Goal: Task Accomplishment & Management: Complete application form

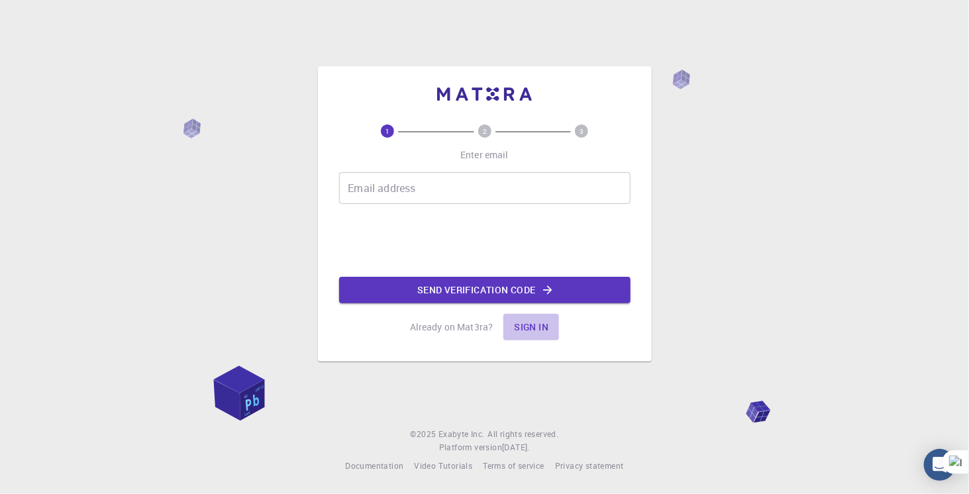
click at [533, 326] on button "Sign in" at bounding box center [532, 327] width 56 height 27
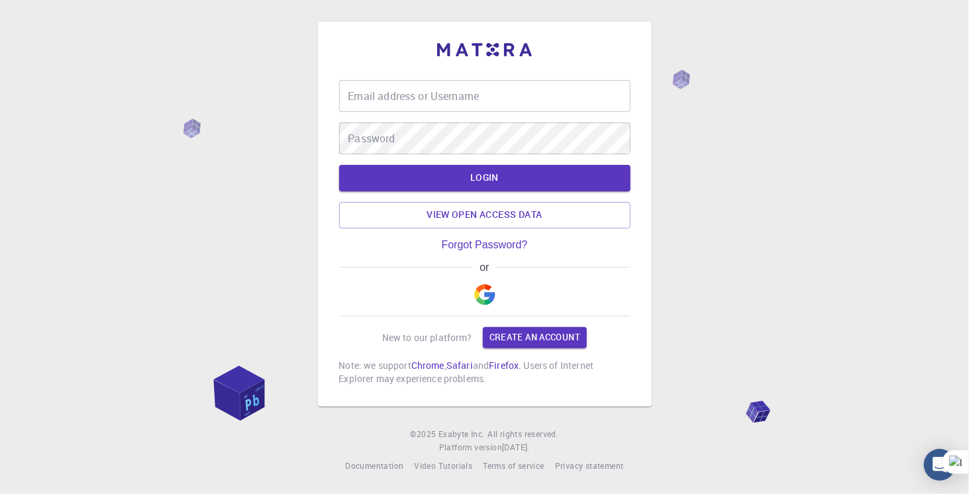
type input "[EMAIL_ADDRESS][DOMAIN_NAME]"
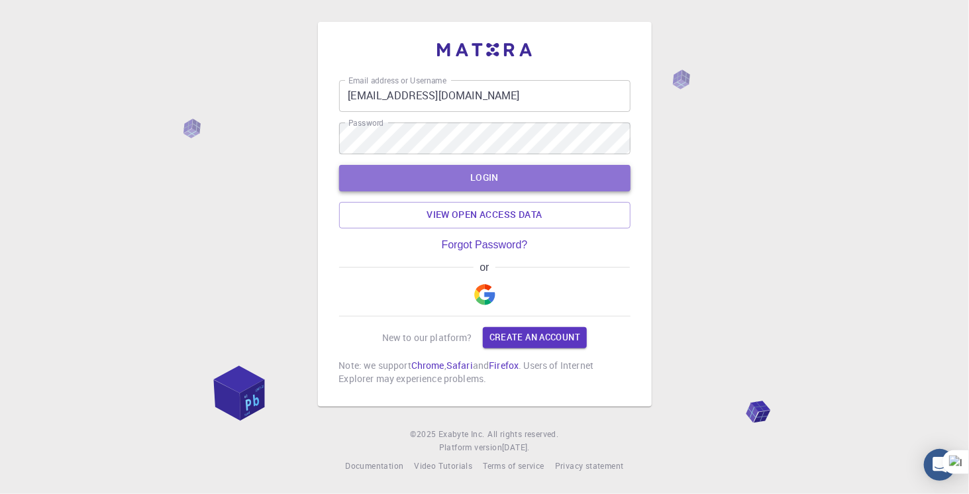
click at [456, 176] on button "LOGIN" at bounding box center [485, 178] width 292 height 27
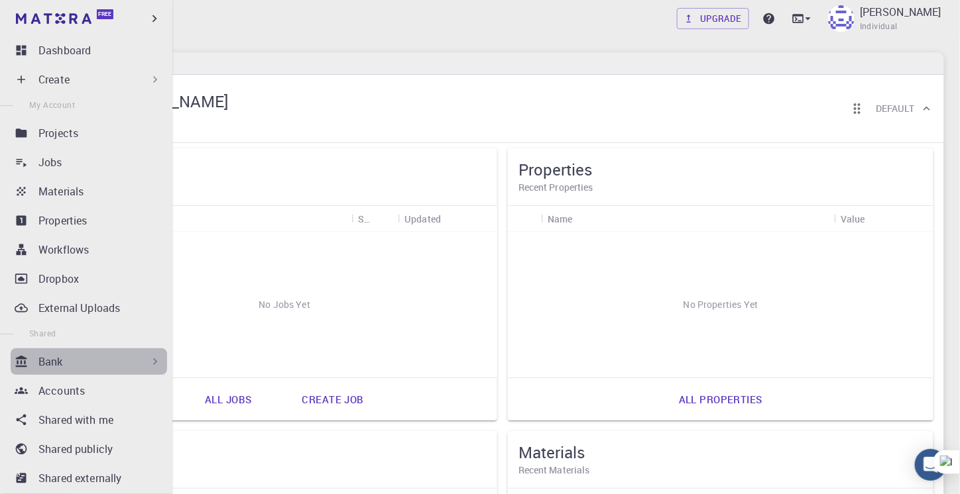
click at [123, 357] on div "Bank" at bounding box center [99, 362] width 123 height 16
click at [74, 360] on div "Bank" at bounding box center [99, 362] width 123 height 16
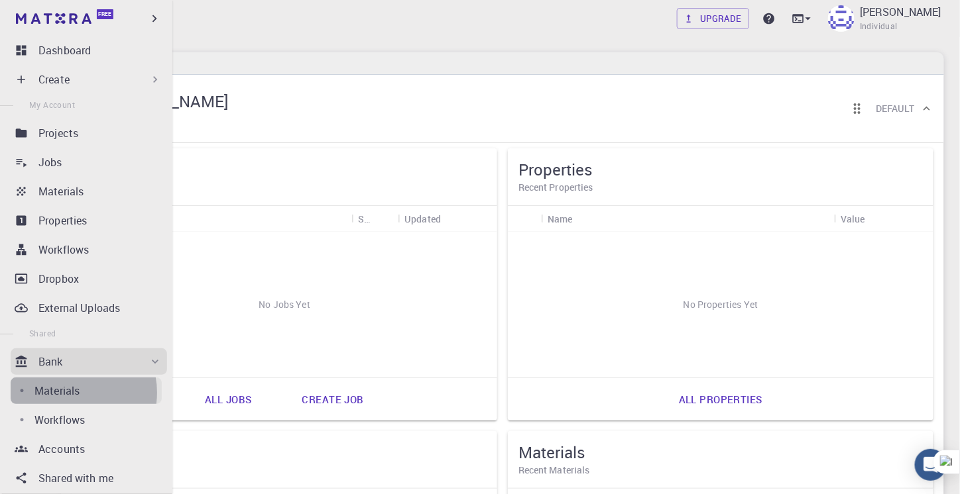
click at [71, 393] on p "Materials" at bounding box center [56, 391] width 45 height 16
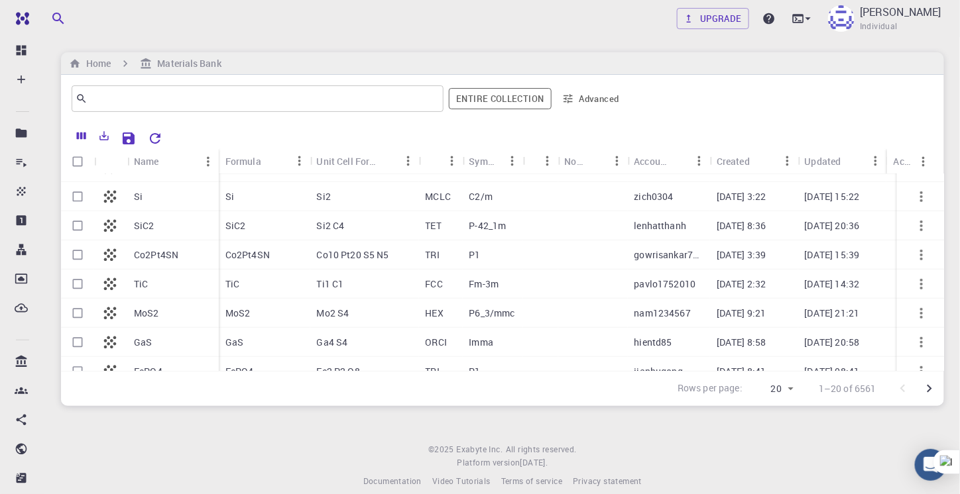
scroll to position [386, 0]
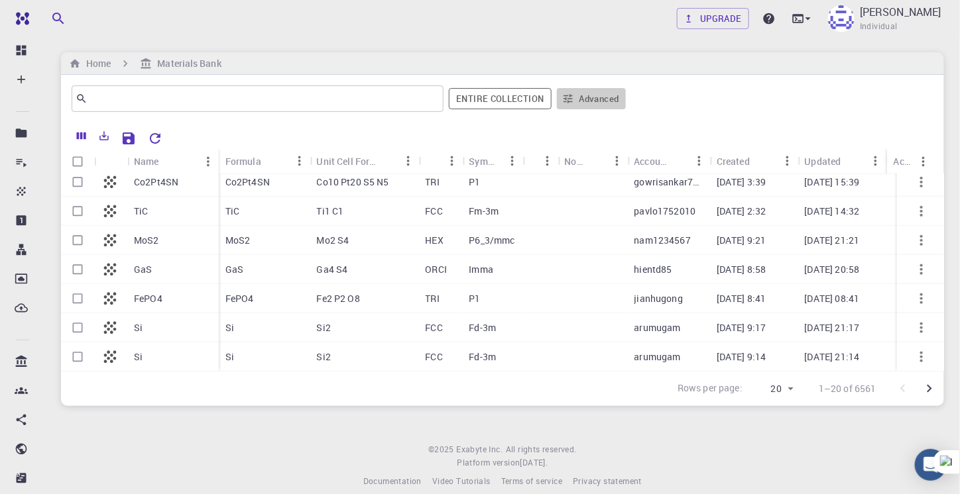
click at [584, 90] on button "Advanced" at bounding box center [591, 98] width 69 height 21
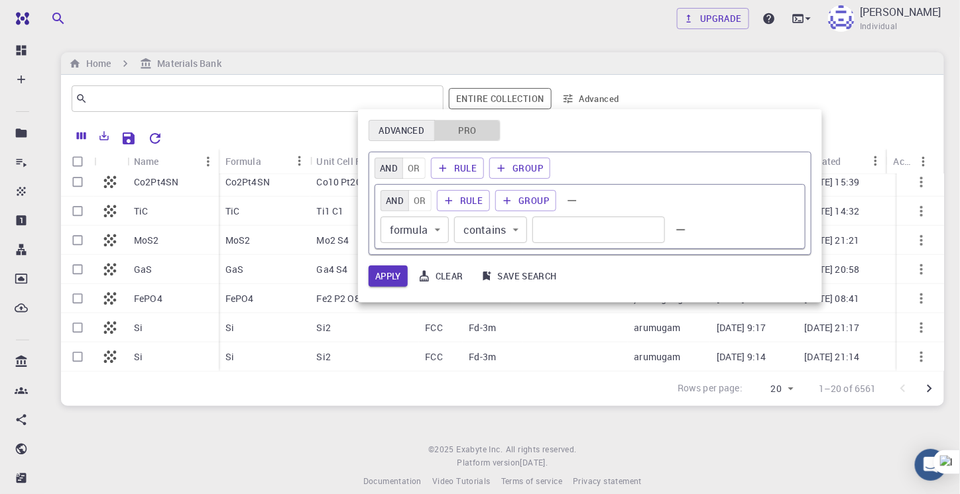
click at [481, 131] on button "Pro" at bounding box center [467, 130] width 66 height 21
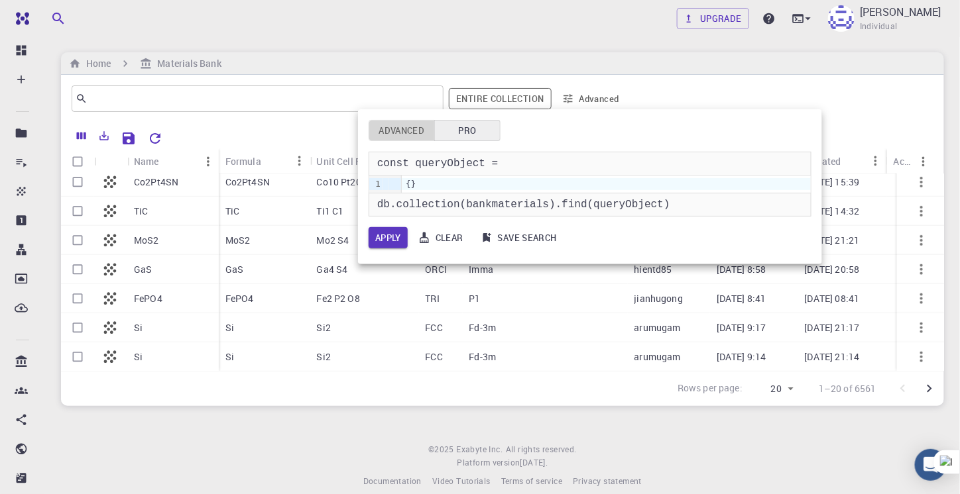
click at [420, 129] on button "Advanced" at bounding box center [401, 130] width 66 height 21
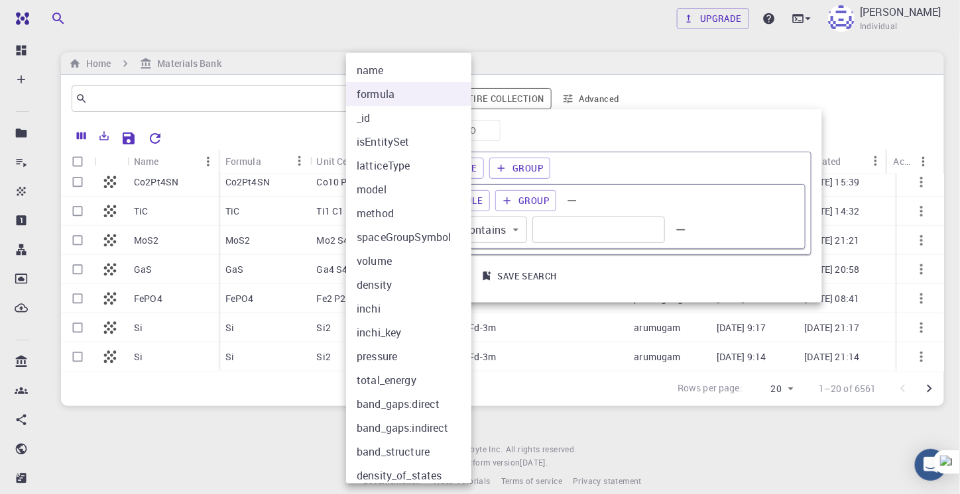
click at [433, 225] on body "Free Dashboard Create New Job New Material Create Material Upload File Import f…" at bounding box center [480, 255] width 960 height 510
click at [494, 223] on div at bounding box center [480, 247] width 960 height 494
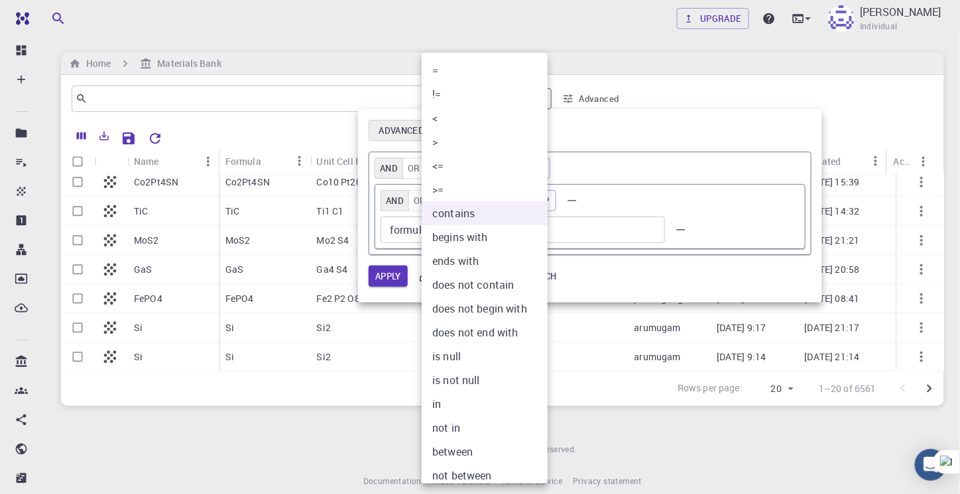
click at [494, 223] on body "Free Dashboard Create New Job New Material Create Material Upload File Import f…" at bounding box center [480, 255] width 960 height 510
click at [494, 223] on li "contains" at bounding box center [489, 213] width 136 height 24
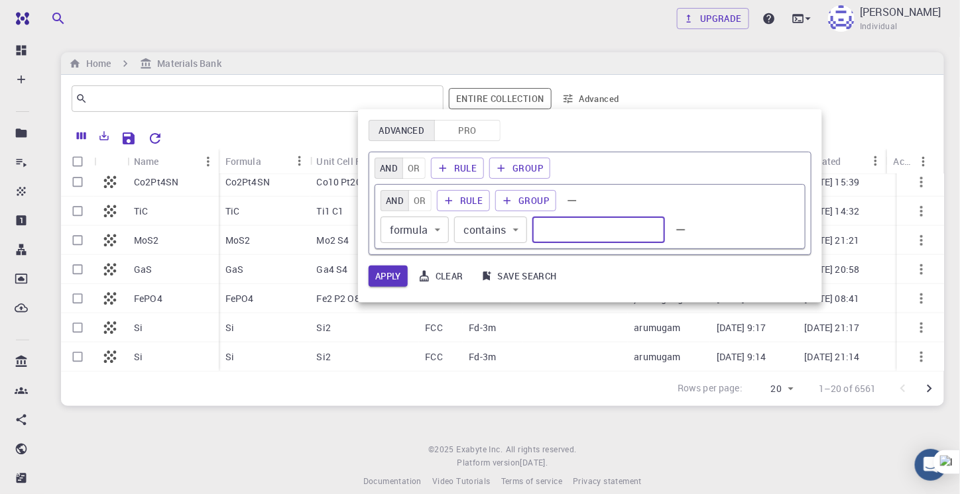
click at [559, 223] on input "text" at bounding box center [598, 230] width 133 height 27
click at [433, 431] on div at bounding box center [480, 247] width 960 height 494
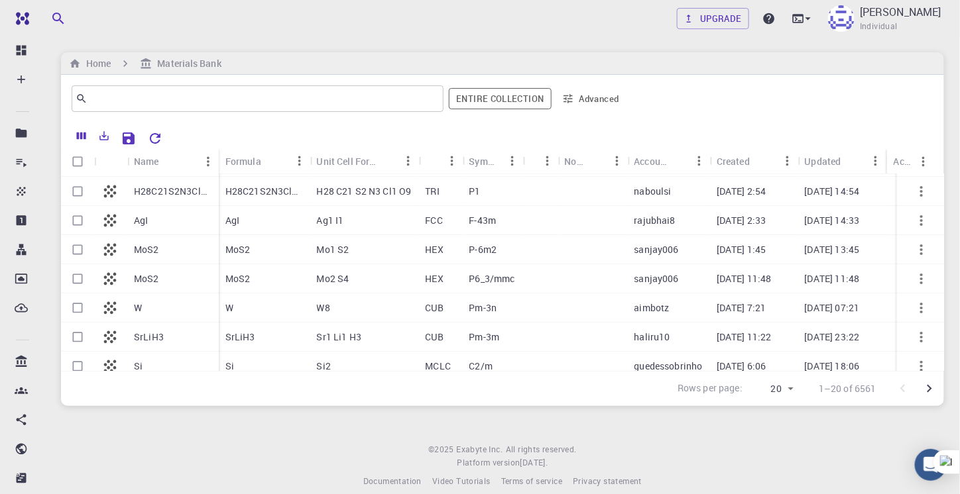
scroll to position [0, 0]
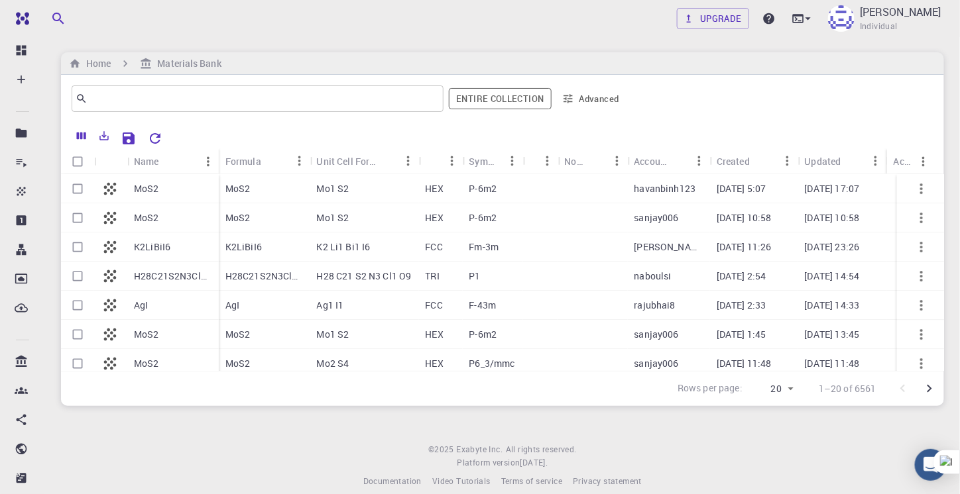
click at [167, 247] on p "K2LiBiI6" at bounding box center [152, 247] width 36 height 13
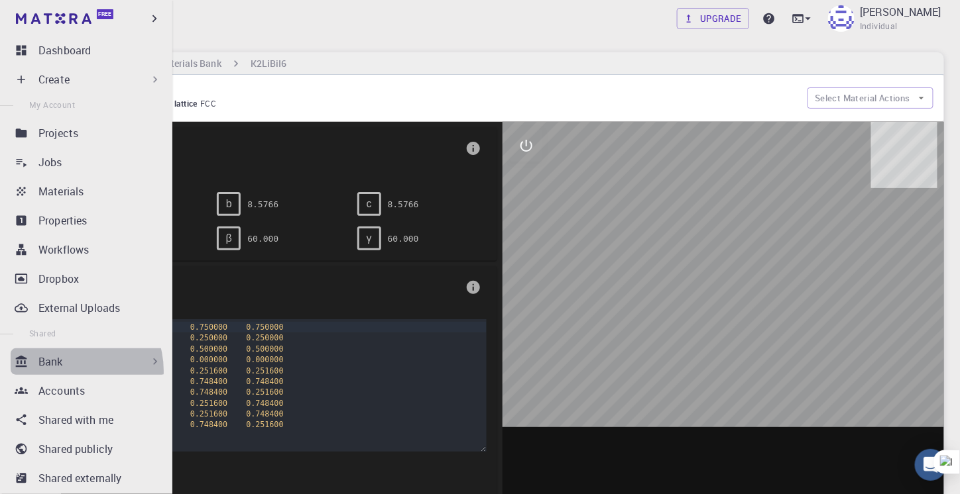
click at [70, 371] on div "Bank" at bounding box center [89, 362] width 156 height 27
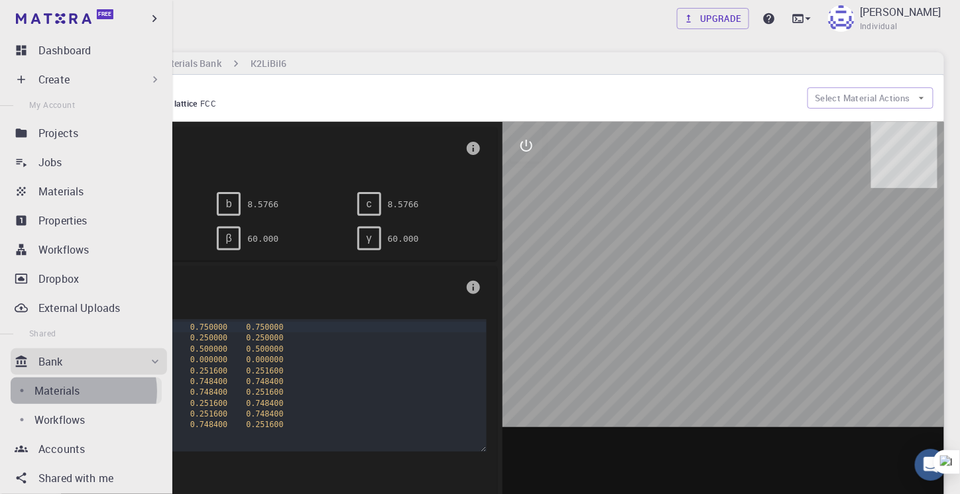
click at [76, 392] on p "Materials" at bounding box center [56, 391] width 45 height 16
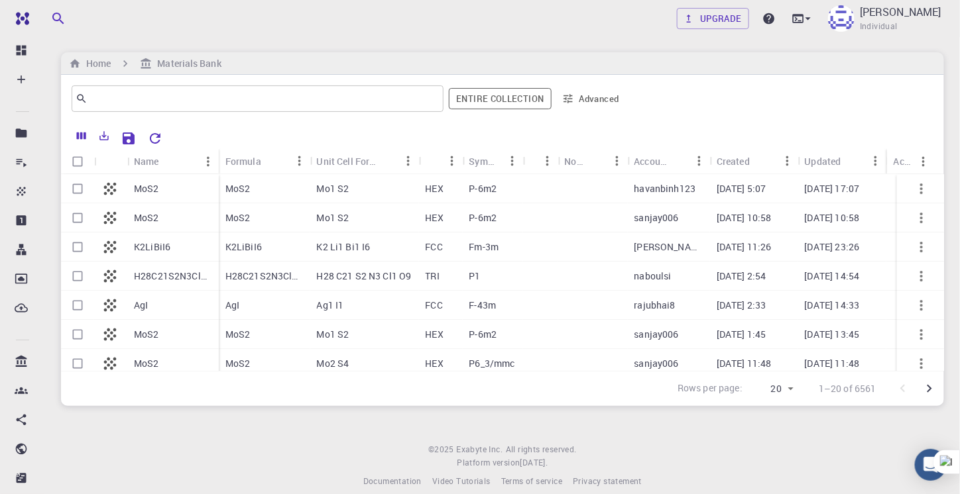
click at [145, 187] on p "MoS2" at bounding box center [146, 188] width 25 height 13
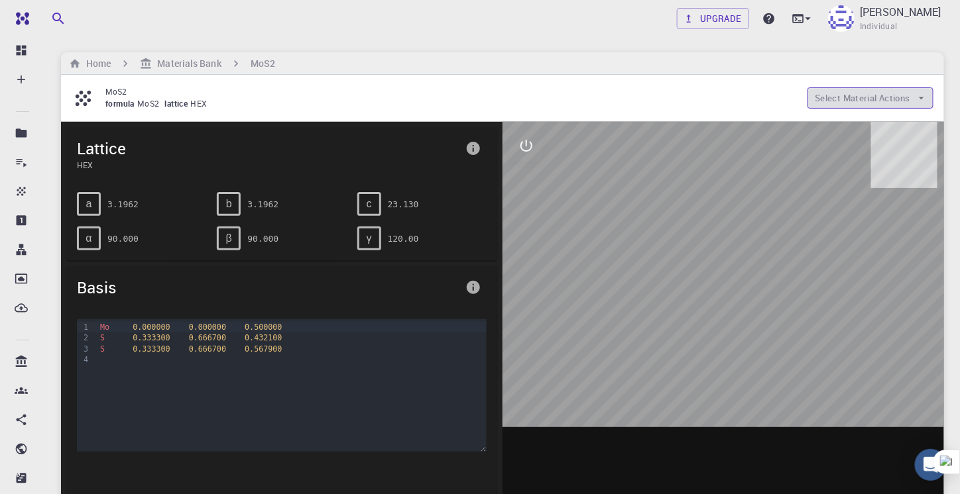
click at [834, 99] on button "Select Material Actions" at bounding box center [870, 97] width 126 height 21
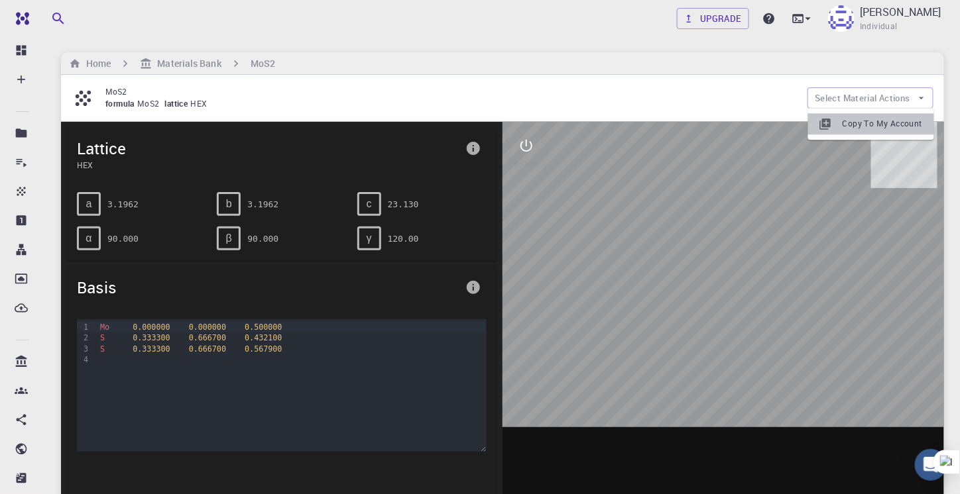
click at [856, 131] on span "Copy To My Account" at bounding box center [882, 123] width 81 height 13
click at [196, 62] on h6 "Materials Bank" at bounding box center [186, 63] width 69 height 15
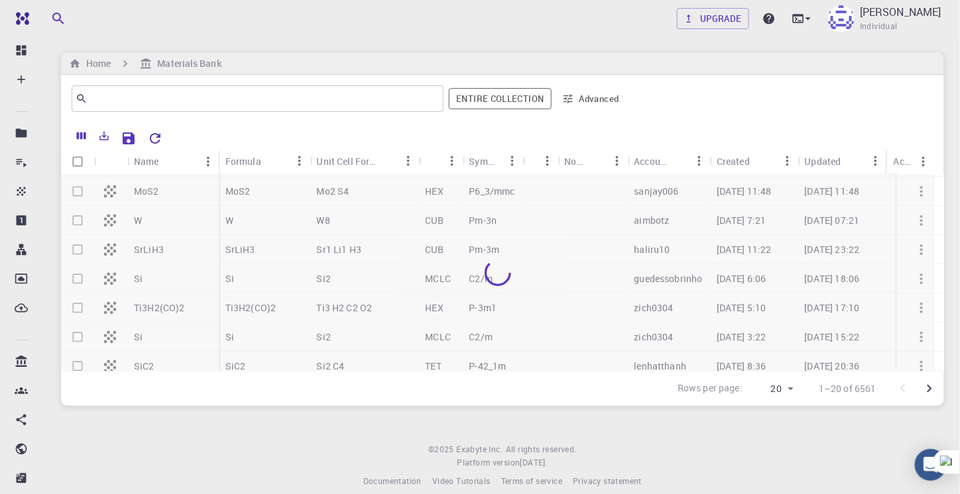
scroll to position [174, 0]
click at [78, 280] on input "Select row" at bounding box center [77, 277] width 25 height 25
checkbox input "true"
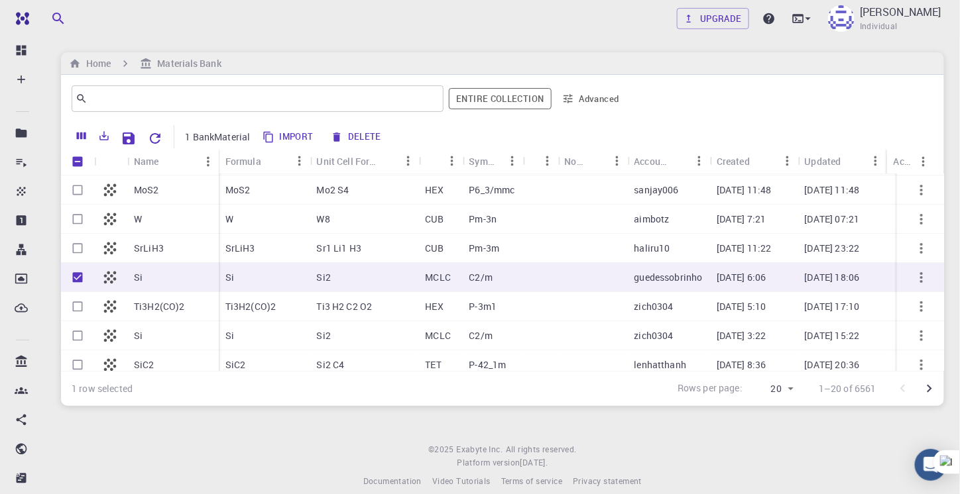
click at [130, 276] on div "Si" at bounding box center [172, 277] width 91 height 29
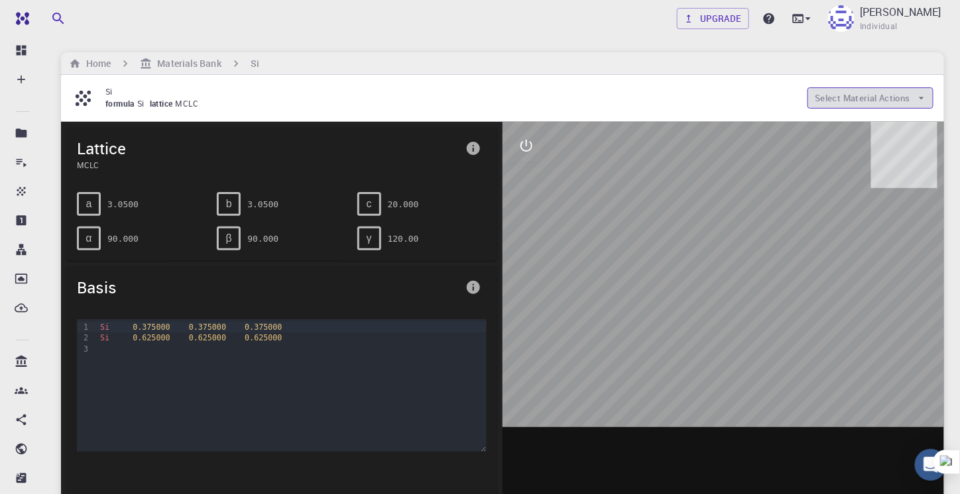
click at [830, 101] on button "Select Material Actions" at bounding box center [870, 97] width 126 height 21
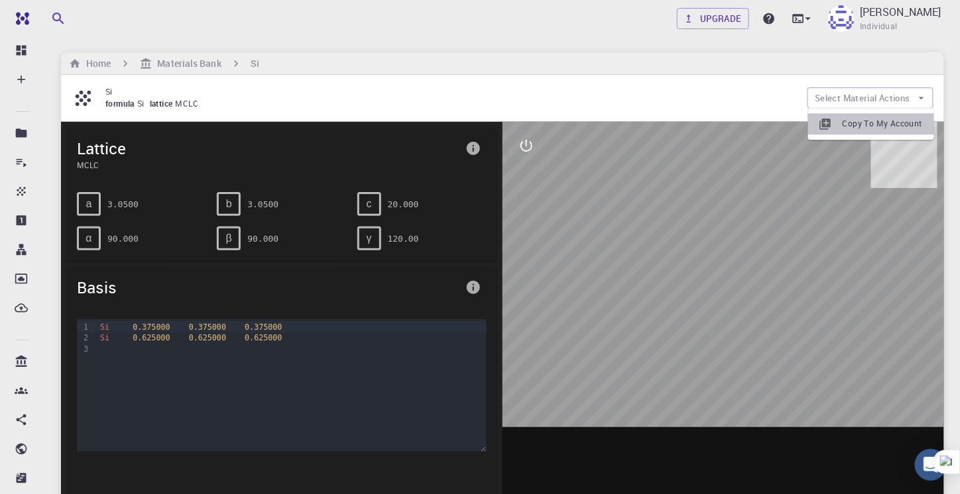
click at [852, 125] on span "Copy To My Account" at bounding box center [882, 123] width 81 height 13
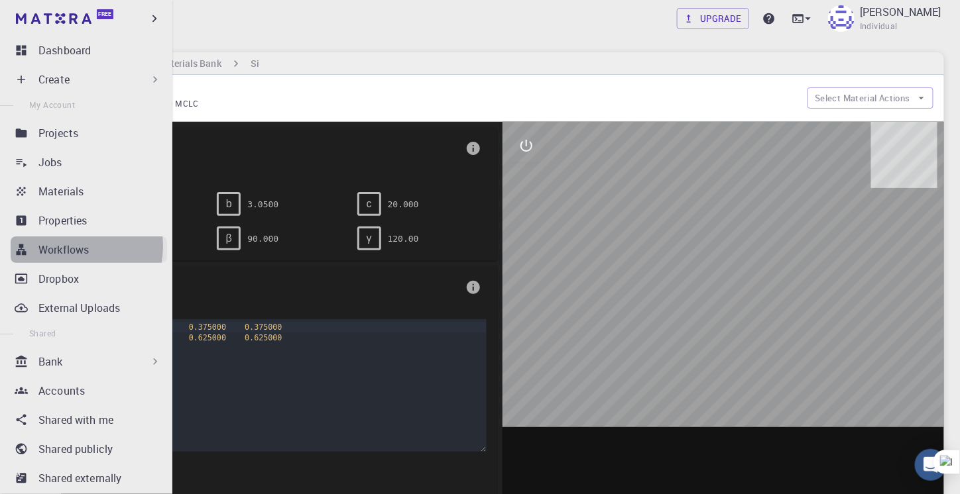
click at [76, 247] on p "Workflows" at bounding box center [63, 250] width 50 height 16
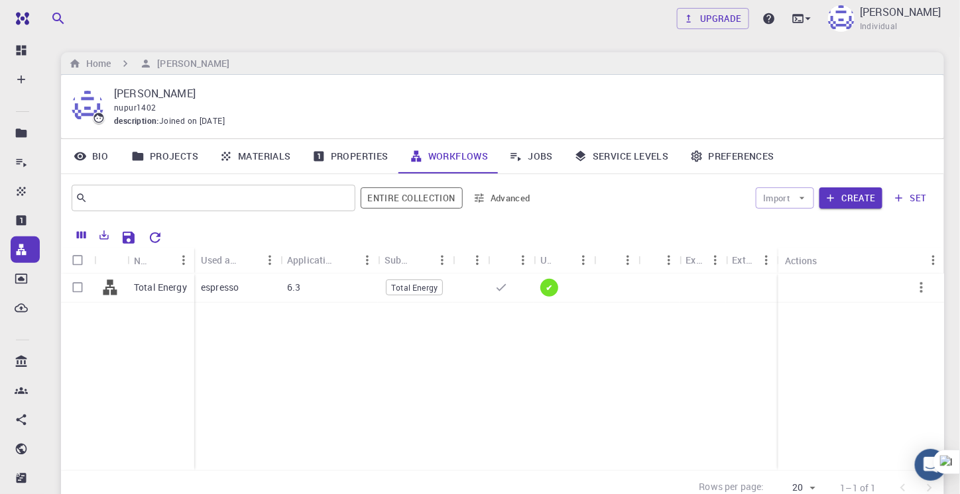
click at [296, 103] on div "nupur1402" at bounding box center [518, 107] width 808 height 13
click at [211, 295] on div "espresso" at bounding box center [237, 288] width 86 height 29
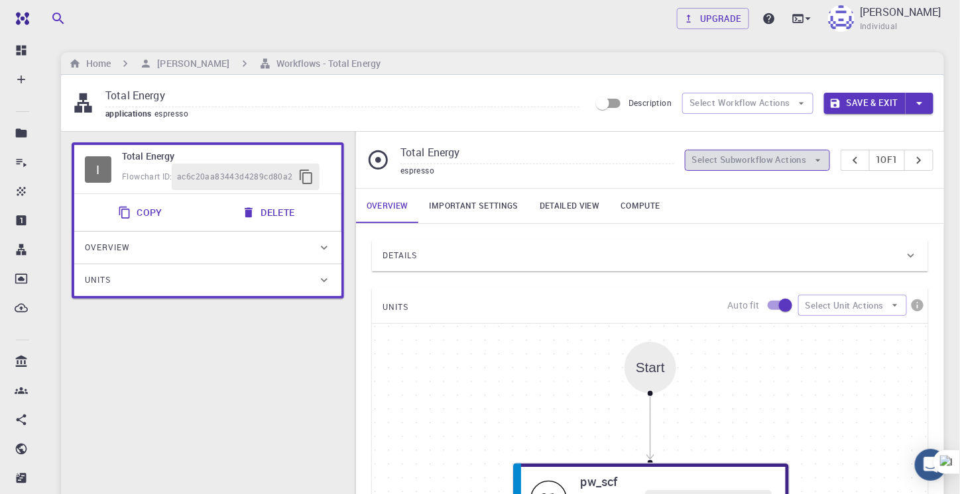
click at [737, 162] on button "Select Subworkflow Actions" at bounding box center [757, 160] width 145 height 21
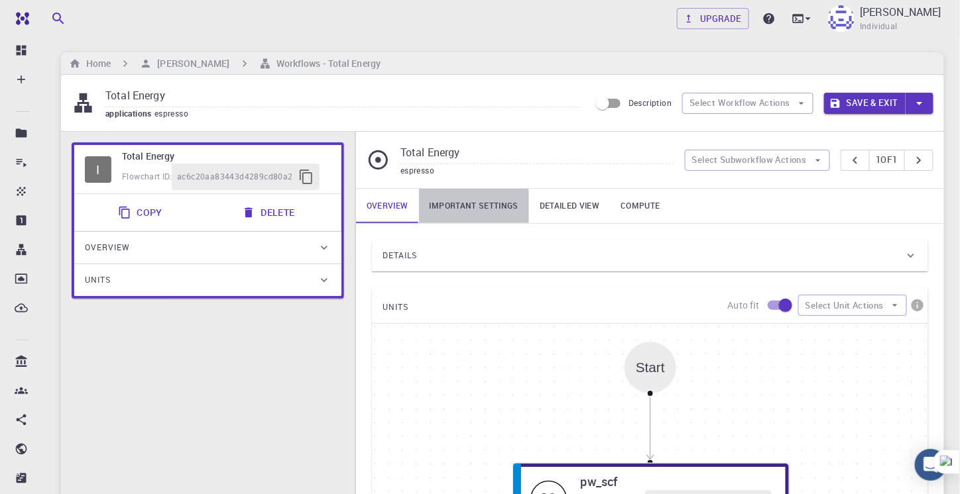
click at [467, 203] on link "Important settings" at bounding box center [474, 206] width 110 height 34
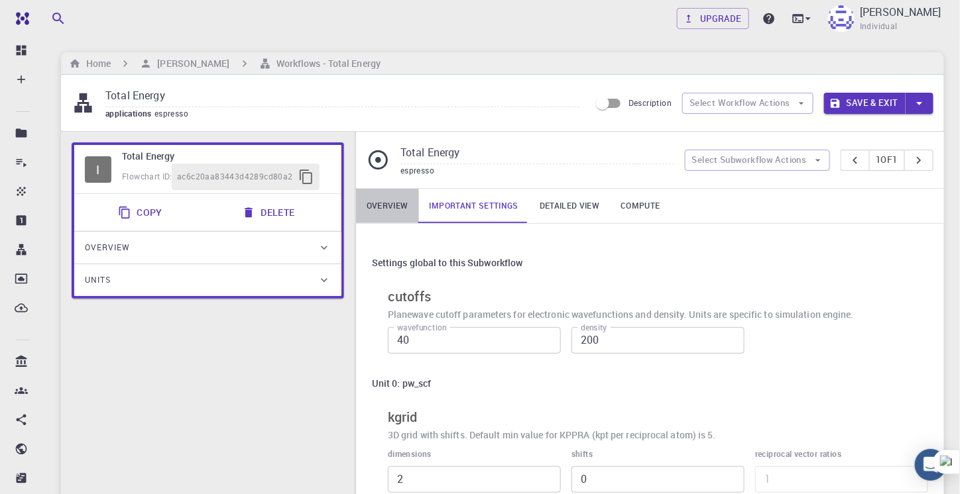
click at [386, 196] on link "Overview" at bounding box center [387, 206] width 63 height 34
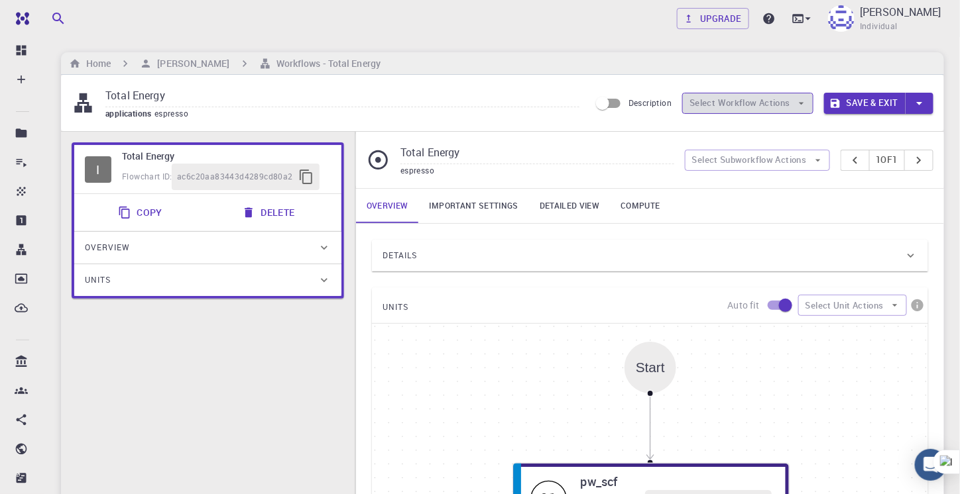
click at [761, 103] on button "Select Workflow Actions" at bounding box center [747, 103] width 131 height 21
click at [628, 129] on div "Total Energy applications espresso Description Select Workflow Actions Save & E…" at bounding box center [502, 103] width 883 height 56
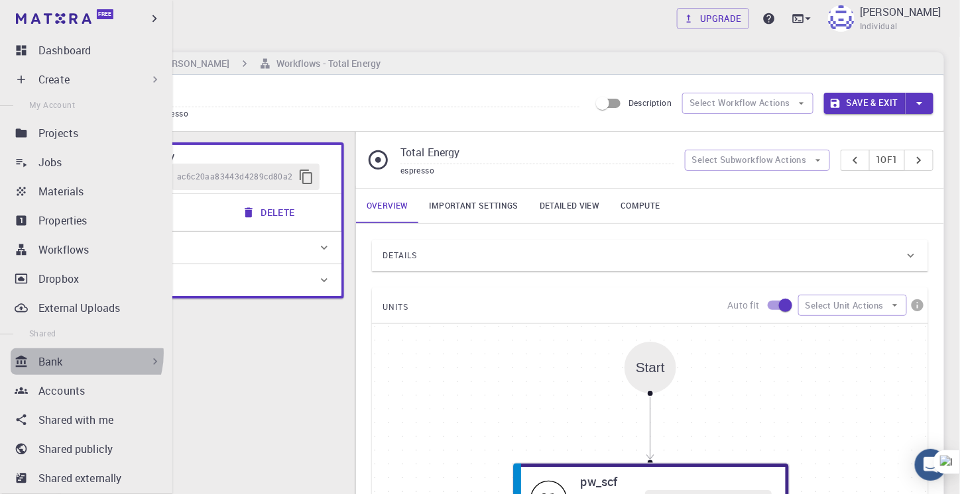
click at [76, 354] on div "Bank" at bounding box center [99, 362] width 123 height 16
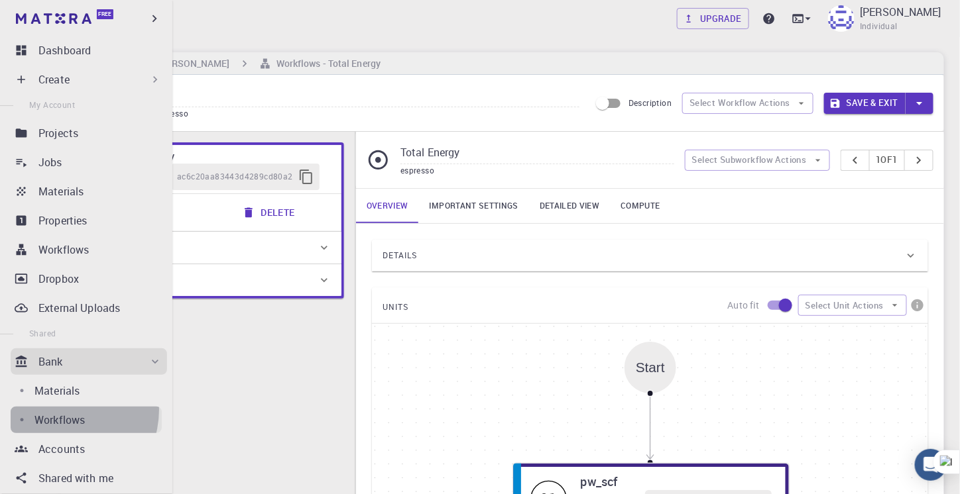
click at [64, 410] on link "Workflows" at bounding box center [86, 420] width 151 height 27
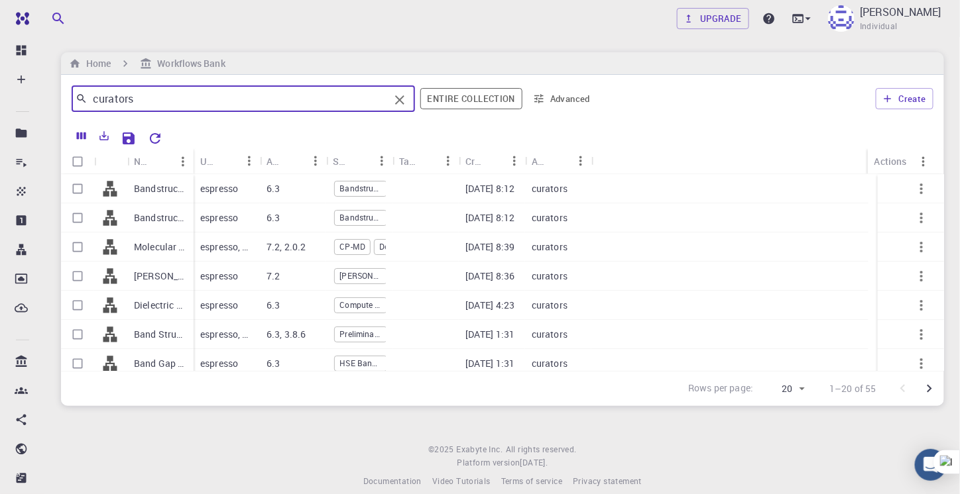
click at [274, 103] on input "curators" at bounding box center [238, 98] width 302 height 19
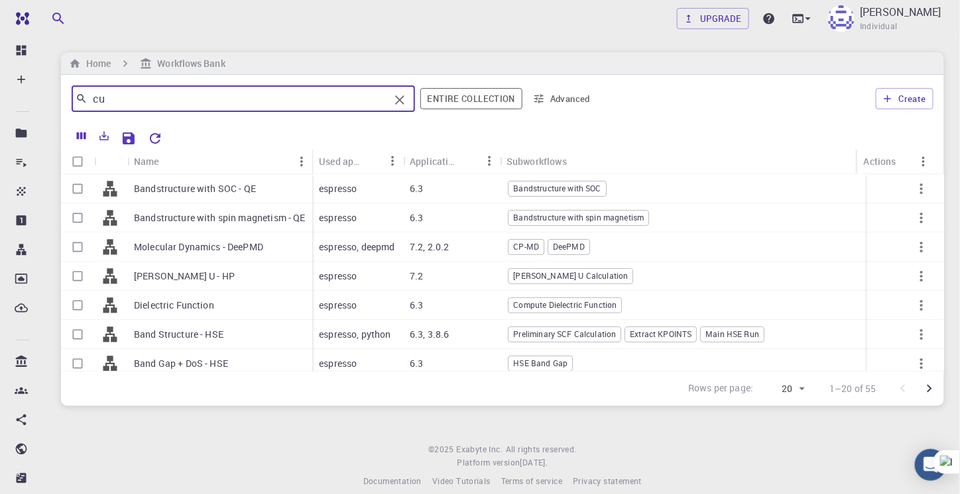
type input "c"
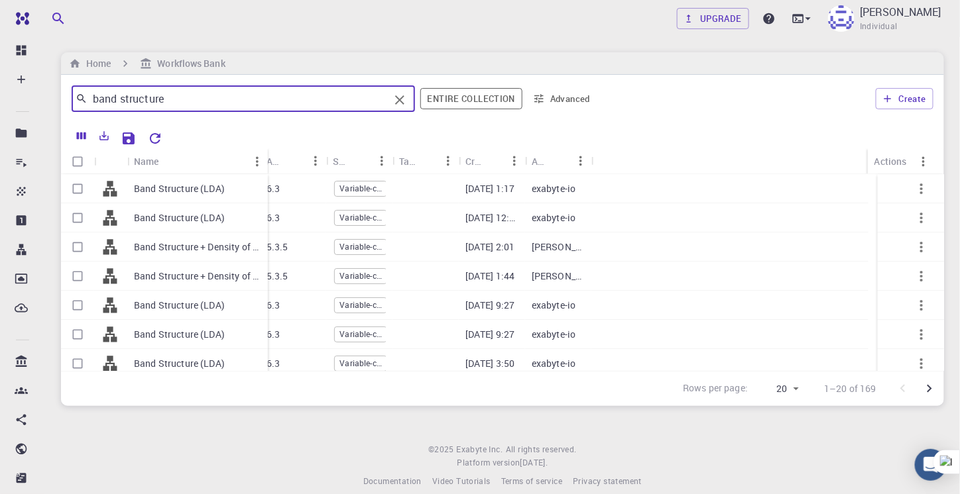
drag, startPoint x: 190, startPoint y: 158, endPoint x: 264, endPoint y: 159, distance: 74.2
click at [264, 159] on div "Name" at bounding box center [268, 161] width 13 height 26
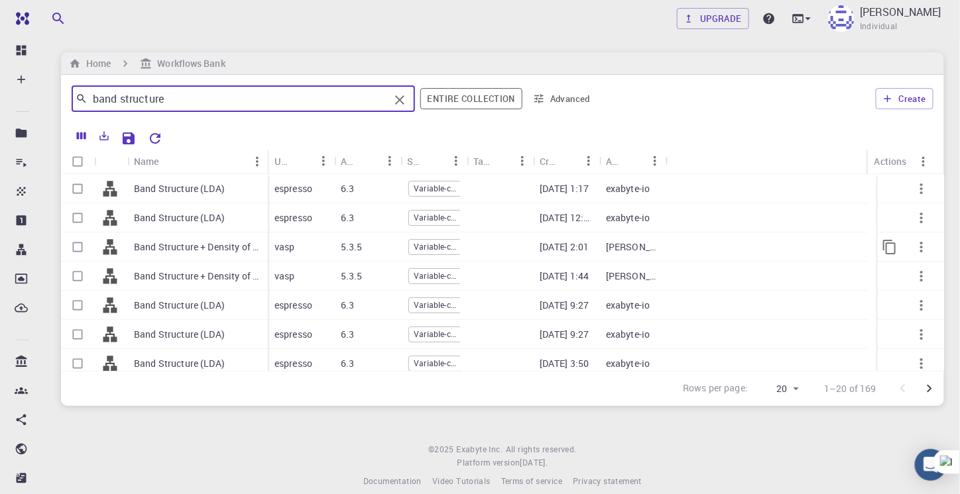
type input "band structure"
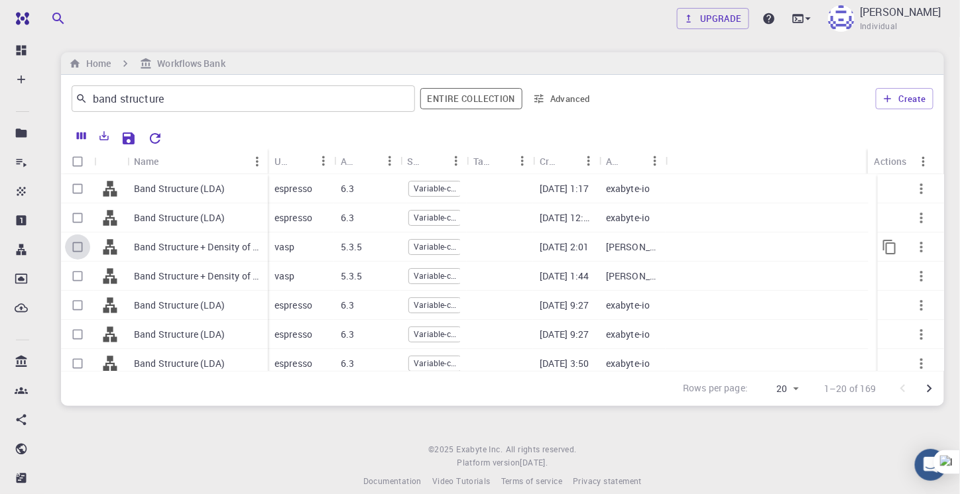
click at [80, 247] on input "Select row" at bounding box center [77, 247] width 25 height 25
checkbox input "true"
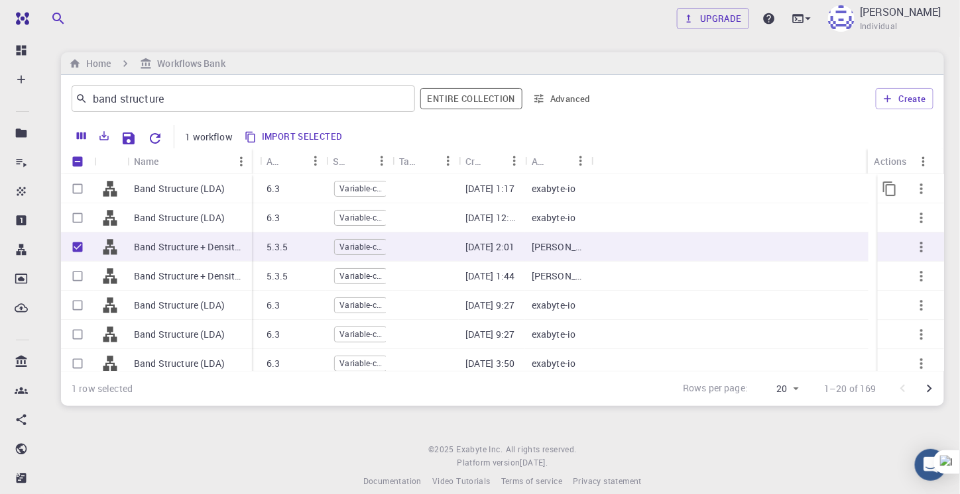
drag, startPoint x: 191, startPoint y: 162, endPoint x: 249, endPoint y: 190, distance: 64.6
click at [249, 190] on div "Name Used application Application Version Subworkflows Tags Created Account Act…" at bounding box center [502, 259] width 883 height 223
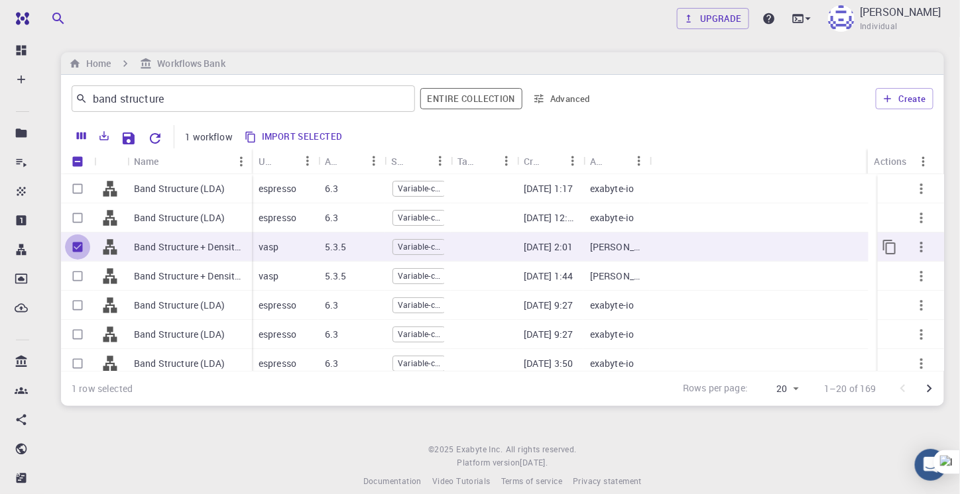
click at [76, 246] on input "Unselect row" at bounding box center [77, 247] width 25 height 25
checkbox input "false"
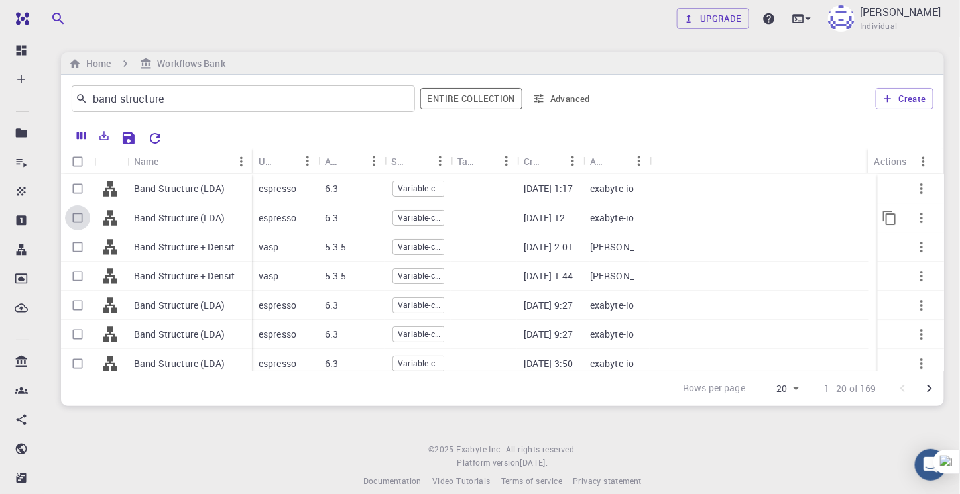
click at [82, 225] on input "Select row" at bounding box center [77, 217] width 25 height 25
checkbox input "true"
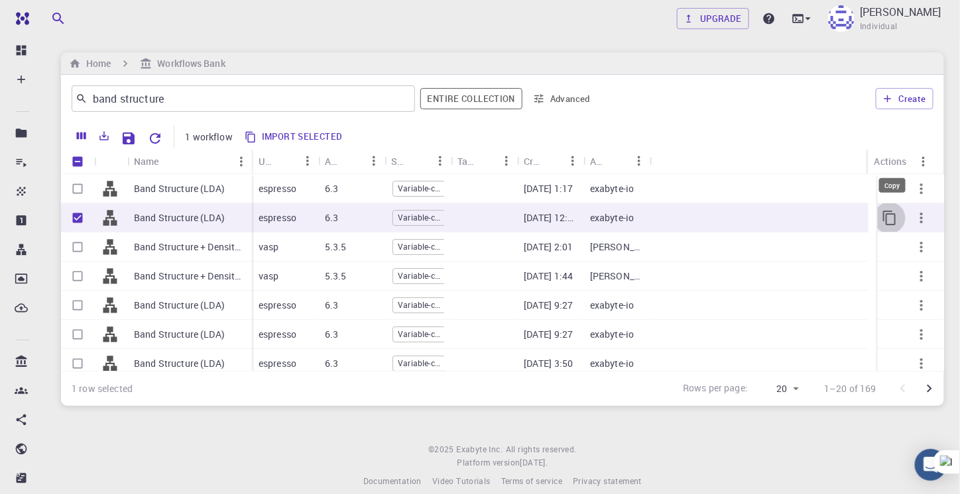
click at [881, 223] on icon "Copy" at bounding box center [889, 218] width 16 height 16
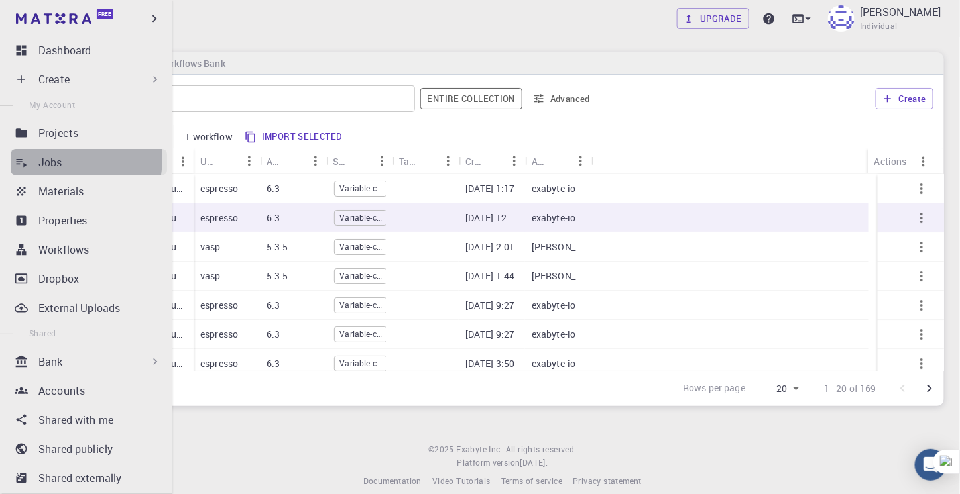
click at [60, 159] on p "Jobs" at bounding box center [50, 162] width 24 height 16
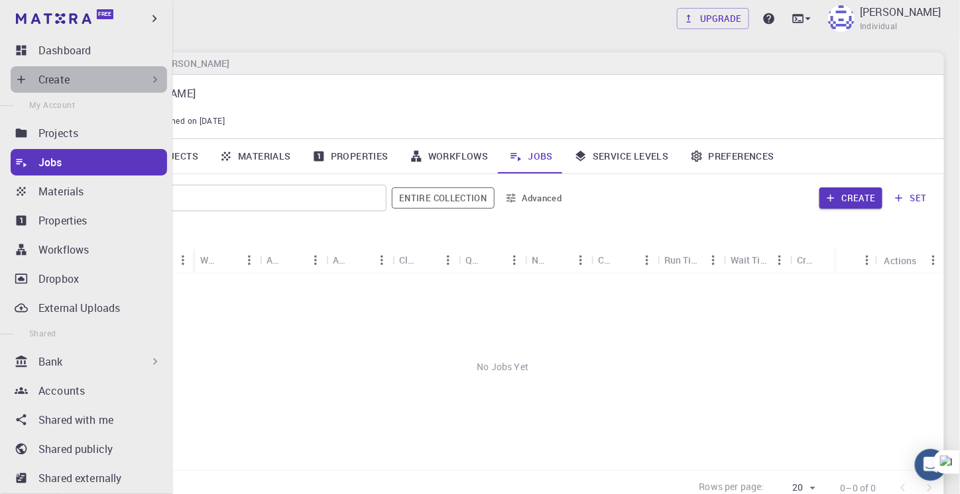
click at [91, 83] on div "Create" at bounding box center [99, 80] width 123 height 16
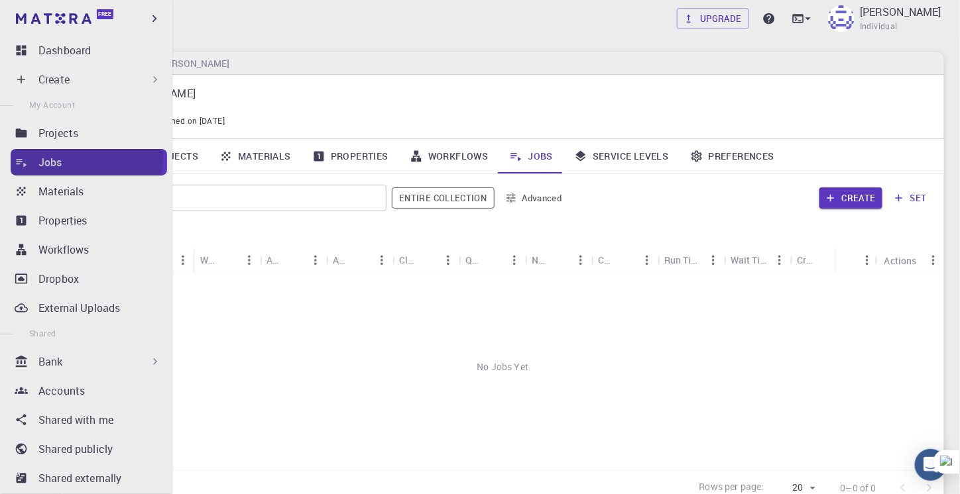
click at [68, 156] on div "Jobs" at bounding box center [102, 162] width 129 height 16
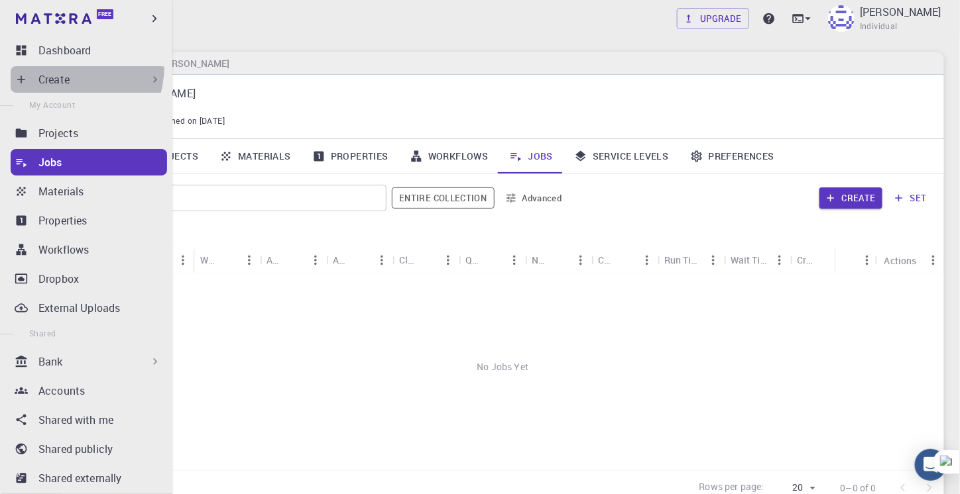
click at [56, 66] on div "Create" at bounding box center [89, 79] width 156 height 27
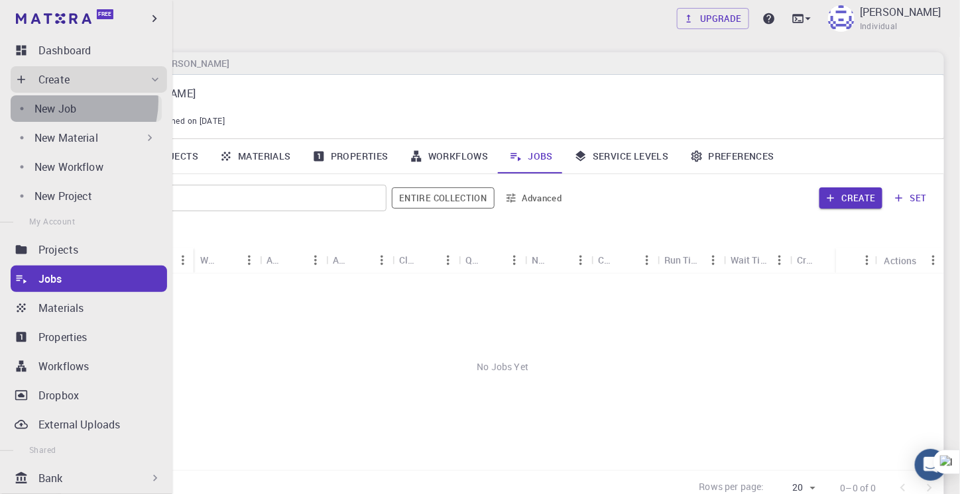
click at [66, 101] on p "New Job" at bounding box center [55, 109] width 42 height 16
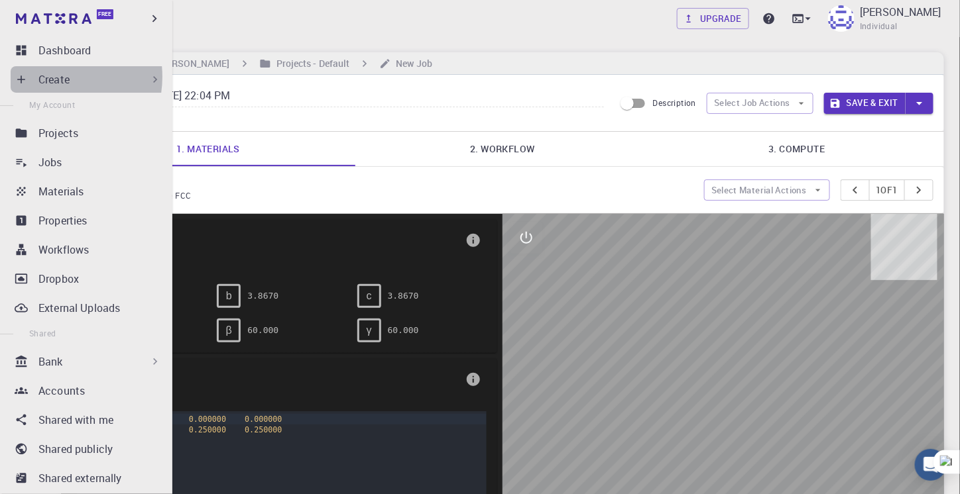
click at [51, 77] on p "Create" at bounding box center [53, 80] width 31 height 16
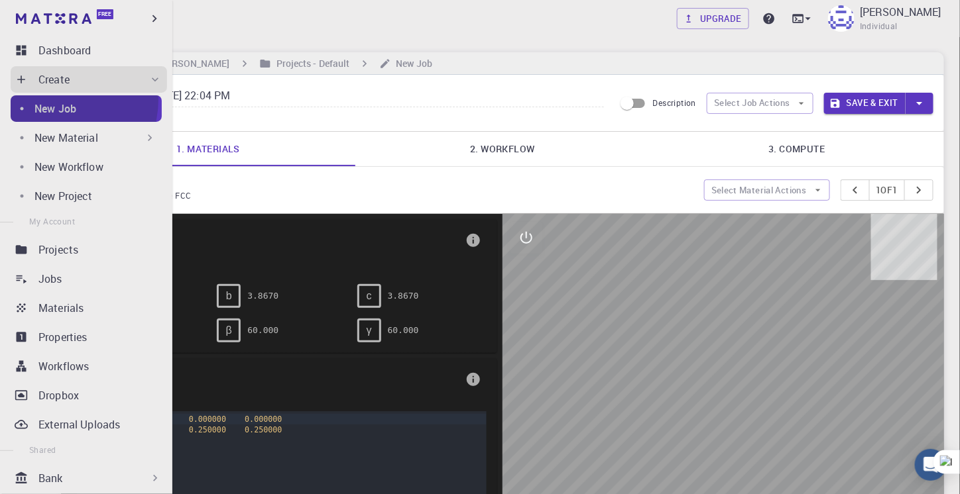
click at [62, 100] on link "New Job" at bounding box center [86, 108] width 151 height 27
click at [71, 110] on p "New Job" at bounding box center [55, 109] width 42 height 16
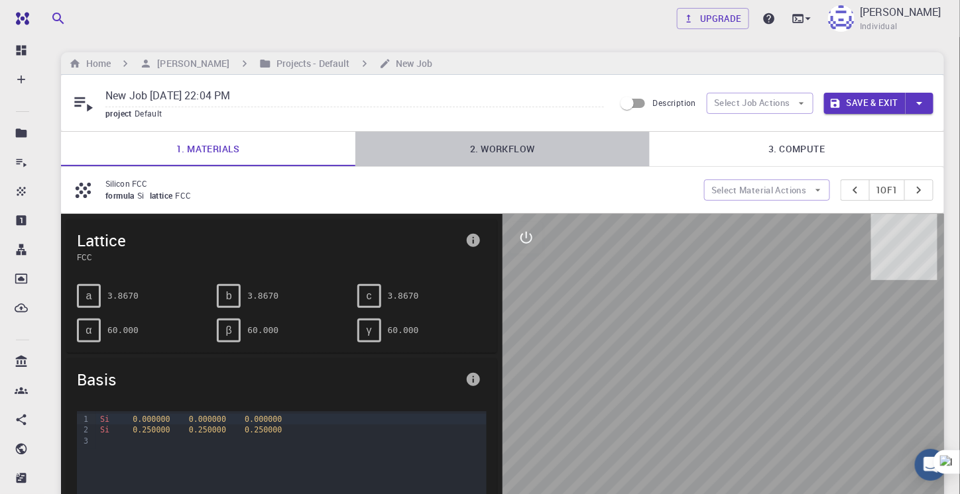
click at [472, 158] on link "2. Workflow" at bounding box center [502, 149] width 294 height 34
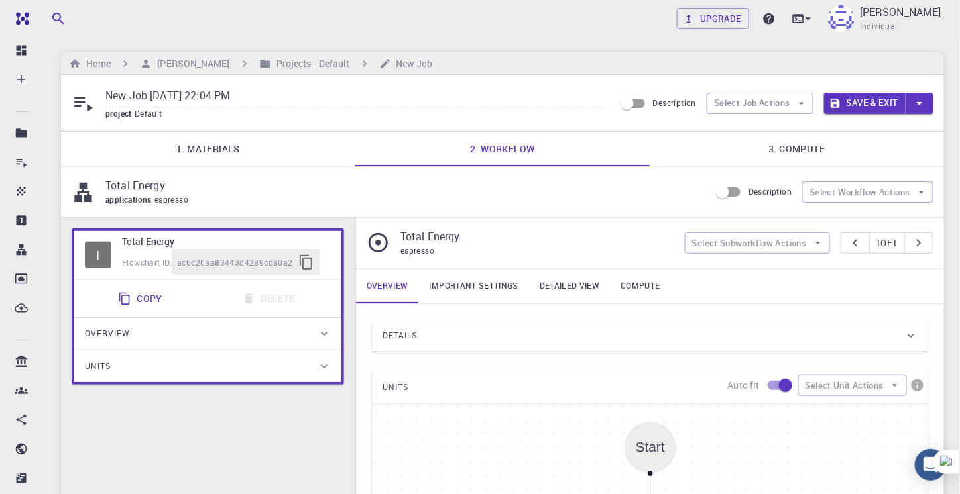
click at [216, 148] on link "1. Materials" at bounding box center [208, 149] width 294 height 34
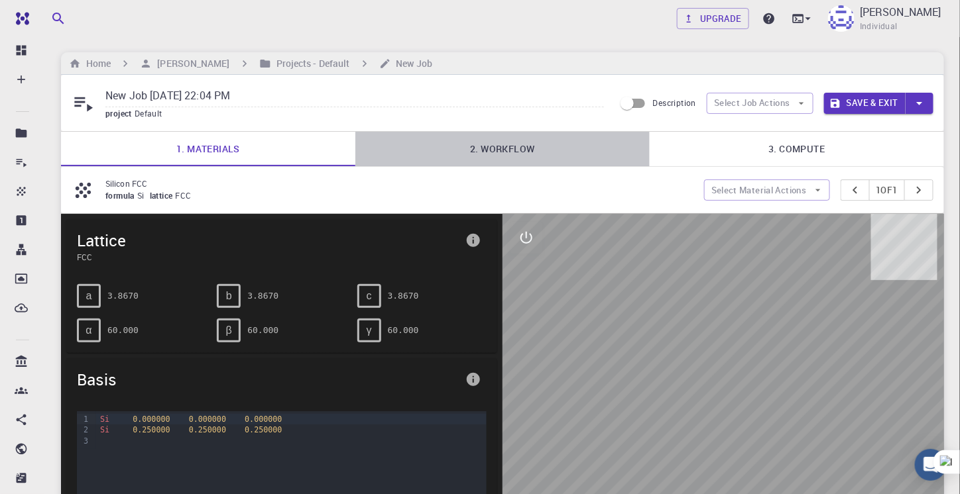
click at [482, 156] on link "2. Workflow" at bounding box center [502, 149] width 294 height 34
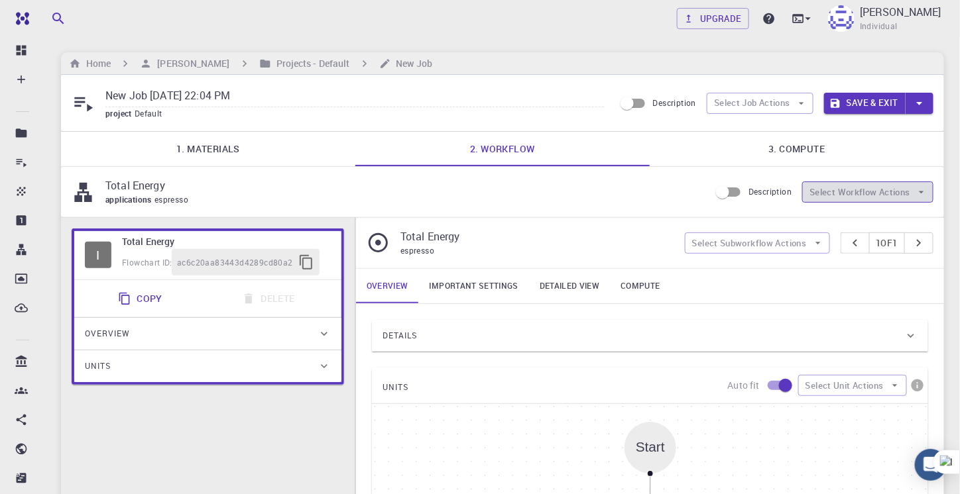
click at [833, 196] on button "Select Workflow Actions" at bounding box center [867, 192] width 131 height 21
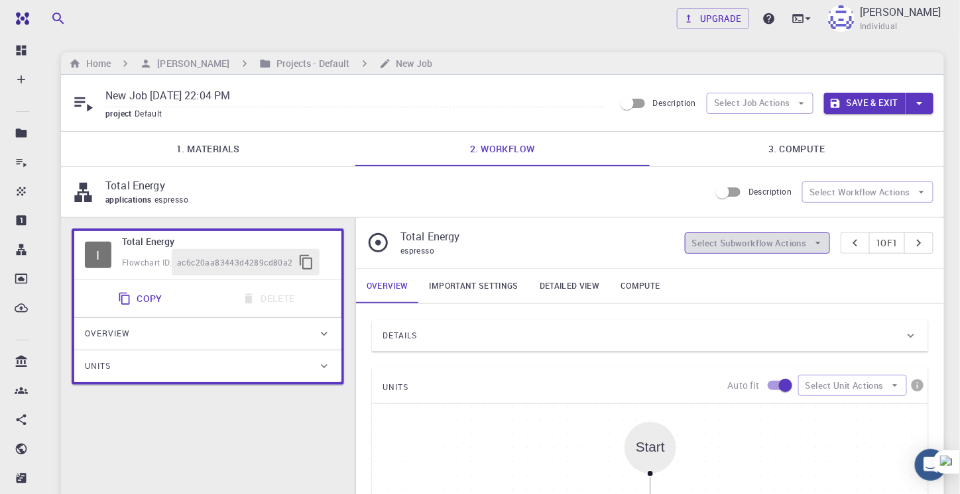
click at [769, 238] on button "Select Subworkflow Actions" at bounding box center [757, 243] width 145 height 21
click at [311, 321] on div "Overview" at bounding box center [207, 334] width 267 height 32
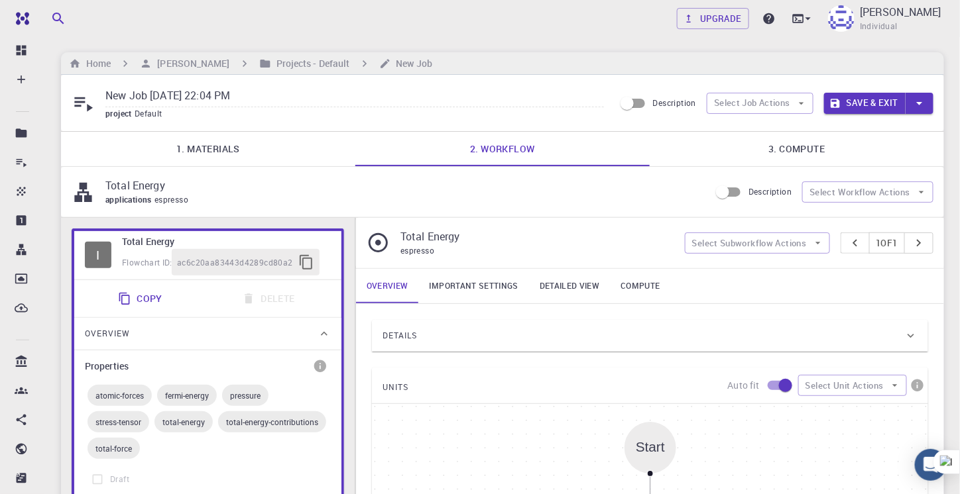
click at [311, 321] on div "Overview" at bounding box center [207, 334] width 267 height 32
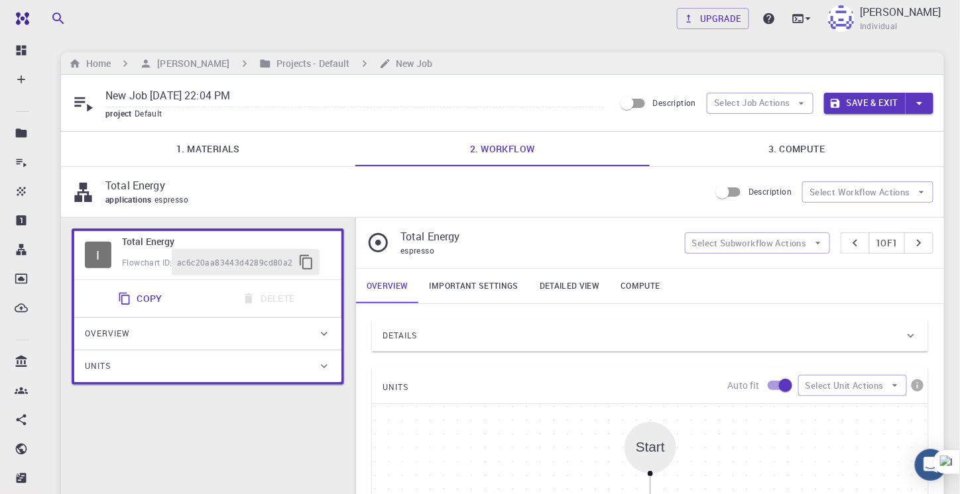
click at [314, 358] on div "Units" at bounding box center [201, 366] width 233 height 21
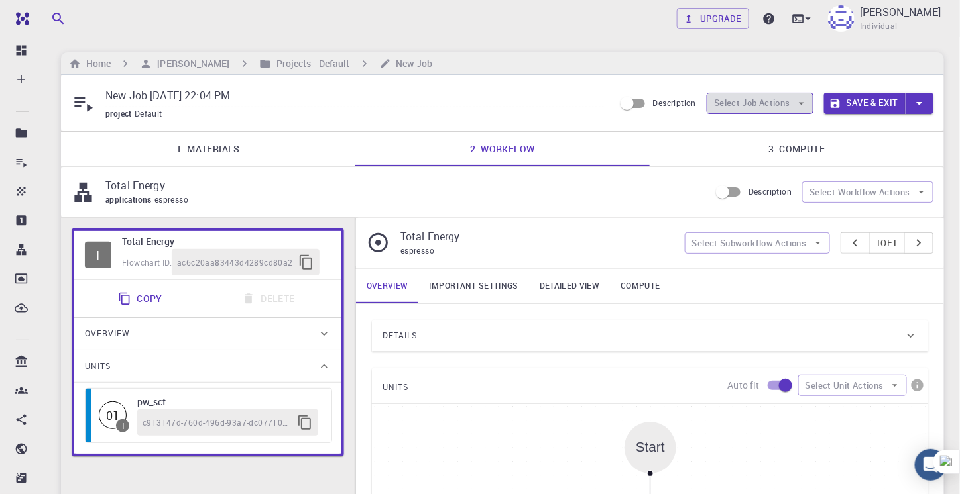
click at [735, 101] on button "Select Job Actions" at bounding box center [759, 103] width 107 height 21
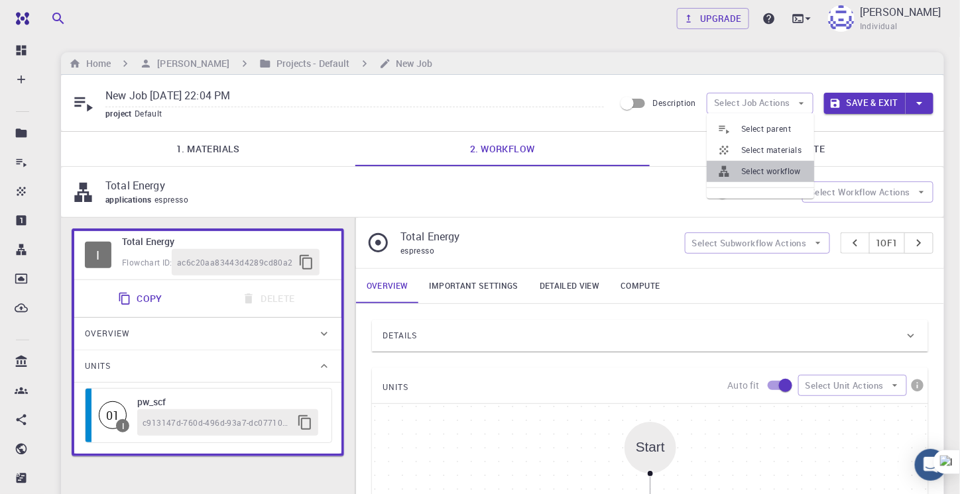
click at [753, 169] on span "Select workflow" at bounding box center [772, 171] width 62 height 13
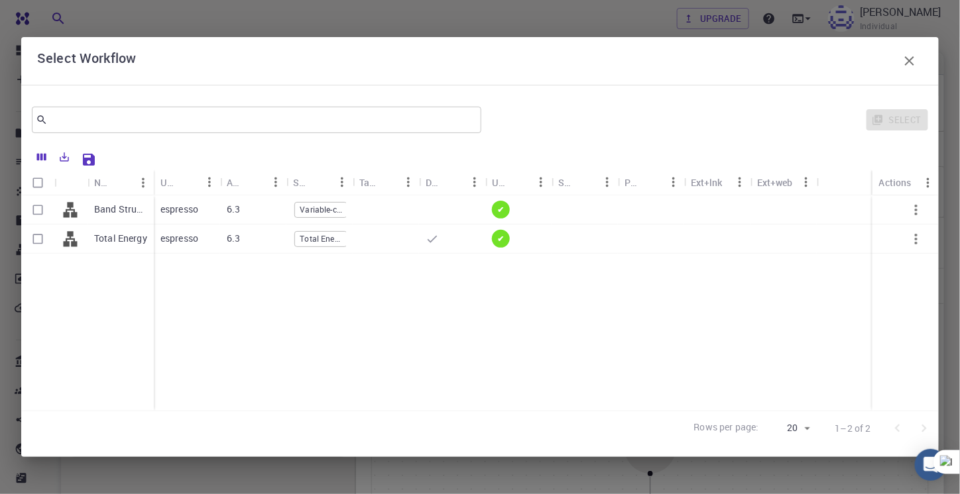
click at [115, 213] on p "Band Structure (LDA) (clone)" at bounding box center [120, 209] width 53 height 13
checkbox input "true"
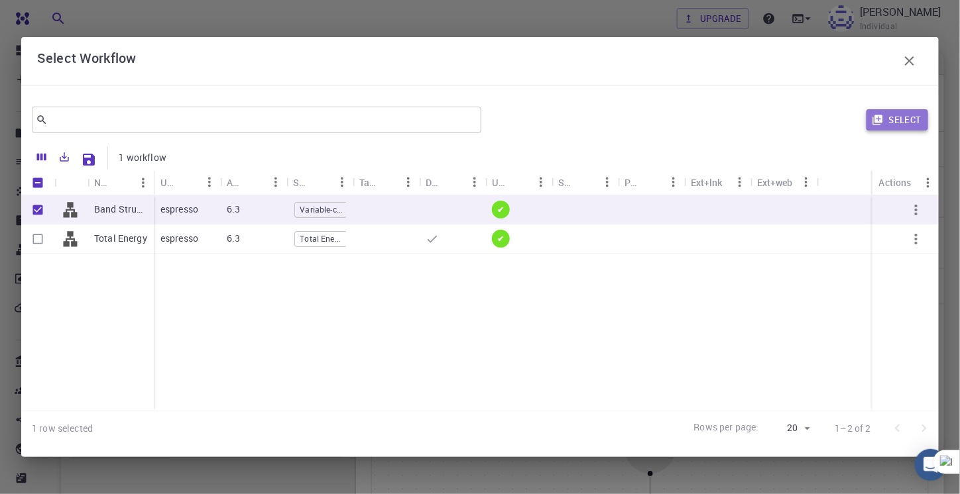
click at [890, 125] on button "Select" at bounding box center [897, 119] width 62 height 21
type input "DFT LDA PZ"
type input "/export/share/pseudo/si/lda/pz/gbrv/1.0/us/si_pz_gbrv_1.0.upf"
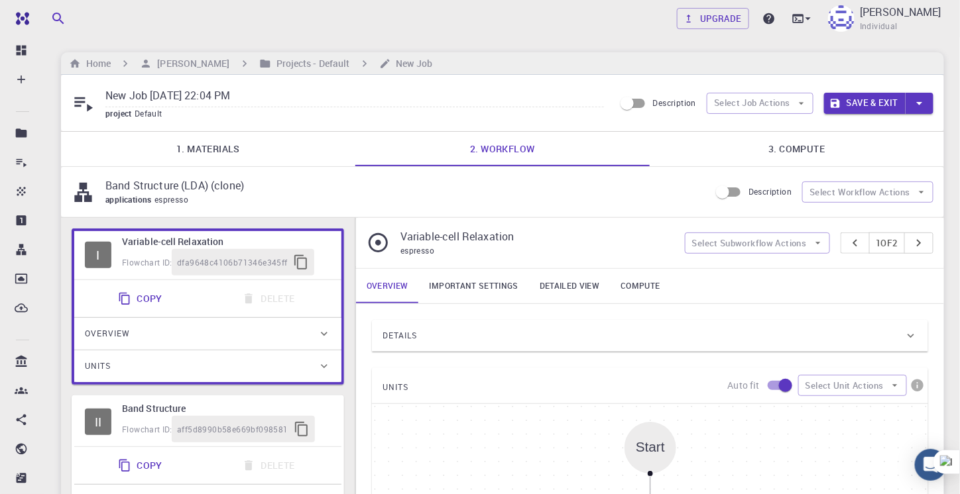
click at [491, 279] on link "Important settings" at bounding box center [474, 286] width 110 height 34
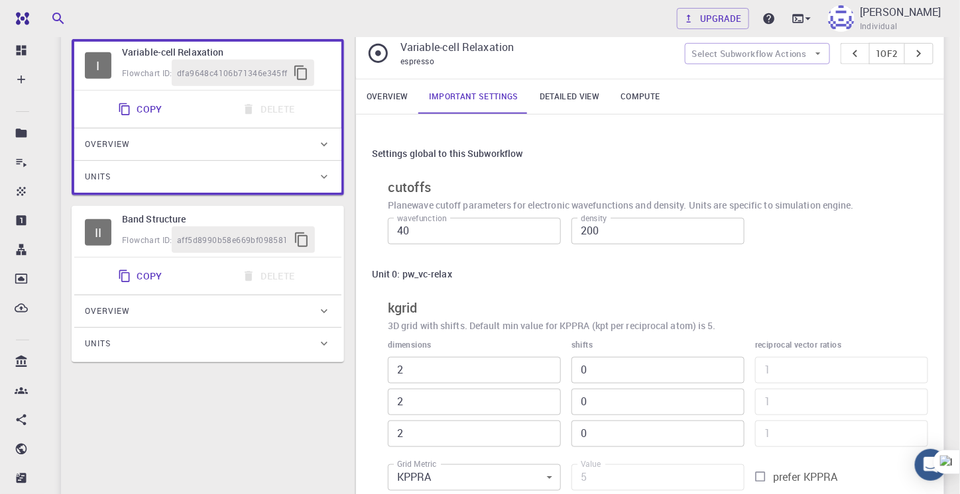
scroll to position [160, 0]
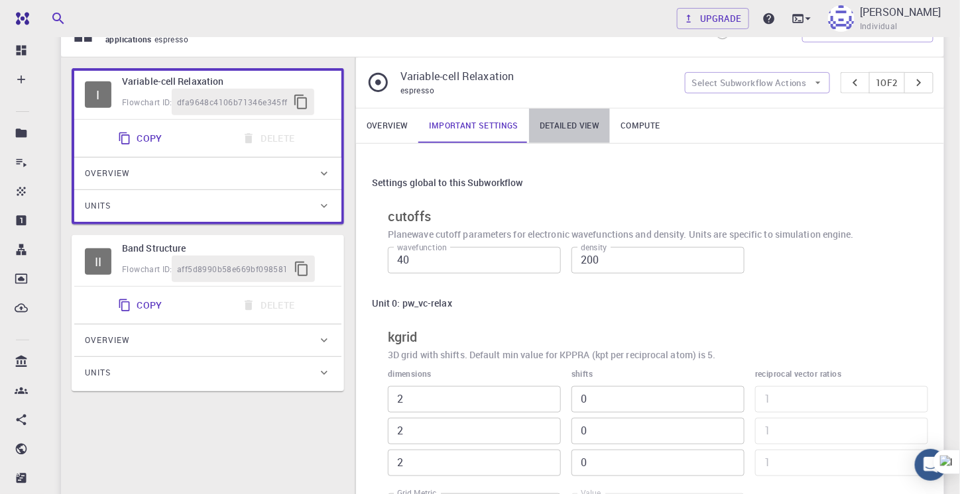
click at [588, 119] on link "Detailed view" at bounding box center [569, 126] width 81 height 34
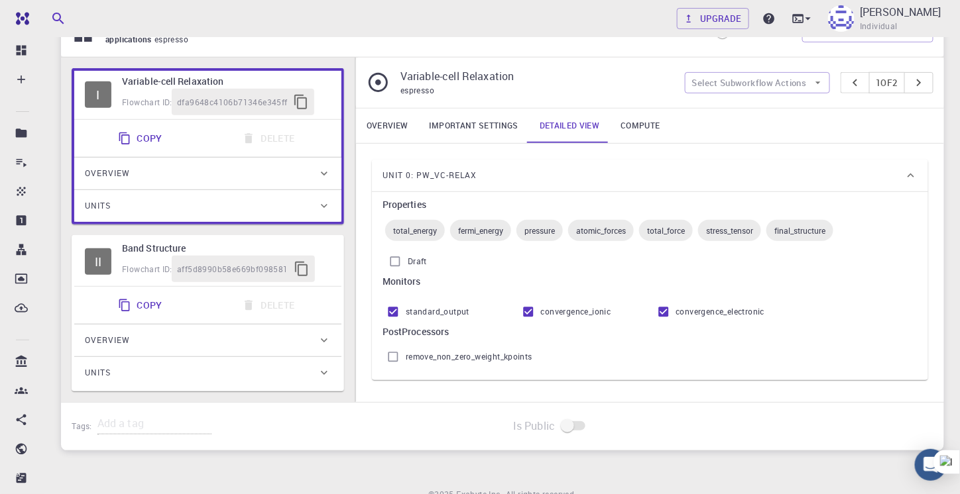
click at [639, 128] on link "Compute" at bounding box center [640, 126] width 60 height 34
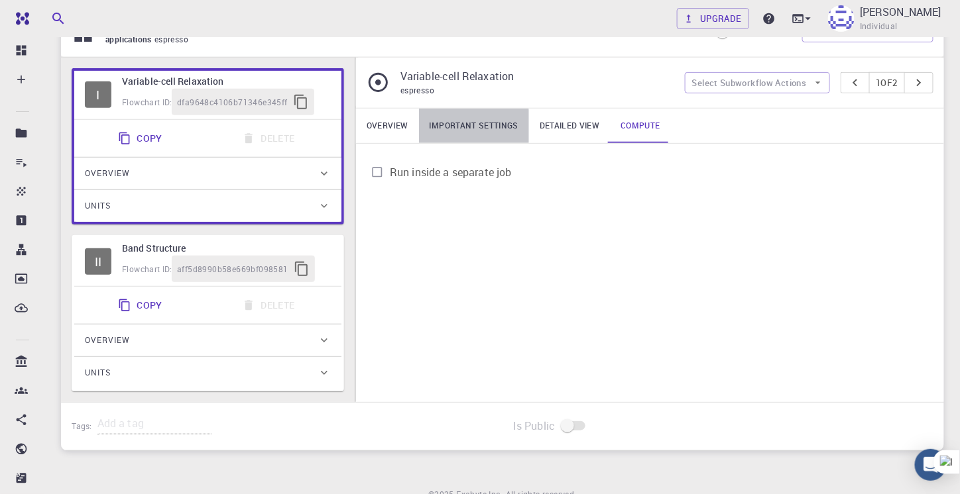
click at [455, 124] on link "Important settings" at bounding box center [474, 126] width 110 height 34
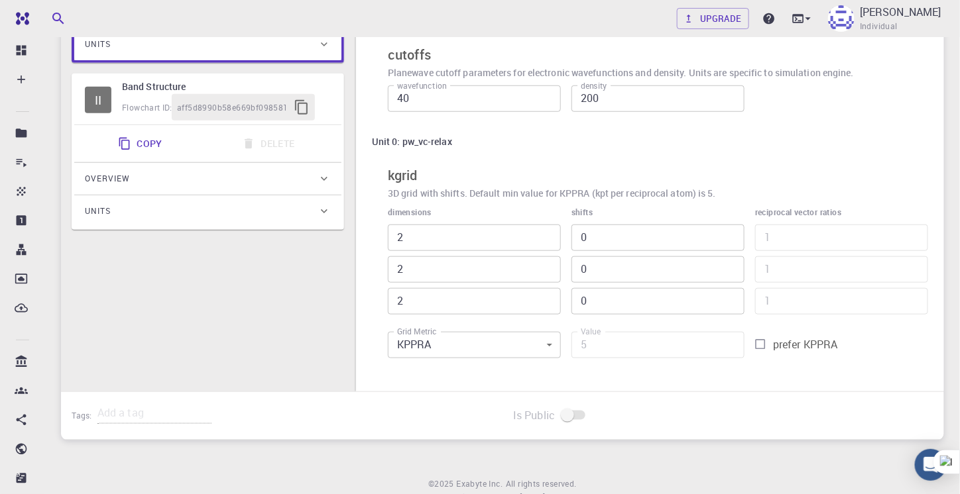
scroll to position [368, 0]
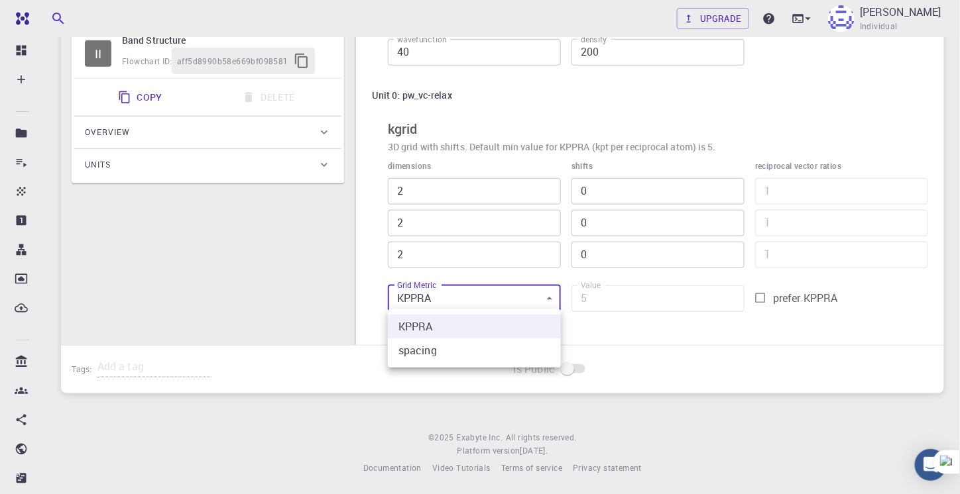
click at [470, 307] on body "Free Dashboard Create New Job New Material Create Material Upload File Import f…" at bounding box center [480, 64] width 960 height 865
click at [470, 307] on div at bounding box center [480, 247] width 960 height 494
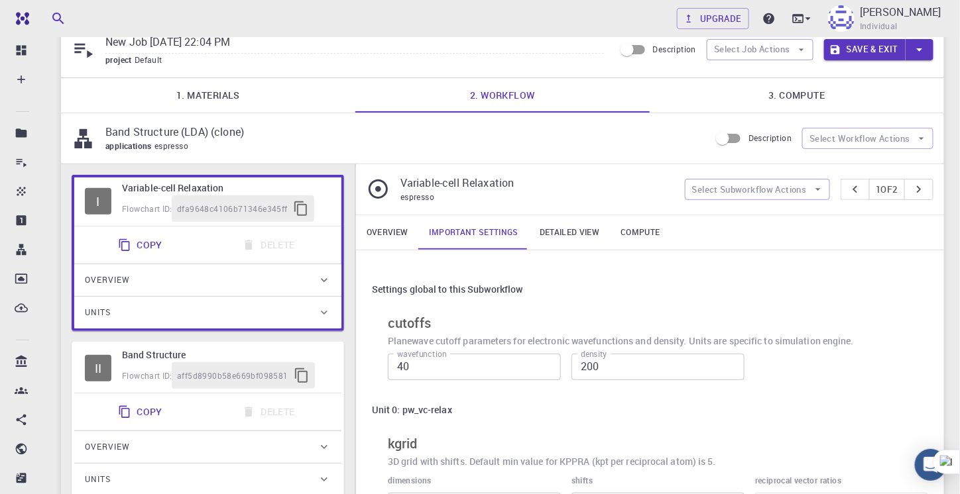
scroll to position [53, 0]
click at [400, 228] on link "Overview" at bounding box center [387, 233] width 63 height 34
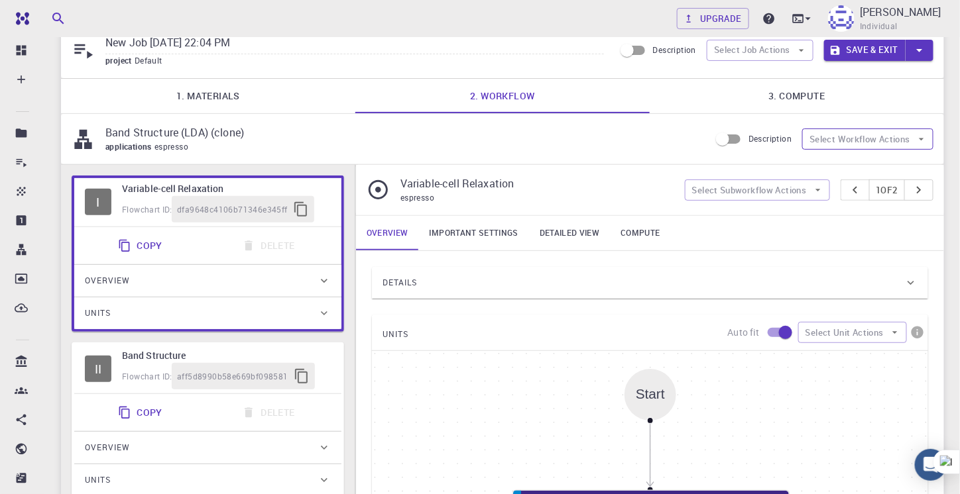
click at [822, 146] on button "Select Workflow Actions" at bounding box center [867, 139] width 131 height 21
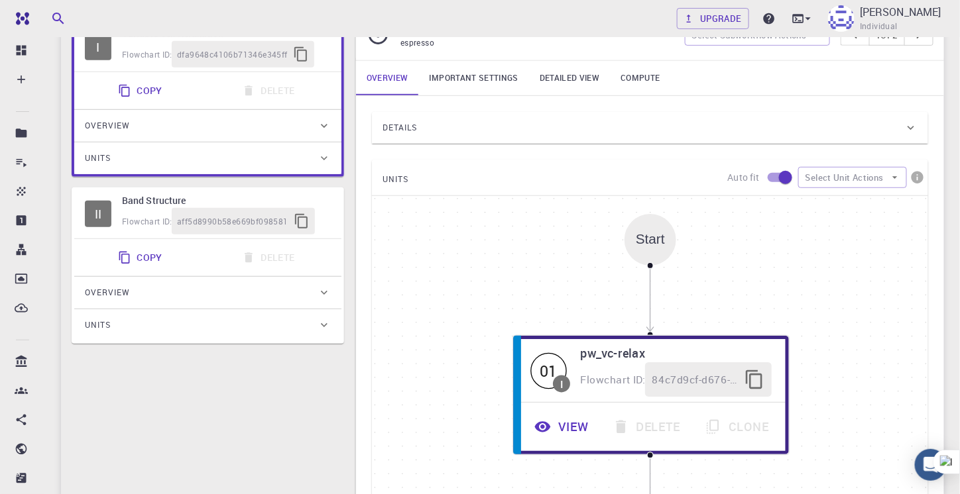
click at [213, 208] on div "aff5d8990b58e669bf098581" at bounding box center [243, 221] width 143 height 27
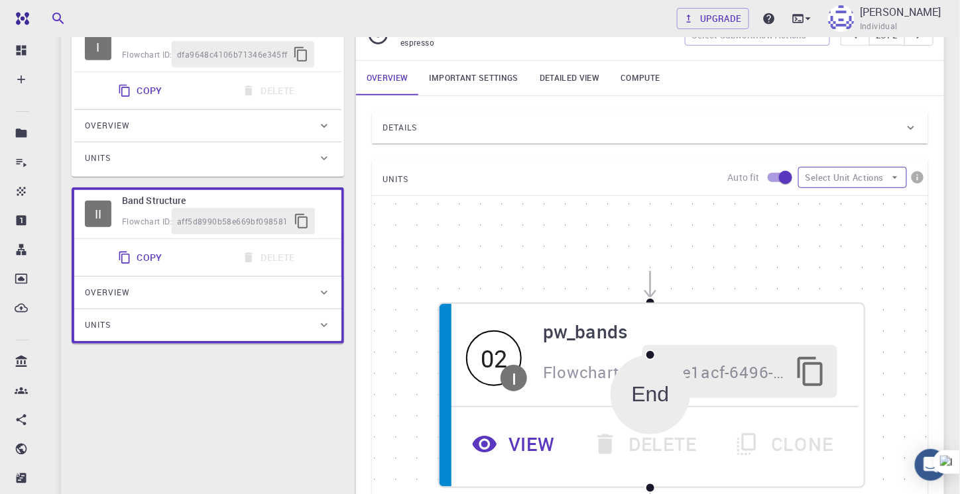
click at [859, 176] on button "Select Unit Actions" at bounding box center [852, 177] width 109 height 21
click at [747, 131] on div "Details" at bounding box center [643, 127] width 522 height 21
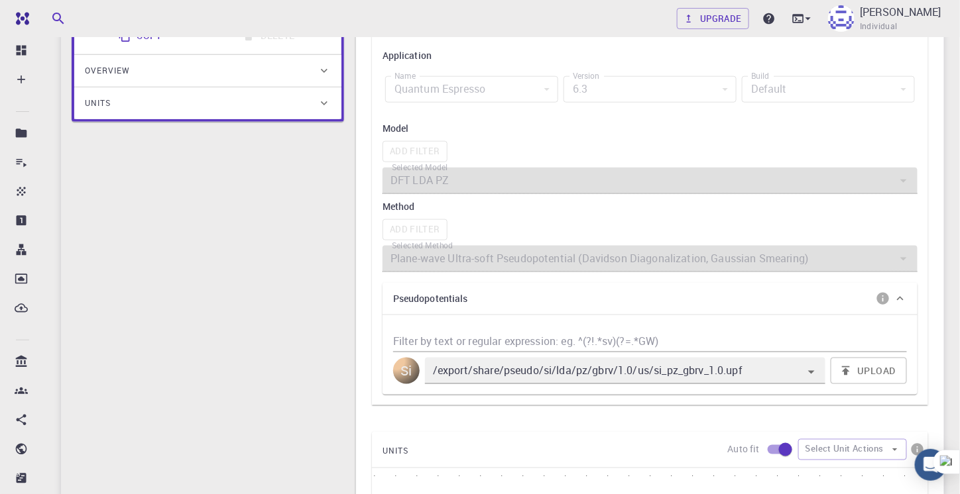
scroll to position [433, 0]
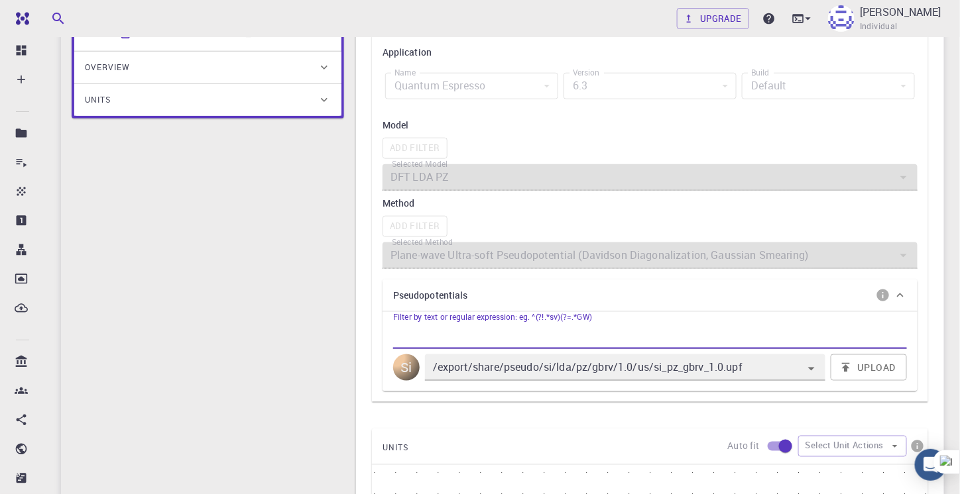
click at [518, 335] on input "Filter by text or regular expression: eg. ^(?!.*sv)(?=.*GW)" at bounding box center [650, 338] width 514 height 21
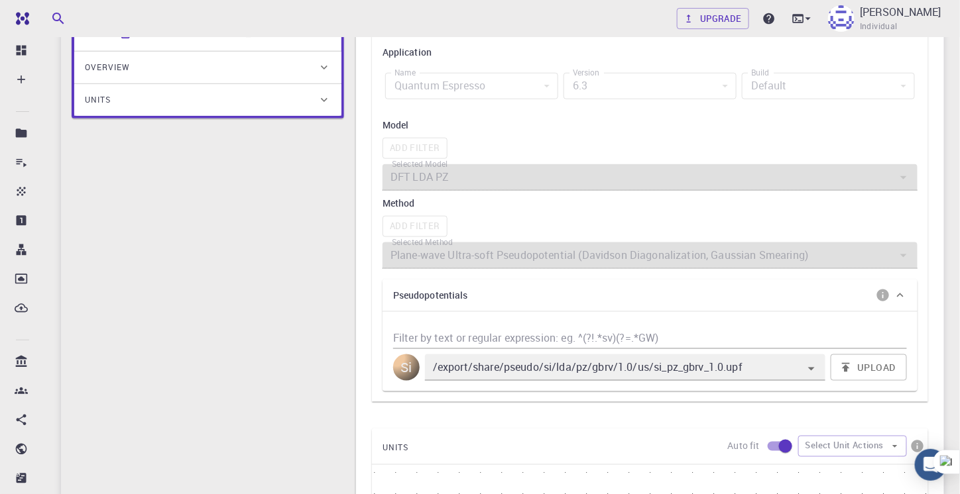
click at [401, 362] on div "Si" at bounding box center [406, 368] width 27 height 27
click at [504, 355] on div "/export/share/pseudo/si/lda/pz/gbrv/1.0/us/si_pz_gbrv_1.0.upf" at bounding box center [625, 368] width 400 height 27
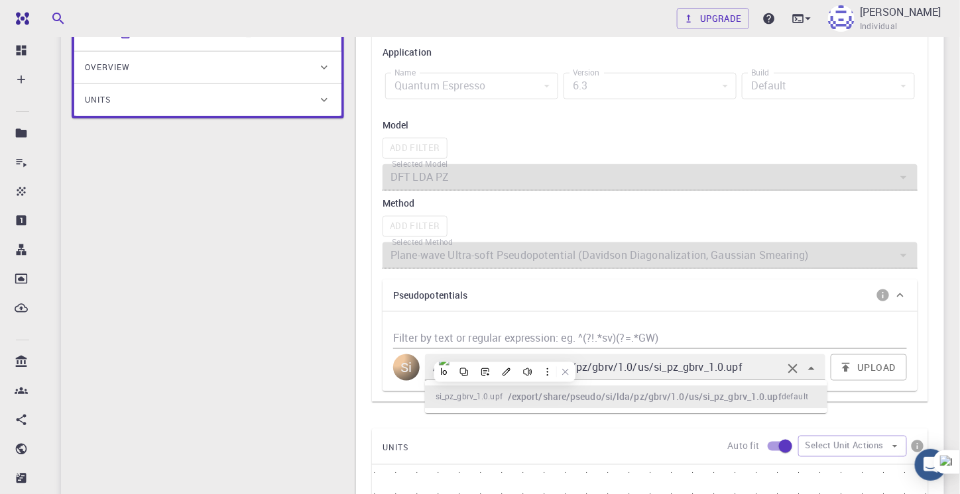
click at [763, 394] on h6 "/export/share/pseudo/si/lda/pz/gbrv/1.0/us/si_pz_gbrv_1.0.upf" at bounding box center [645, 397] width 274 height 15
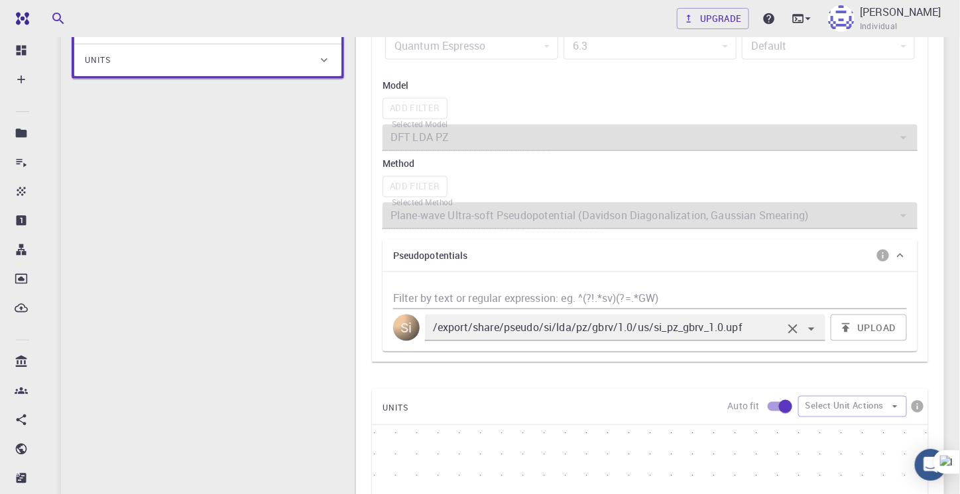
scroll to position [472, 0]
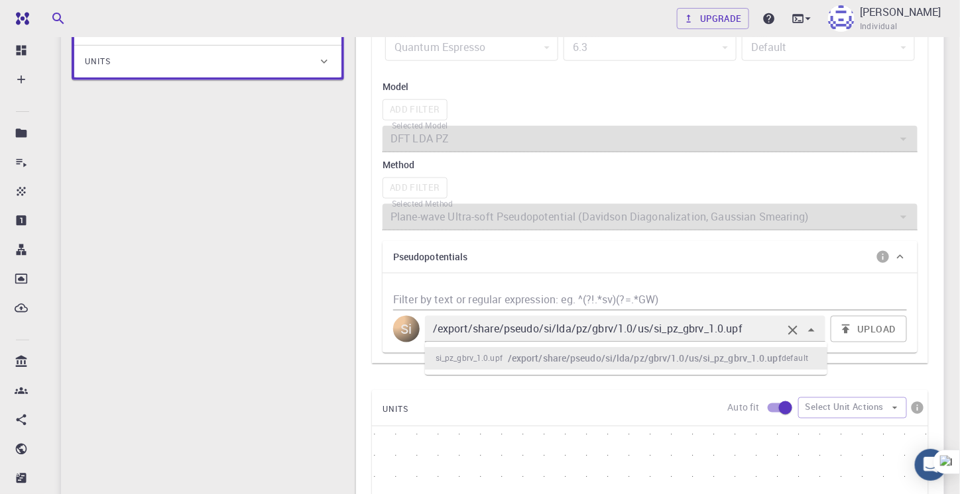
click at [692, 355] on h6 "/export/share/pseudo/si/lda/pz/gbrv/1.0/us/si_pz_gbrv_1.0.upf" at bounding box center [645, 358] width 274 height 15
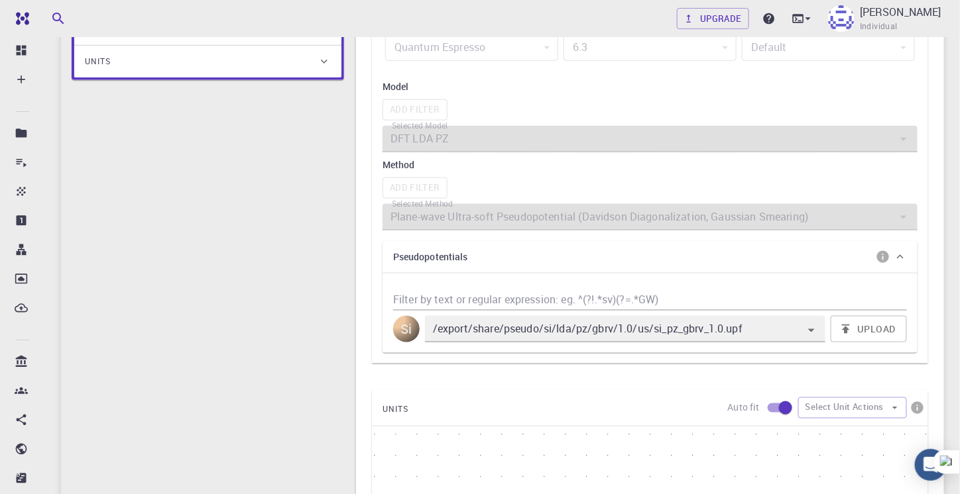
click at [638, 406] on div "UNITS Auto fit Select Unit Actions" at bounding box center [650, 408] width 556 height 36
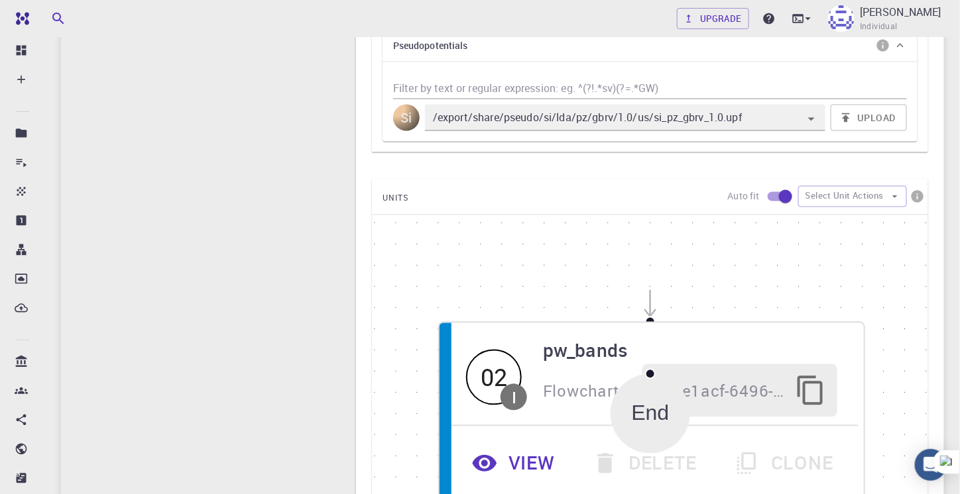
scroll to position [697, 0]
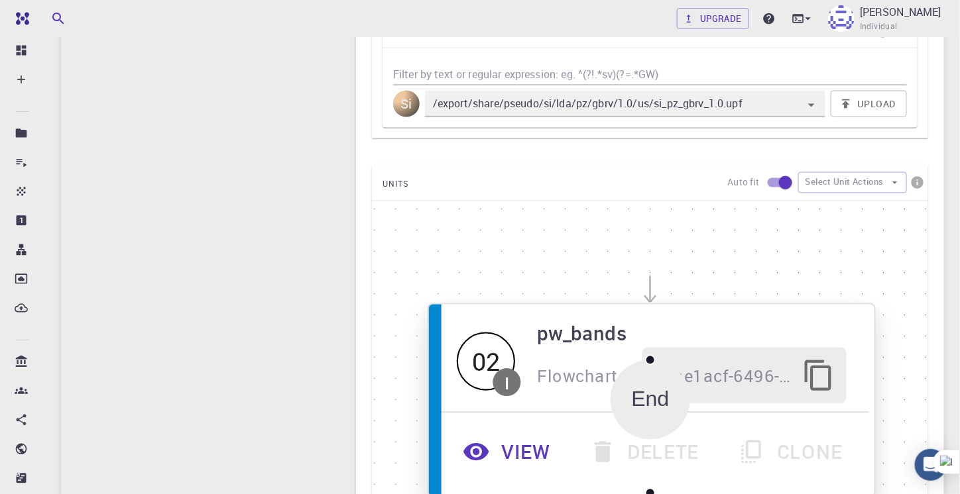
click at [605, 328] on h6 "pw_bands" at bounding box center [691, 333] width 309 height 30
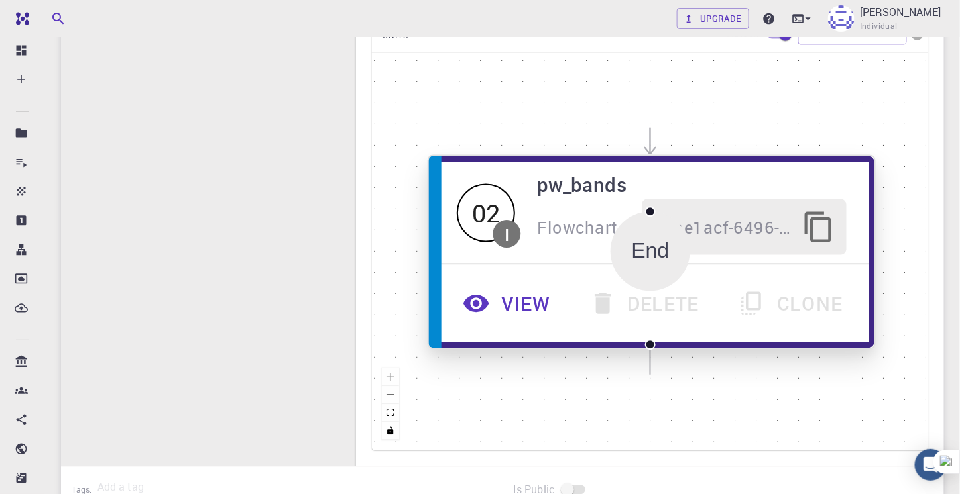
scroll to position [871, 0]
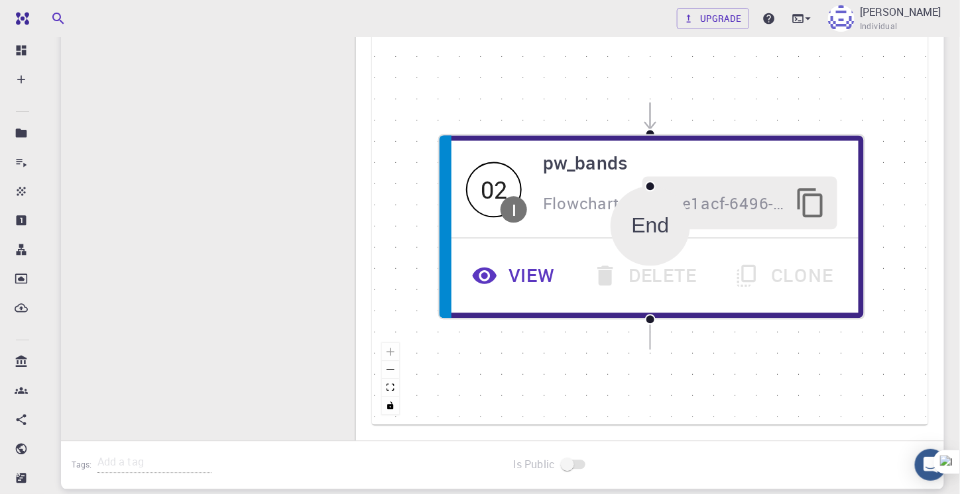
click at [650, 229] on div "End" at bounding box center [651, 226] width 38 height 24
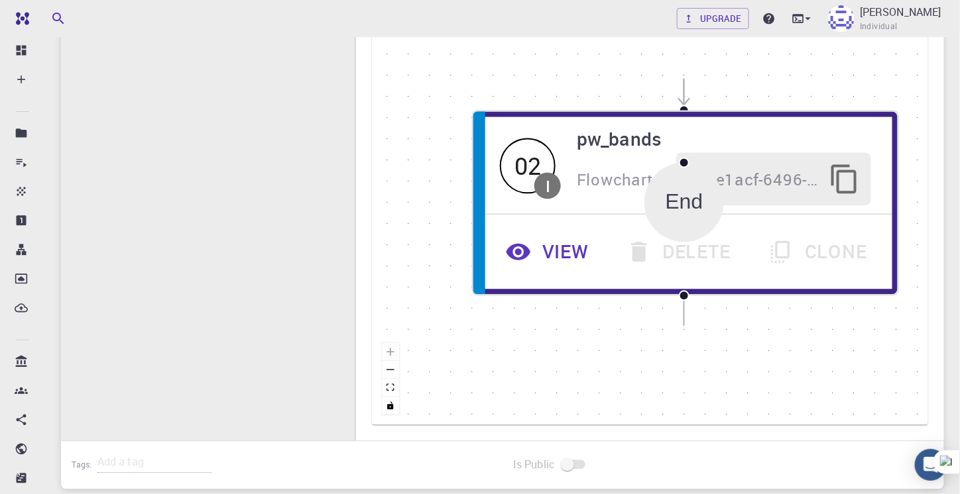
drag, startPoint x: 650, startPoint y: 229, endPoint x: 685, endPoint y: 205, distance: 41.9
click at [685, 205] on div "End" at bounding box center [684, 202] width 38 height 24
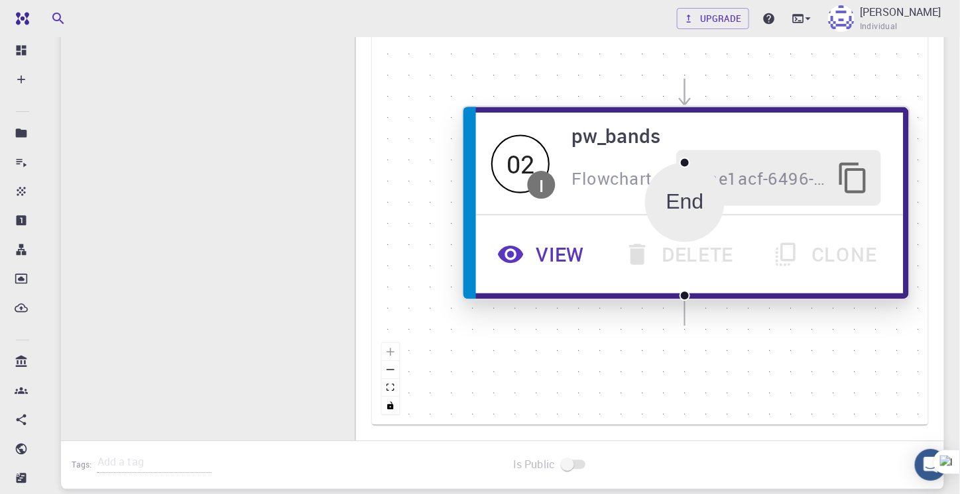
click at [854, 178] on icon "button" at bounding box center [852, 178] width 33 height 33
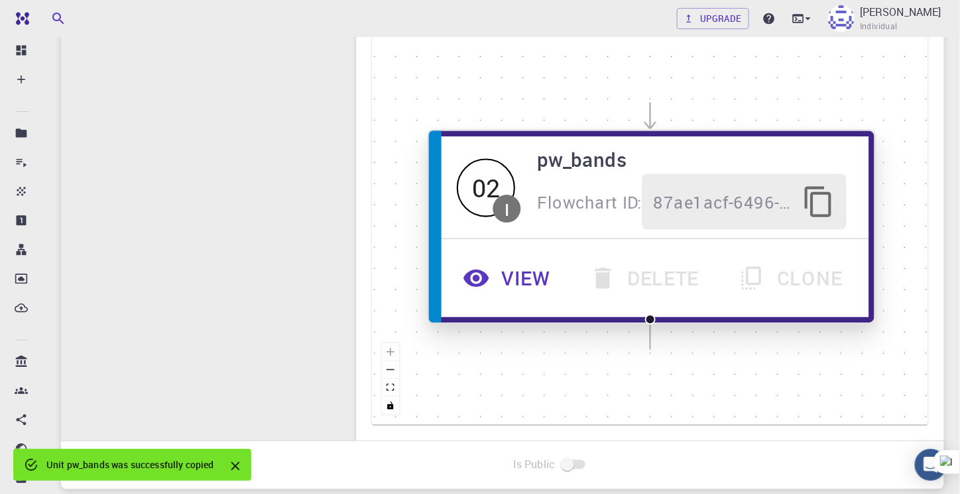
click at [588, 161] on h6 "pw_bands" at bounding box center [691, 159] width 309 height 30
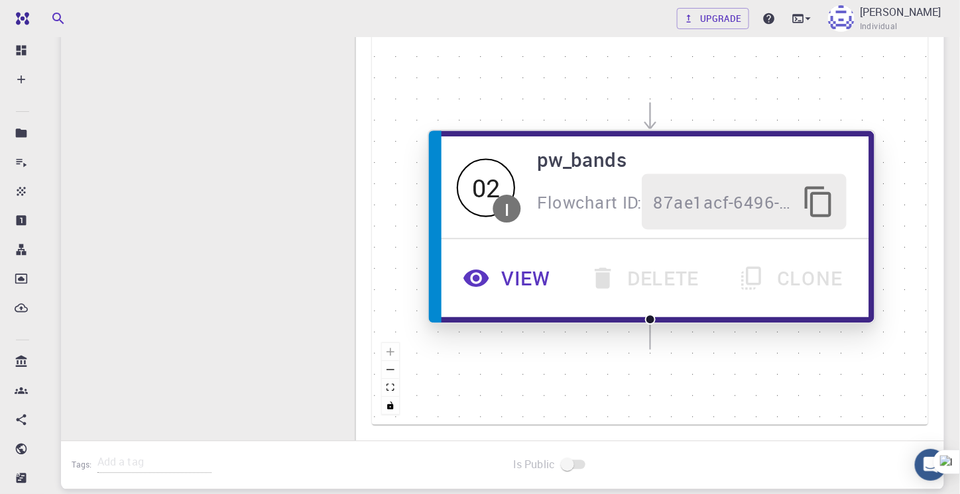
click at [462, 180] on div "02" at bounding box center [486, 187] width 58 height 58
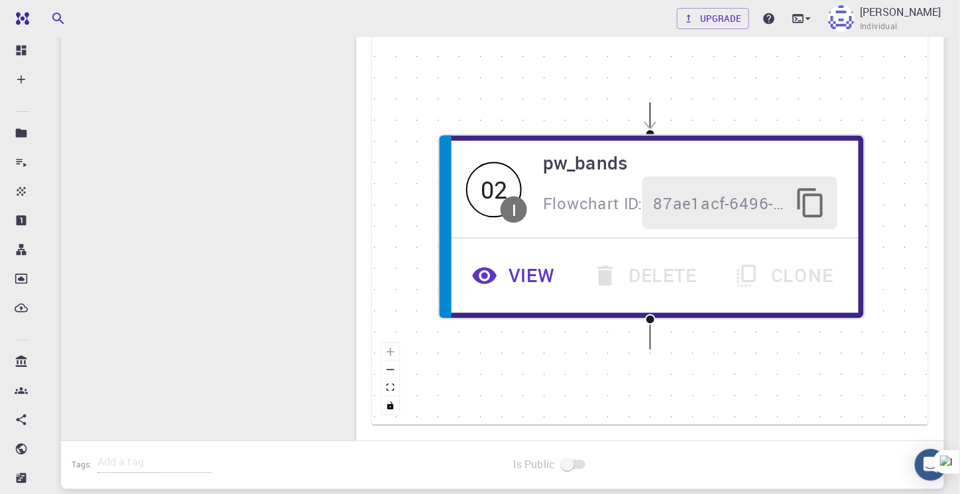
click at [650, 105] on icon "Edge from 8412a5be-d20e-4199-a757-9c6130376316 to 87ae1acf-6496-4e59-a47b-55a89…" at bounding box center [650, 225] width 0 height 247
drag, startPoint x: 648, startPoint y: 183, endPoint x: 646, endPoint y: 119, distance: 63.6
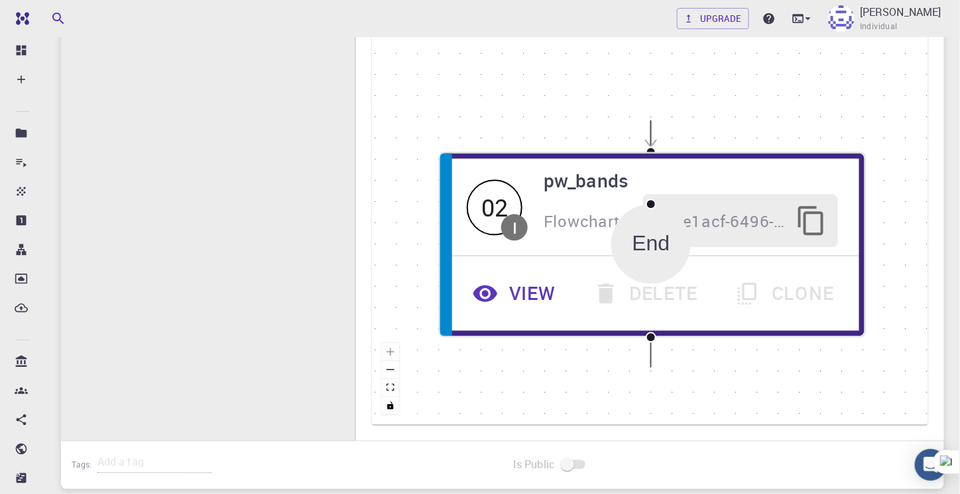
drag, startPoint x: 652, startPoint y: 221, endPoint x: 653, endPoint y: 239, distance: 17.9
click at [653, 239] on div "End" at bounding box center [651, 244] width 38 height 24
click at [651, 136] on icon "Edge from 8412a5be-d20e-4199-a757-9c6130376316 to 87ae1acf-6496-4e59-a47b-55a89…" at bounding box center [651, 243] width 0 height 247
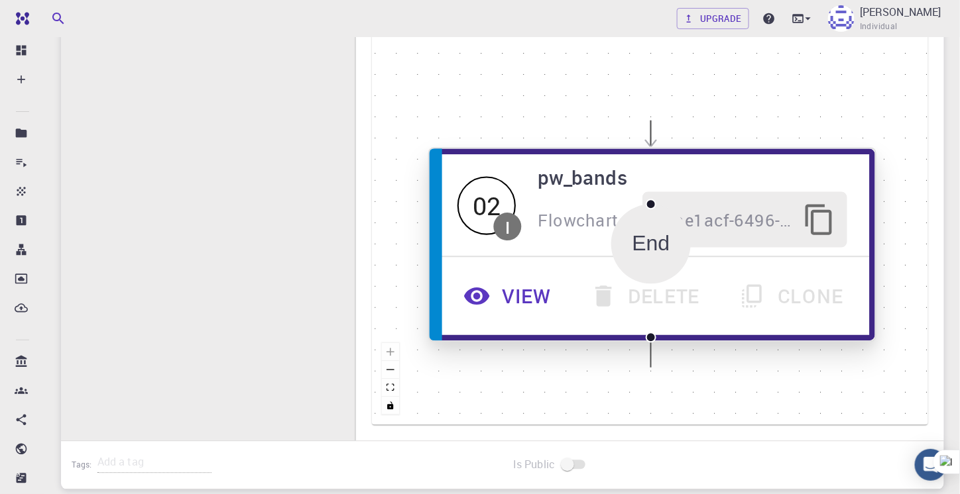
click at [512, 221] on span "I" at bounding box center [508, 226] width 28 height 28
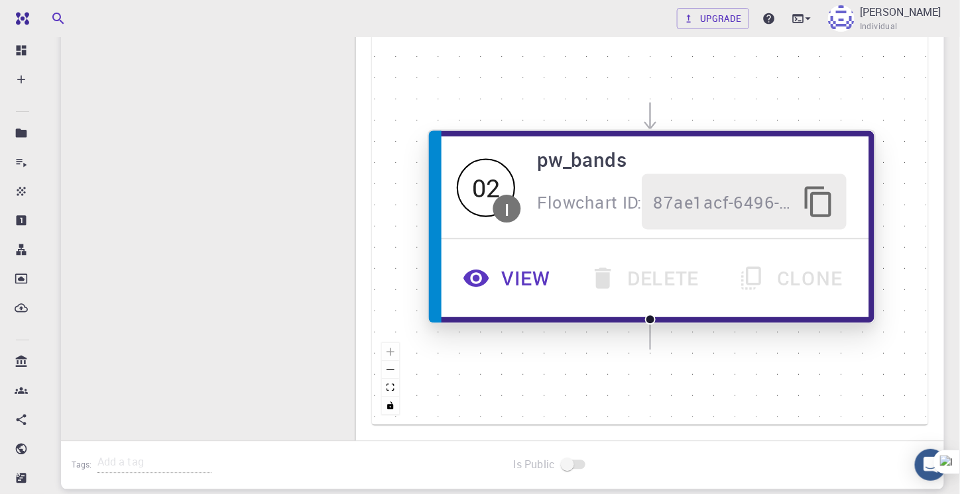
click at [569, 215] on div "Flowchart ID: 87ae1acf-6496-4e59-a47b-55a89d6edaad" at bounding box center [691, 202] width 309 height 56
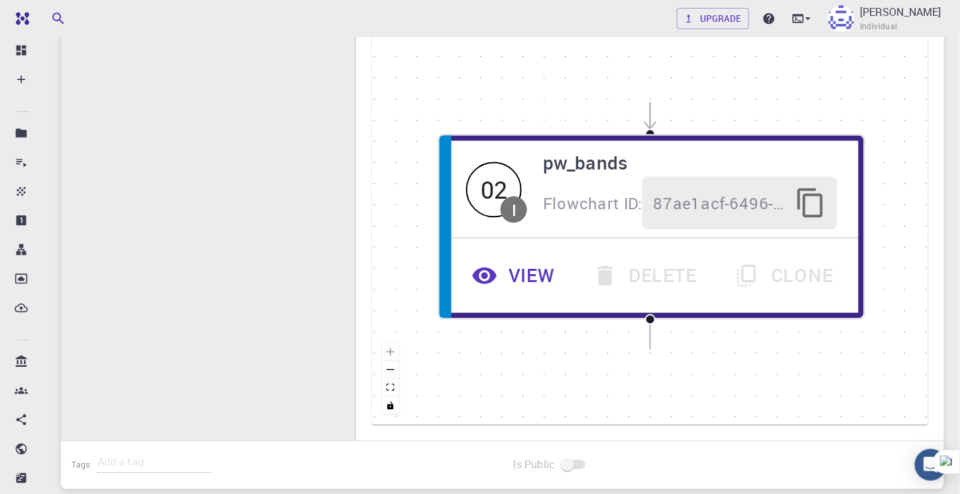
click at [575, 89] on div "Start 01 I pw_scf Flowchart ID: 8412a5be-d20e-4199-a757-9c6130376316 View Delet…" at bounding box center [650, 226] width 556 height 398
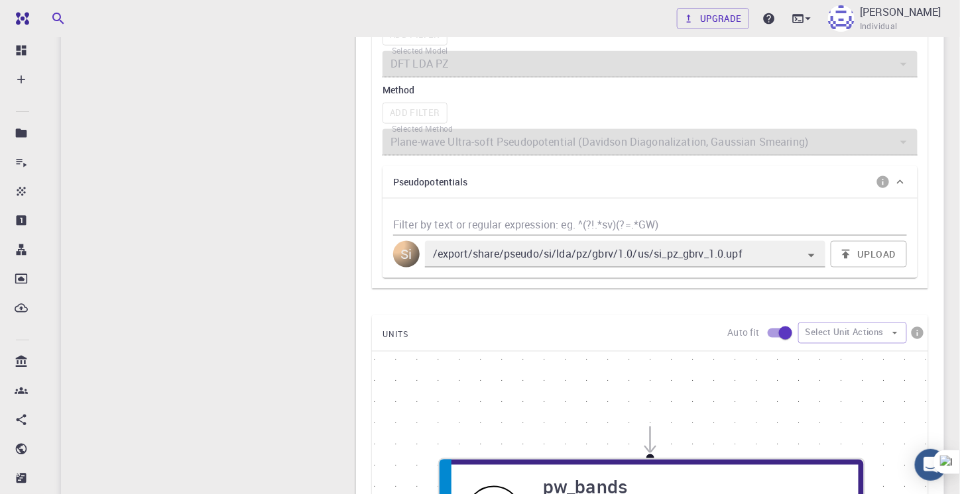
scroll to position [444, 0]
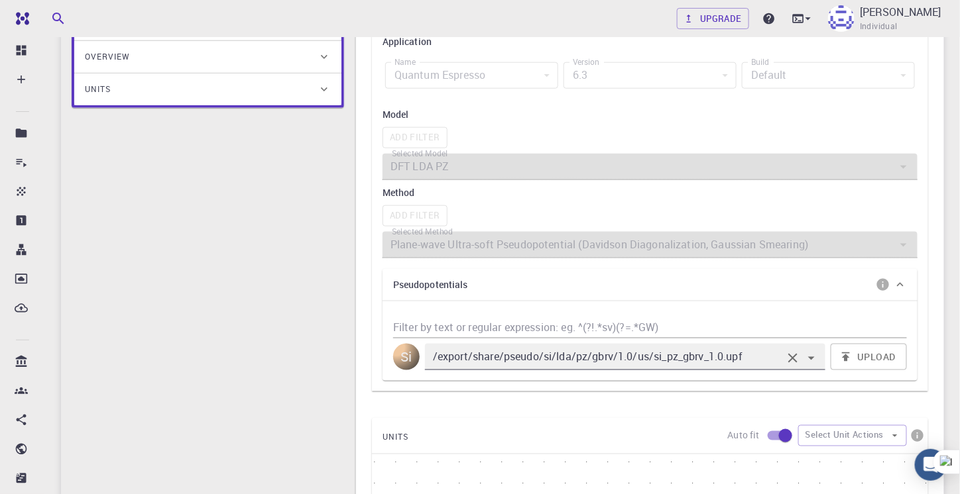
click at [807, 357] on icon "Open" at bounding box center [811, 359] width 16 height 16
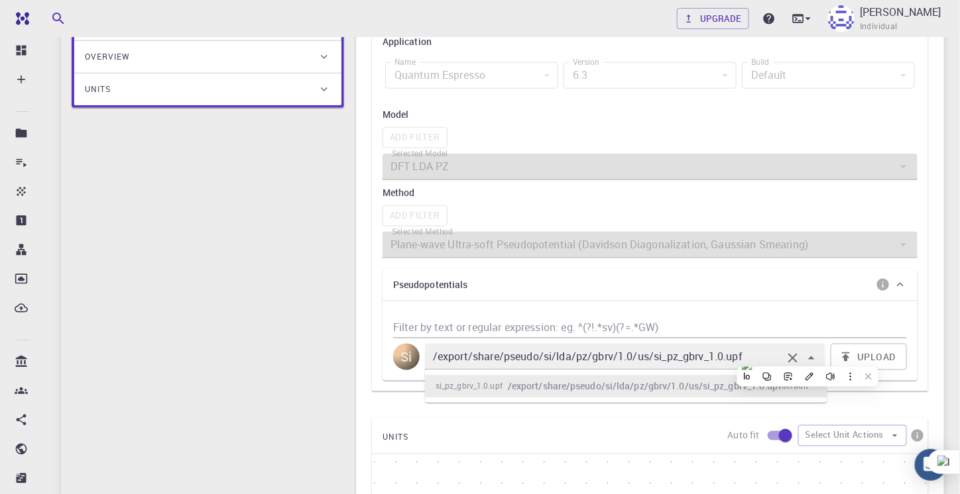
click at [543, 379] on h6 "/export/share/pseudo/si/lda/pz/gbrv/1.0/us/si_pz_gbrv_1.0.upf" at bounding box center [645, 386] width 274 height 15
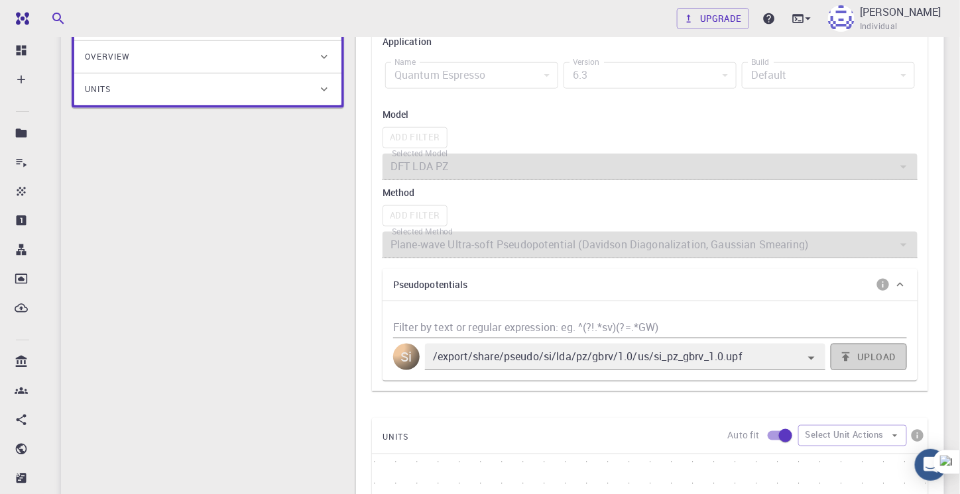
click at [858, 355] on button "Upload" at bounding box center [868, 357] width 76 height 27
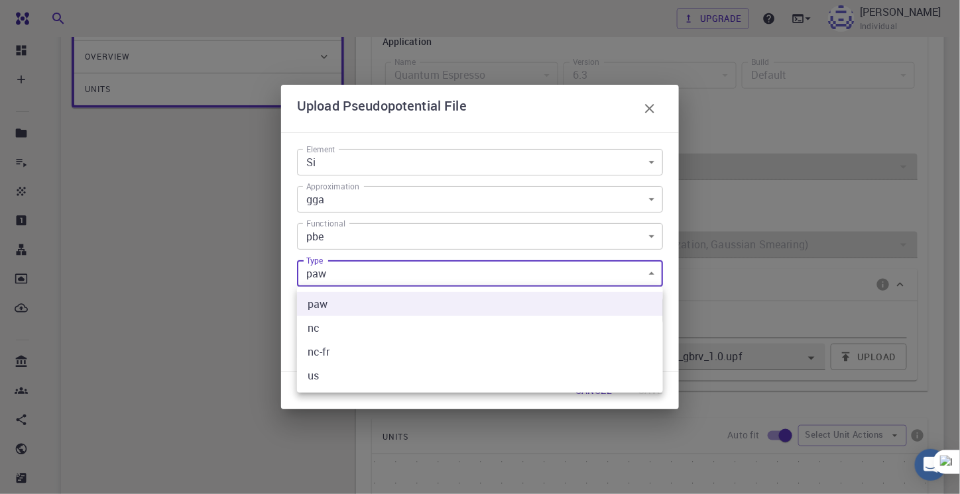
click at [357, 286] on body "Free Dashboard Create New Job New Material Create Material Upload File Import f…" at bounding box center [480, 288] width 960 height 1464
click at [357, 286] on div at bounding box center [480, 247] width 960 height 494
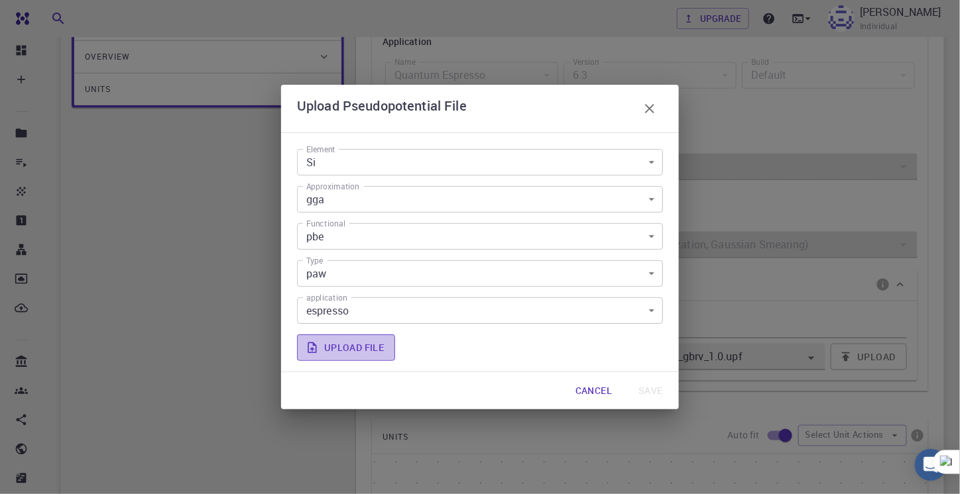
click at [359, 345] on label "Upload file" at bounding box center [346, 348] width 98 height 27
click at [0, 0] on input "Upload file" at bounding box center [0, 0] width 0 height 0
click at [596, 390] on button "Cancel" at bounding box center [594, 391] width 58 height 27
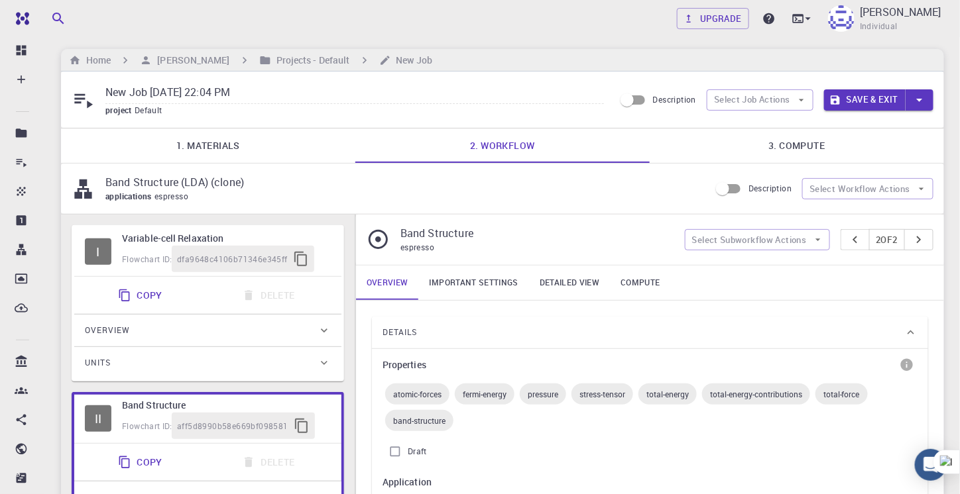
scroll to position [0, 0]
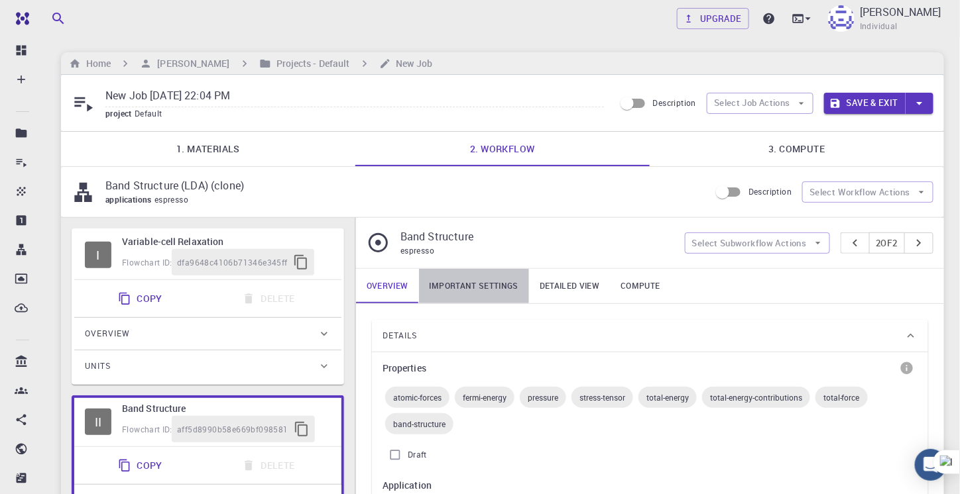
click at [506, 288] on link "Important settings" at bounding box center [474, 286] width 110 height 34
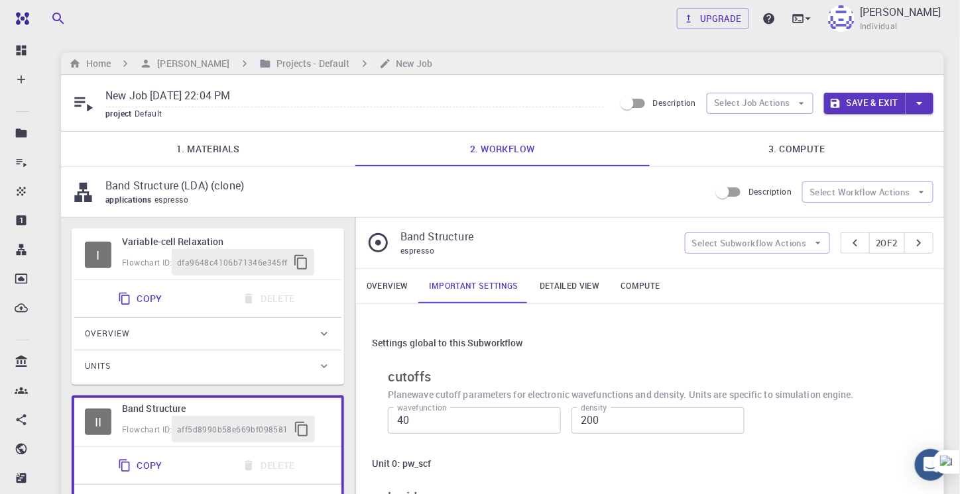
click at [573, 289] on link "Detailed view" at bounding box center [569, 286] width 81 height 34
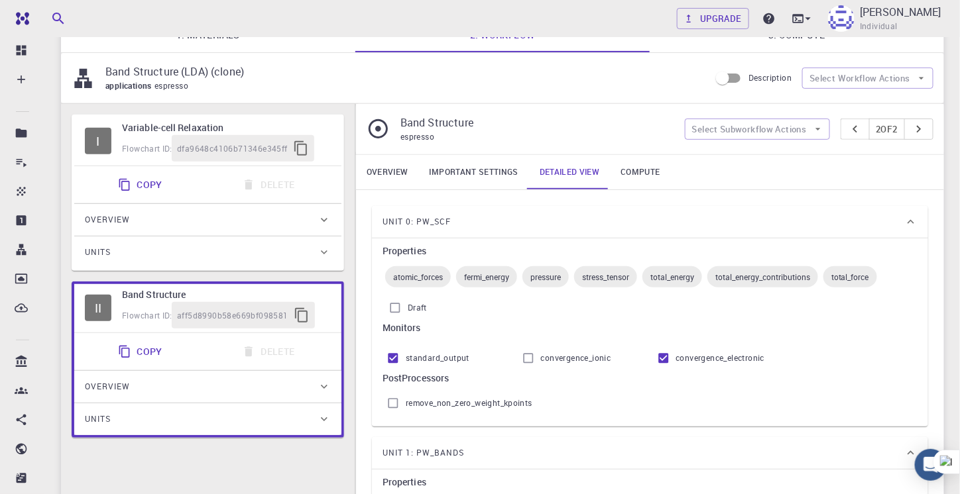
scroll to position [64, 0]
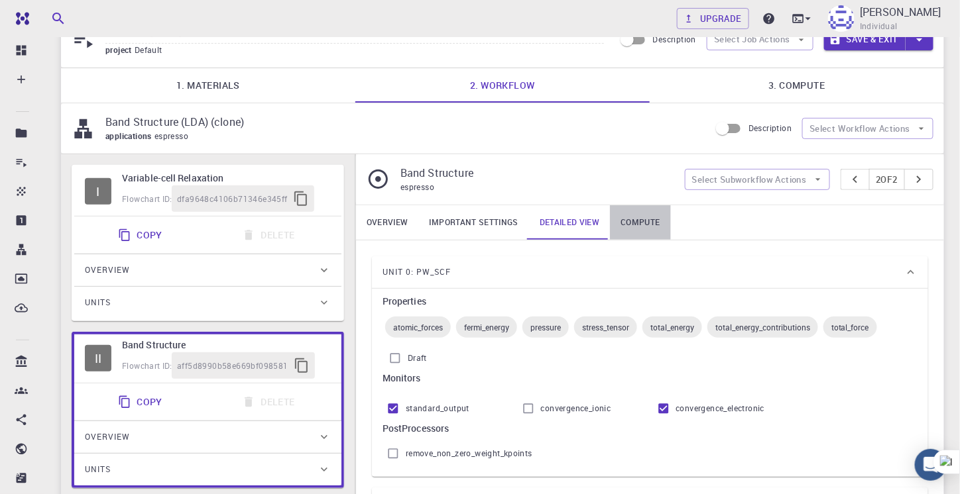
click at [648, 221] on link "Compute" at bounding box center [640, 222] width 60 height 34
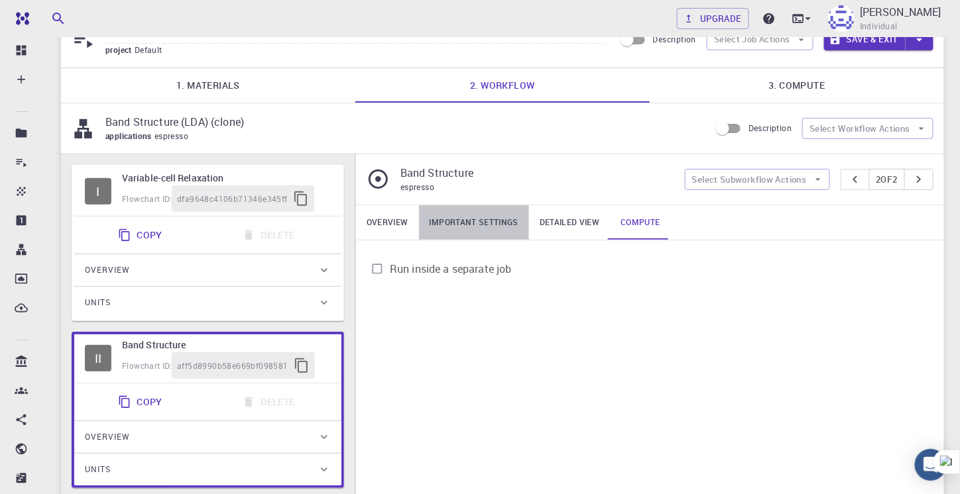
click at [451, 221] on link "Important settings" at bounding box center [474, 222] width 110 height 34
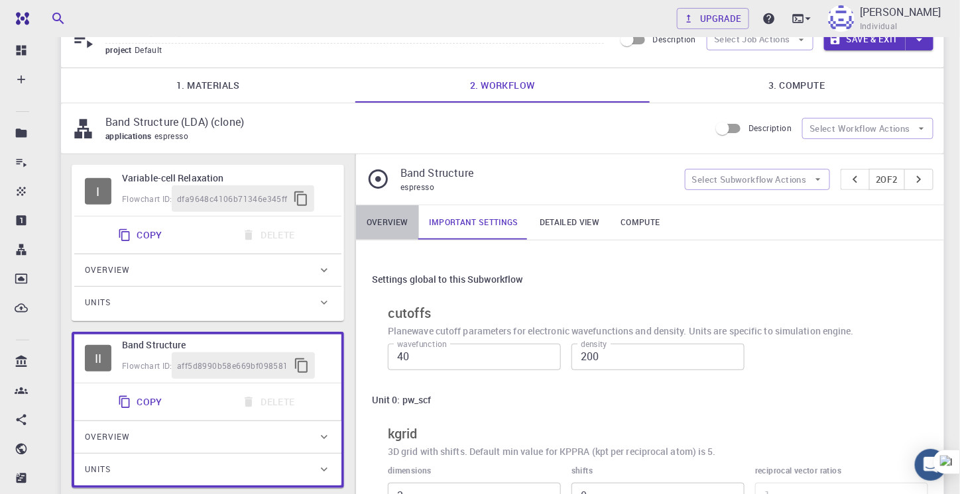
click at [386, 221] on link "Overview" at bounding box center [387, 222] width 63 height 34
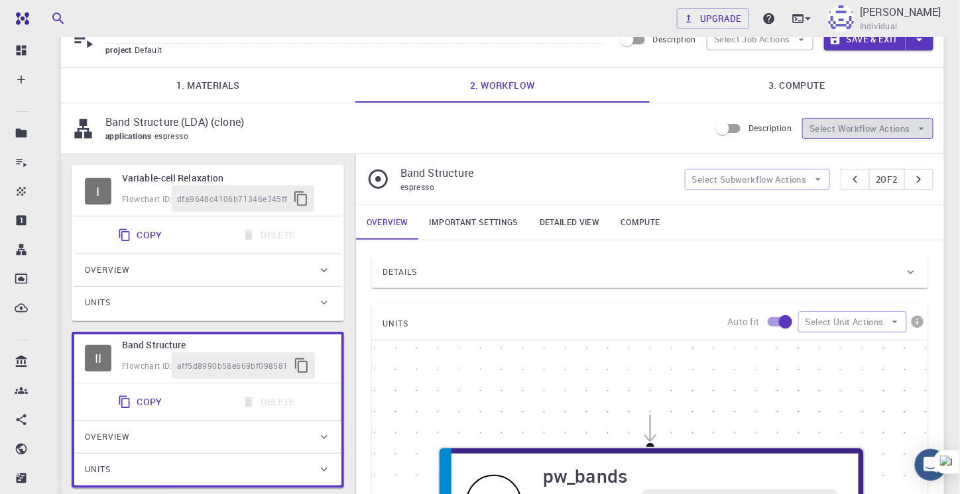
click at [857, 123] on button "Select Workflow Actions" at bounding box center [867, 128] width 131 height 21
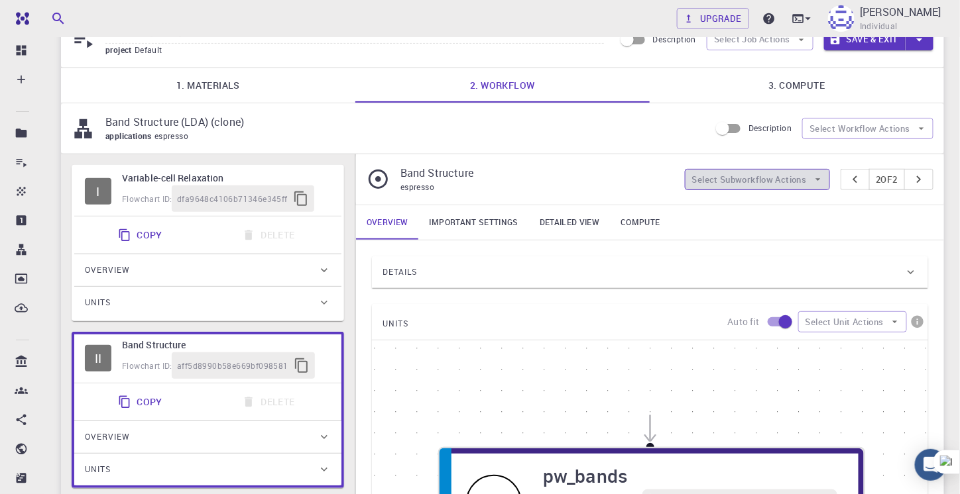
click at [754, 183] on button "Select Subworkflow Actions" at bounding box center [757, 179] width 145 height 21
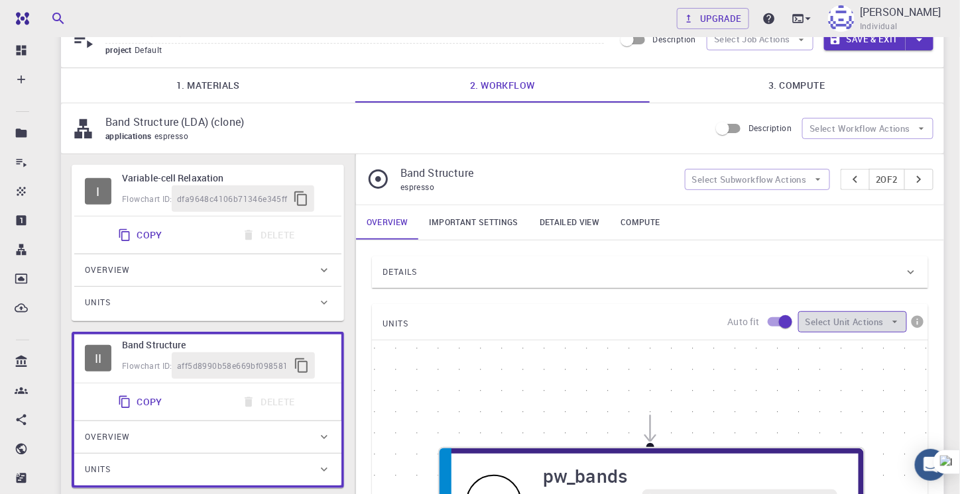
click at [844, 325] on button "Select Unit Actions" at bounding box center [852, 321] width 109 height 21
click at [772, 323] on input "checkbox" at bounding box center [785, 321] width 76 height 25
click at [772, 323] on input "checkbox" at bounding box center [772, 321] width 76 height 25
checkbox input "true"
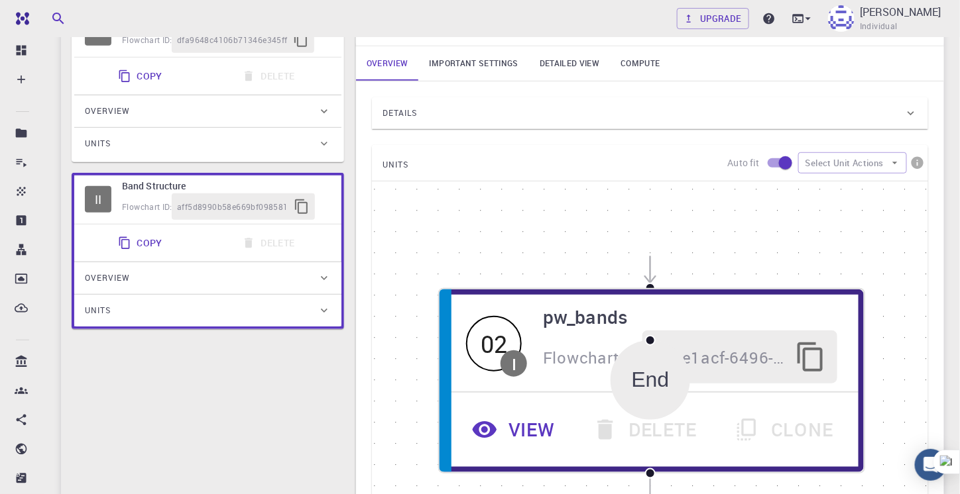
scroll to position [330, 0]
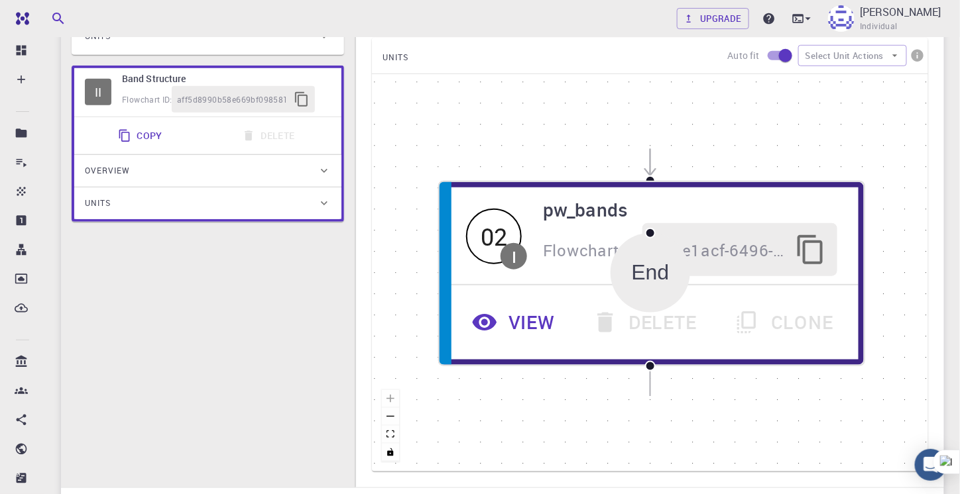
click at [471, 319] on icon "button" at bounding box center [484, 322] width 27 height 27
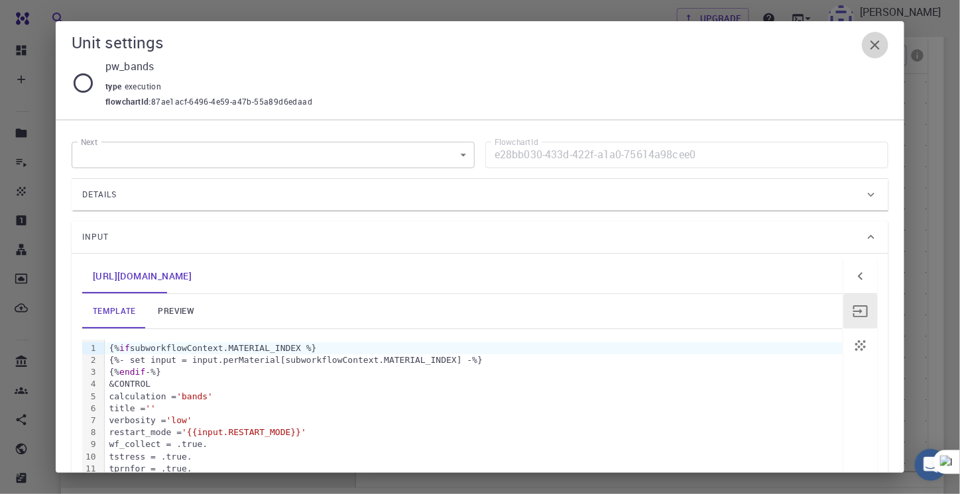
click at [875, 45] on icon "button" at bounding box center [874, 44] width 9 height 9
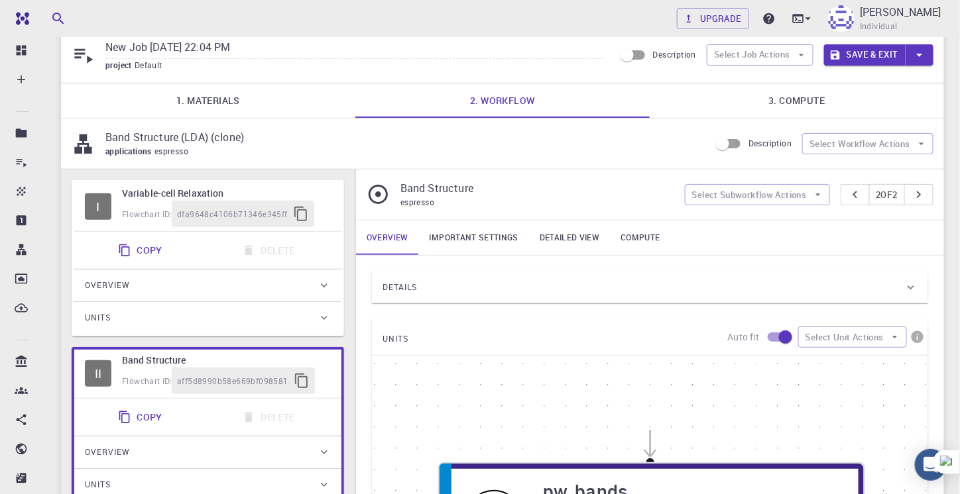
scroll to position [0, 0]
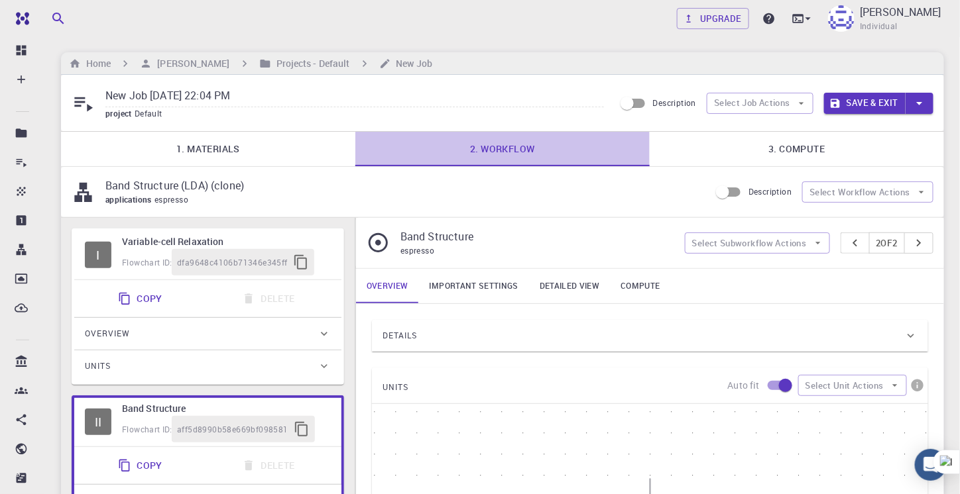
click at [476, 151] on link "2. Workflow" at bounding box center [502, 149] width 294 height 34
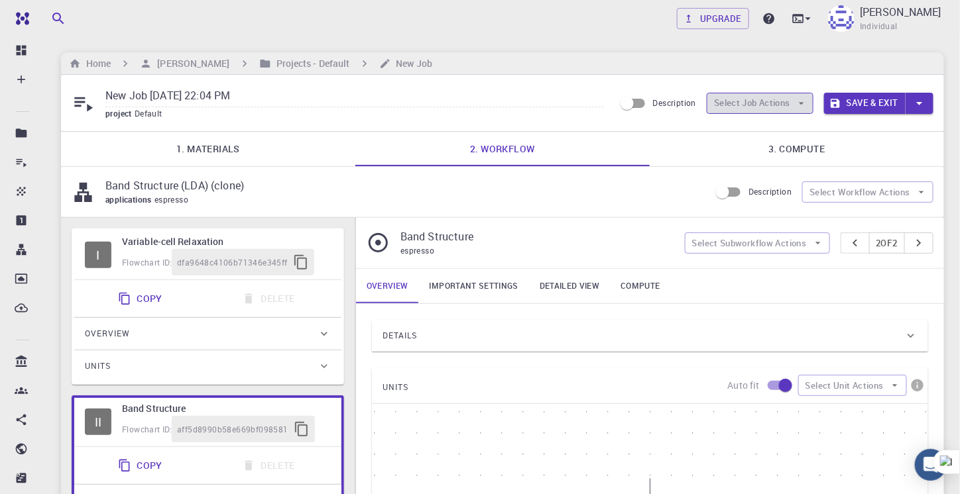
click at [790, 96] on button "Select Job Actions" at bounding box center [759, 103] width 107 height 21
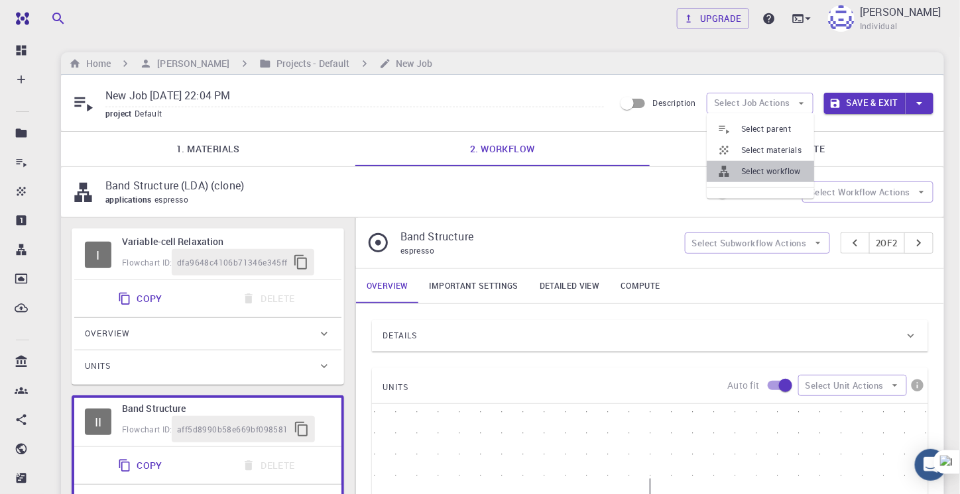
click at [767, 178] on li "Select workflow" at bounding box center [759, 171] width 107 height 21
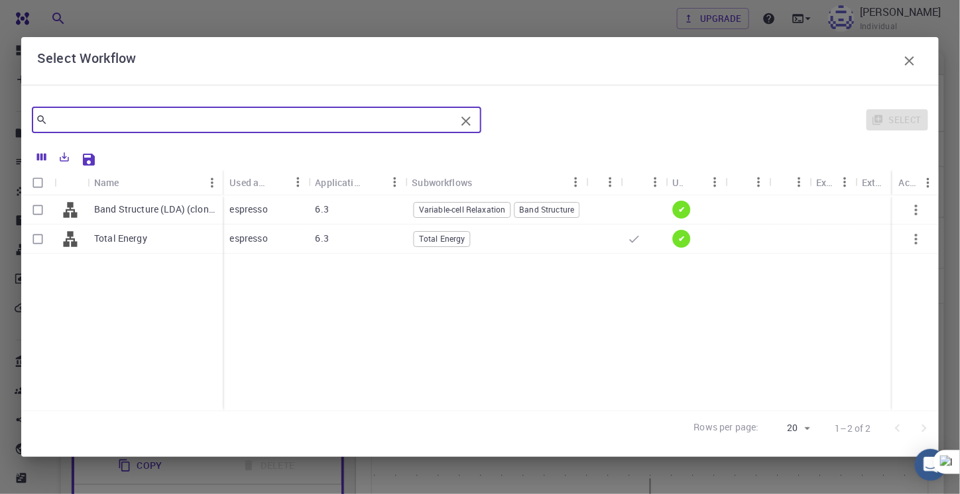
click at [239, 123] on input "text" at bounding box center [252, 120] width 408 height 19
type input "band structure"
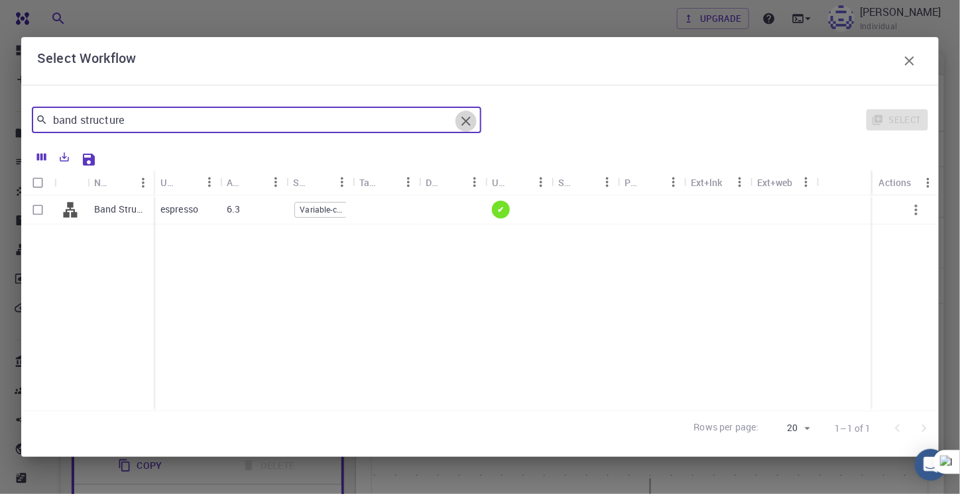
click at [467, 123] on icon "Clear" at bounding box center [466, 121] width 16 height 16
click at [895, 123] on div "Select" at bounding box center [706, 120] width 441 height 32
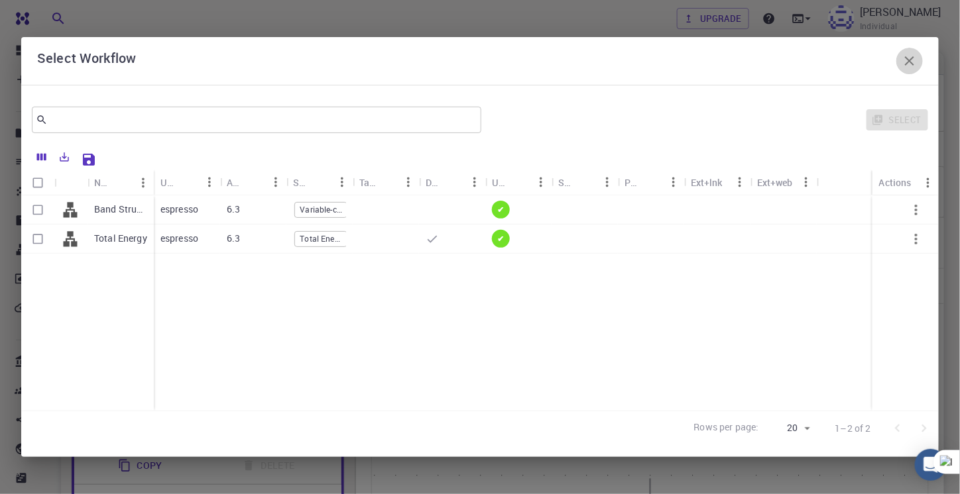
click at [906, 60] on icon "button" at bounding box center [909, 61] width 16 height 16
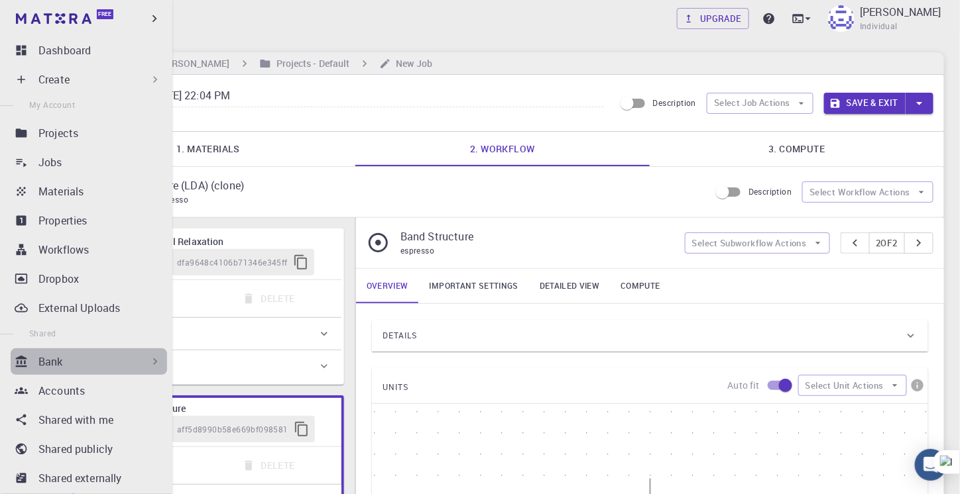
click at [101, 363] on div "Bank" at bounding box center [99, 362] width 123 height 16
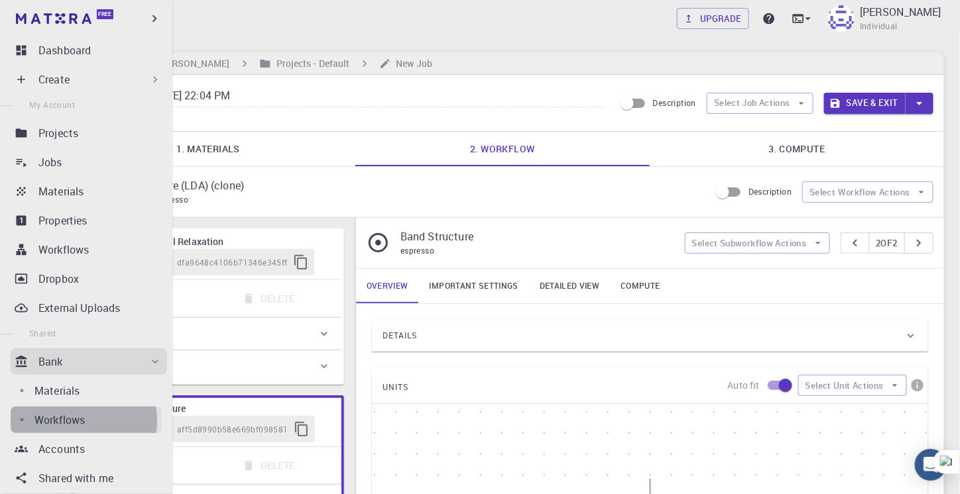
click at [68, 421] on p "Workflows" at bounding box center [59, 420] width 50 height 16
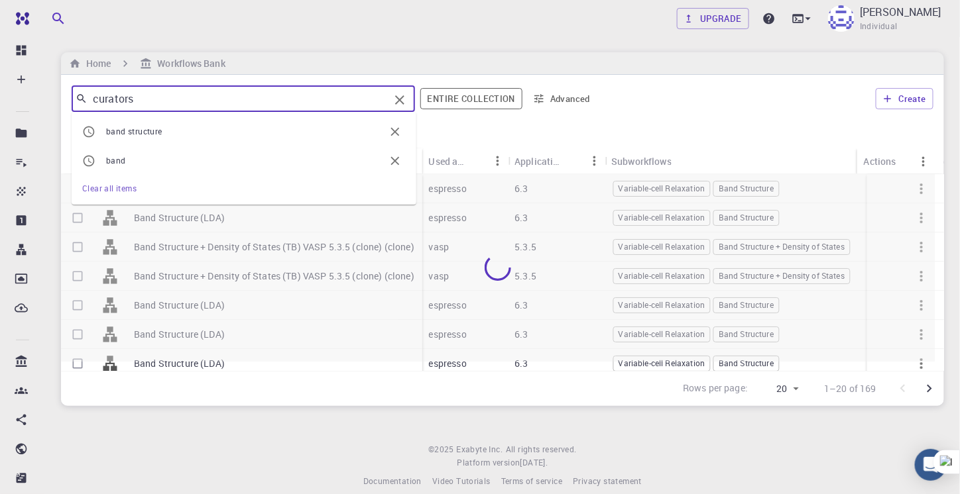
click at [295, 101] on input "curators" at bounding box center [238, 98] width 302 height 19
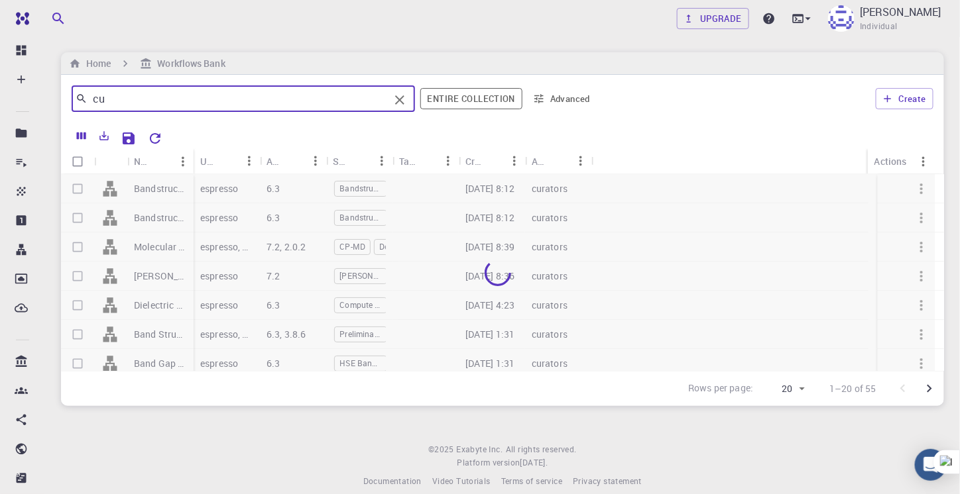
type input "c"
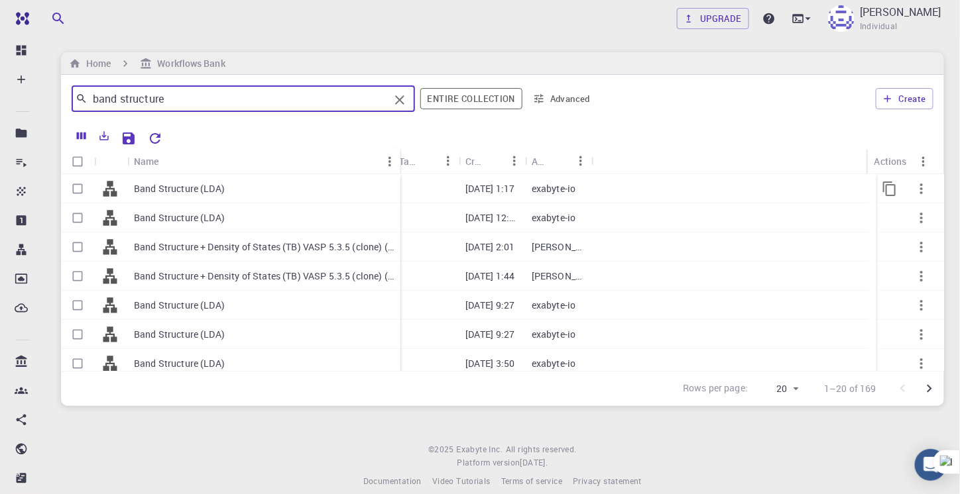
drag, startPoint x: 192, startPoint y: 152, endPoint x: 399, endPoint y: 173, distance: 207.8
click at [399, 173] on div "Name" at bounding box center [401, 161] width 13 height 26
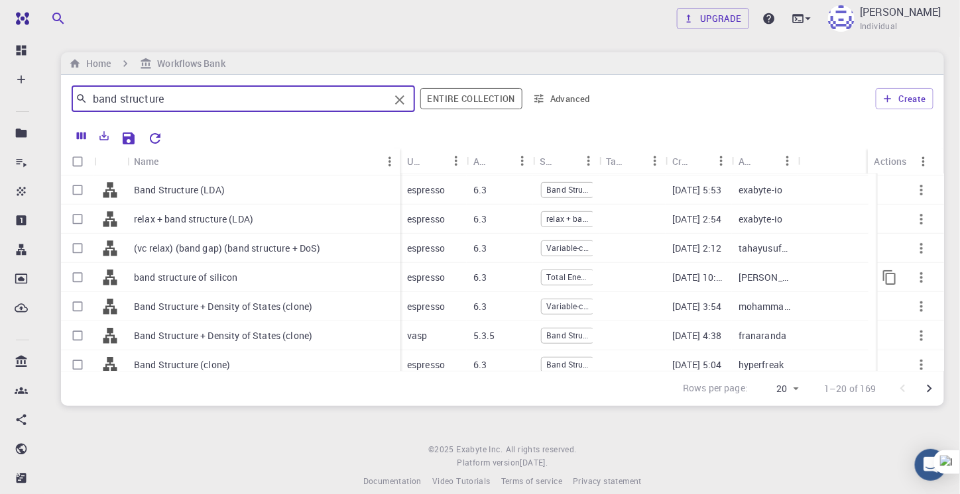
scroll to position [261, 0]
type input "band structure"
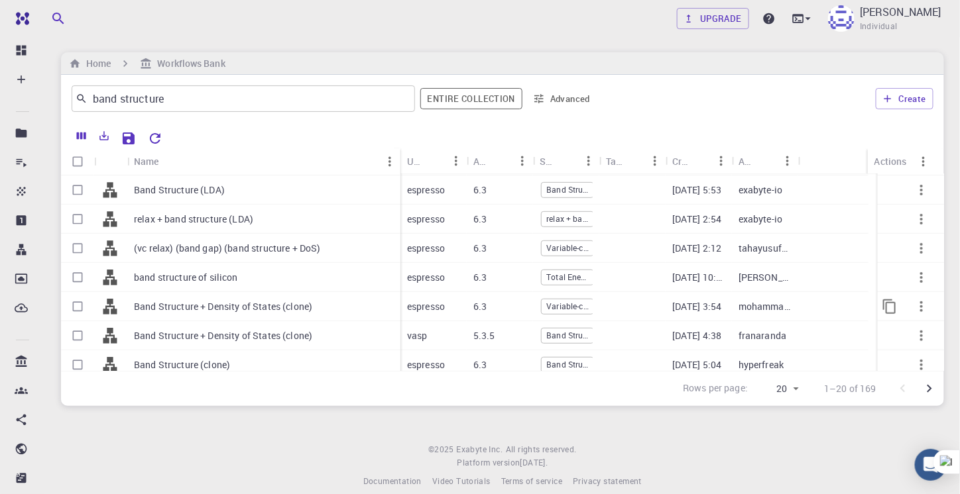
click at [284, 303] on p "Band Structure + Density of States (clone)" at bounding box center [223, 306] width 178 height 13
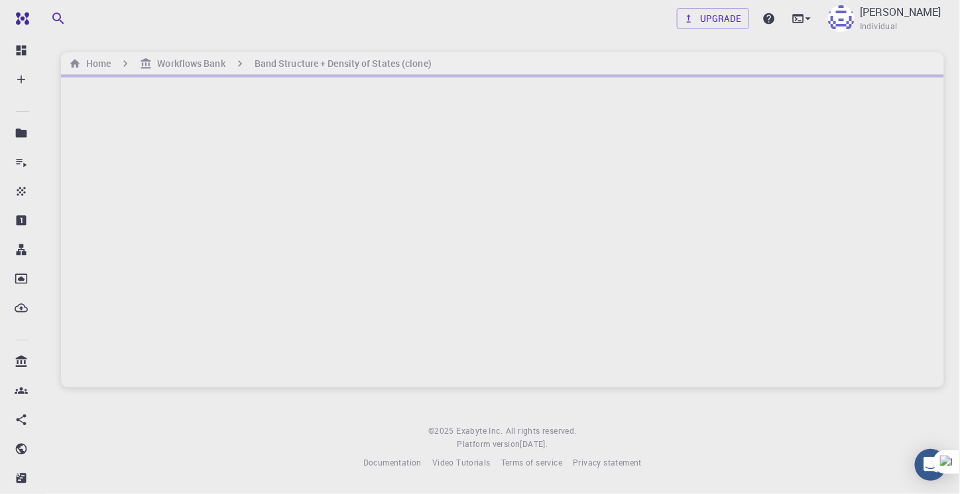
click at [284, 303] on div at bounding box center [502, 231] width 883 height 313
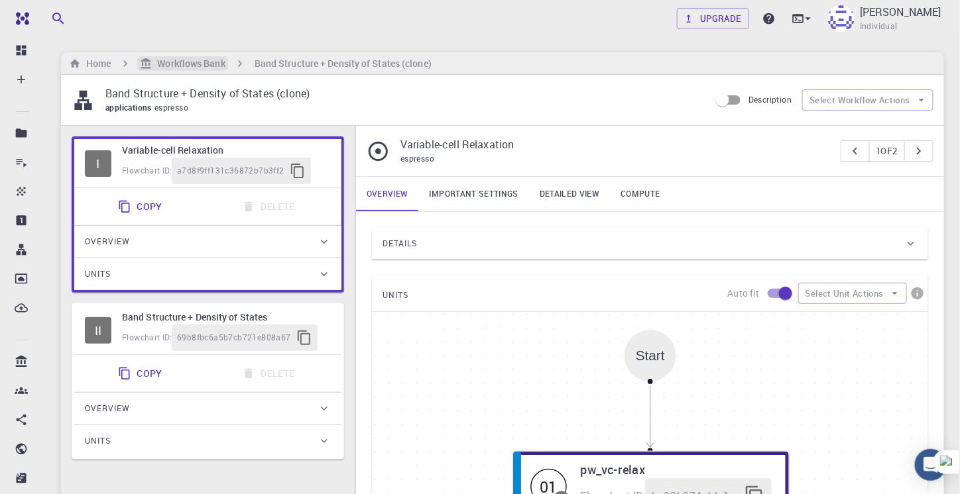
click at [206, 58] on h6 "Workflows Bank" at bounding box center [188, 63] width 73 height 15
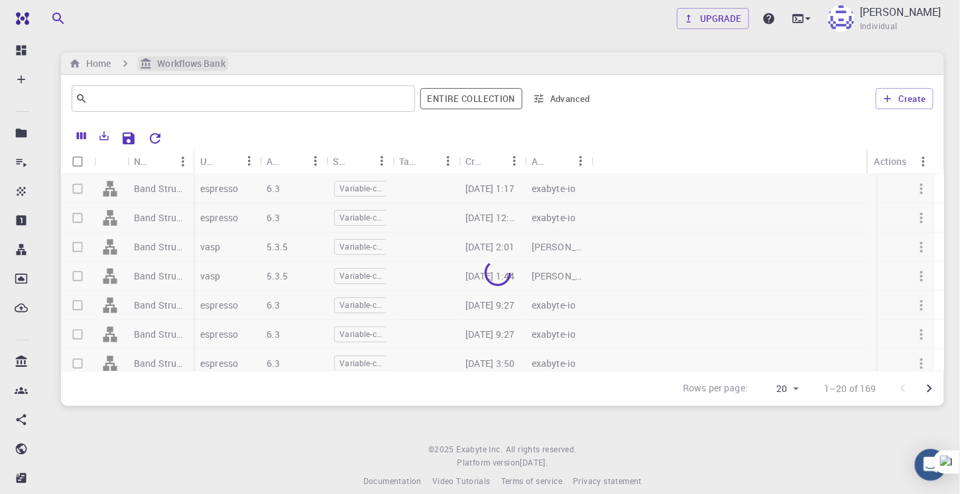
click at [206, 58] on h6 "Workflows Bank" at bounding box center [188, 63] width 73 height 15
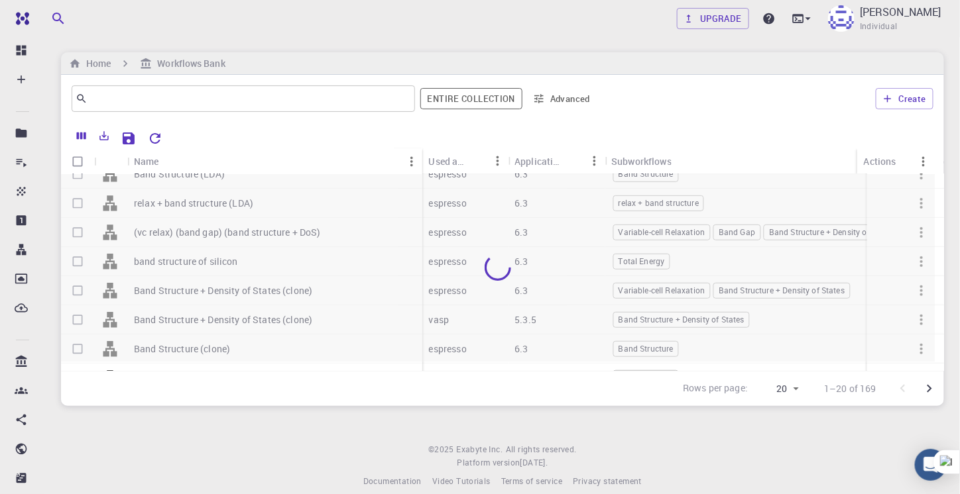
scroll to position [298, 0]
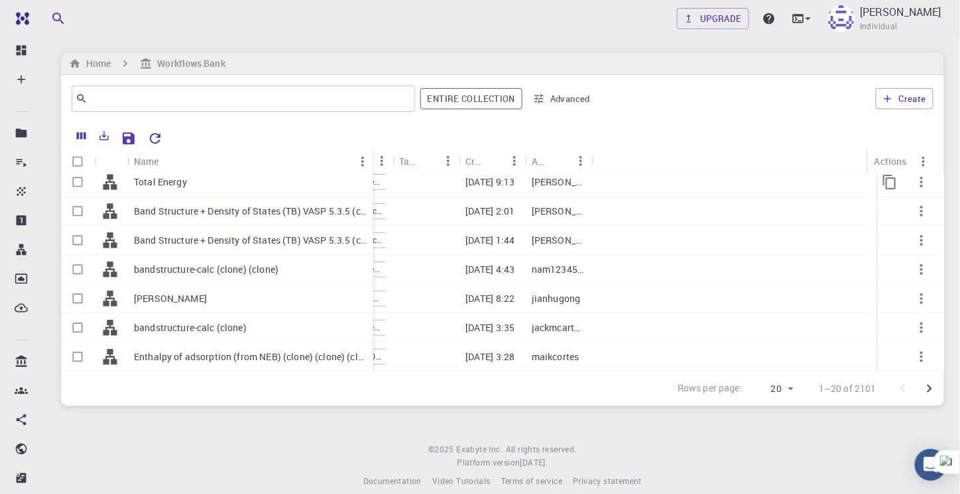
drag, startPoint x: 193, startPoint y: 156, endPoint x: 225, endPoint y: 262, distance: 110.9
click at [374, 178] on div "Name Used application Application Version Subworkflows Tags Created Account Act…" at bounding box center [502, 259] width 883 height 223
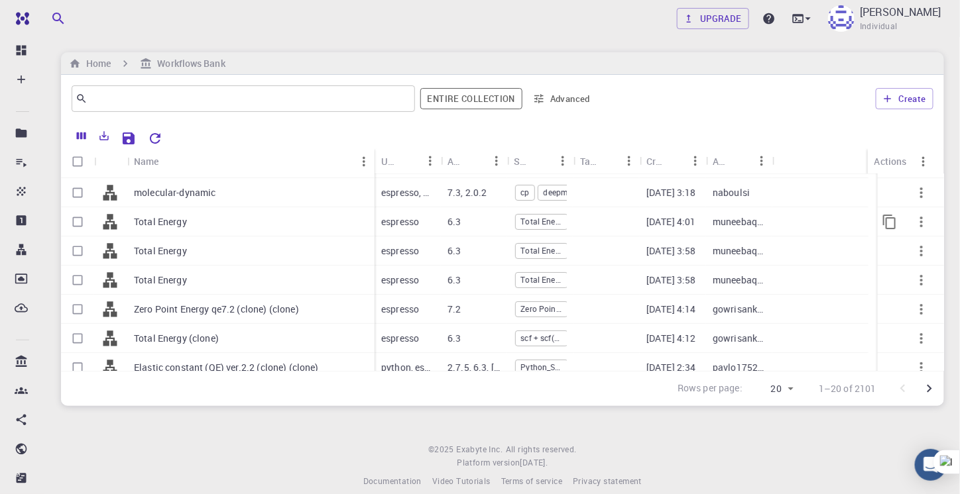
scroll to position [0, 0]
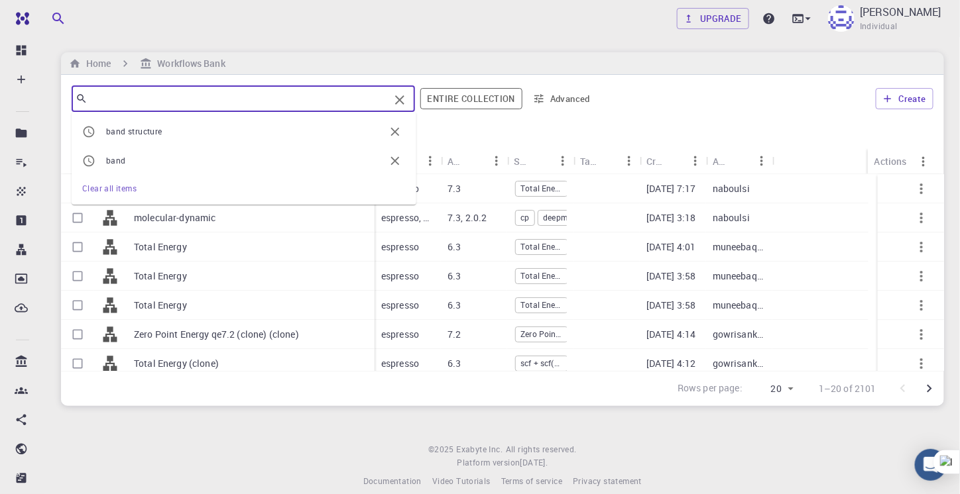
click at [138, 105] on input "text" at bounding box center [238, 98] width 302 height 19
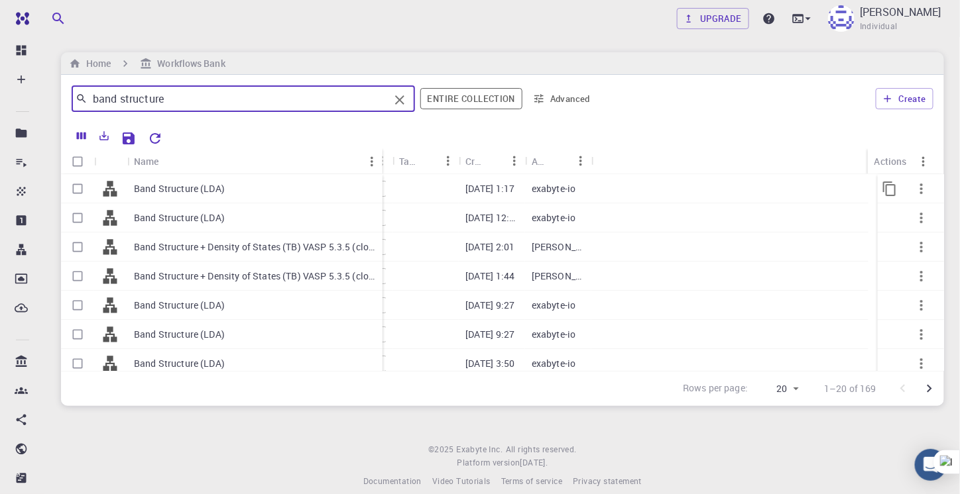
drag, startPoint x: 192, startPoint y: 157, endPoint x: 381, endPoint y: 182, distance: 190.5
click at [381, 182] on div "Name Used application Application Version Subworkflows Tags Created Account Act…" at bounding box center [502, 259] width 883 height 223
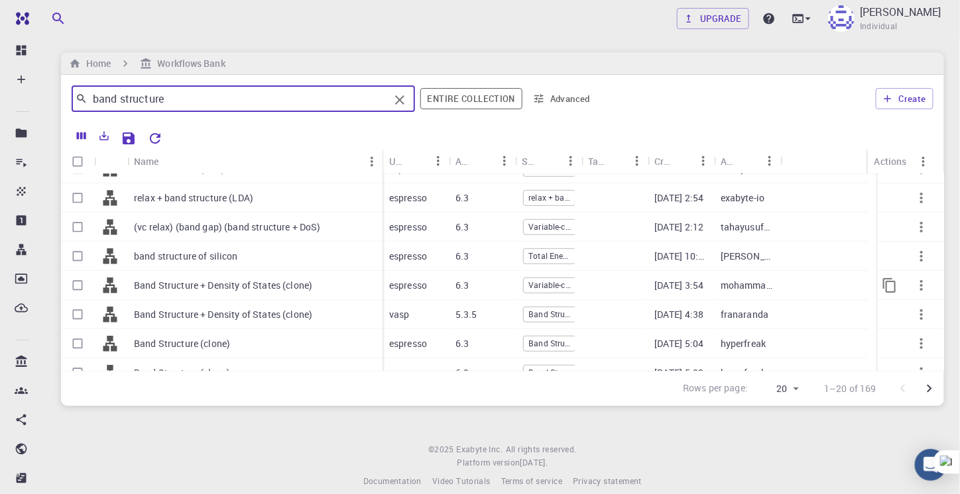
scroll to position [301, 0]
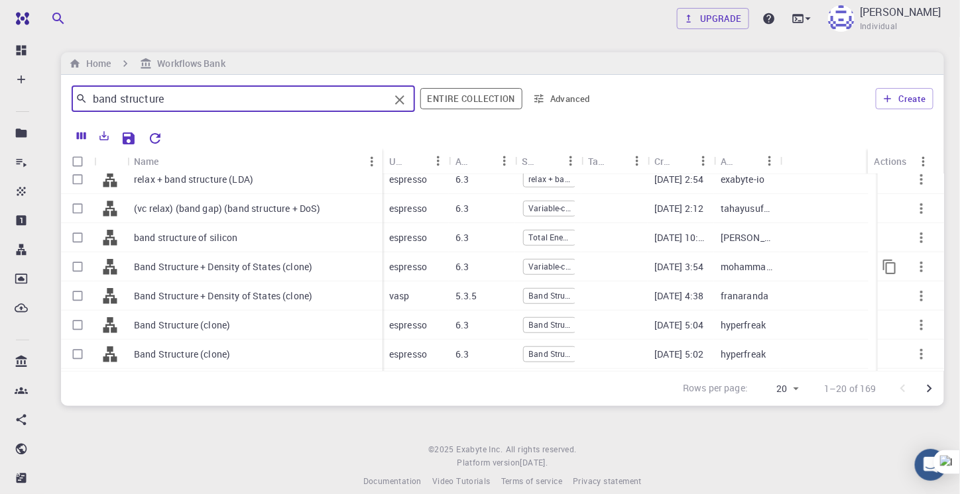
type input "band structure"
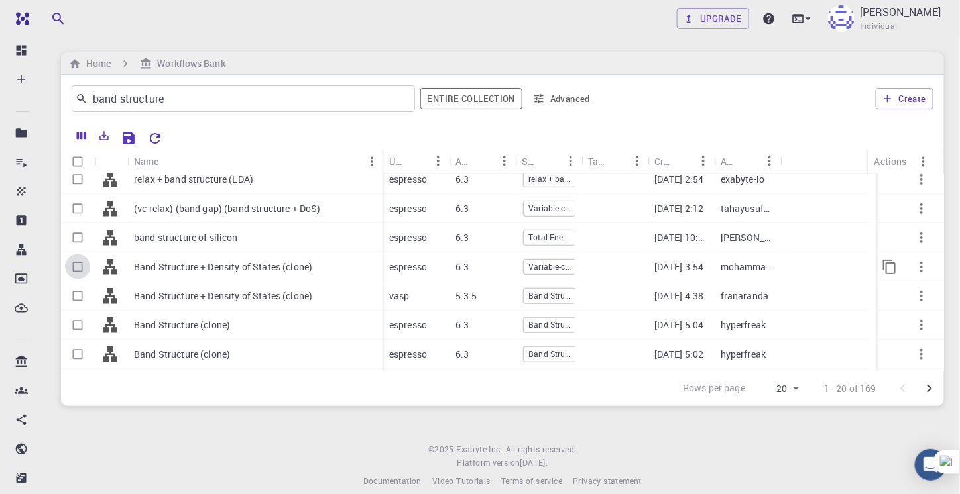
click at [78, 266] on input "Select row" at bounding box center [77, 266] width 25 height 25
checkbox input "true"
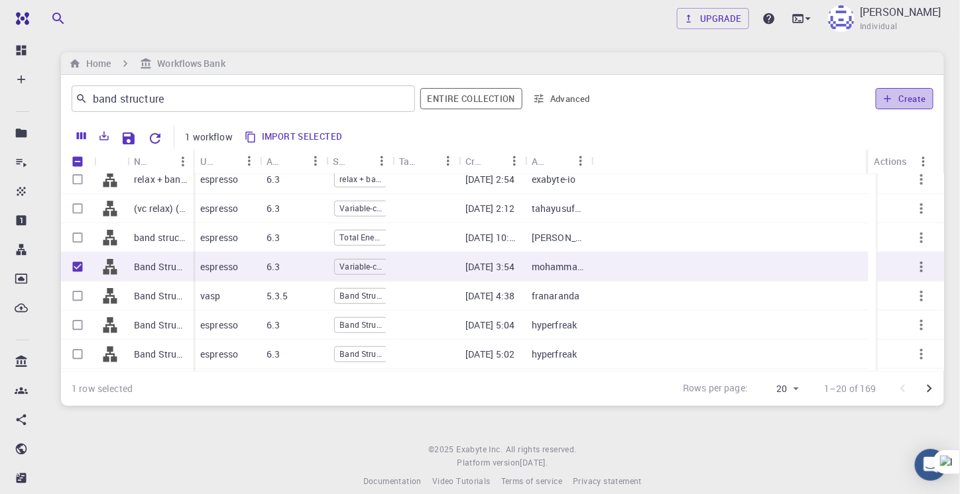
click at [907, 96] on button "Create" at bounding box center [904, 98] width 58 height 21
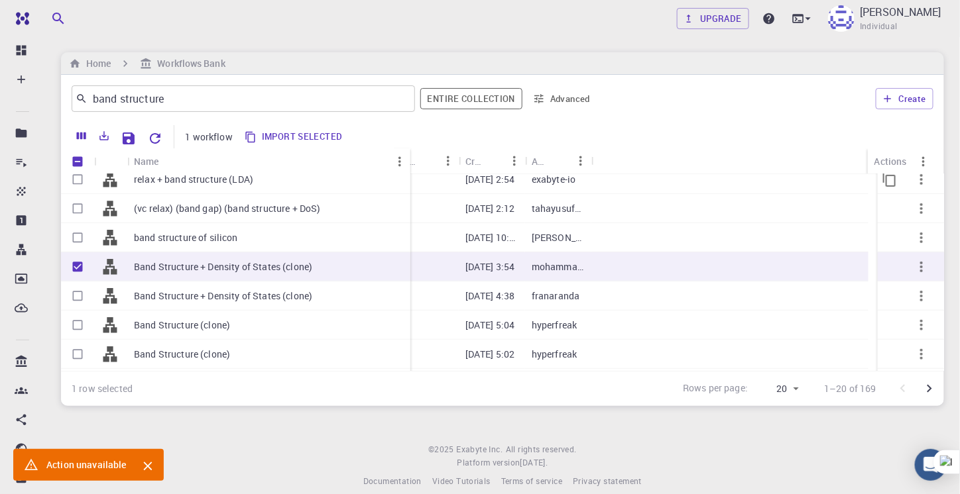
drag, startPoint x: 191, startPoint y: 153, endPoint x: 408, endPoint y: 185, distance: 219.0
click at [408, 185] on div "Name Used application Application Version Subworkflows Tags Created Account Act…" at bounding box center [502, 259] width 883 height 223
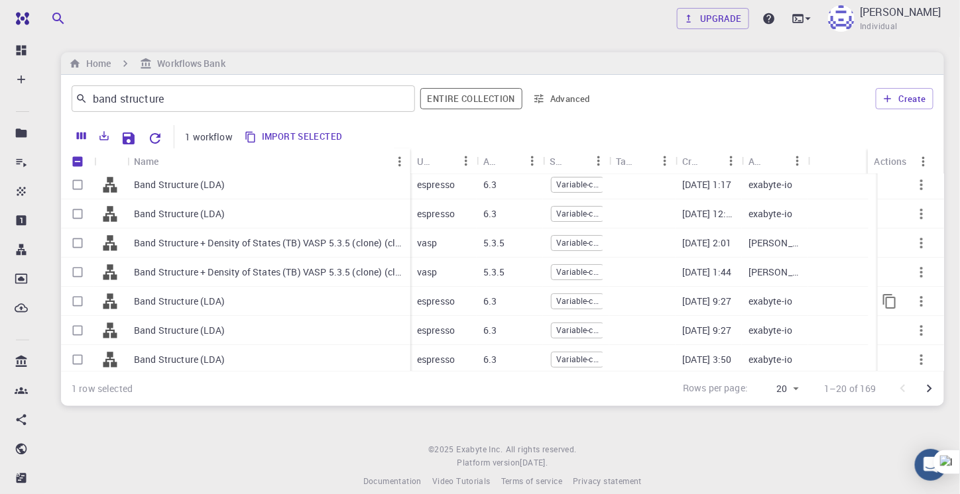
scroll to position [0, 0]
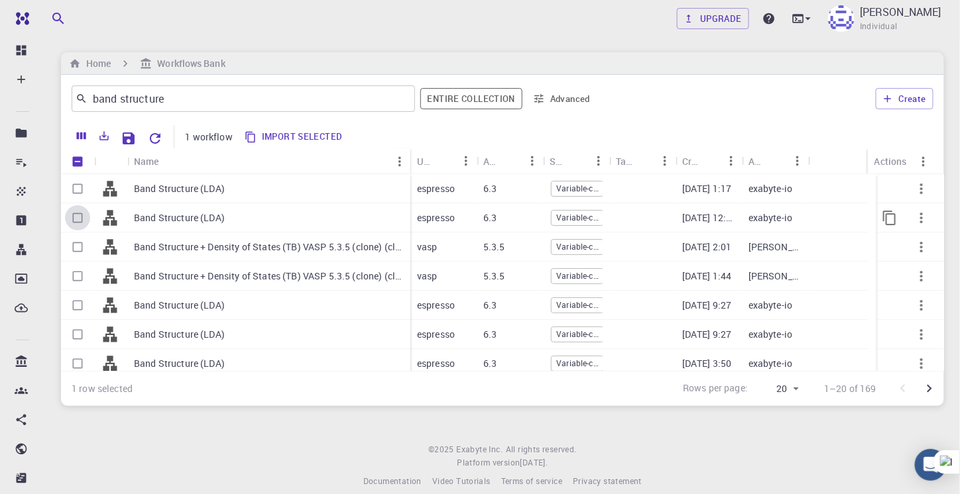
click at [80, 214] on input "Select row" at bounding box center [77, 217] width 25 height 25
checkbox input "true"
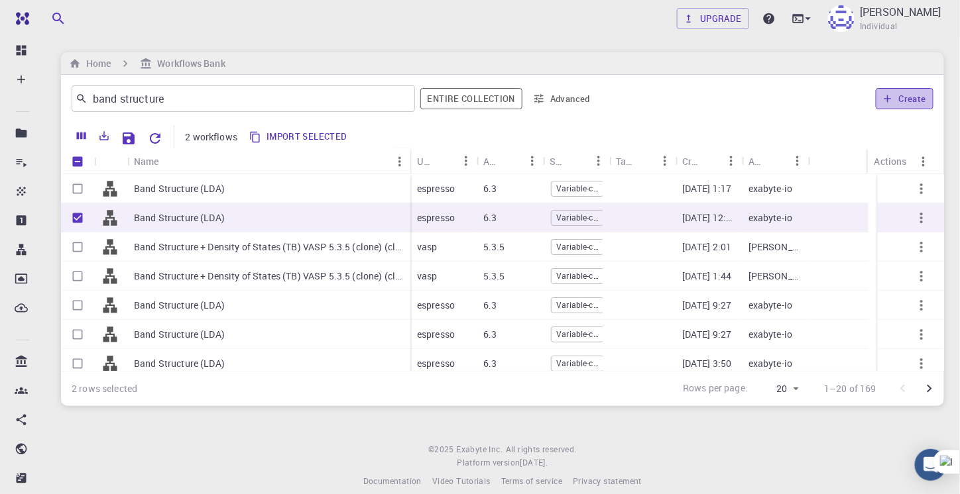
click at [909, 102] on button "Create" at bounding box center [904, 98] width 58 height 21
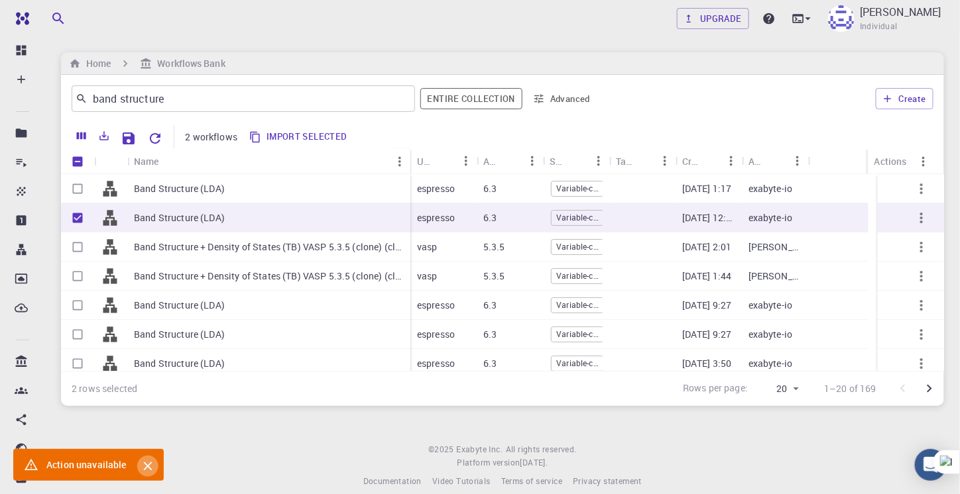
click at [148, 465] on icon "Close" at bounding box center [147, 466] width 15 height 15
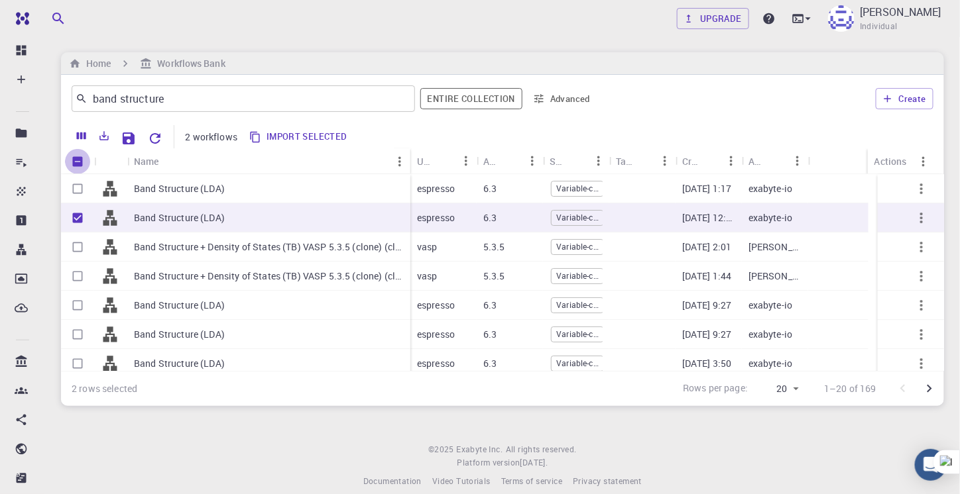
click at [75, 158] on input "Unselect all rows" at bounding box center [77, 161] width 25 height 25
checkbox input "false"
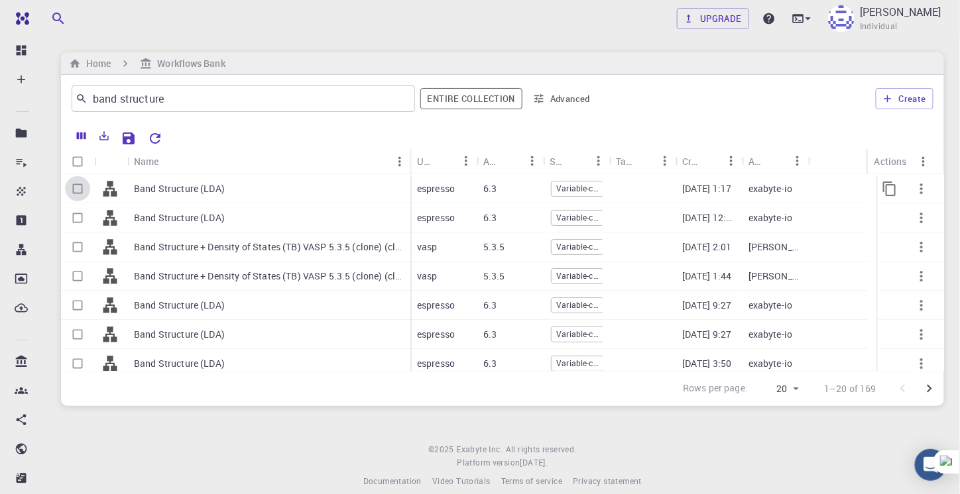
click at [74, 192] on input "Select row" at bounding box center [77, 188] width 25 height 25
checkbox input "true"
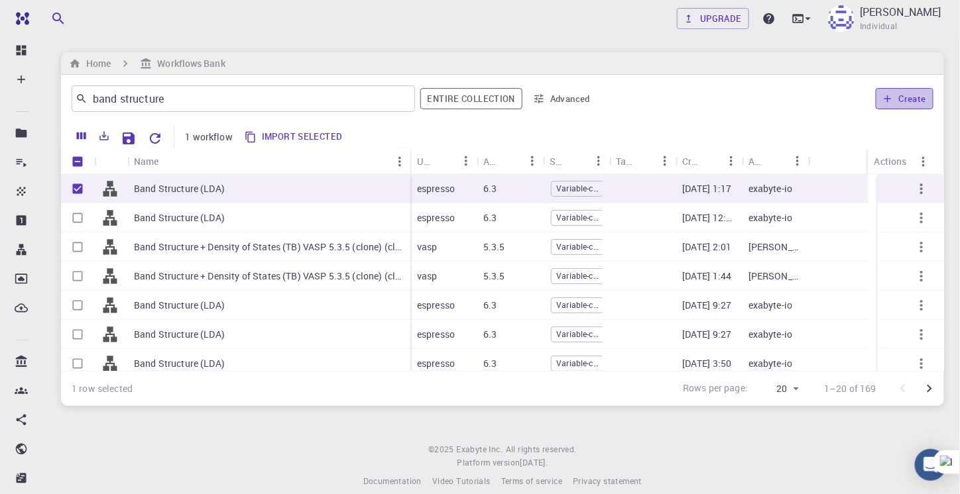
click at [917, 98] on button "Create" at bounding box center [904, 98] width 58 height 21
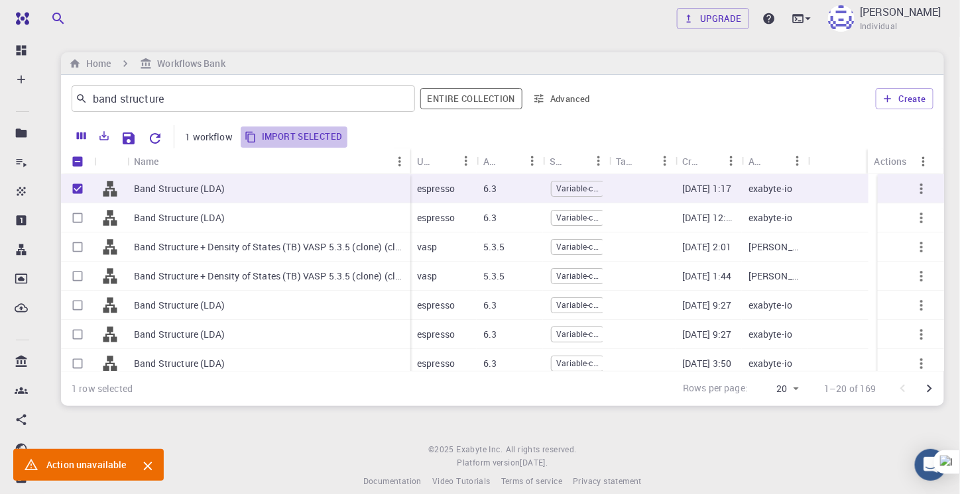
click at [306, 135] on button "Import selected" at bounding box center [294, 137] width 107 height 21
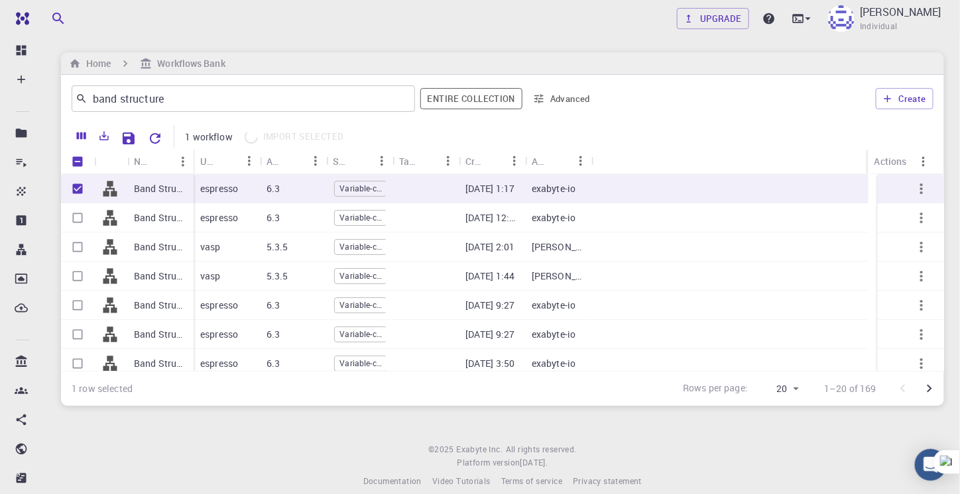
checkbox input "false"
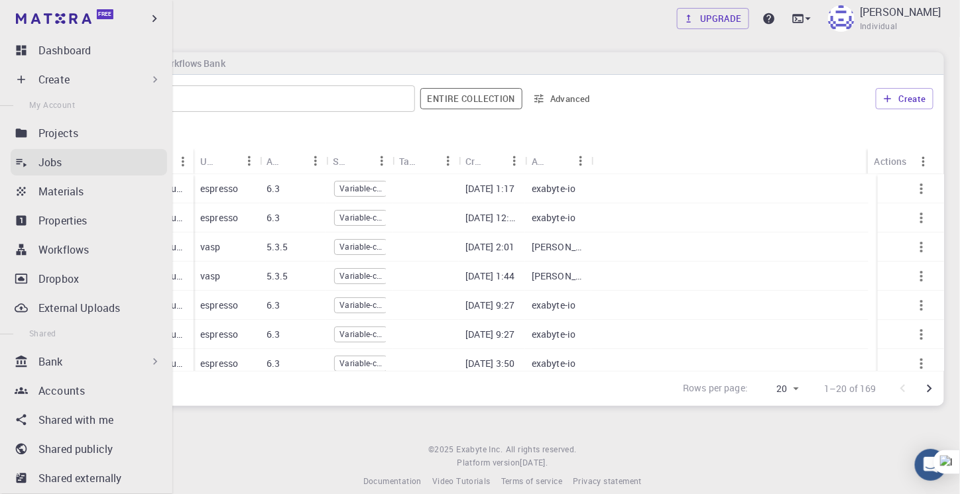
click at [79, 168] on div "Jobs" at bounding box center [102, 162] width 129 height 16
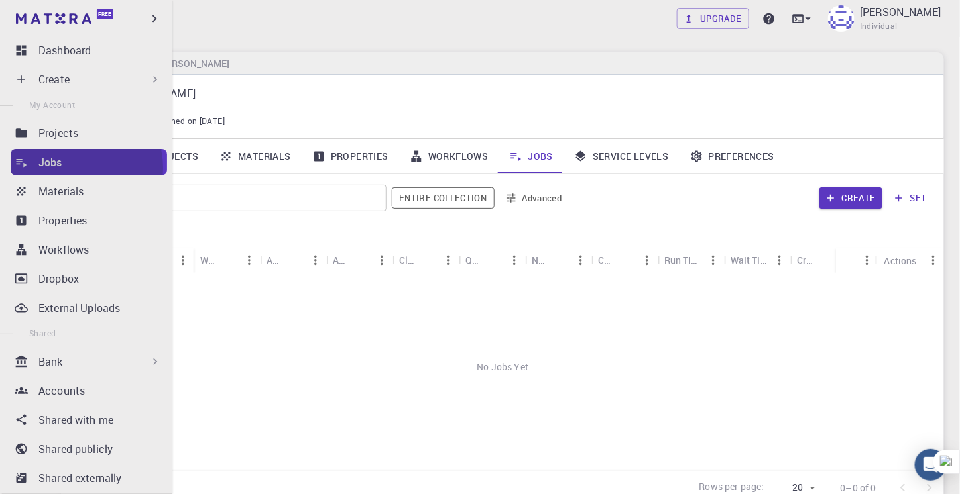
click at [79, 168] on div "Jobs" at bounding box center [102, 162] width 129 height 16
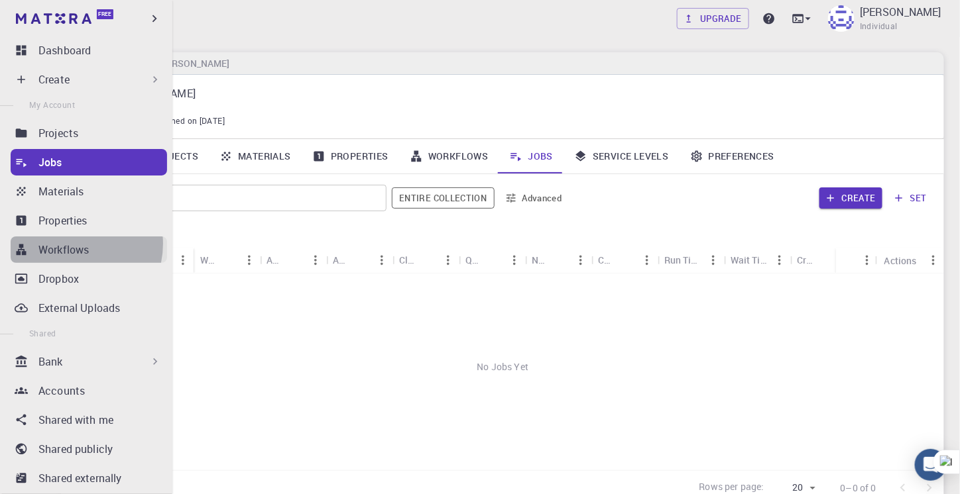
click at [71, 244] on p "Workflows" at bounding box center [63, 250] width 50 height 16
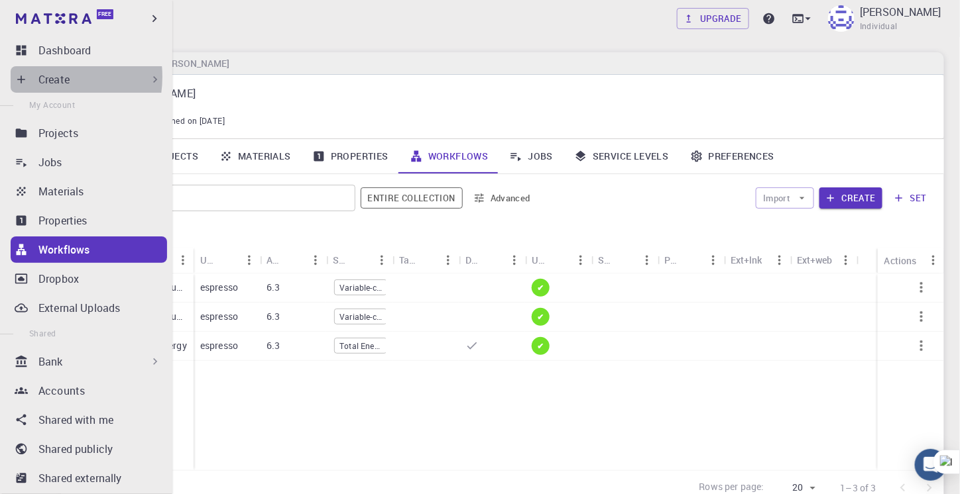
click at [43, 77] on p "Create" at bounding box center [53, 80] width 31 height 16
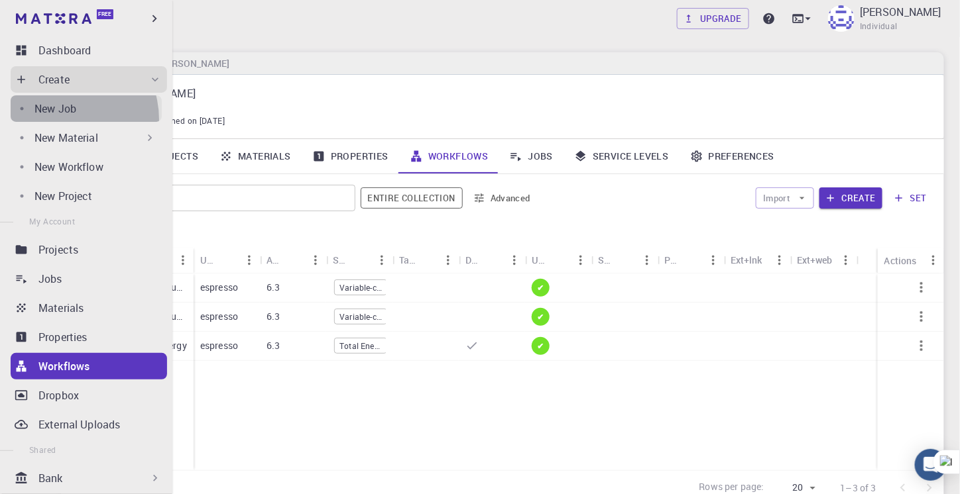
click at [64, 119] on link "New Job" at bounding box center [86, 108] width 151 height 27
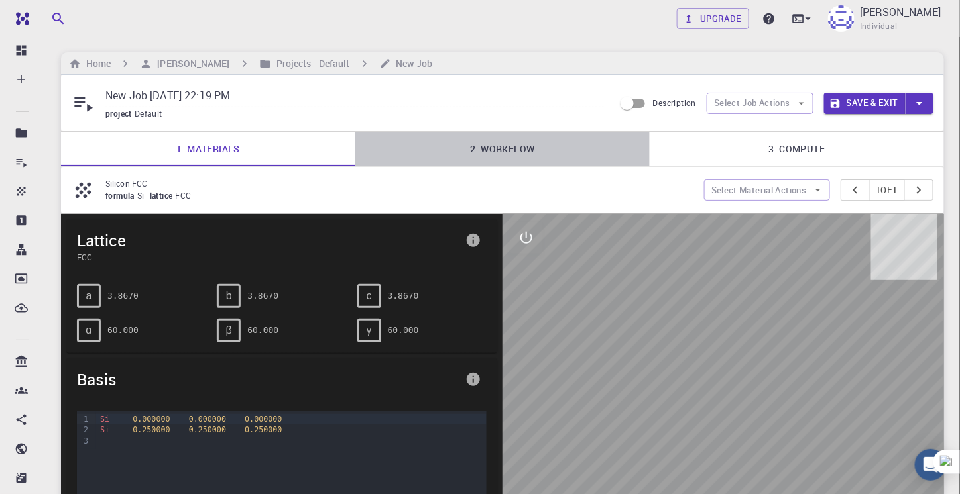
click at [510, 156] on link "2. Workflow" at bounding box center [502, 149] width 294 height 34
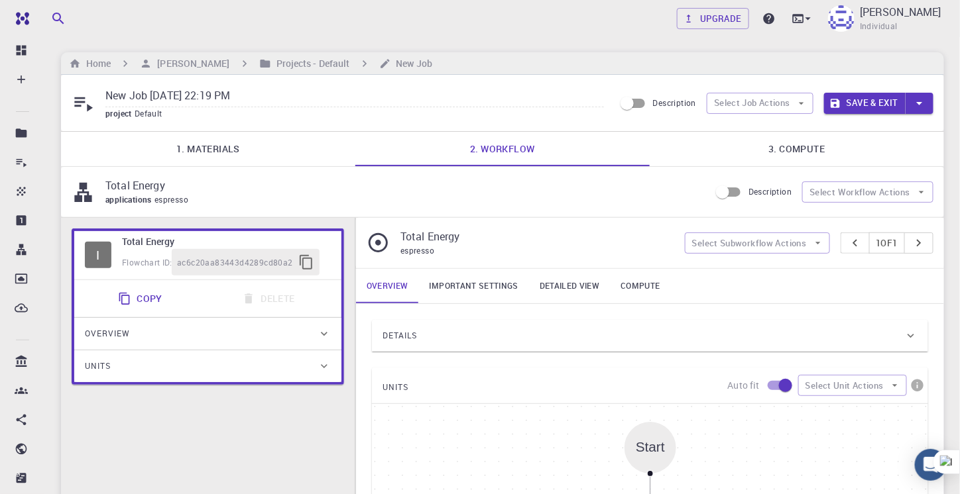
scroll to position [6, 0]
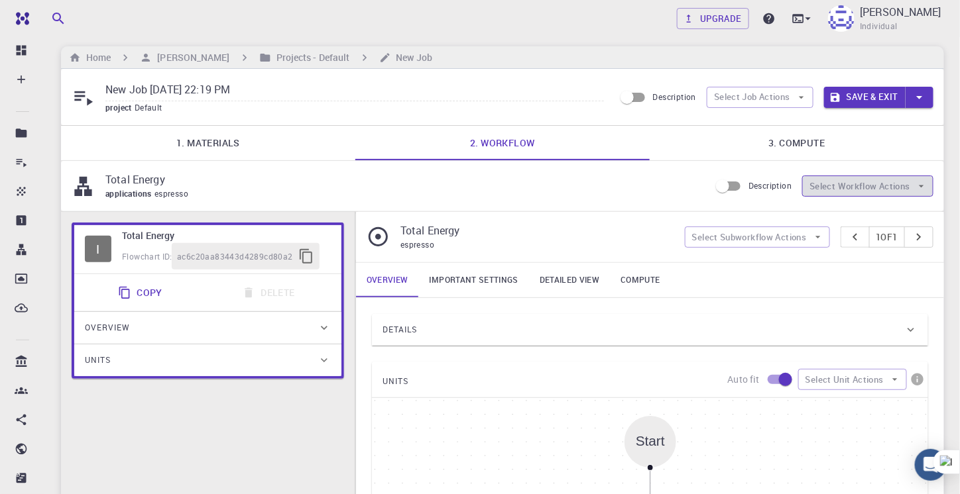
click at [918, 181] on icon "button" at bounding box center [921, 186] width 12 height 12
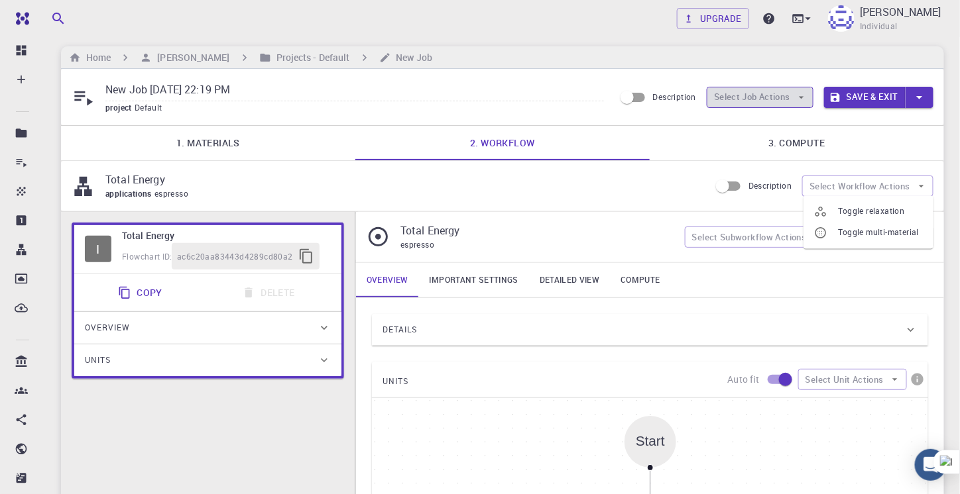
click at [775, 92] on button "Select Job Actions" at bounding box center [759, 97] width 107 height 21
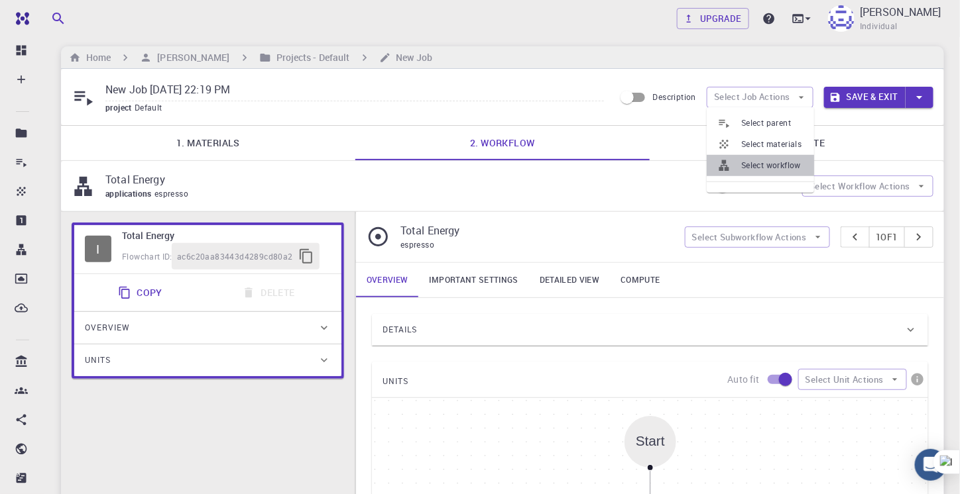
click at [766, 169] on span "Select workflow" at bounding box center [772, 165] width 62 height 13
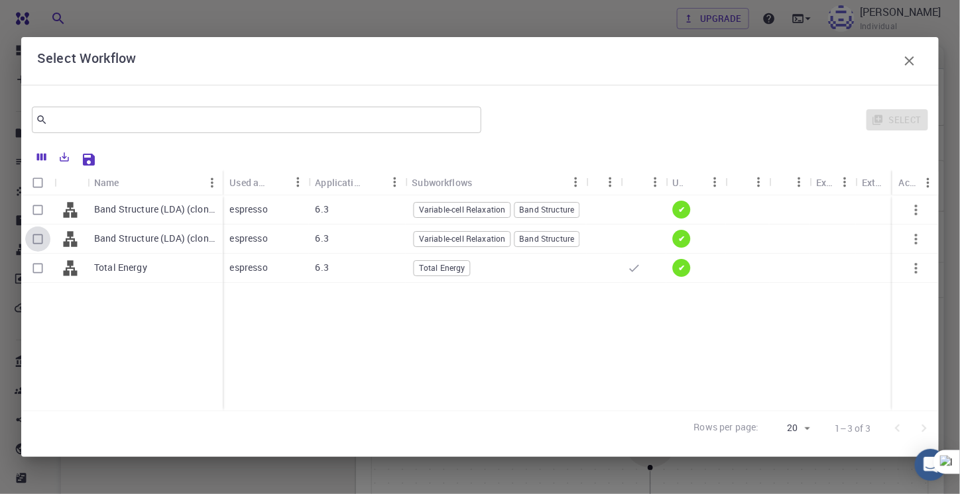
click at [42, 242] on input "Select row" at bounding box center [37, 239] width 25 height 25
checkbox input "true"
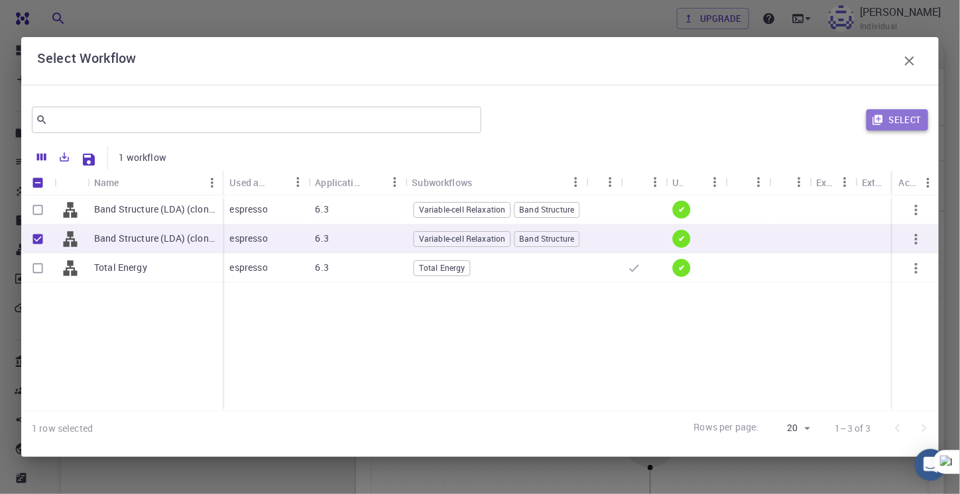
click at [905, 117] on button "Select" at bounding box center [897, 119] width 62 height 21
type input "DFT LDA PZ"
type input "/export/share/pseudo/si/lda/pz/gbrv/1.0/us/si_pz_gbrv_1.0.upf"
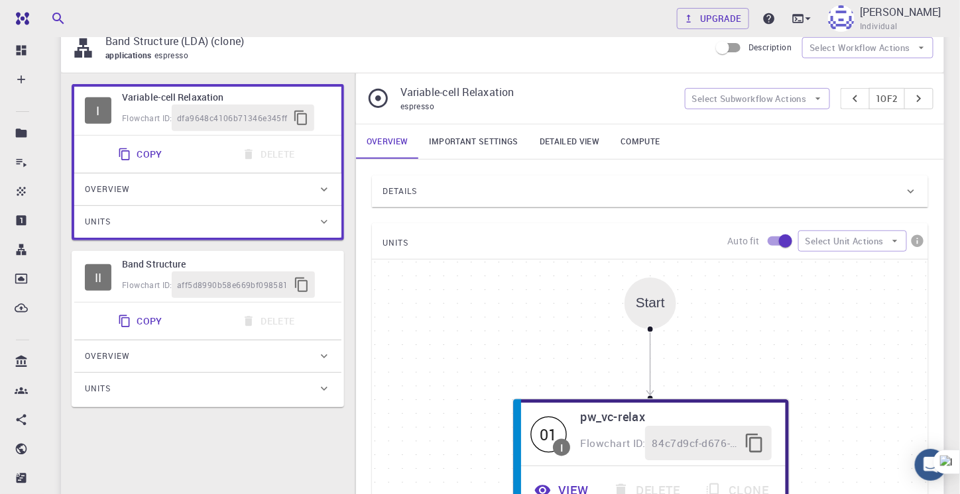
scroll to position [150, 0]
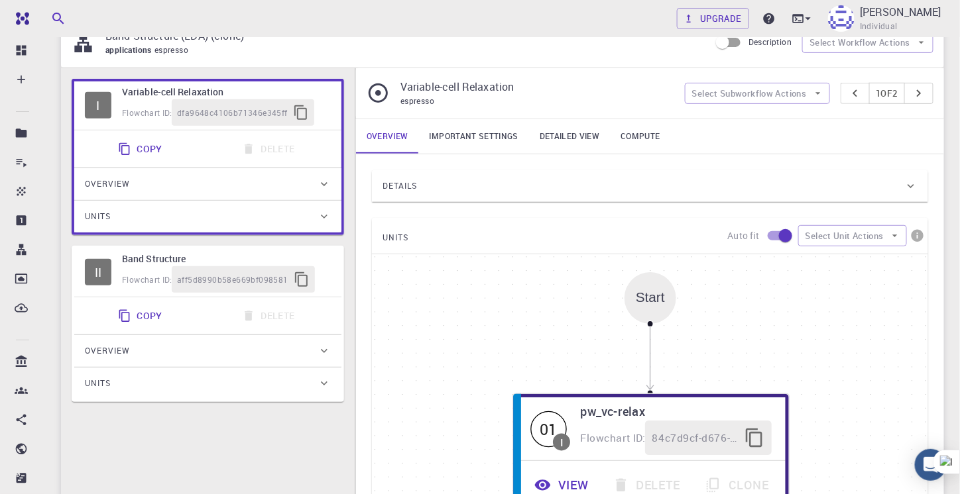
click at [322, 205] on div "Units" at bounding box center [207, 217] width 267 height 32
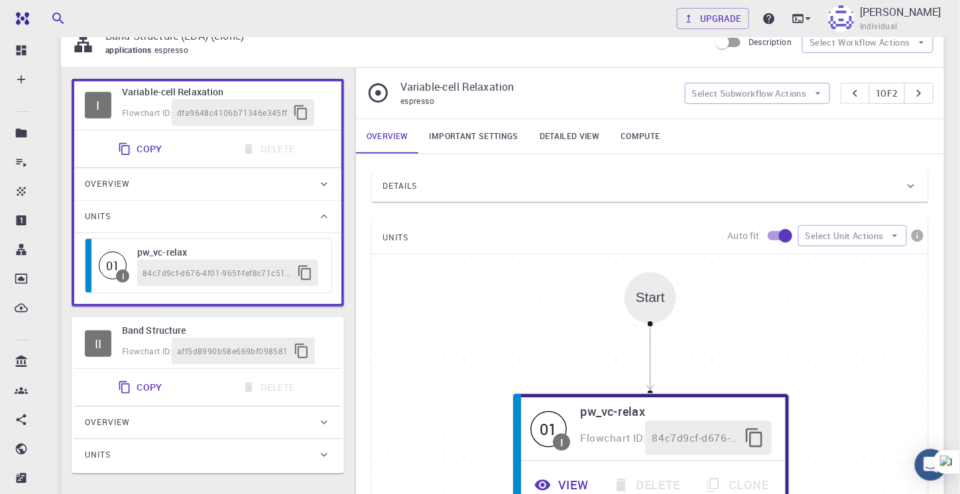
click at [322, 205] on div "Units" at bounding box center [207, 217] width 267 height 32
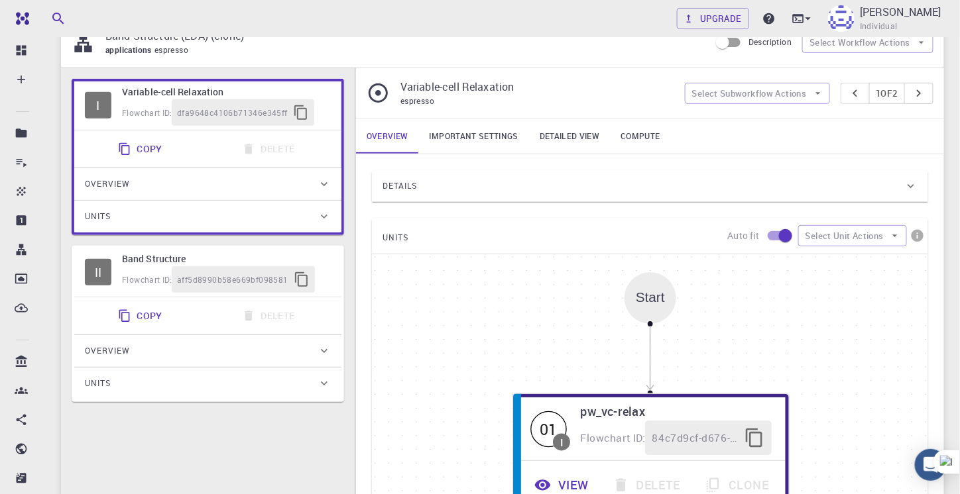
click at [322, 205] on div "Units" at bounding box center [207, 217] width 267 height 32
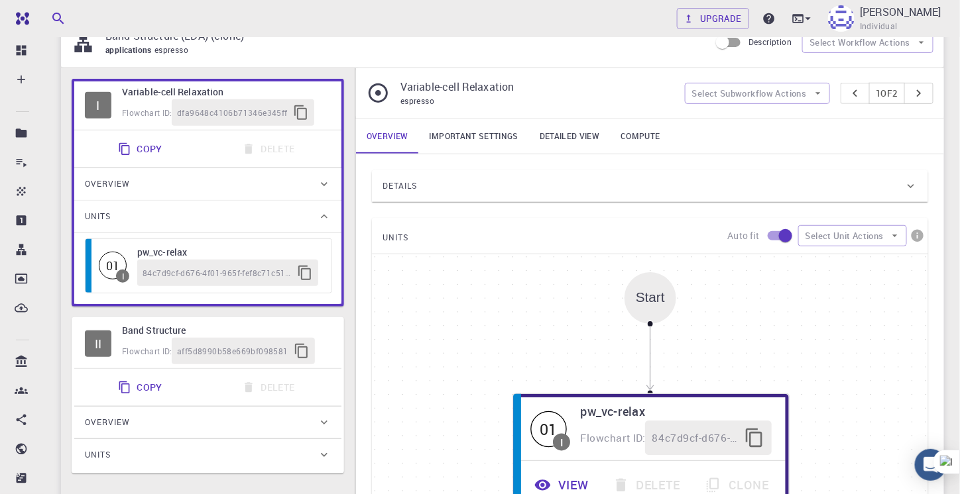
click at [322, 205] on div "Units" at bounding box center [207, 217] width 267 height 32
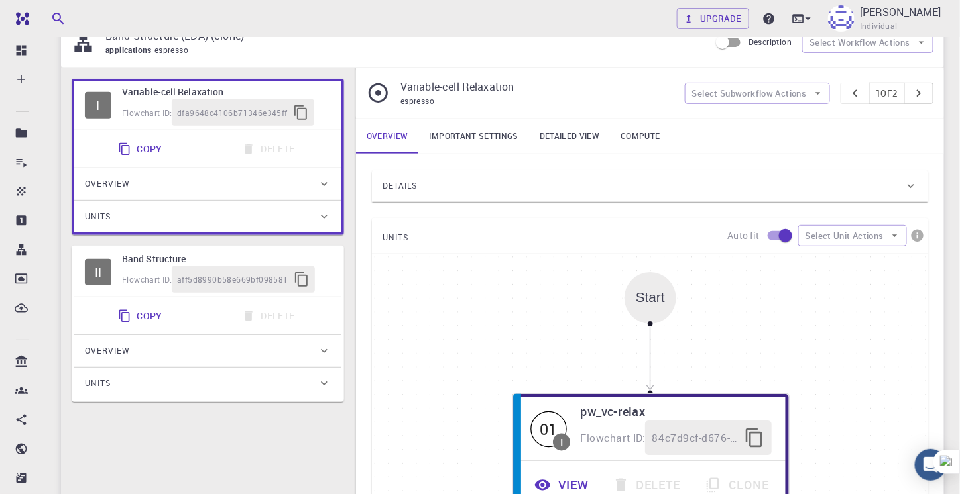
click at [317, 390] on div "Units" at bounding box center [201, 383] width 233 height 21
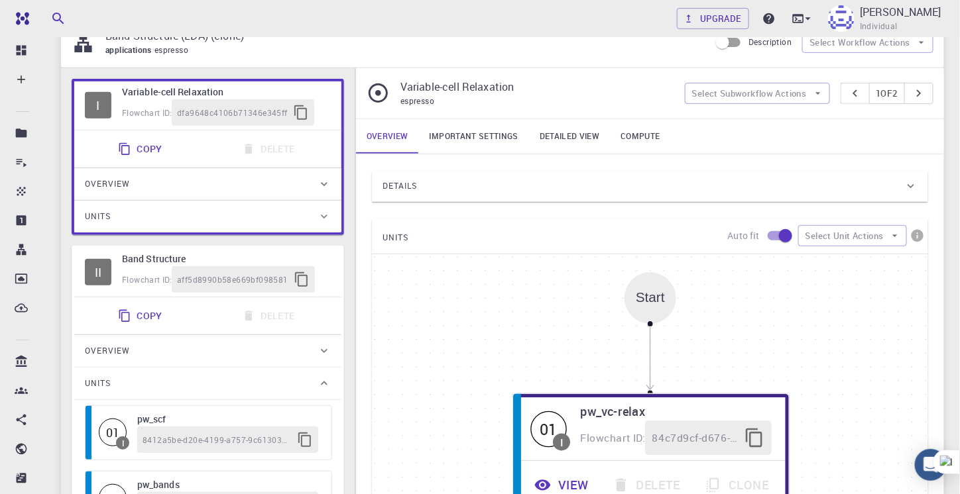
click at [317, 390] on div "Units" at bounding box center [201, 383] width 233 height 21
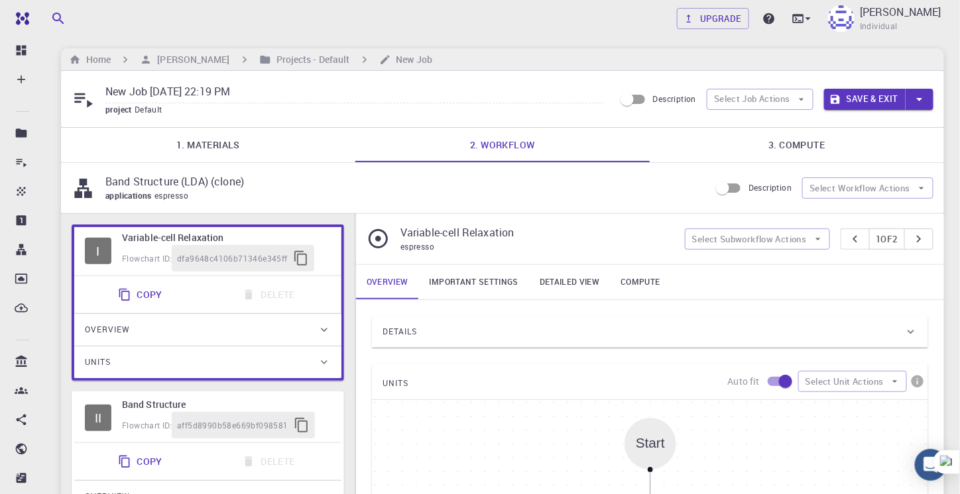
scroll to position [0, 0]
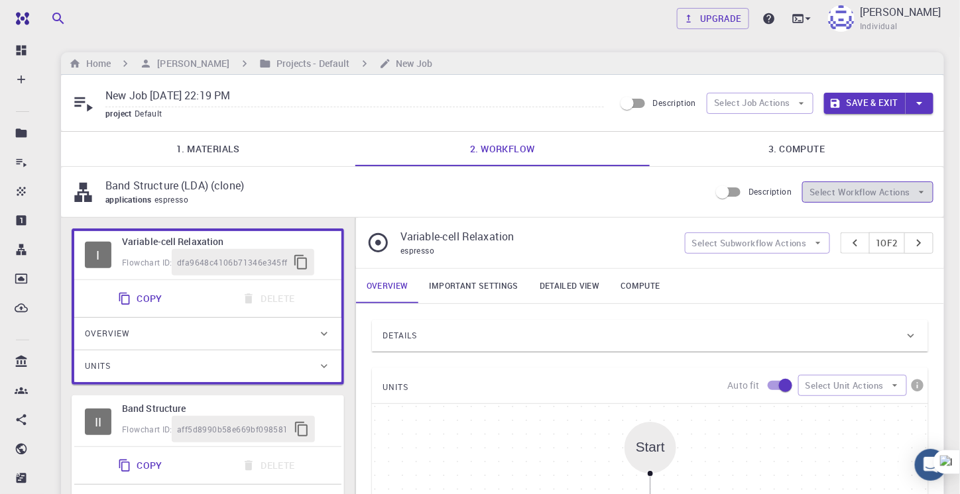
click at [852, 182] on button "Select Workflow Actions" at bounding box center [867, 192] width 131 height 21
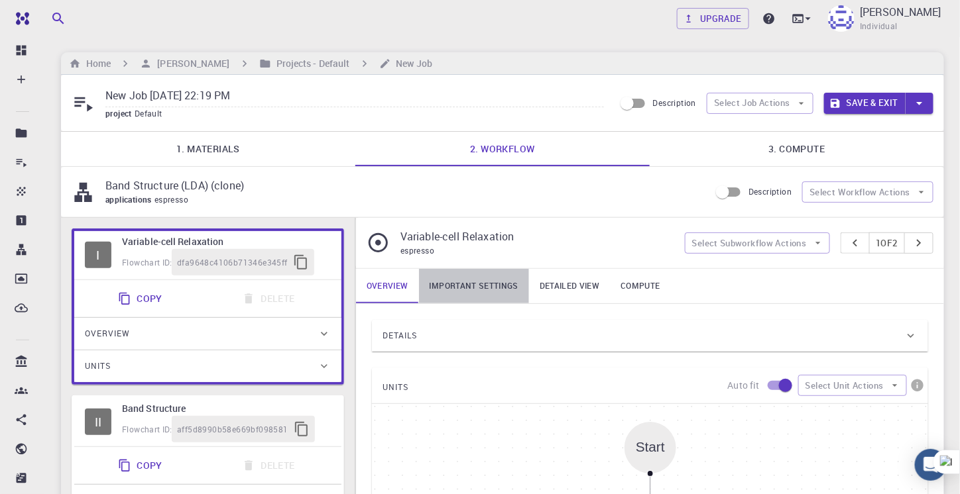
click at [485, 288] on link "Important settings" at bounding box center [474, 286] width 110 height 34
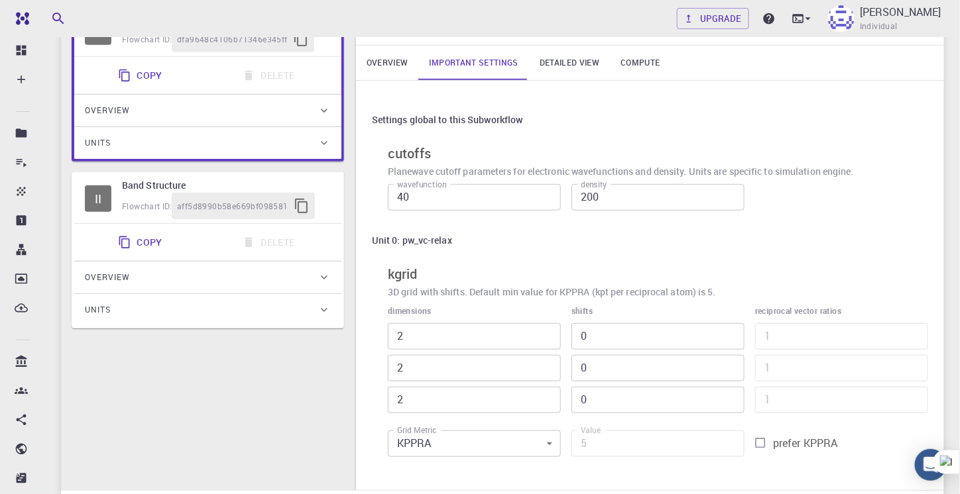
scroll to position [175, 0]
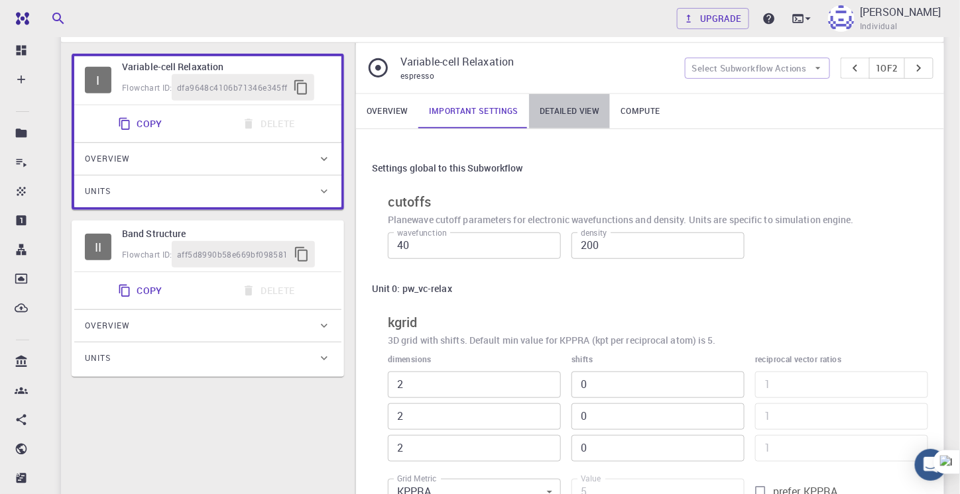
click at [549, 114] on link "Detailed view" at bounding box center [569, 111] width 81 height 34
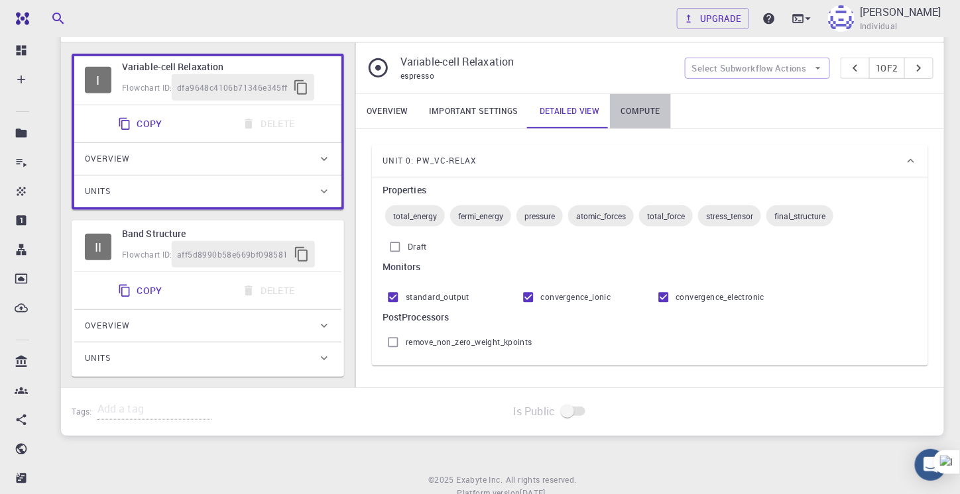
click at [632, 119] on link "Compute" at bounding box center [640, 111] width 60 height 34
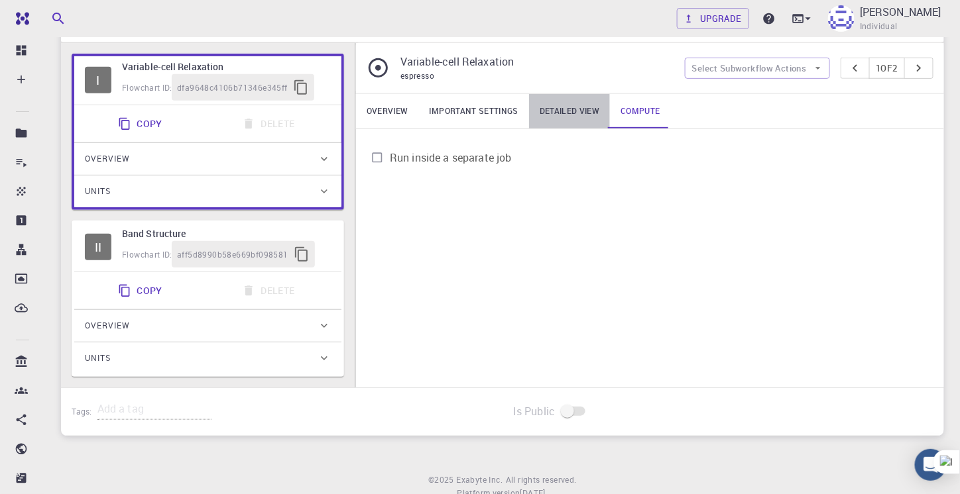
click at [566, 105] on link "Detailed view" at bounding box center [569, 111] width 81 height 34
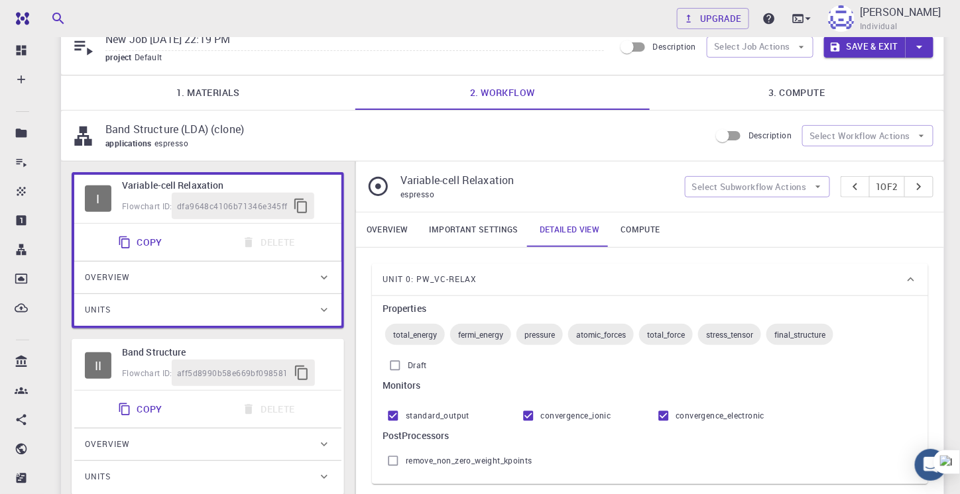
scroll to position [49, 0]
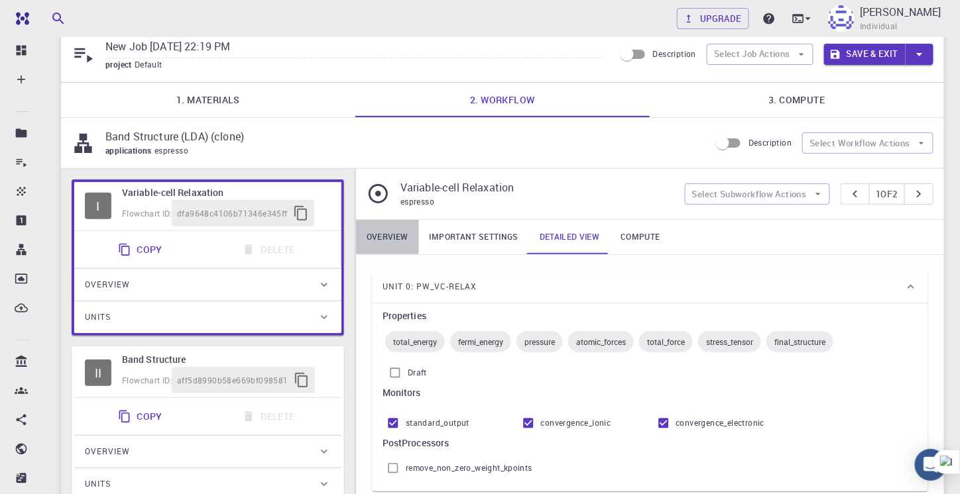
click at [386, 231] on link "Overview" at bounding box center [387, 237] width 63 height 34
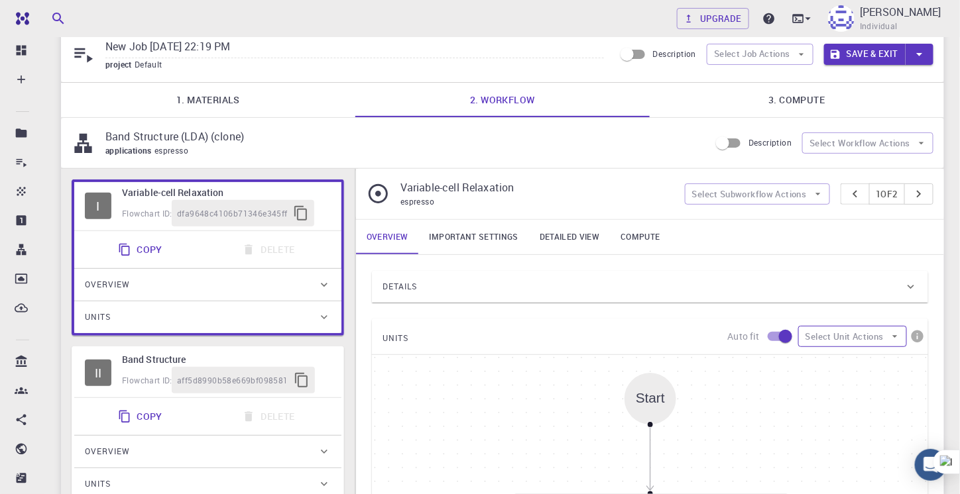
click at [861, 340] on button "Select Unit Actions" at bounding box center [852, 336] width 109 height 21
click at [734, 198] on button "Select Subworkflow Actions" at bounding box center [757, 194] width 145 height 21
click at [854, 146] on button "Select Workflow Actions" at bounding box center [867, 143] width 131 height 21
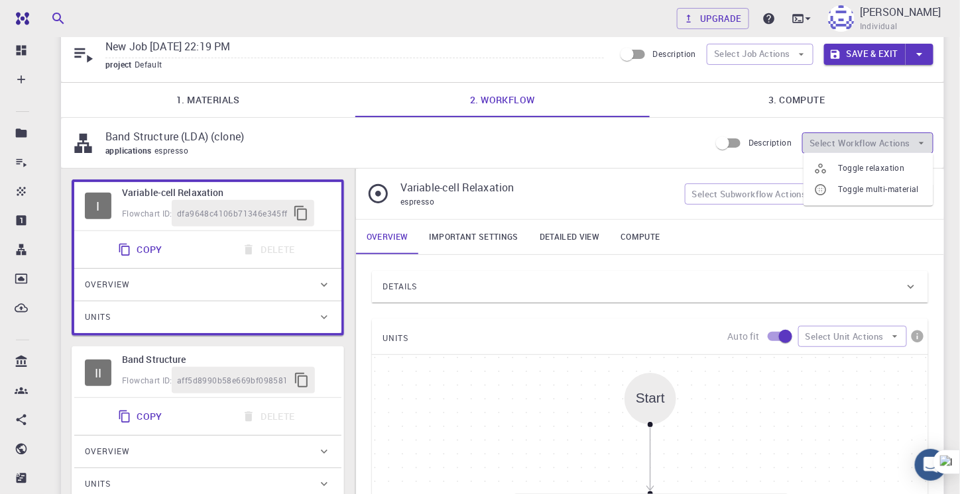
click at [854, 146] on button "Select Workflow Actions" at bounding box center [867, 143] width 131 height 21
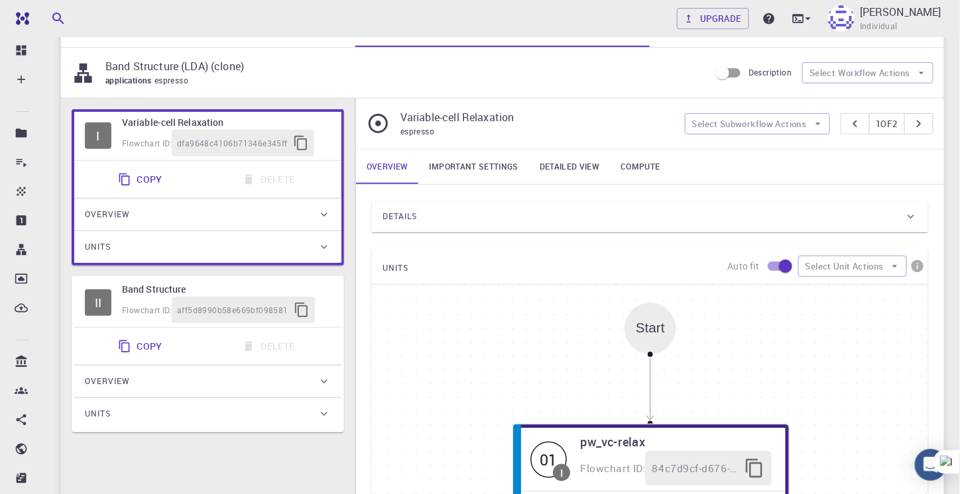
scroll to position [117, 0]
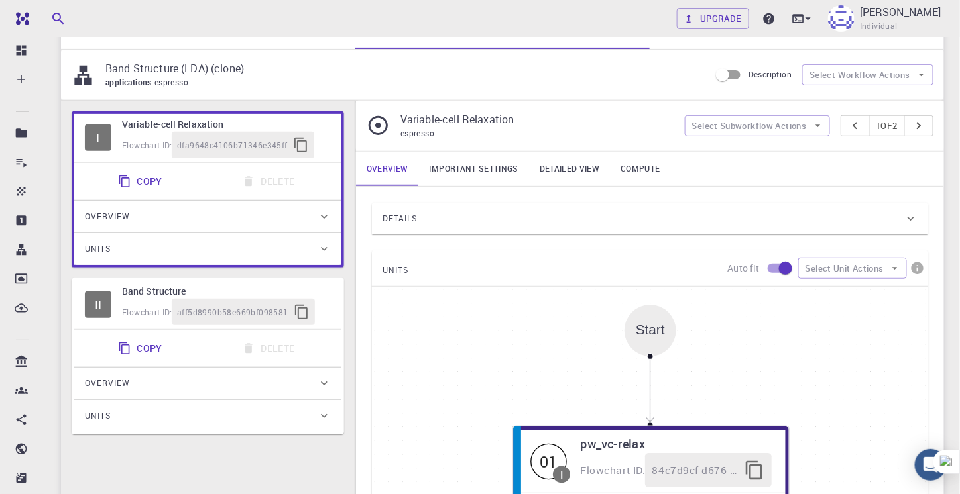
click at [571, 170] on link "Detailed view" at bounding box center [569, 169] width 81 height 34
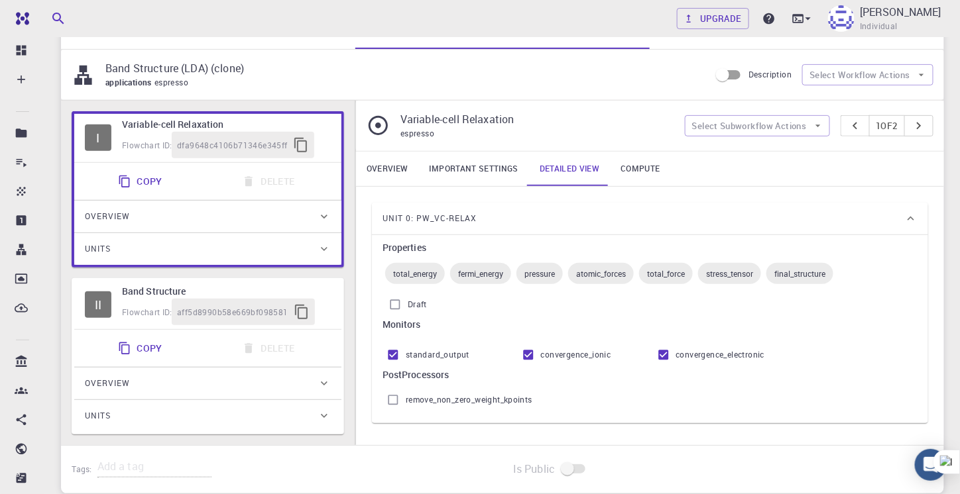
click at [211, 294] on h6 "Band Structure" at bounding box center [226, 291] width 209 height 15
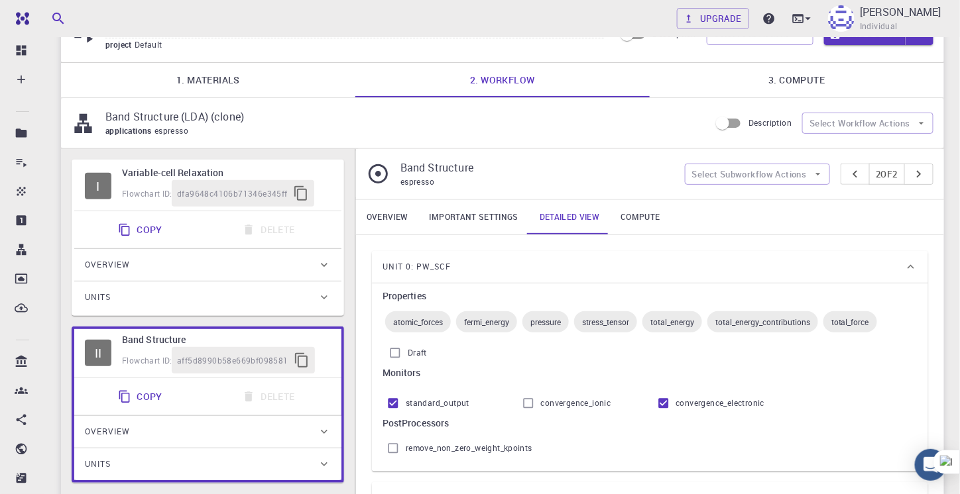
scroll to position [65, 0]
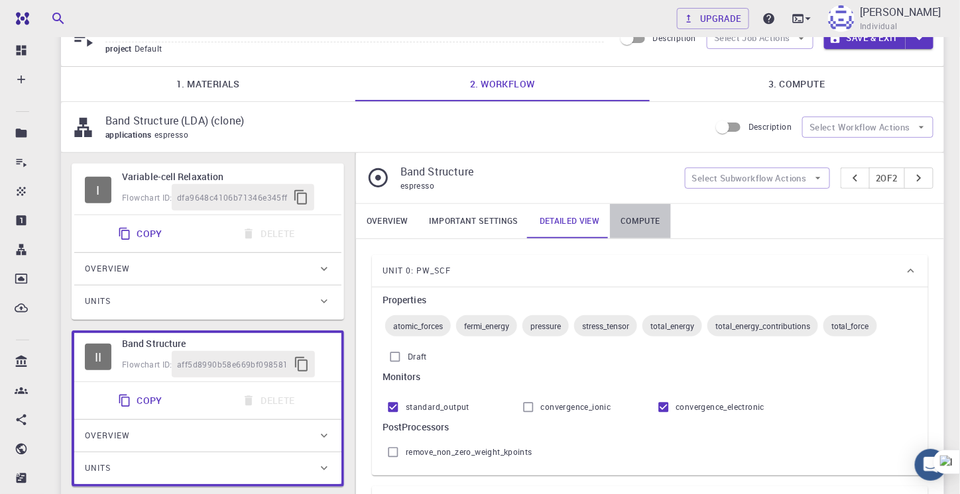
click at [639, 206] on link "Compute" at bounding box center [640, 221] width 60 height 34
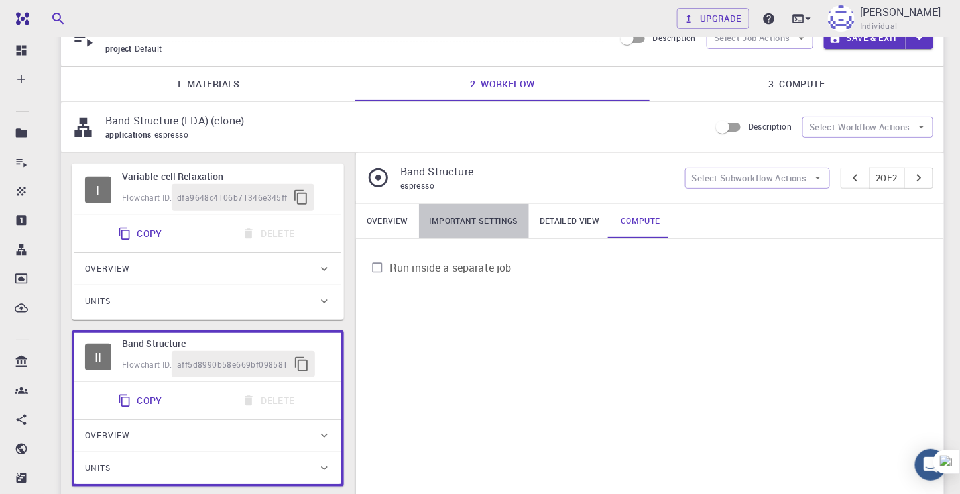
click at [471, 225] on link "Important settings" at bounding box center [474, 221] width 110 height 34
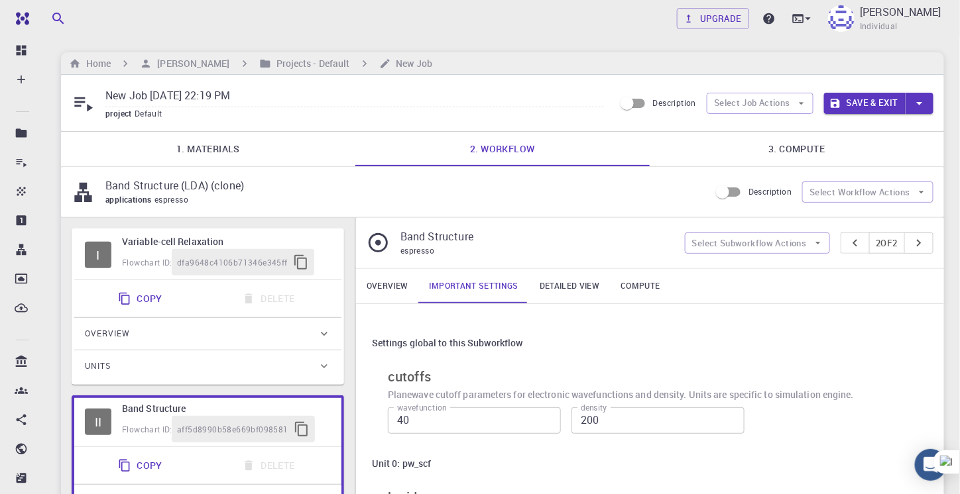
scroll to position [66, 0]
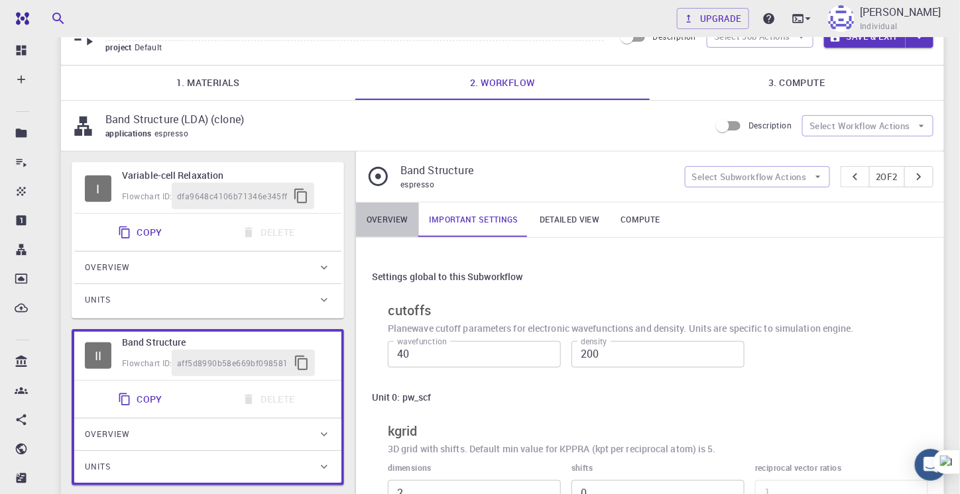
click at [380, 225] on link "Overview" at bounding box center [387, 220] width 63 height 34
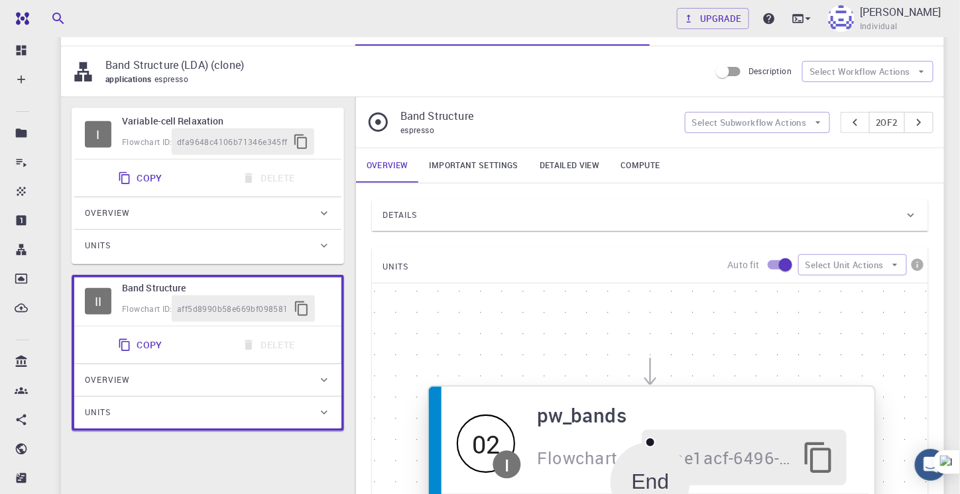
scroll to position [70, 0]
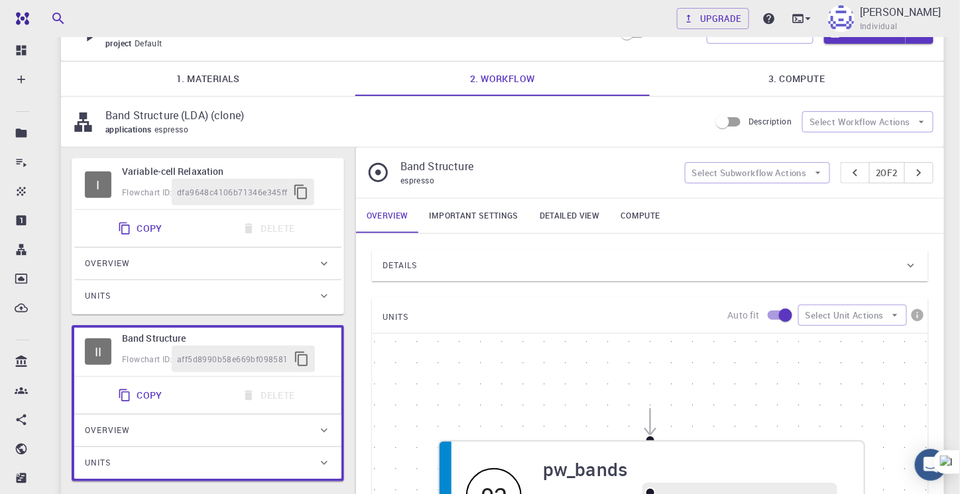
click at [880, 264] on div "Details" at bounding box center [643, 265] width 522 height 21
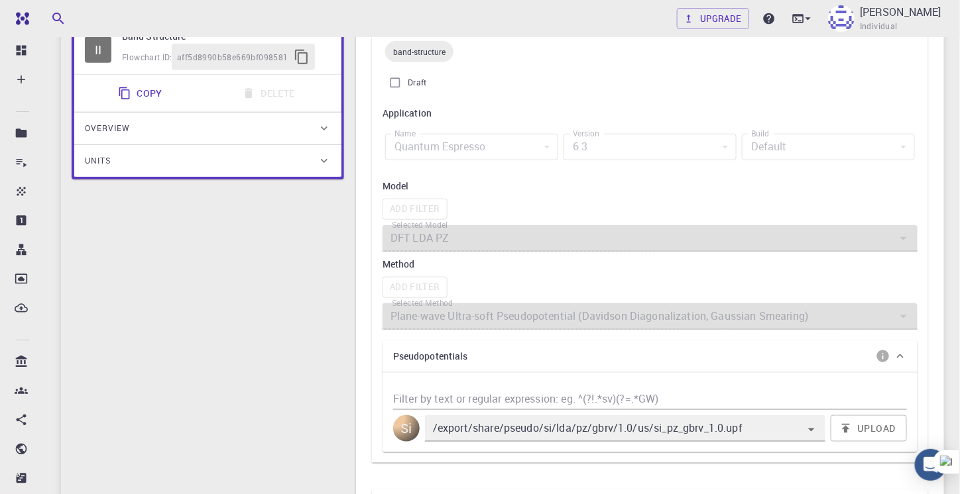
scroll to position [374, 0]
click at [813, 427] on icon "Open" at bounding box center [811, 428] width 7 height 3
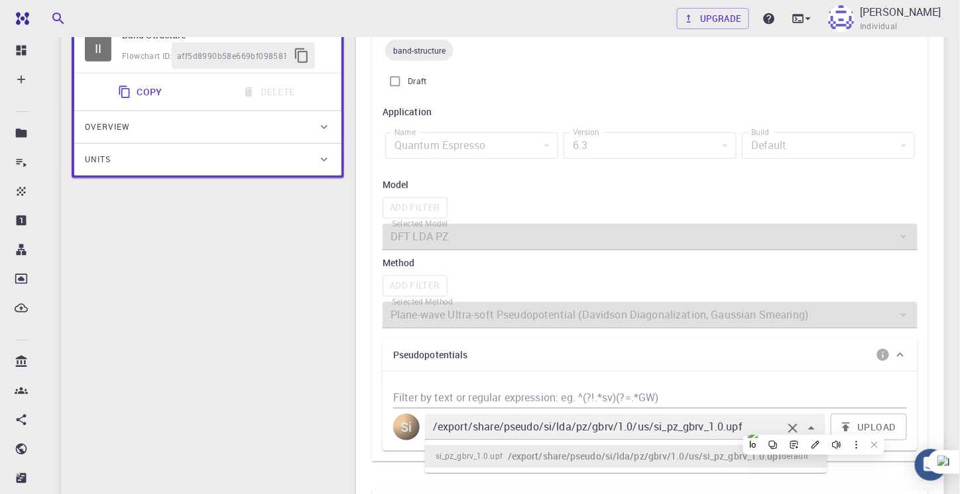
click at [661, 457] on h6 "/export/share/pseudo/si/lda/pz/gbrv/1.0/us/si_pz_gbrv_1.0.upf" at bounding box center [645, 456] width 274 height 15
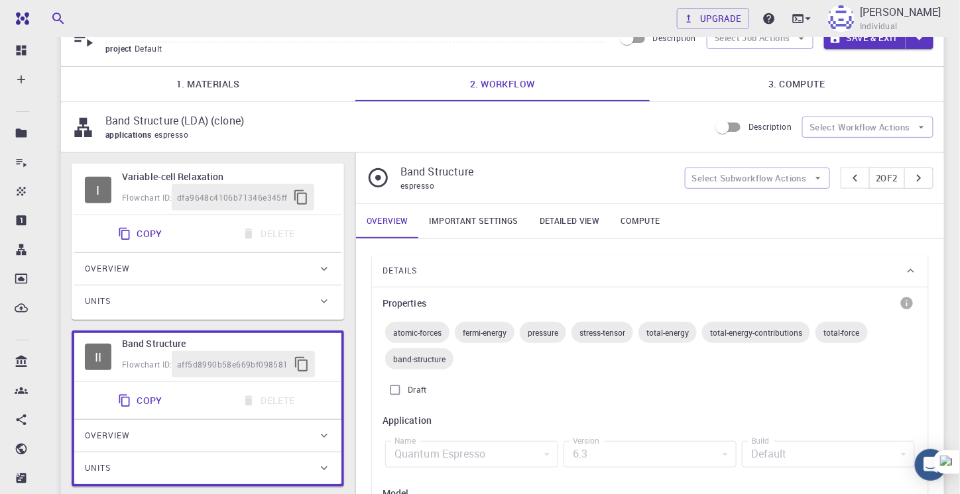
scroll to position [314, 0]
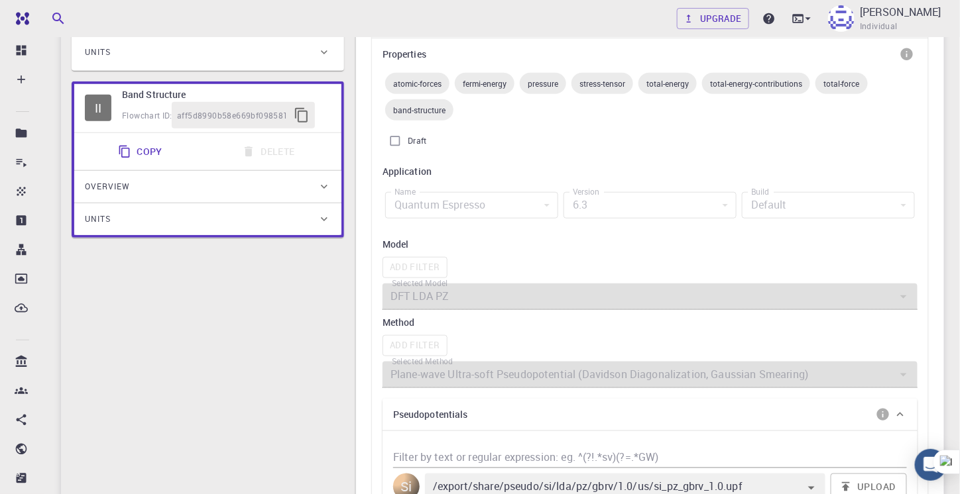
click at [310, 225] on div "Units" at bounding box center [201, 219] width 233 height 21
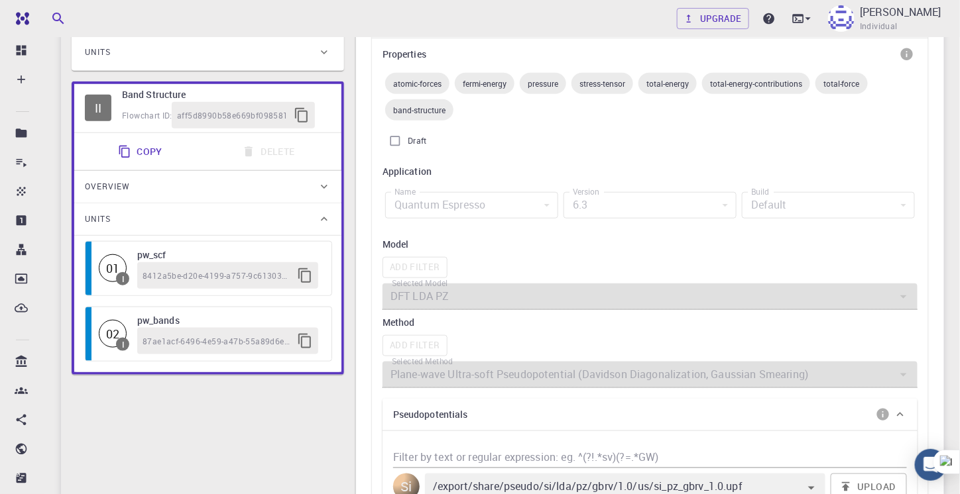
click at [303, 275] on icon "button" at bounding box center [305, 276] width 16 height 16
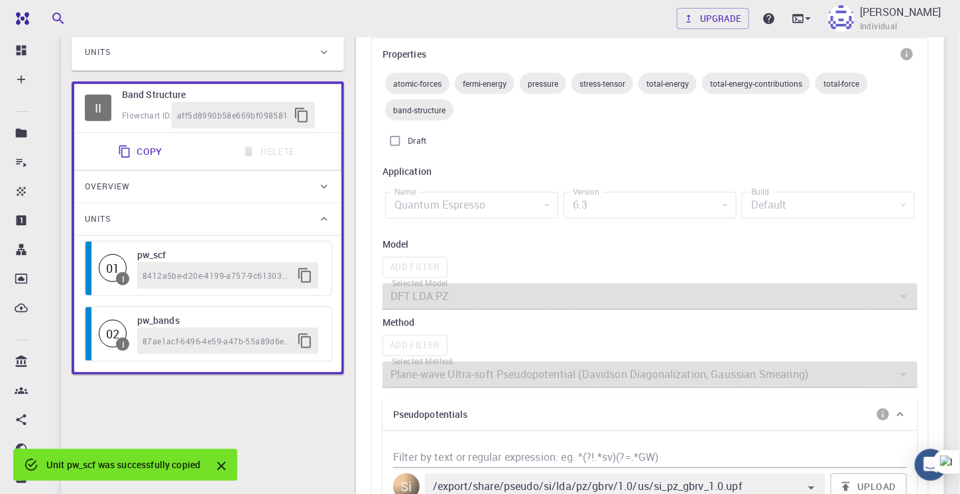
scroll to position [468, 0]
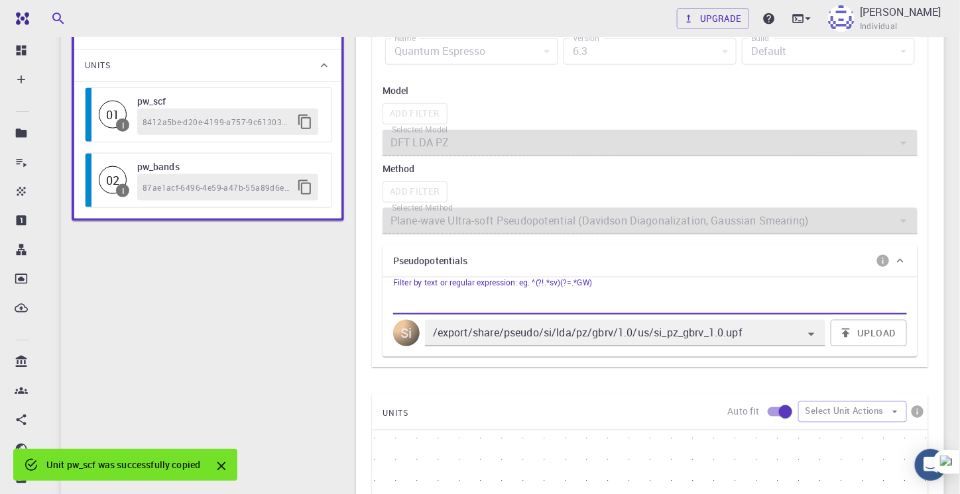
click at [512, 294] on input "Filter by text or regular expression: eg. ^(?!.*sv)(?=.*GW)" at bounding box center [650, 304] width 514 height 21
paste input "8412a5be-d20e-4199-a757-9c6130376316"
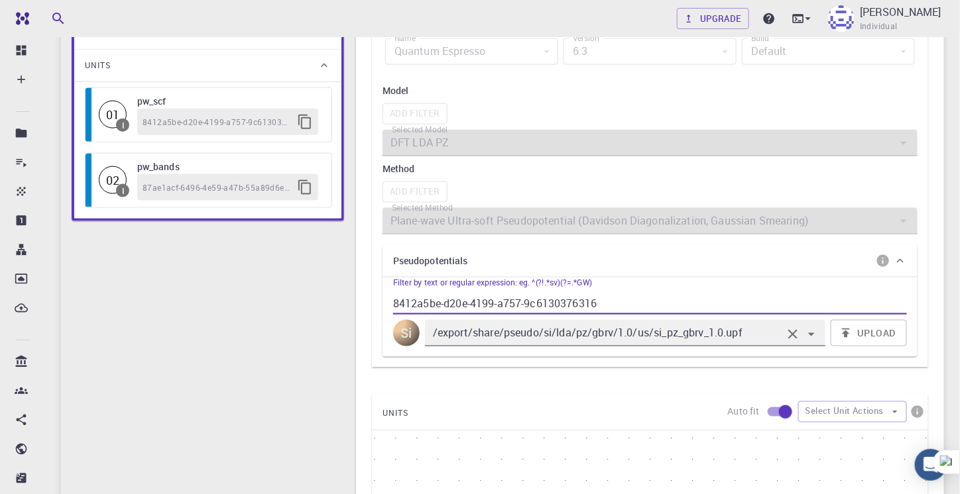
type input "8412a5be-d20e-4199-a757-9c6130376316"
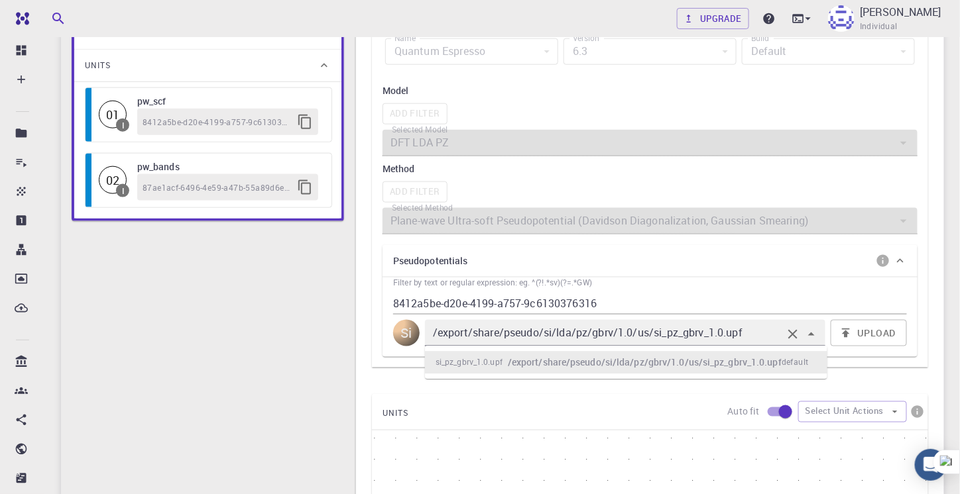
click at [756, 331] on input "/export/share/pseudo/si/lda/pz/gbrv/1.0/us/si_pz_gbrv_1.0.upf" at bounding box center [606, 333] width 352 height 19
paste input "text"
type input "/export/share/pseudo/si/lda/pz/gbrv/1.0/us/si_pz_gbrv_1.0.upf"
click at [756, 331] on input "/export/share/pseudo/si/lda/pz/gbrv/1.0/us/si_pz_gbrv_1.0.upf" at bounding box center [606, 333] width 352 height 19
click at [799, 328] on icon "Clear" at bounding box center [793, 335] width 16 height 16
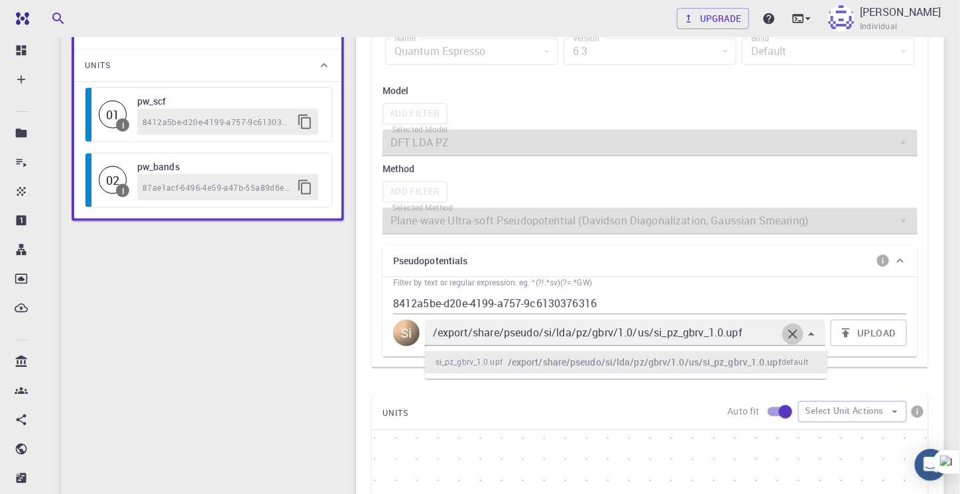
click at [795, 339] on icon "Clear" at bounding box center [793, 335] width 16 height 16
click at [300, 114] on icon "button" at bounding box center [305, 122] width 16 height 16
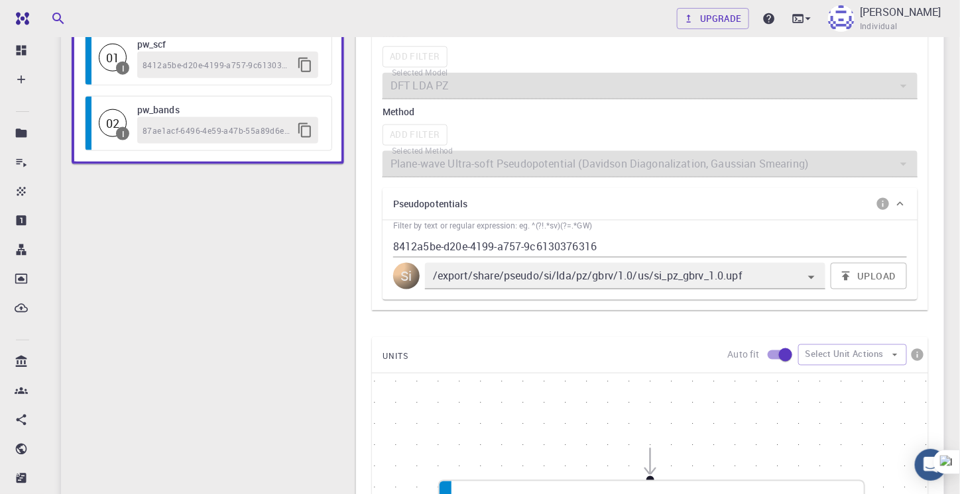
scroll to position [496, 0]
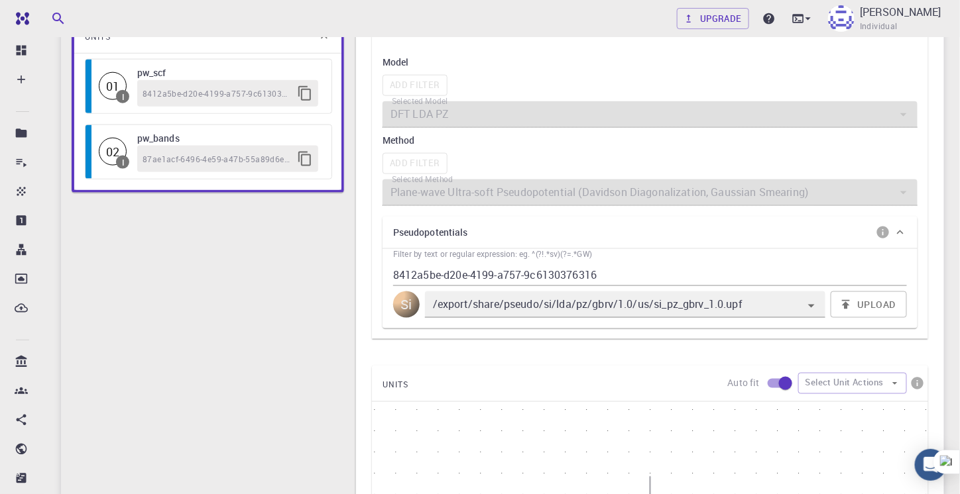
drag, startPoint x: 201, startPoint y: 128, endPoint x: 174, endPoint y: 129, distance: 27.9
click at [174, 131] on h6 "pw_bands" at bounding box center [227, 138] width 181 height 15
click at [174, 60] on div "01 I pw_scf 8412a5be-d20e-4199-a757-9c6130376316" at bounding box center [208, 87] width 246 height 54
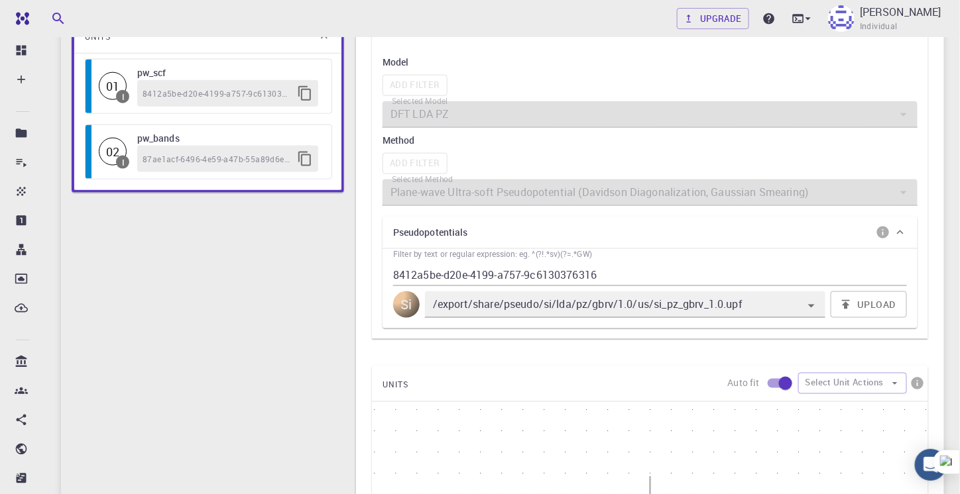
click at [103, 85] on div "01" at bounding box center [113, 86] width 28 height 28
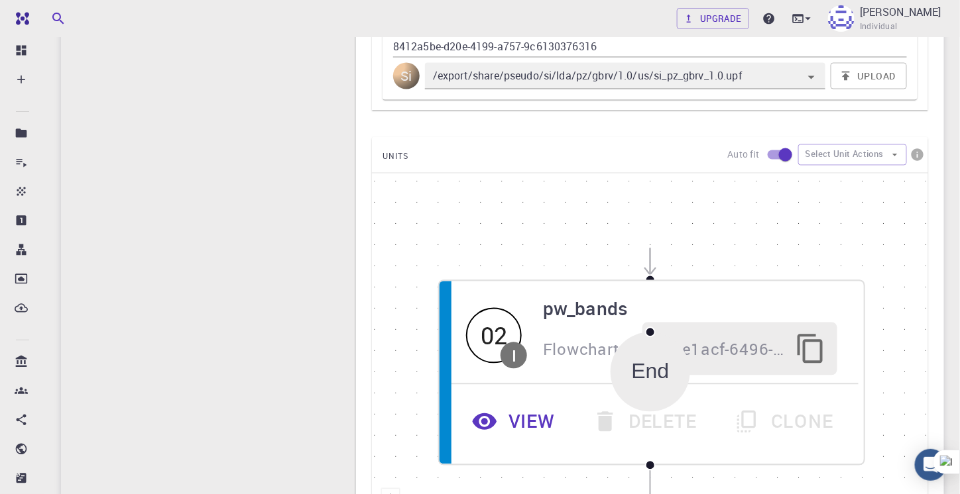
scroll to position [796, 0]
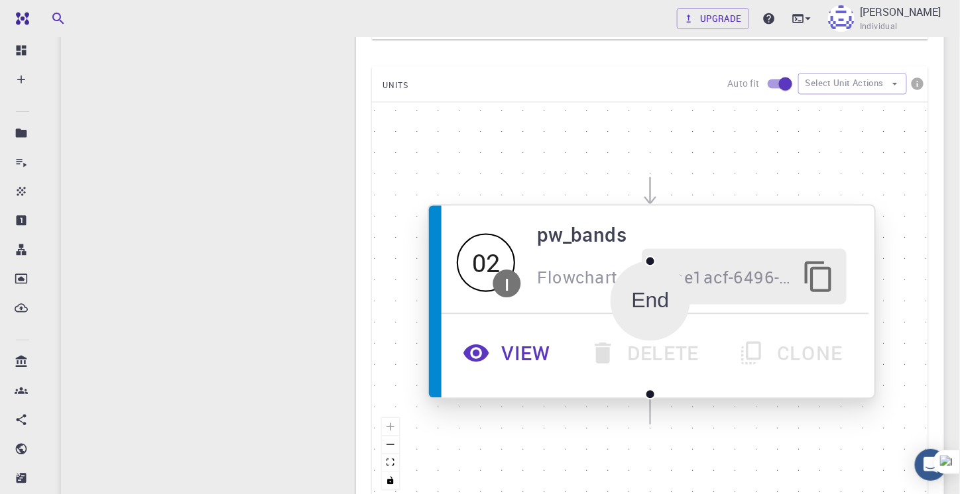
click at [498, 276] on span "I" at bounding box center [507, 284] width 28 height 28
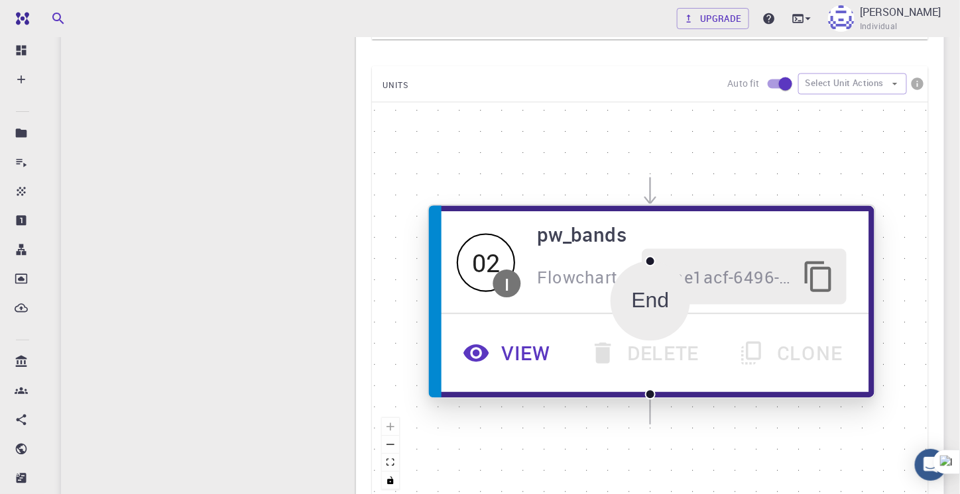
click at [498, 276] on span "I" at bounding box center [507, 284] width 28 height 28
click at [688, 278] on span "87ae1acf-6496-4e59-a47b-55a89d6edaad" at bounding box center [721, 278] width 137 height 28
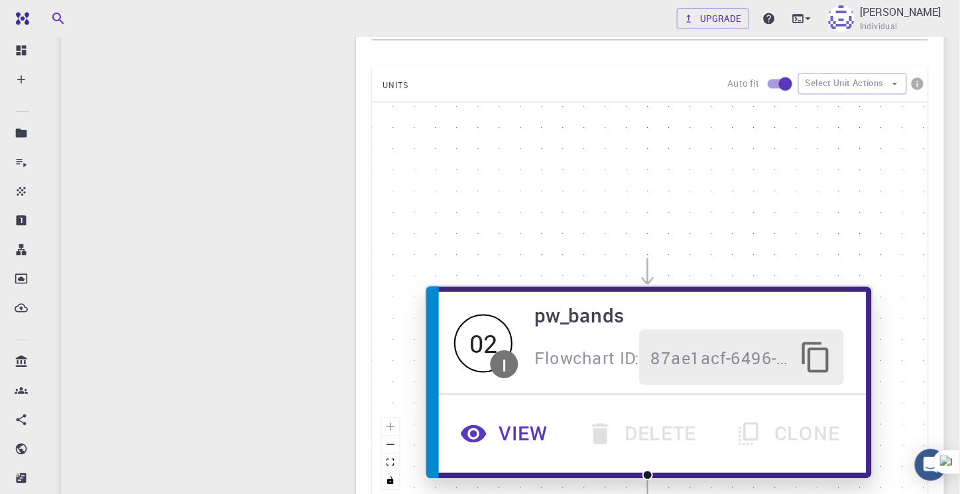
drag, startPoint x: 624, startPoint y: 207, endPoint x: 621, endPoint y: 249, distance: 41.8
click at [621, 287] on div "02 I pw_bands Flowchart ID: 87ae1acf-6496-4e59-a47b-55a89d6edaad View Delete Cl…" at bounding box center [648, 383] width 445 height 192
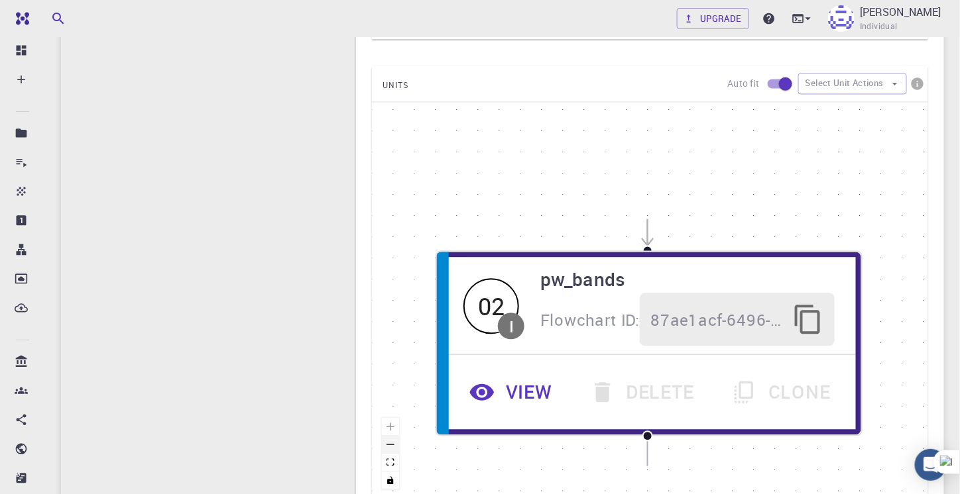
click at [392, 446] on button "zoom out" at bounding box center [390, 446] width 17 height 18
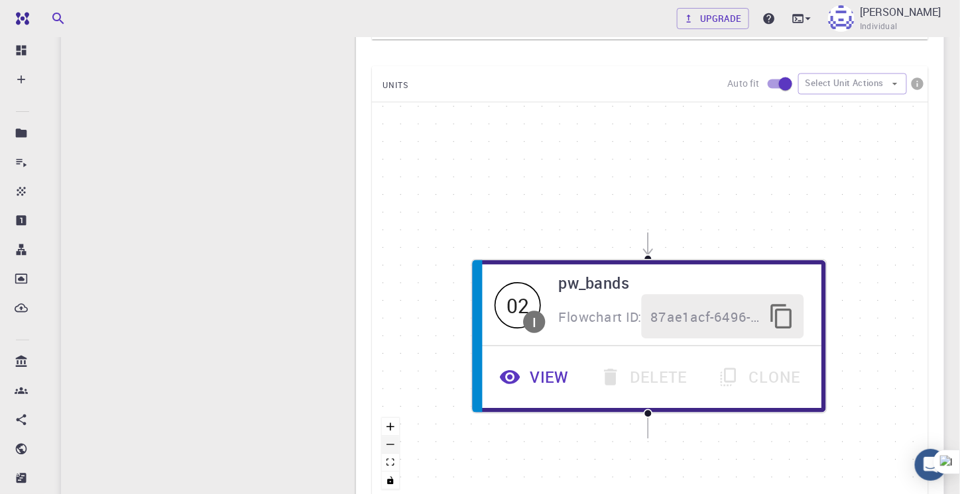
click at [392, 446] on button "zoom out" at bounding box center [390, 446] width 17 height 18
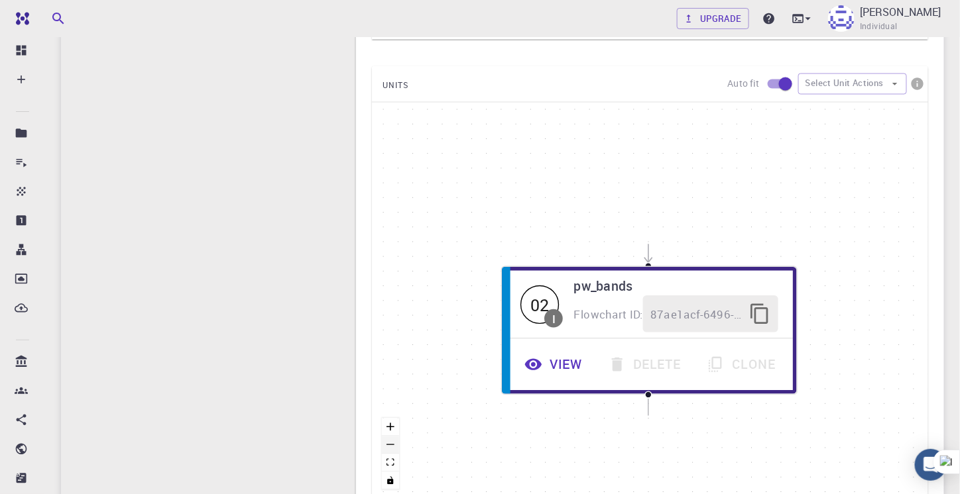
click at [392, 446] on button "zoom out" at bounding box center [390, 446] width 17 height 18
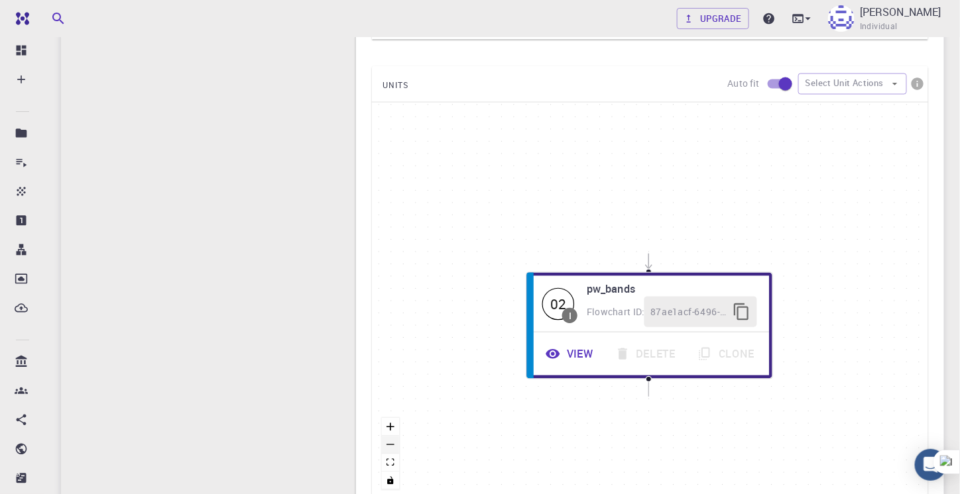
click at [392, 446] on button "zoom out" at bounding box center [390, 446] width 17 height 18
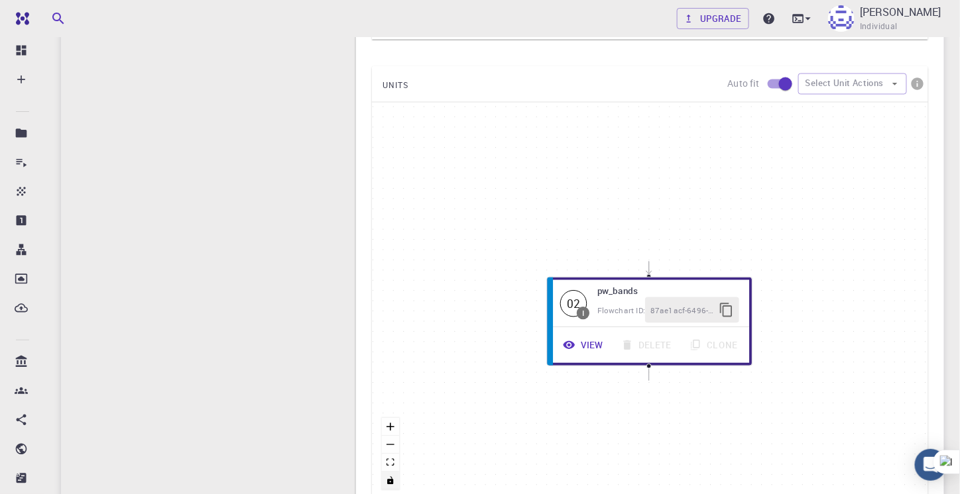
click at [392, 481] on icon "toggle interactivity" at bounding box center [390, 481] width 6 height 8
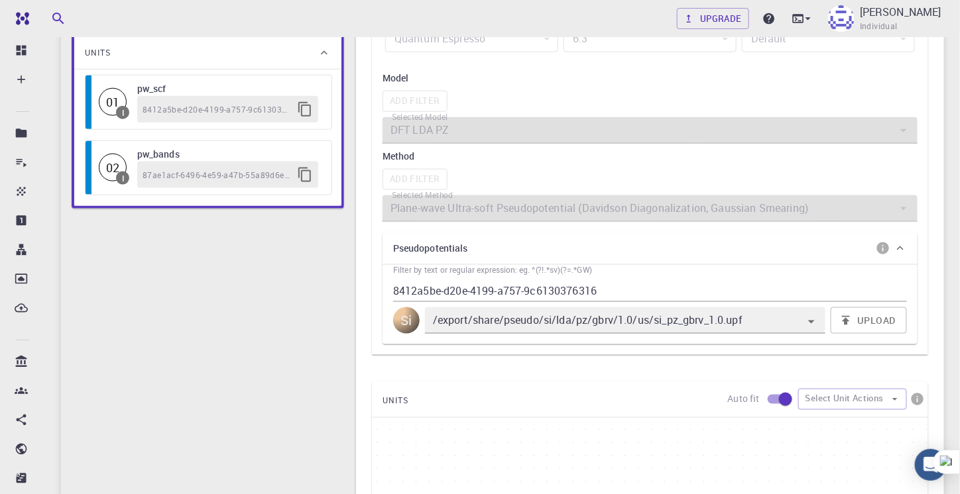
scroll to position [390, 0]
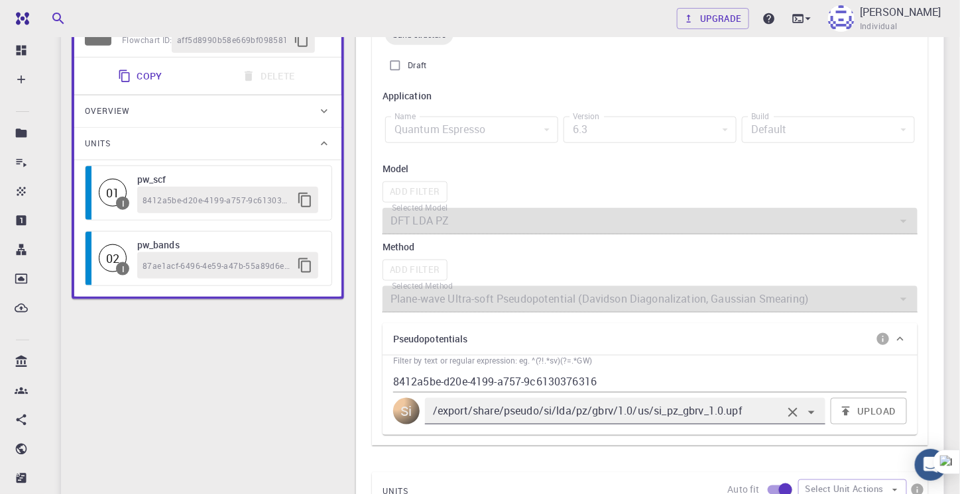
click at [807, 414] on icon "Open" at bounding box center [811, 413] width 16 height 16
click at [482, 335] on div "Pseudopotentials" at bounding box center [643, 339] width 500 height 21
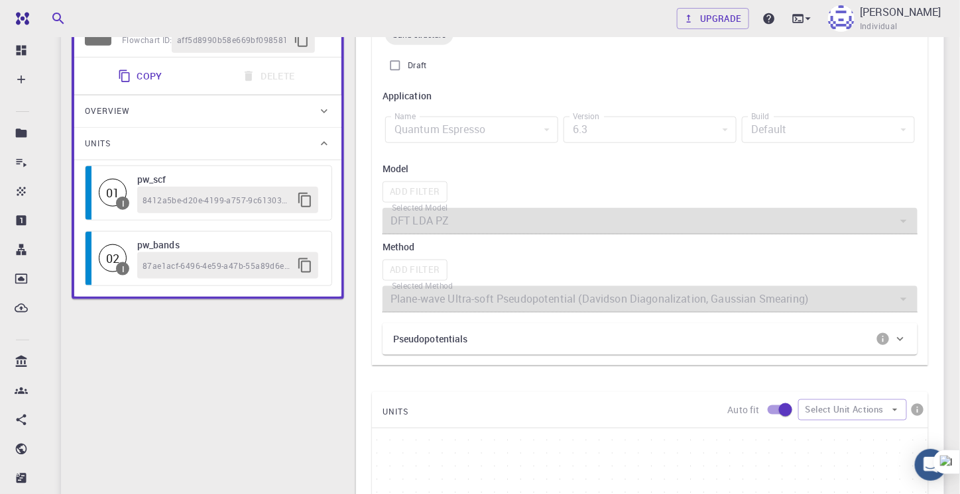
click at [482, 335] on div "Pseudopotentials" at bounding box center [643, 339] width 500 height 21
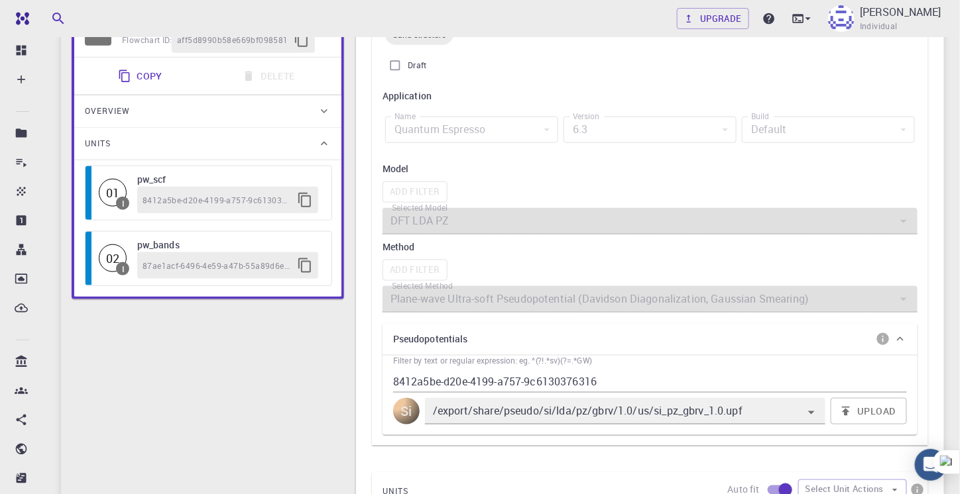
click at [418, 184] on div "Add Filter" at bounding box center [649, 192] width 535 height 21
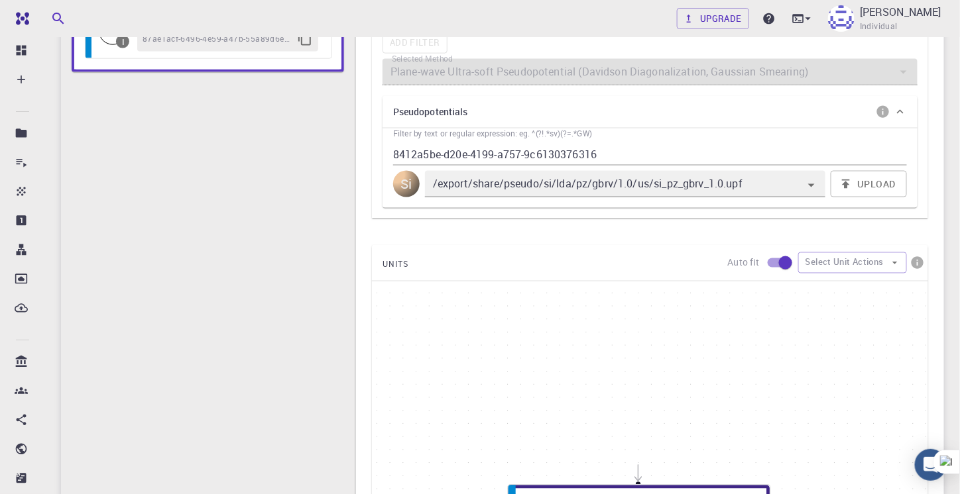
scroll to position [618, 0]
click at [832, 252] on button "Select Unit Actions" at bounding box center [852, 262] width 109 height 21
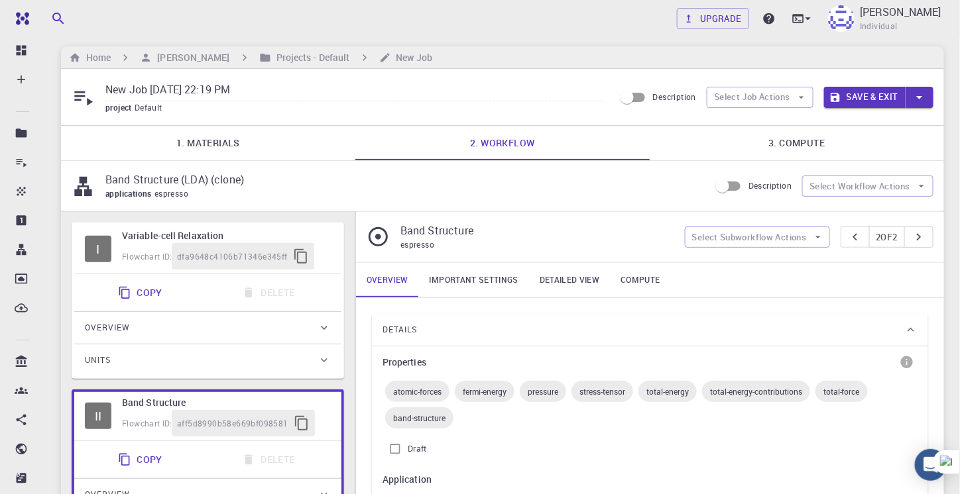
scroll to position [0, 0]
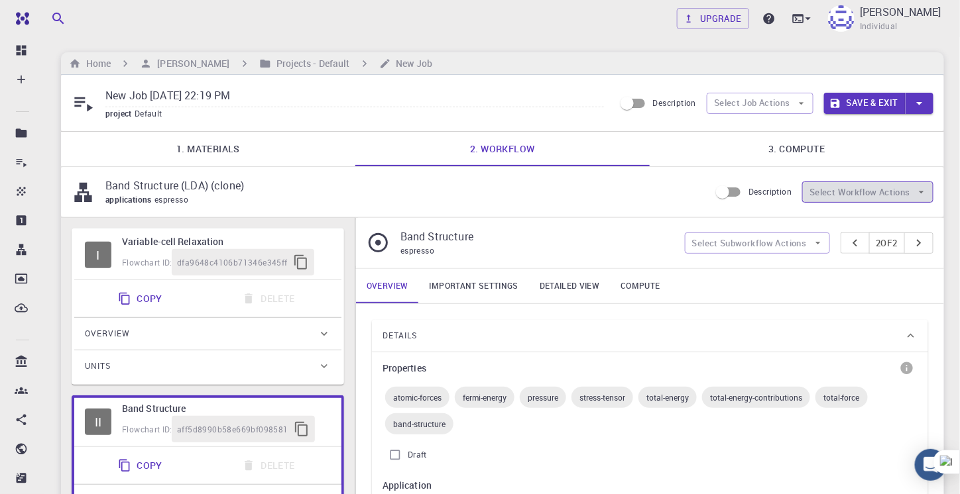
click at [829, 189] on button "Select Workflow Actions" at bounding box center [867, 192] width 131 height 21
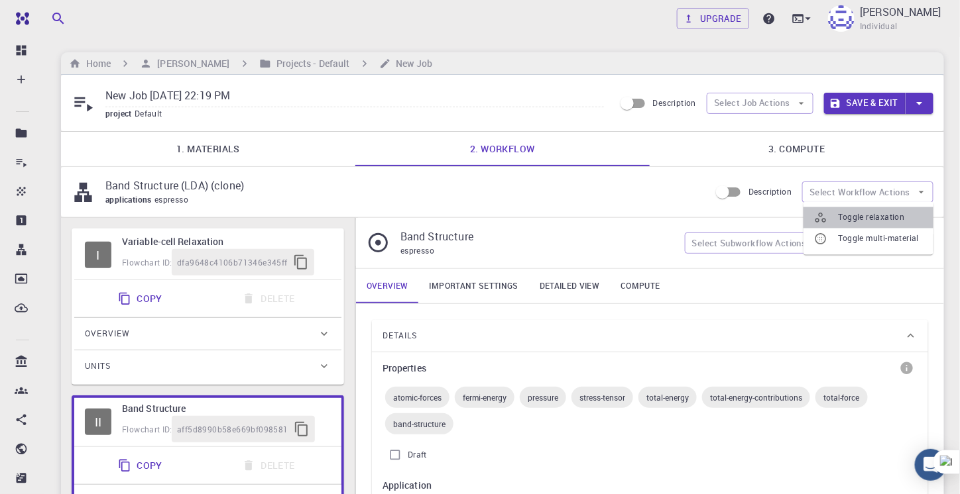
click at [842, 215] on span "Toggle relaxation" at bounding box center [880, 217] width 85 height 13
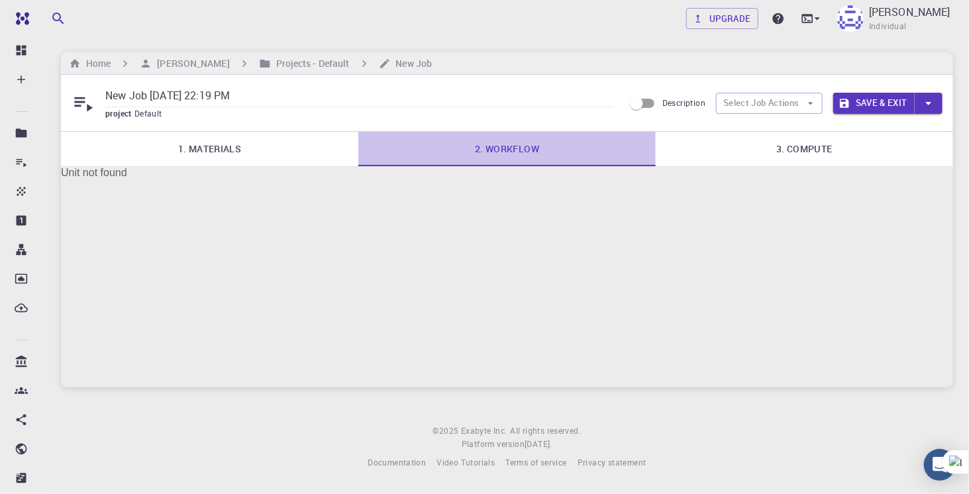
click at [517, 150] on link "2. Workflow" at bounding box center [508, 149] width 298 height 34
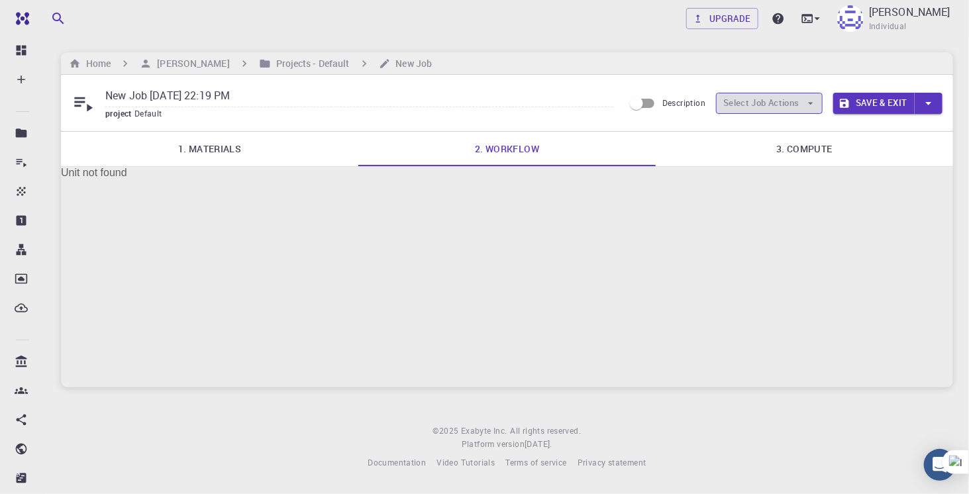
click at [746, 106] on button "Select Job Actions" at bounding box center [769, 103] width 107 height 21
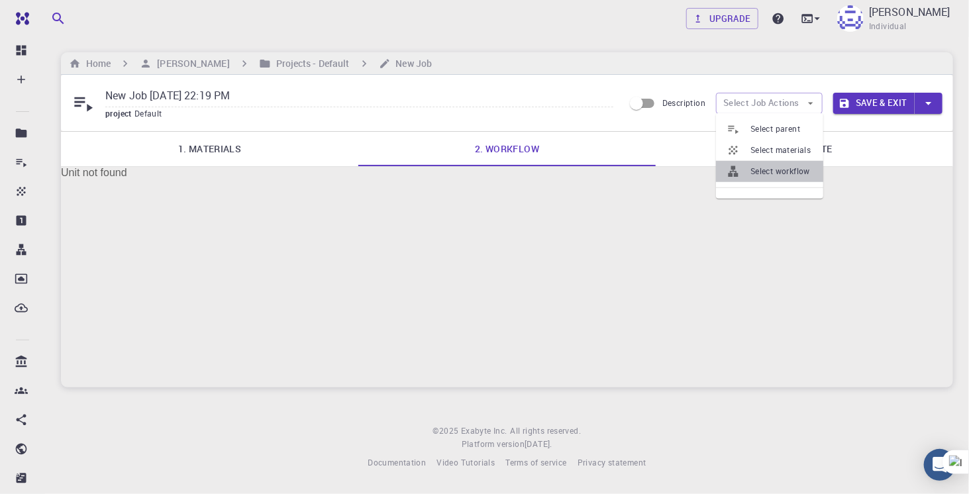
click at [768, 172] on span "Select workflow" at bounding box center [782, 171] width 62 height 13
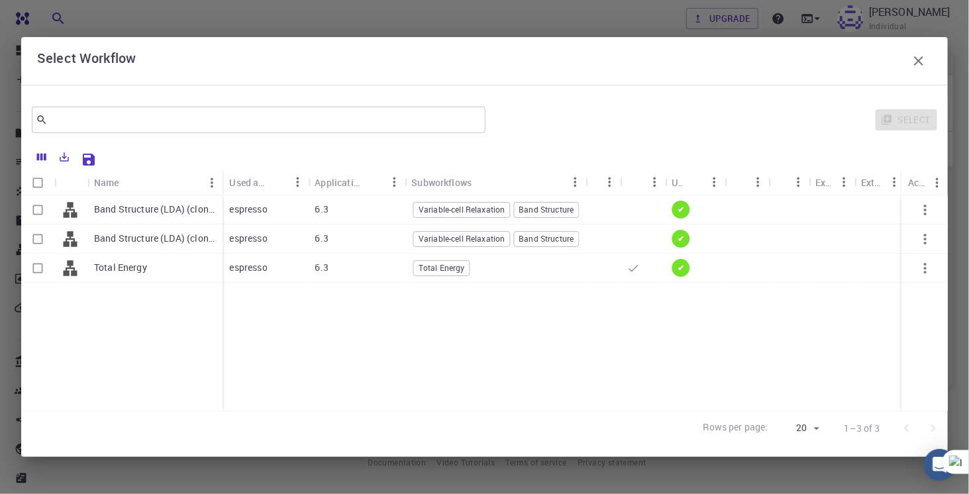
click at [144, 207] on p "Band Structure (LDA) (clone)" at bounding box center [155, 209] width 122 height 13
checkbox input "true"
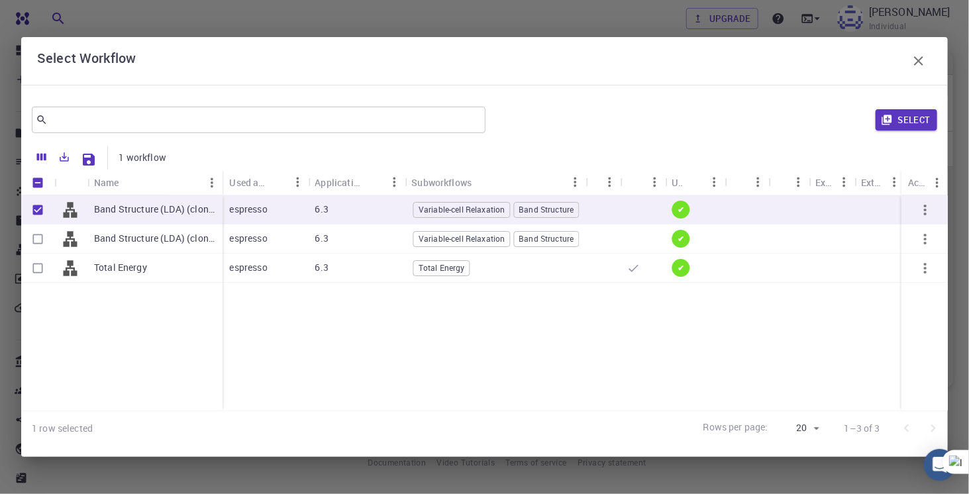
click at [489, 207] on span "Variable-cell Relaxation" at bounding box center [462, 209] width 96 height 11
checkbox input "false"
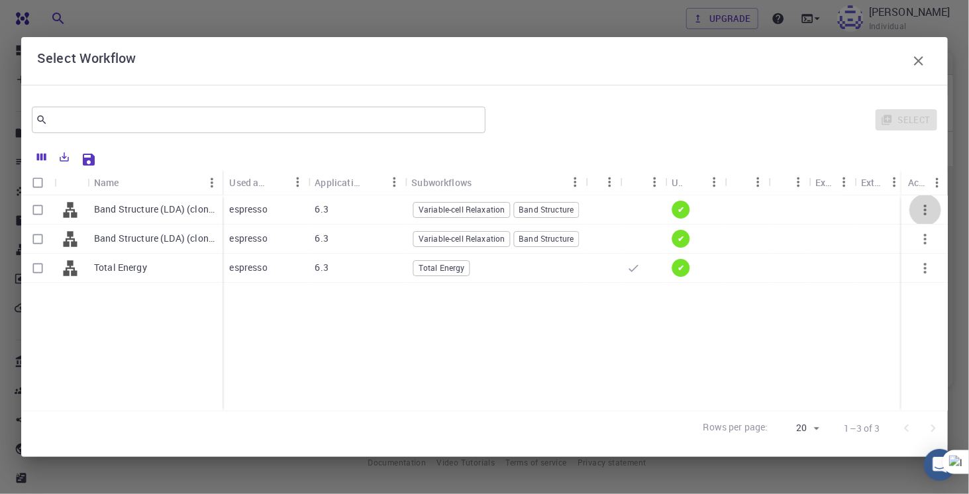
click at [930, 209] on icon "button" at bounding box center [926, 210] width 16 height 16
click at [36, 212] on input "Select row" at bounding box center [37, 209] width 25 height 25
checkbox input "true"
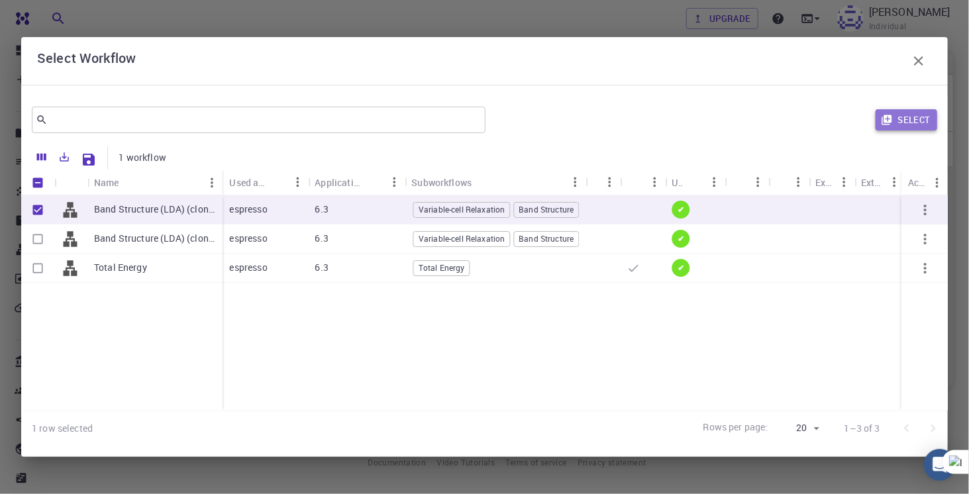
click at [923, 116] on button "Select" at bounding box center [907, 119] width 62 height 21
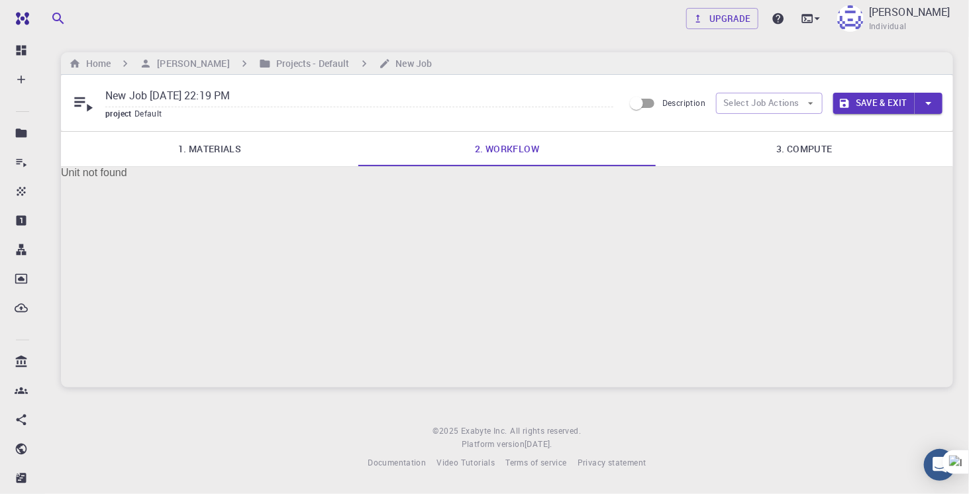
click at [87, 108] on icon at bounding box center [83, 104] width 19 height 15
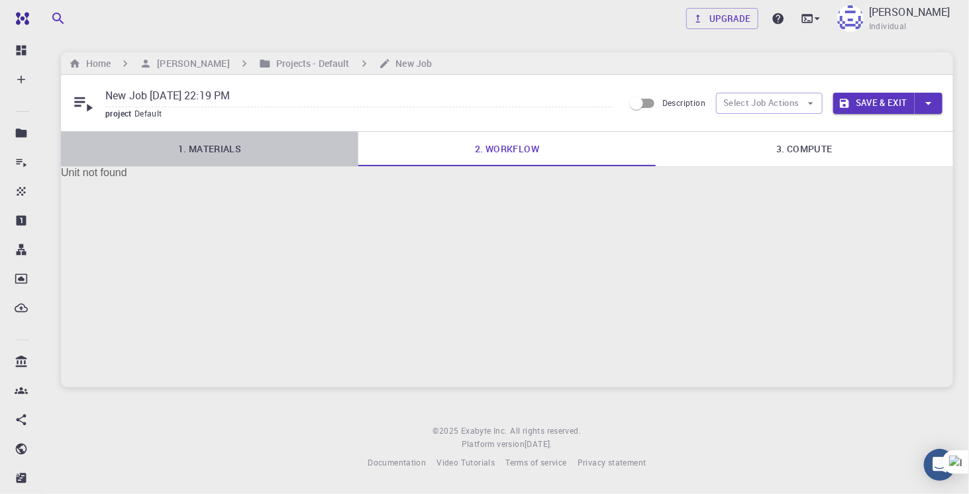
click at [247, 149] on link "1. Materials" at bounding box center [210, 149] width 298 height 34
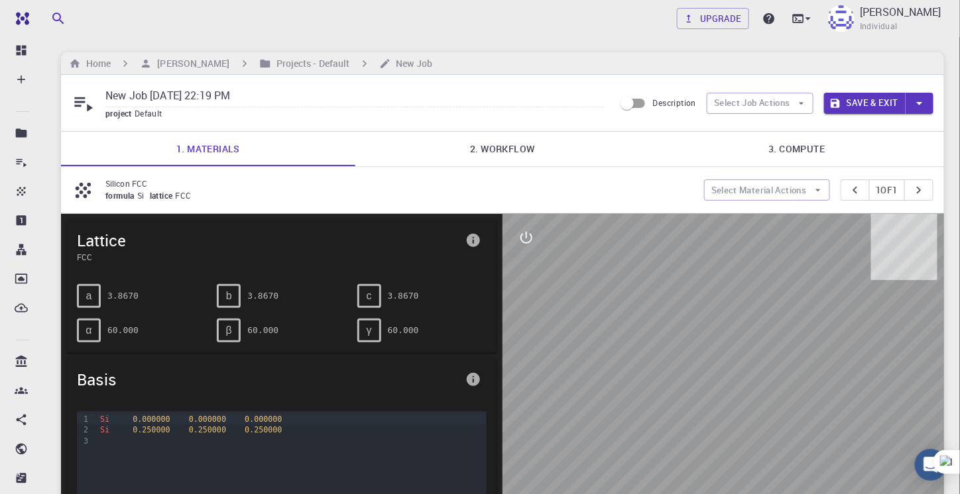
click at [506, 140] on link "2. Workflow" at bounding box center [502, 149] width 294 height 34
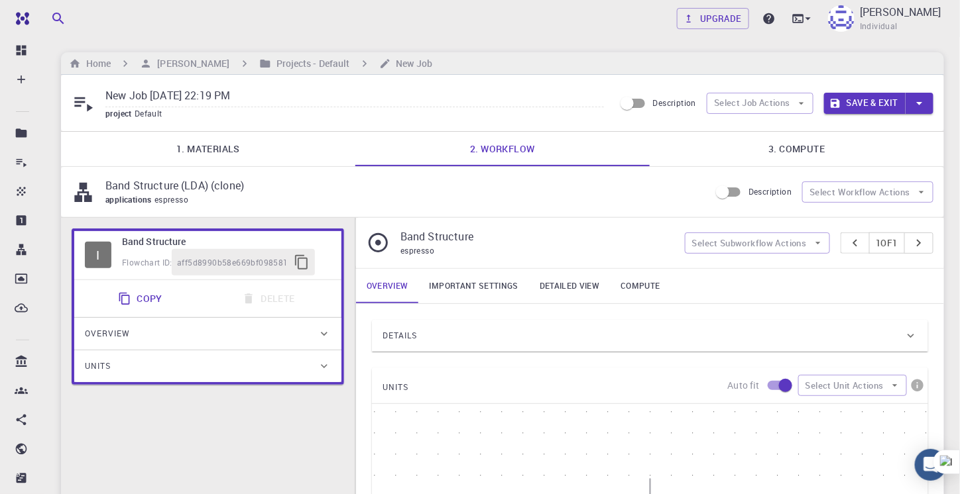
click at [284, 362] on div "Units" at bounding box center [201, 366] width 233 height 21
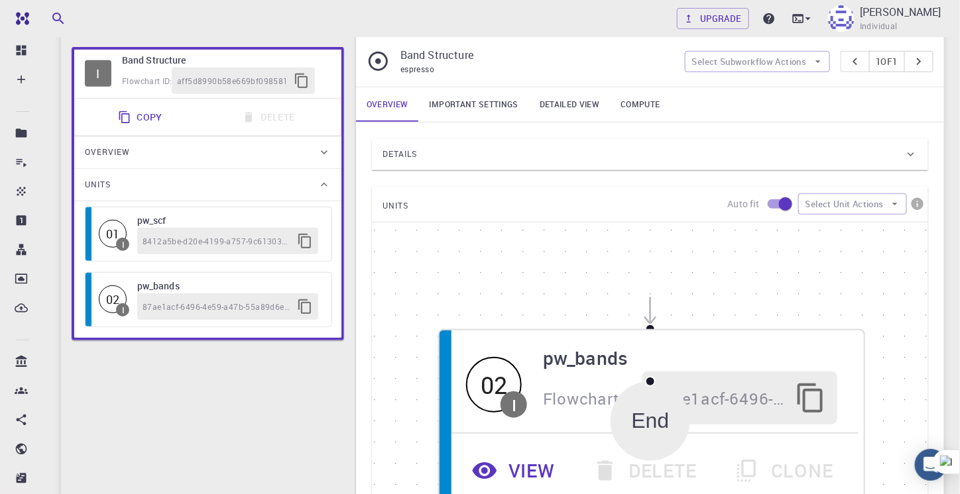
scroll to position [183, 0]
click at [827, 209] on button "Select Unit Actions" at bounding box center [852, 202] width 109 height 21
click at [826, 194] on button "Select Unit Actions" at bounding box center [852, 202] width 109 height 21
click at [844, 228] on span "Collapse units" at bounding box center [865, 227] width 64 height 13
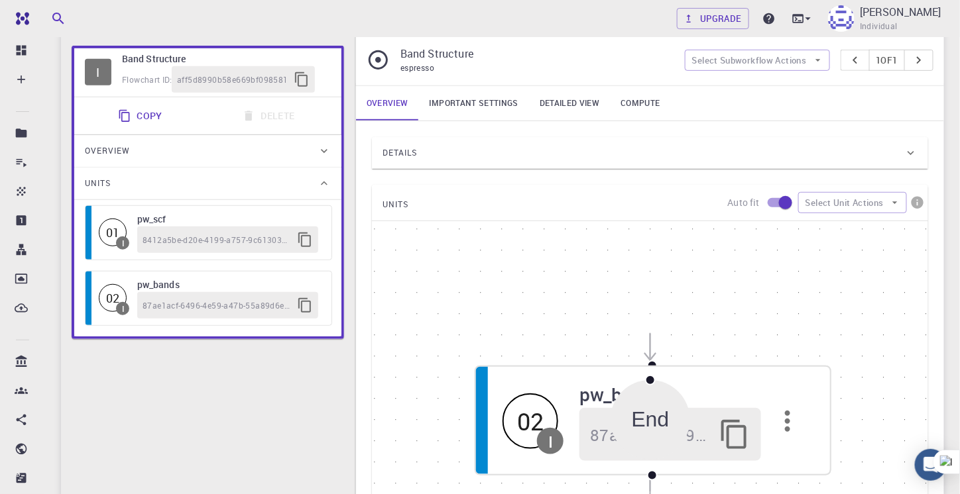
scroll to position [311, 0]
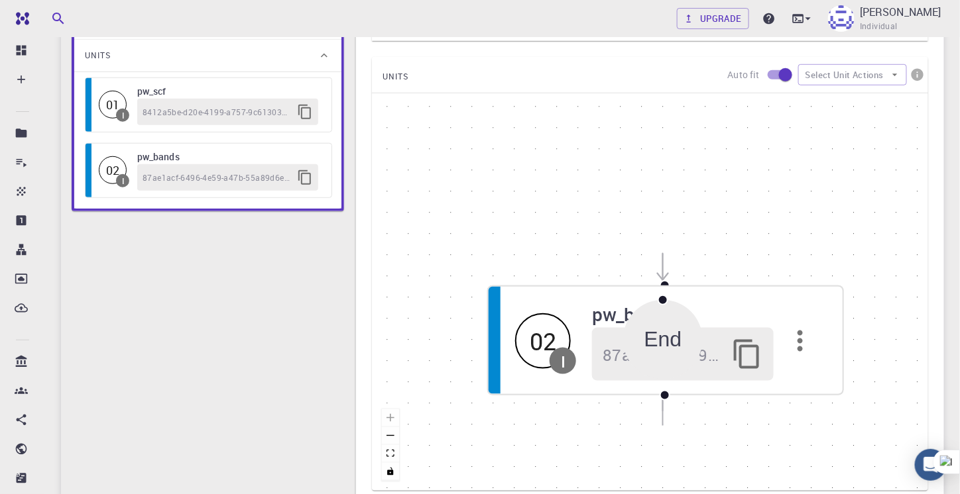
drag, startPoint x: 628, startPoint y: 288, endPoint x: 602, endPoint y: 302, distance: 29.9
click at [623, 302] on div "End" at bounding box center [663, 340] width 80 height 80
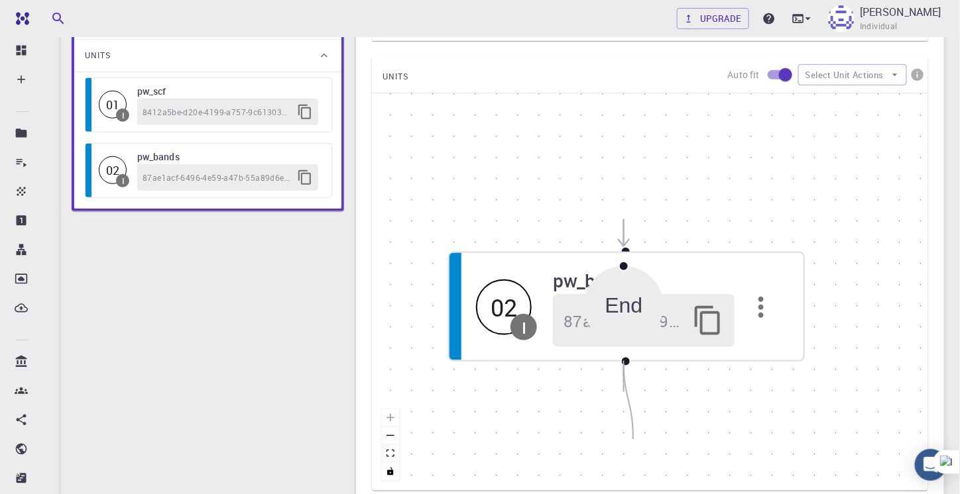
drag, startPoint x: 624, startPoint y: 359, endPoint x: 633, endPoint y: 437, distance: 79.3
click at [633, 437] on div "Start 01 I pw_scf 8412a5be-d20e-4199-a757-9c6130376316 02 I pw_bands 87ae1acf-6…" at bounding box center [650, 292] width 556 height 398
click at [623, 358] on div at bounding box center [625, 362] width 11 height 11
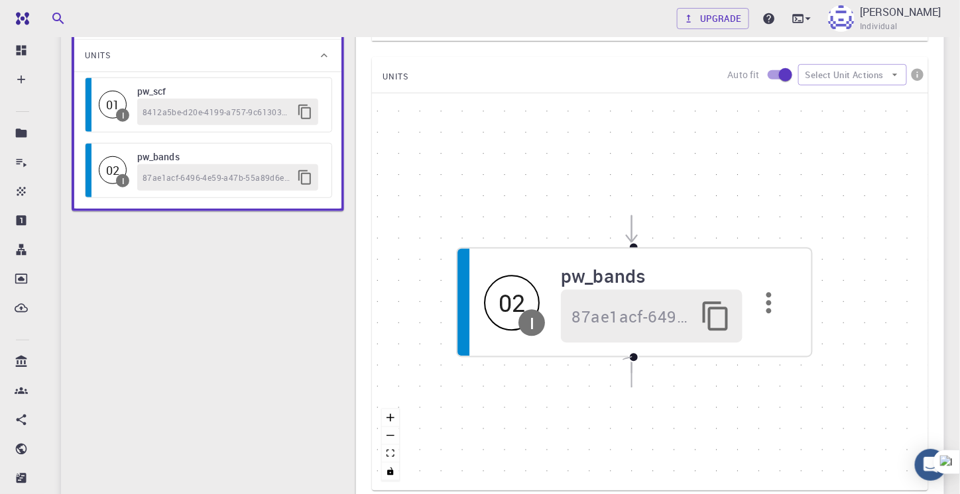
click at [623, 358] on div "Start 01 I pw_scf 8412a5be-d20e-4199-a757-9c6130376316 02 I pw_bands 87ae1acf-6…" at bounding box center [650, 292] width 556 height 398
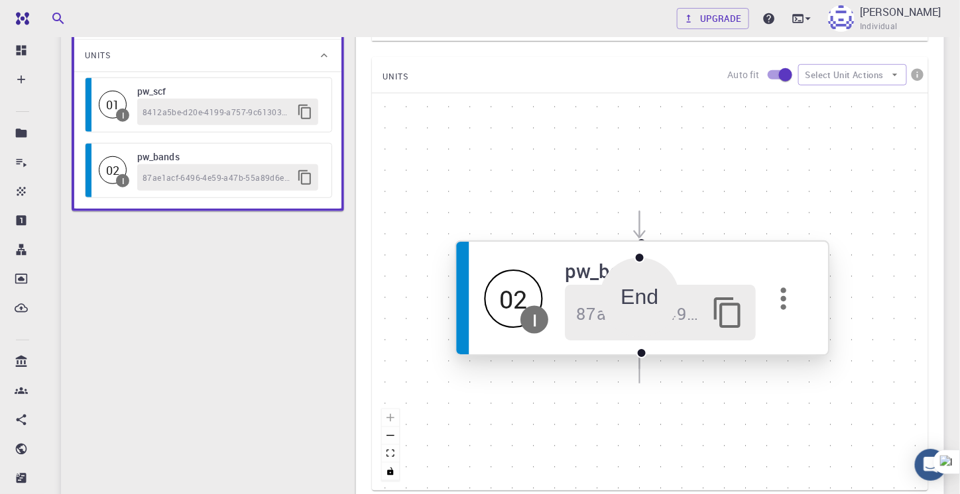
click at [781, 295] on icon "button" at bounding box center [783, 298] width 5 height 23
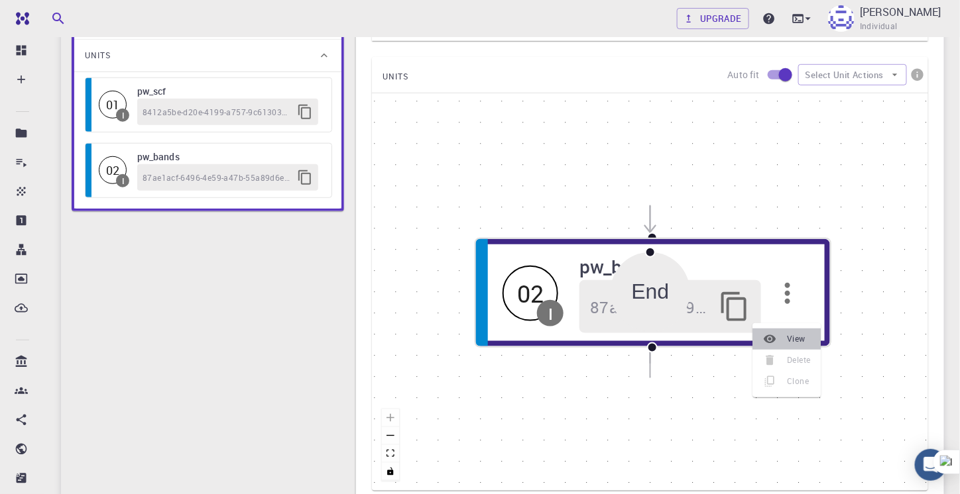
click at [793, 337] on span "View" at bounding box center [798, 339] width 23 height 13
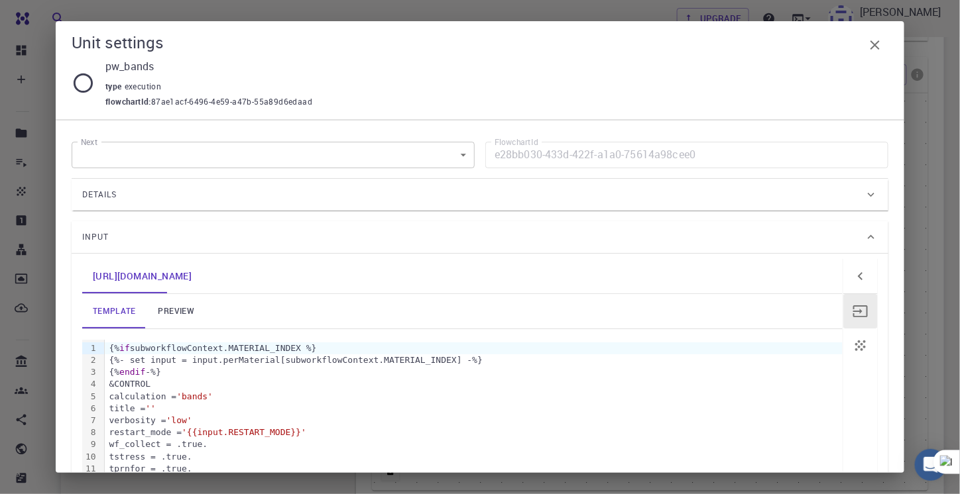
click at [77, 78] on icon at bounding box center [83, 83] width 19 height 19
click at [85, 87] on icon at bounding box center [83, 83] width 23 height 23
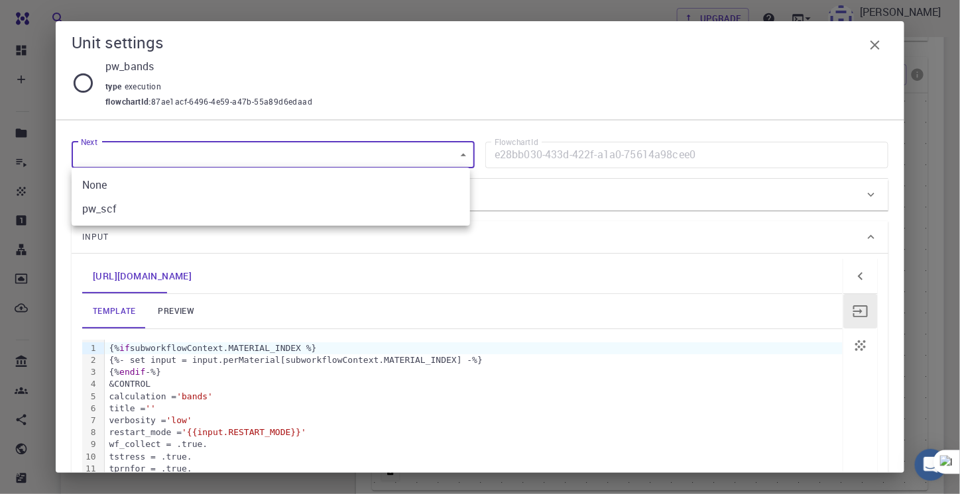
click at [152, 158] on body "Free Dashboard Create New Job New Material Create Material Upload File Import f…" at bounding box center [480, 174] width 960 height 970
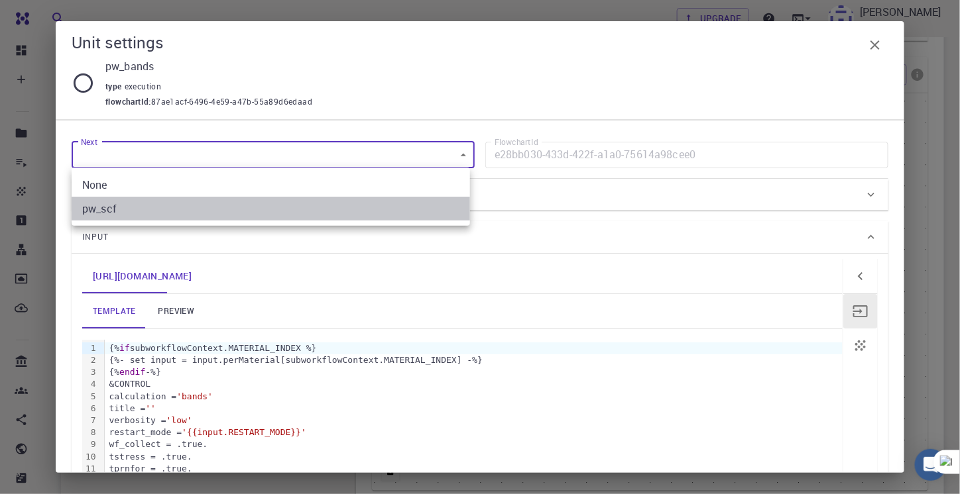
click at [127, 209] on li "pw_scf" at bounding box center [271, 209] width 398 height 24
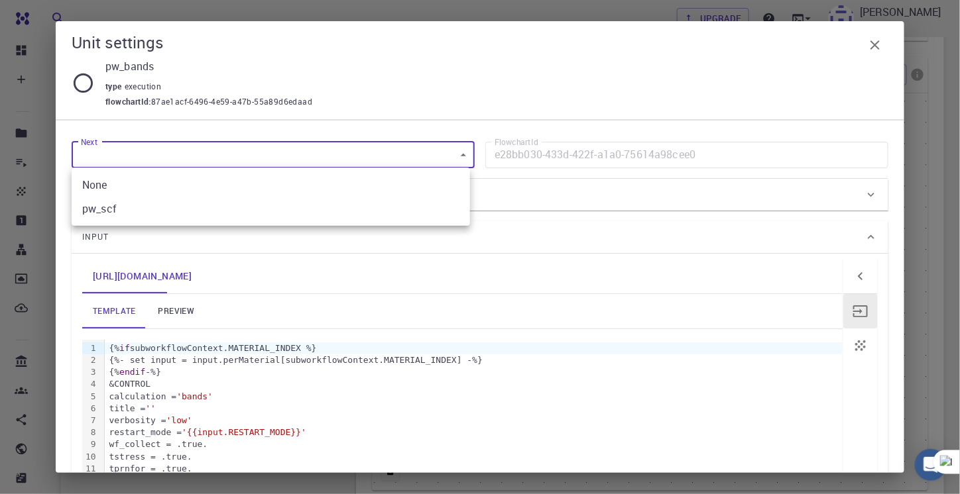
click at [419, 160] on body "Free Dashboard Create New Job New Material Create Material Upload File Import f…" at bounding box center [480, 174] width 960 height 970
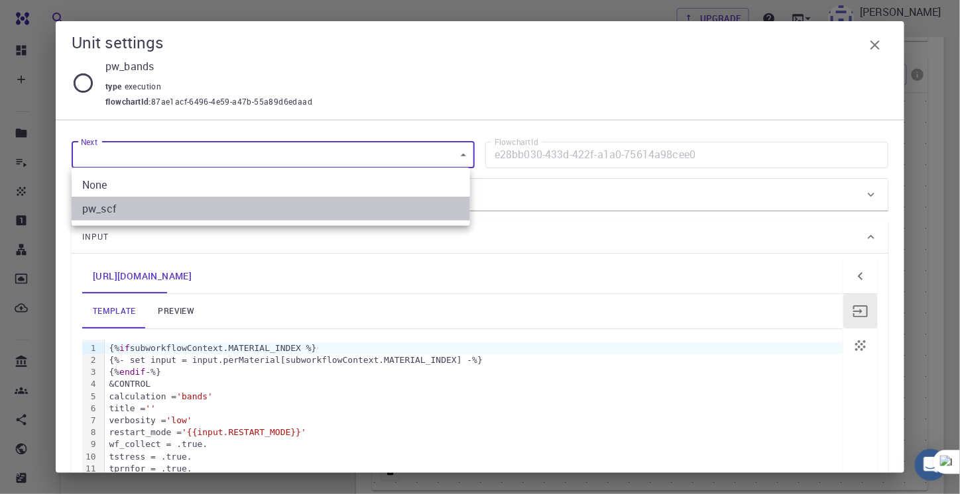
click at [252, 216] on li "pw_scf" at bounding box center [271, 209] width 398 height 24
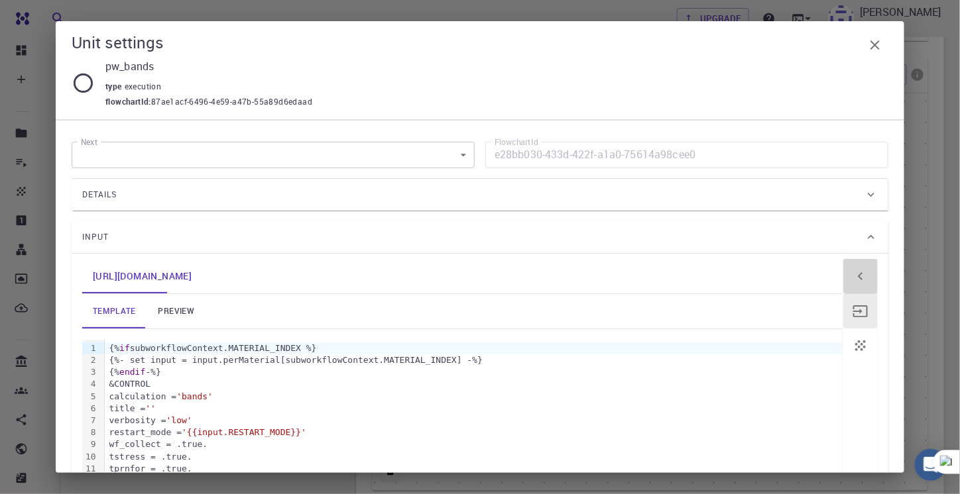
click at [852, 279] on icon "button" at bounding box center [860, 276] width 16 height 16
type input "8412a5be-d20e-4199-a757-9c6130376316"
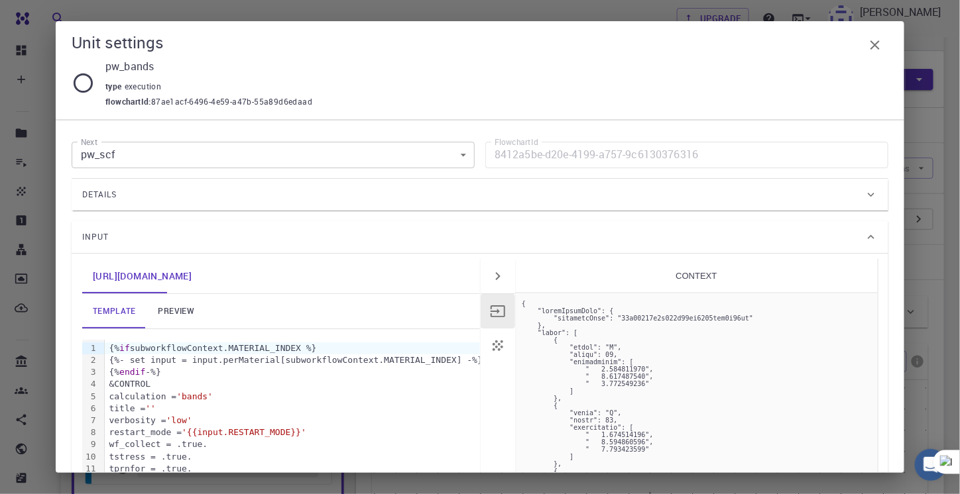
scroll to position [18, 0]
click at [88, 87] on icon at bounding box center [83, 83] width 23 height 23
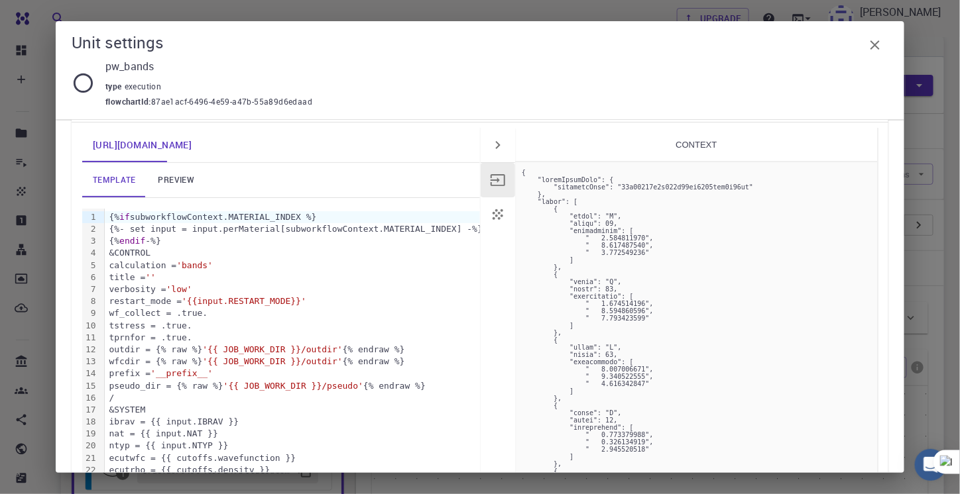
scroll to position [0, 0]
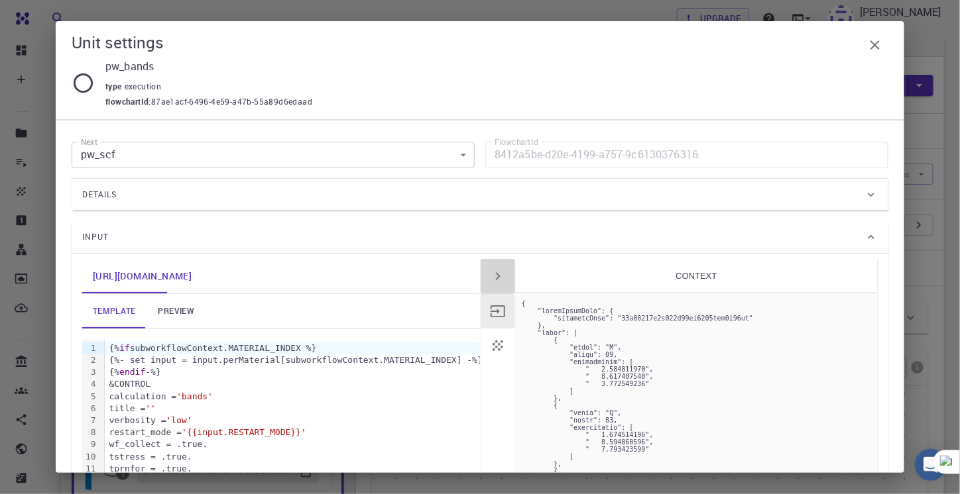
click at [496, 276] on icon "button" at bounding box center [498, 276] width 5 height 8
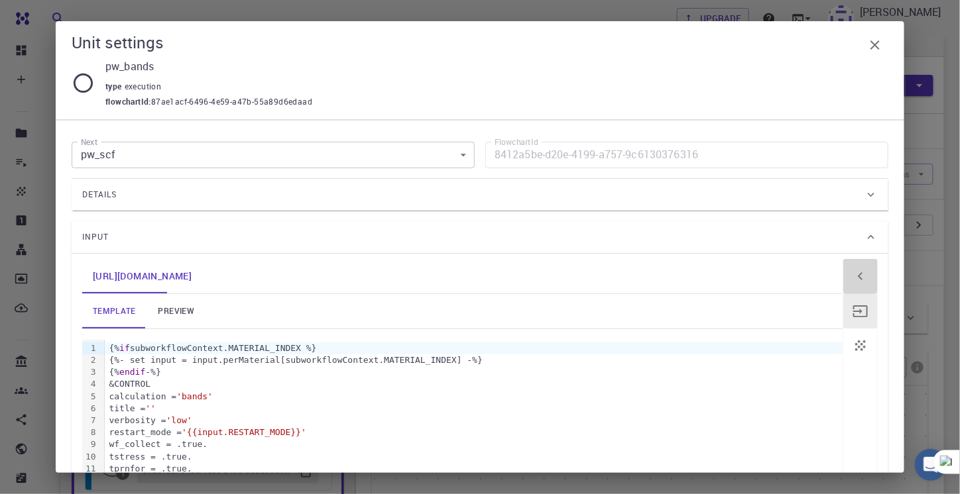
click at [852, 273] on icon "button" at bounding box center [860, 276] width 16 height 16
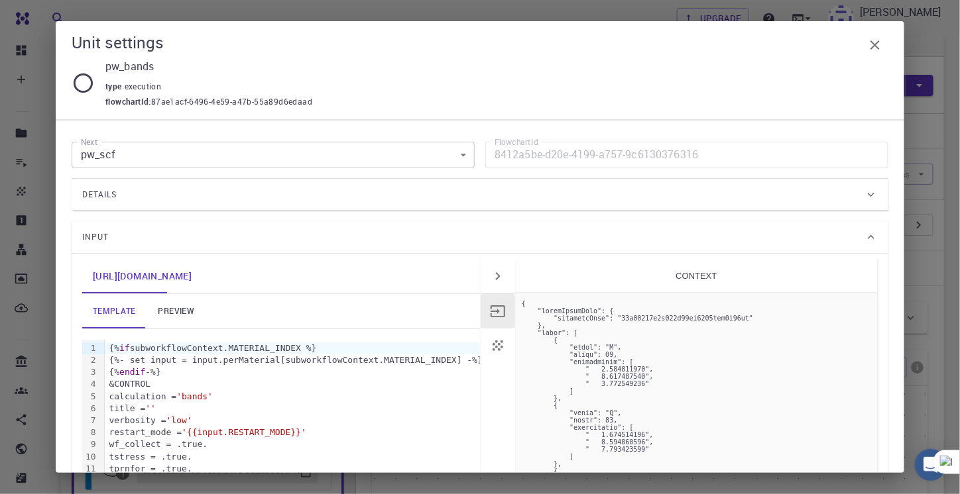
drag, startPoint x: 74, startPoint y: 98, endPoint x: 81, endPoint y: 82, distance: 17.8
click at [81, 82] on div "pw_bands type execution flowchartId : 87ae1acf-6496-4e59-a47b-55a89d6edaad" at bounding box center [480, 83] width 816 height 50
click at [81, 82] on icon at bounding box center [83, 83] width 23 height 23
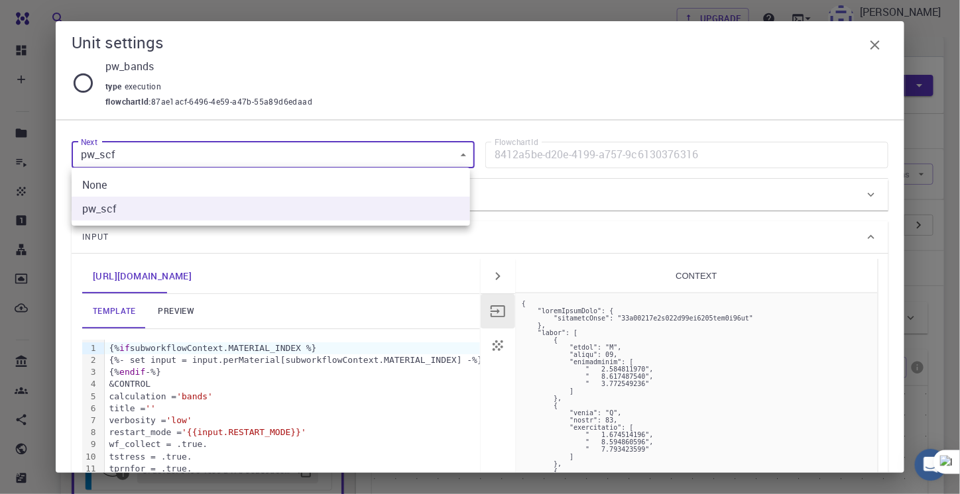
click at [138, 160] on body "Free Dashboard Create New Job New Material Create Material Upload File Import f…" at bounding box center [480, 467] width 960 height 970
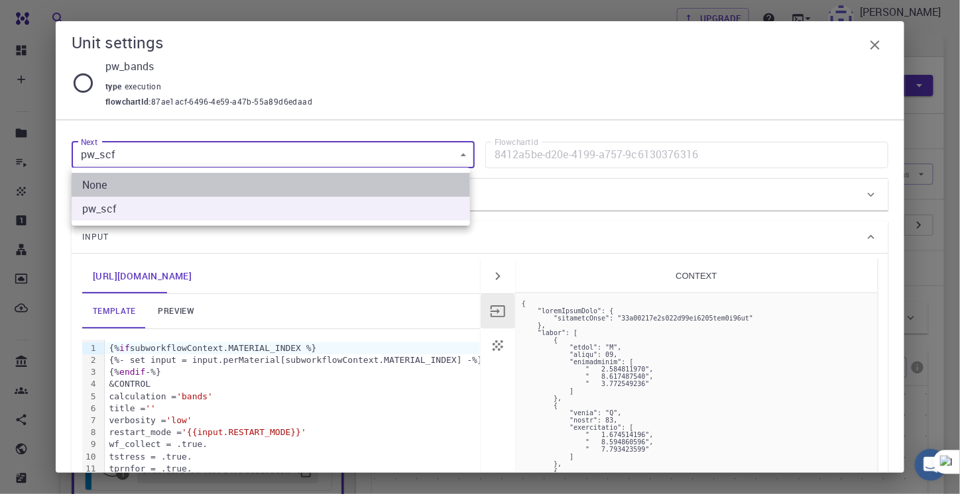
click at [139, 190] on li "None" at bounding box center [271, 185] width 398 height 24
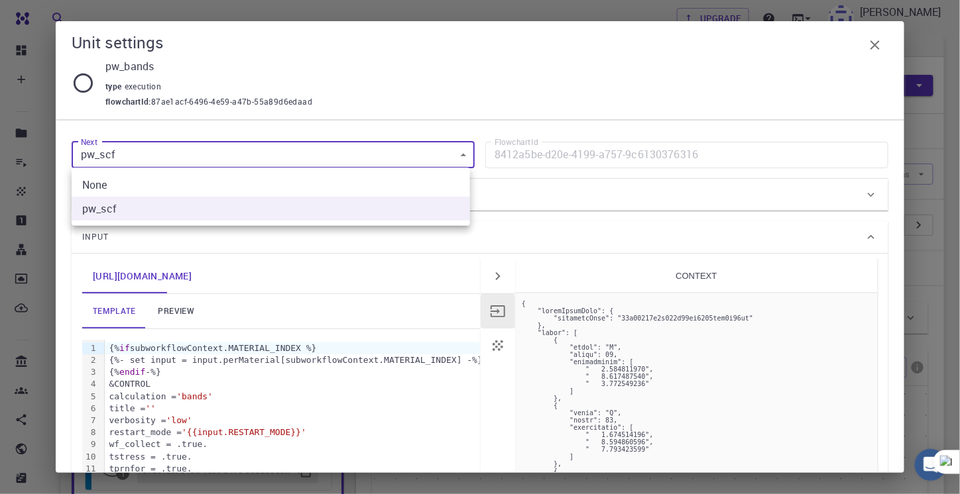
click at [109, 151] on body "Free Dashboard Create New Job New Material Create Material Upload File Import f…" at bounding box center [480, 467] width 960 height 970
click at [119, 210] on li "pw_scf" at bounding box center [271, 209] width 398 height 24
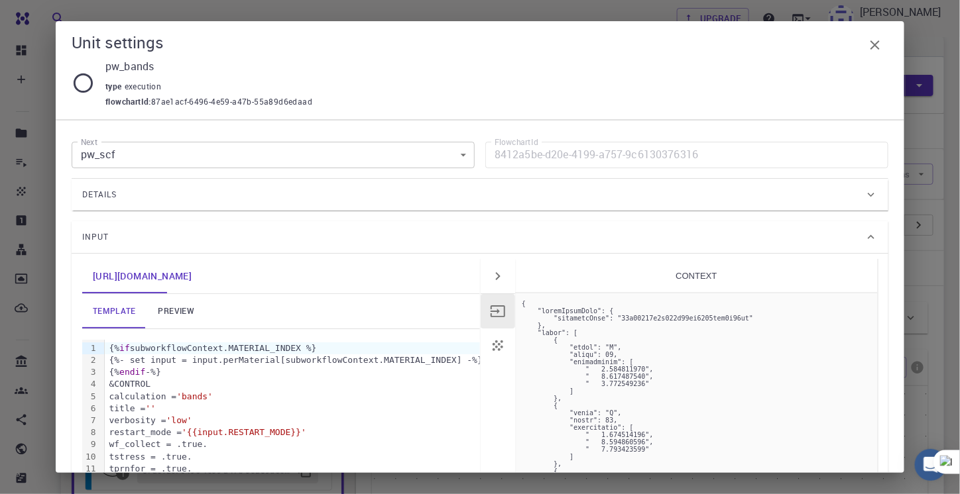
click at [504, 198] on div "Details" at bounding box center [473, 194] width 782 height 21
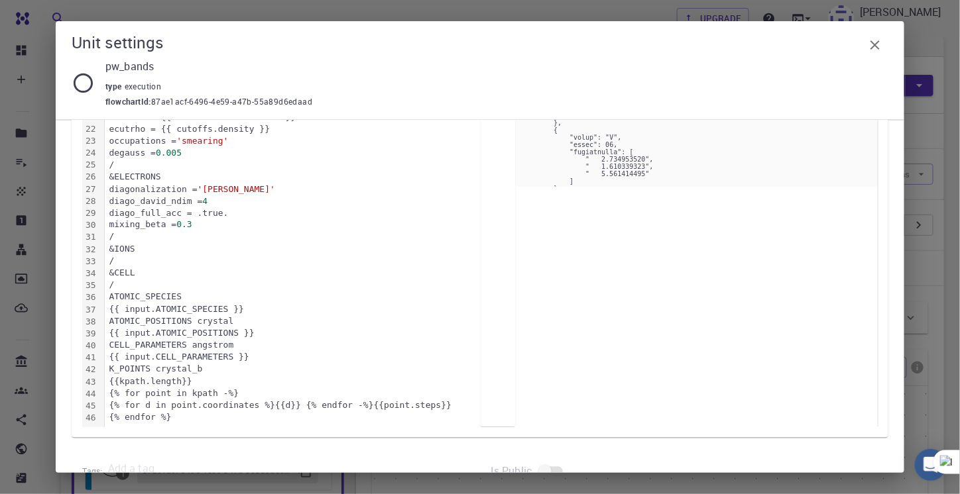
scroll to position [771, 0]
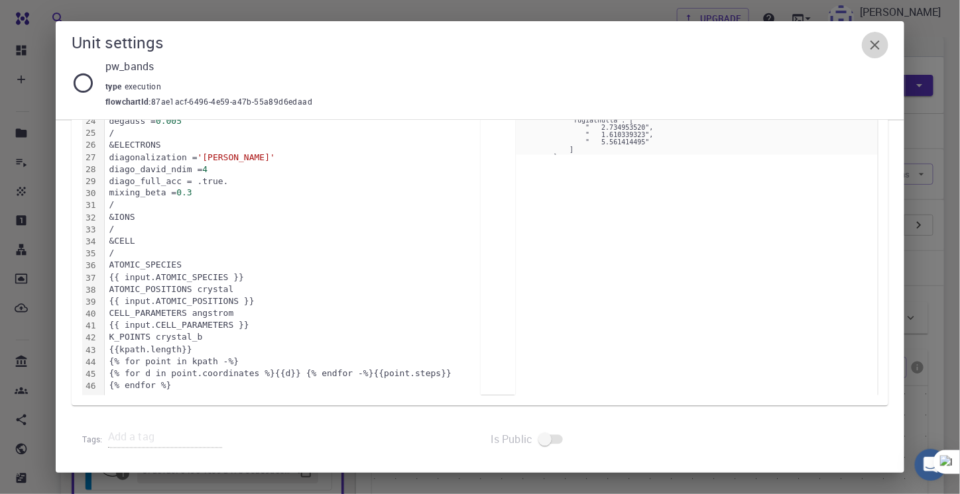
click at [876, 48] on icon "button" at bounding box center [875, 45] width 16 height 16
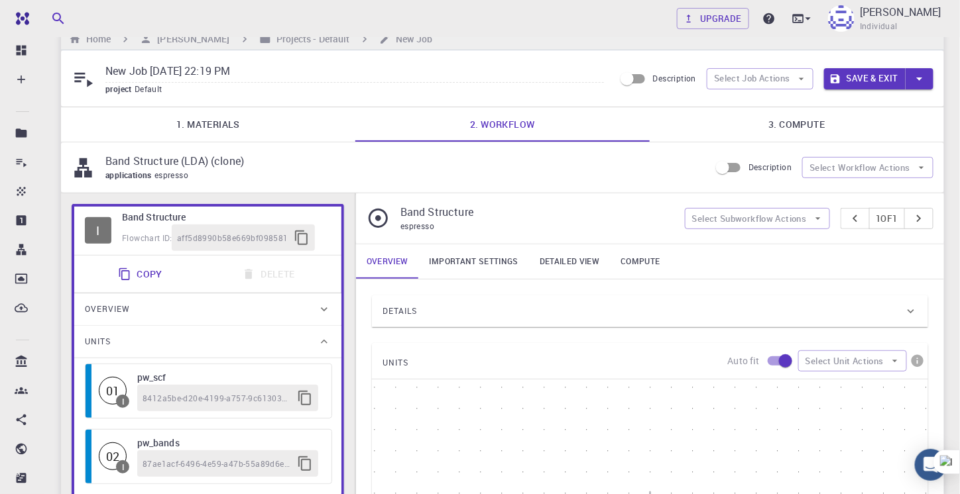
scroll to position [0, 0]
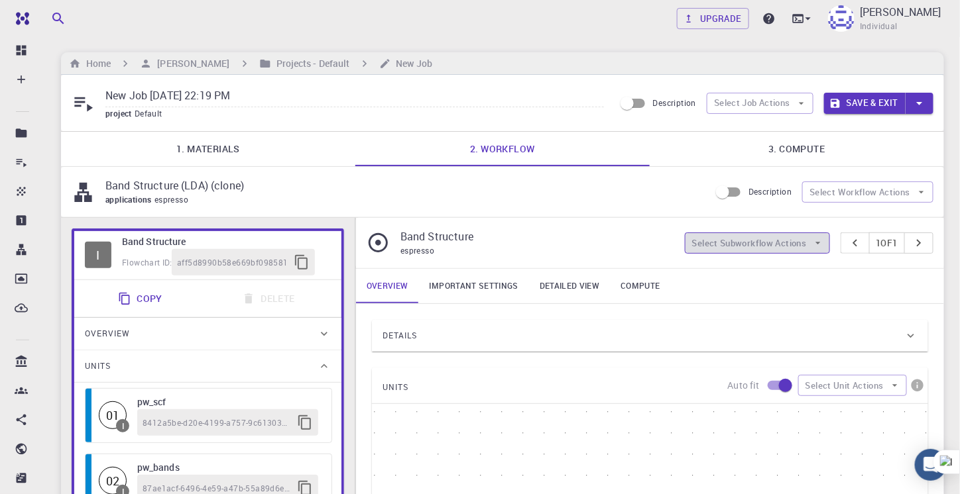
click at [723, 237] on button "Select Subworkflow Actions" at bounding box center [757, 243] width 145 height 21
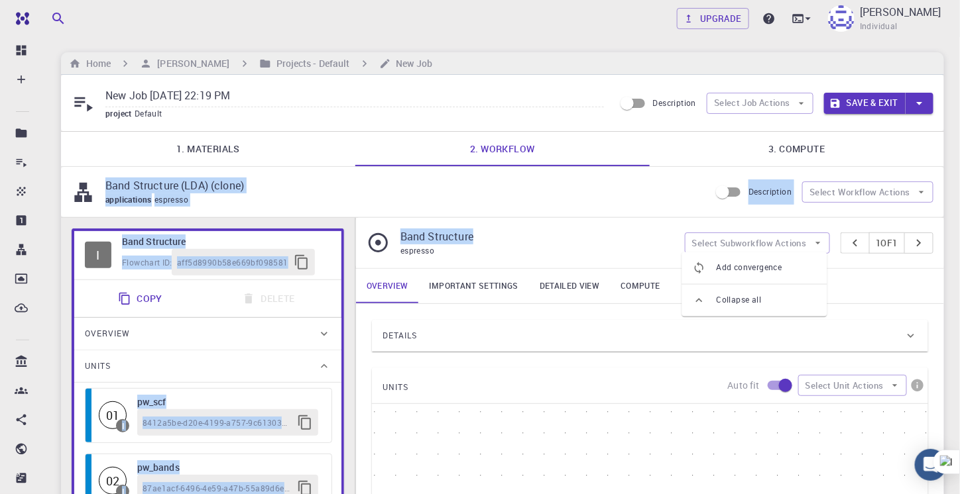
drag, startPoint x: 668, startPoint y: 228, endPoint x: 793, endPoint y: 150, distance: 147.1
click at [793, 150] on div "New Job [DATE] 22:19 PM project Default Description Select Job Actions Save & E…" at bounding box center [502, 471] width 883 height 792
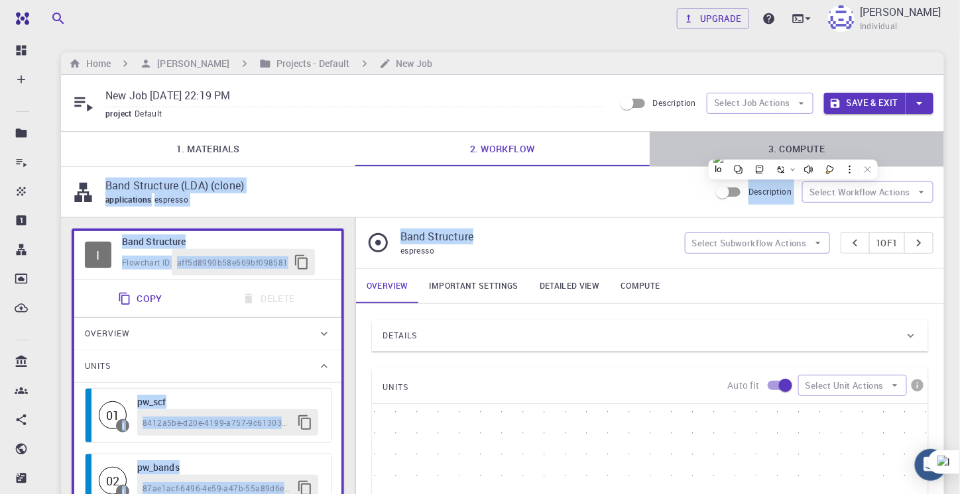
click at [793, 150] on link "3. Compute" at bounding box center [796, 149] width 294 height 34
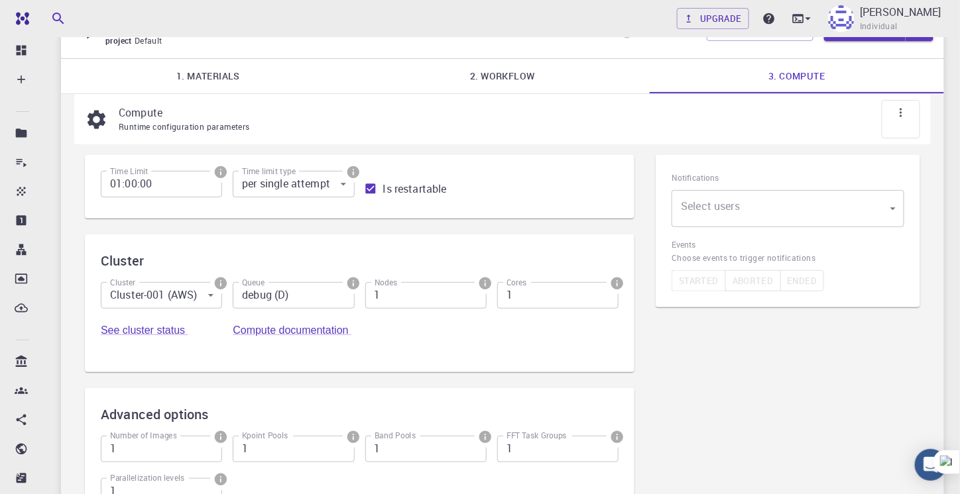
scroll to position [73, 0]
click at [894, 115] on div at bounding box center [900, 119] width 38 height 38
click at [904, 117] on icon at bounding box center [900, 112] width 13 height 13
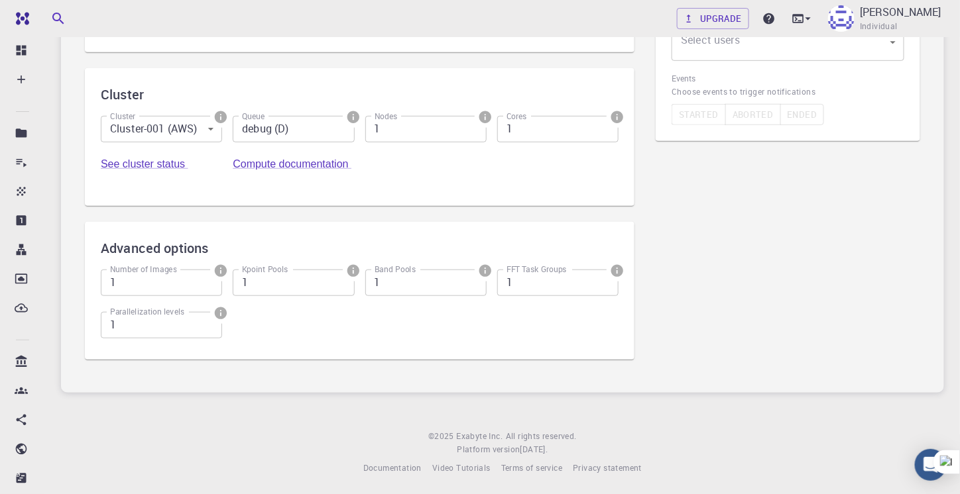
scroll to position [0, 0]
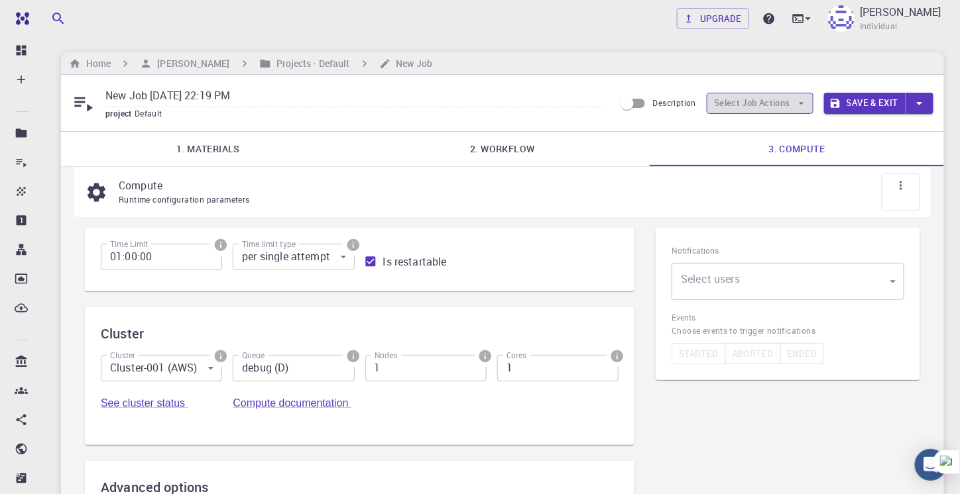
click at [761, 106] on button "Select Job Actions" at bounding box center [759, 103] width 107 height 21
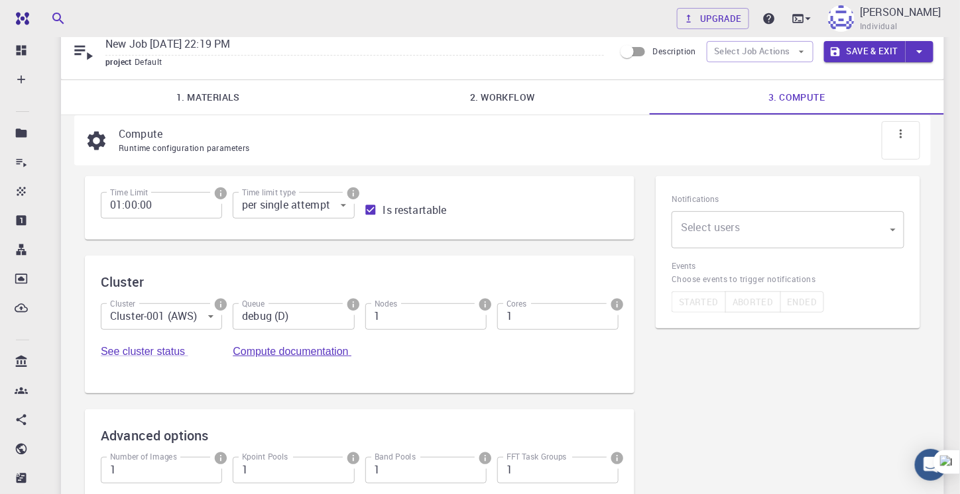
scroll to position [54, 0]
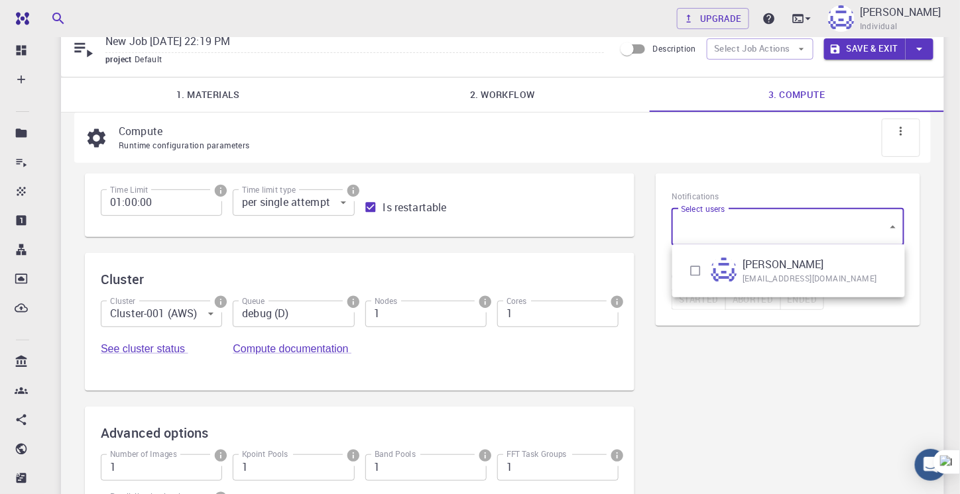
click at [720, 221] on body "Free Dashboard Create New Job New Material Create Material Upload File Import f…" at bounding box center [480, 314] width 960 height 736
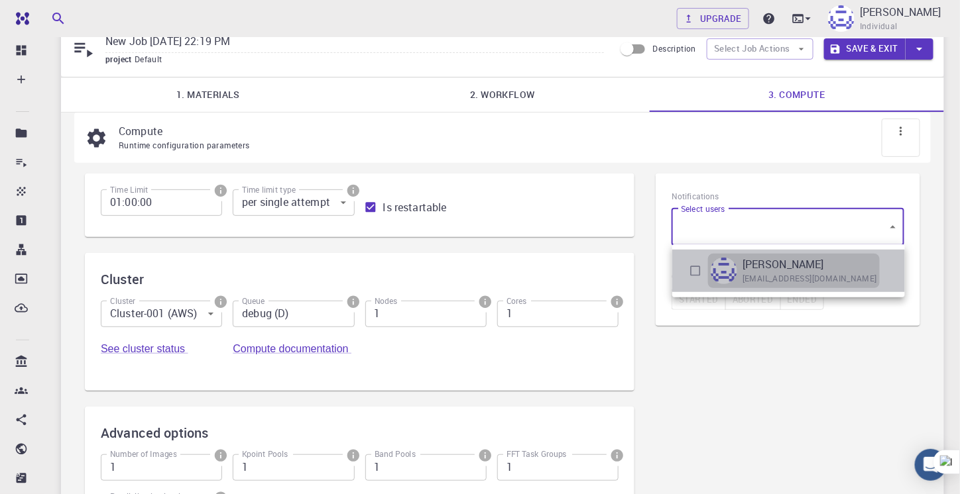
click at [783, 272] on p "[PERSON_NAME]" at bounding box center [783, 264] width 82 height 16
type input "[object Object]"
checkbox input "true"
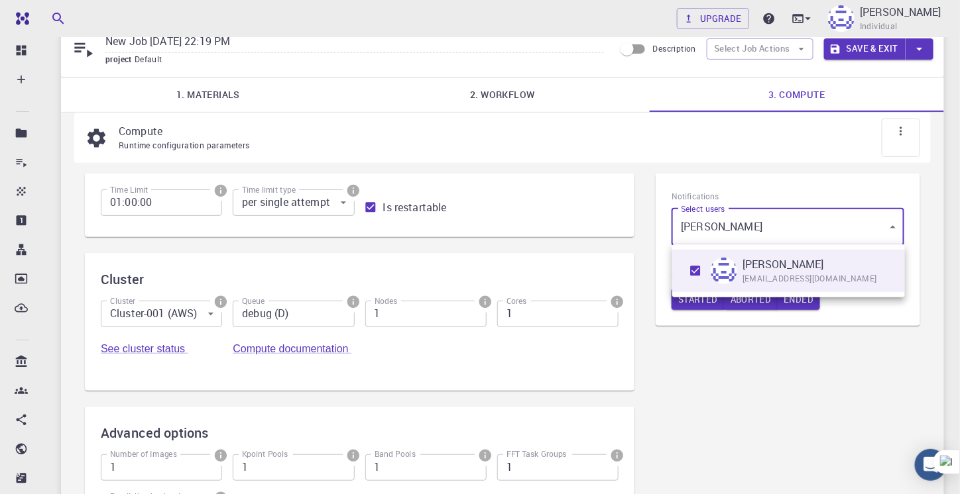
click at [745, 405] on div at bounding box center [480, 247] width 960 height 494
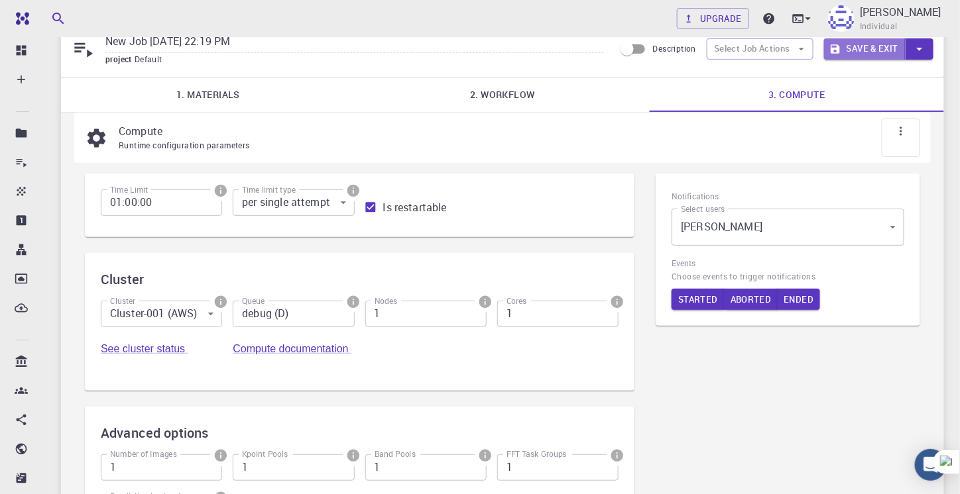
click at [857, 53] on button "Save & Exit" at bounding box center [865, 48] width 82 height 21
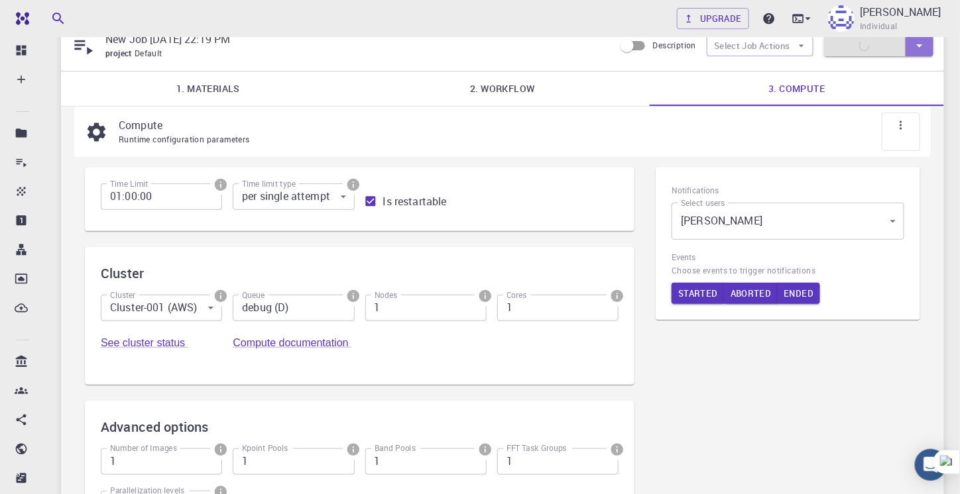
click at [916, 48] on icon "button" at bounding box center [919, 45] width 15 height 15
click at [854, 99] on li "Save" at bounding box center [862, 97] width 76 height 24
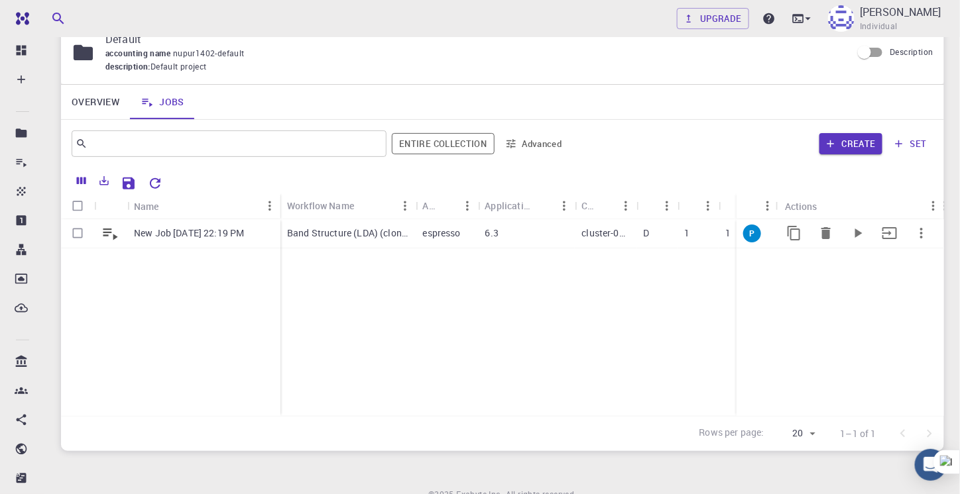
click at [244, 232] on p "New Job [DATE] 22:19 PM" at bounding box center [189, 233] width 110 height 13
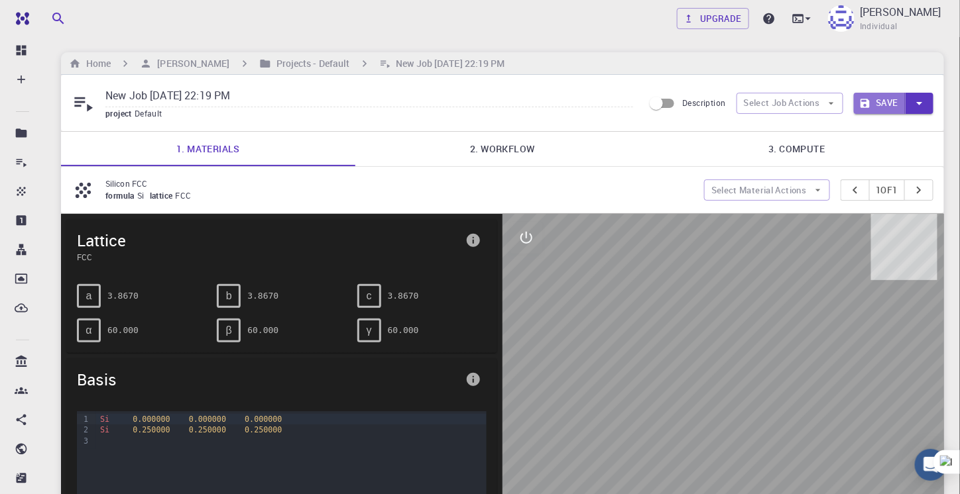
click at [887, 97] on button "Save" at bounding box center [880, 103] width 52 height 21
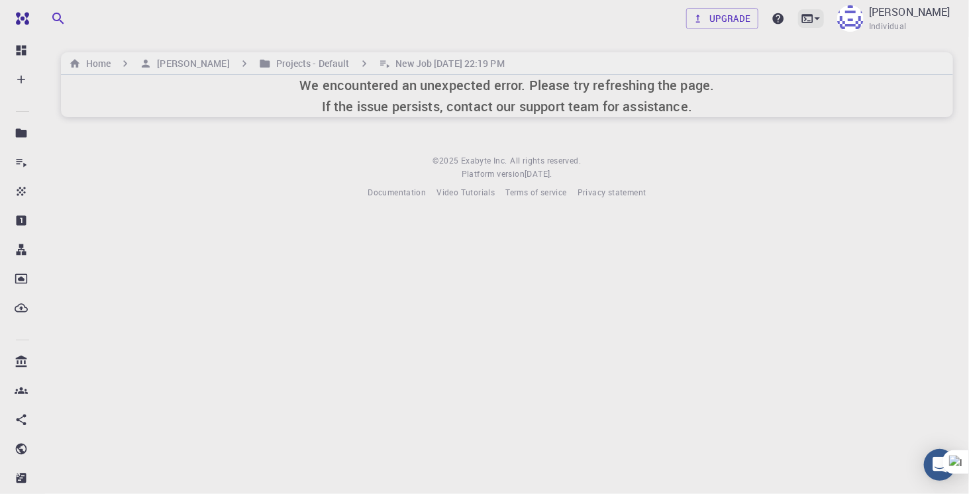
click at [820, 19] on icon at bounding box center [817, 18] width 5 height 3
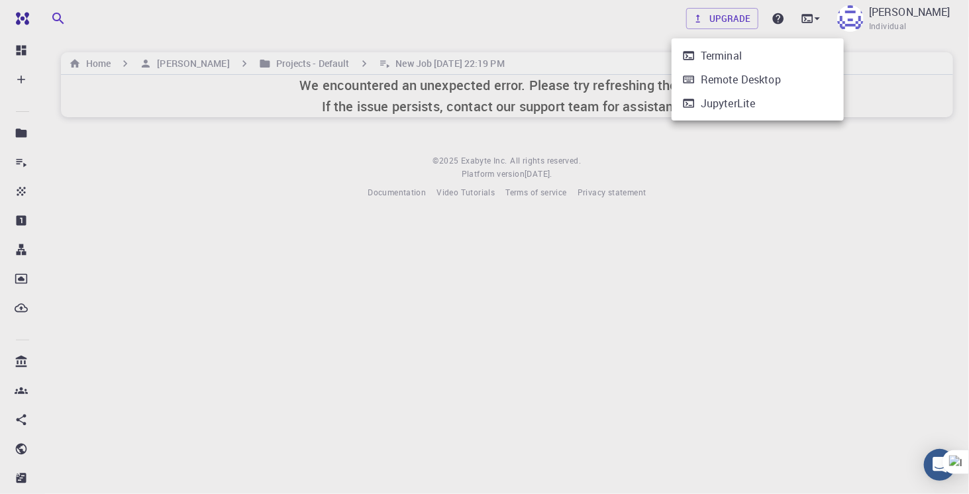
click at [0, 37] on div at bounding box center [484, 247] width 969 height 494
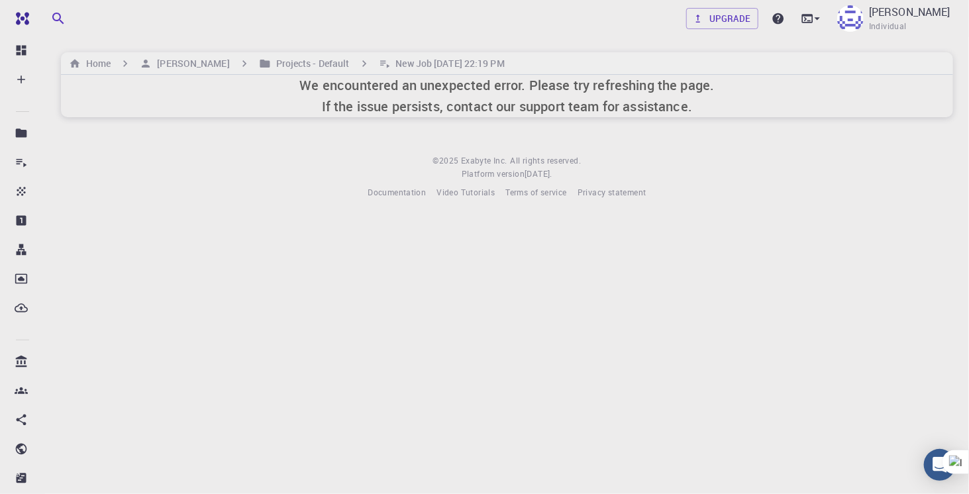
click at [258, 288] on body "Free Dashboard Create New Job New Material Create Material Upload File Import f…" at bounding box center [484, 247] width 969 height 494
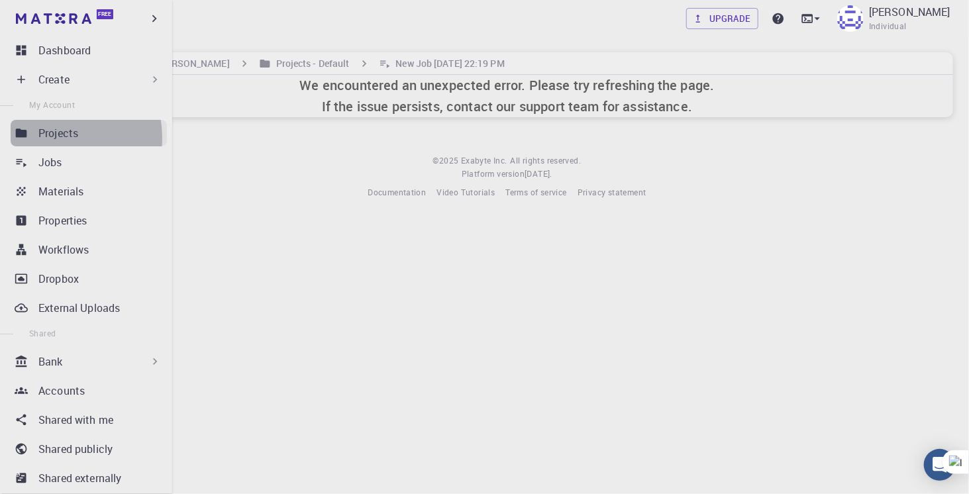
click at [50, 138] on p "Projects" at bounding box center [58, 133] width 40 height 16
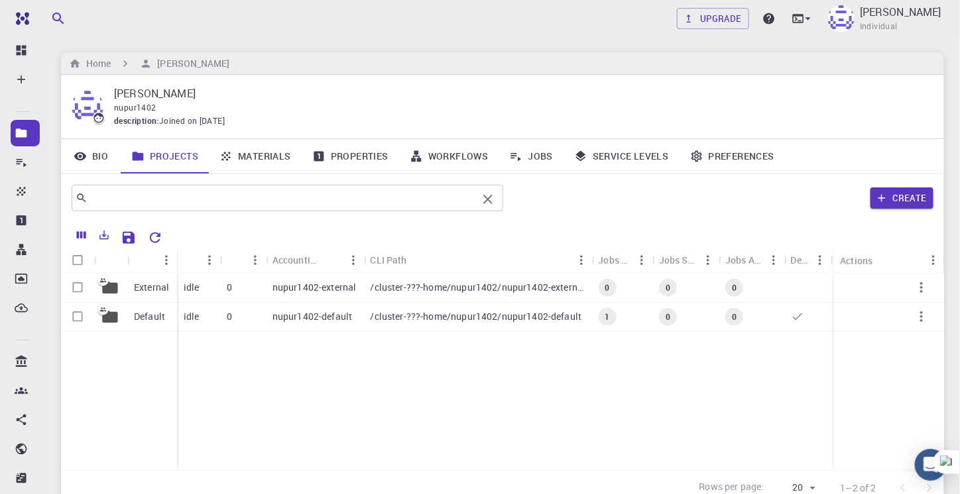
click at [356, 207] on div "​" at bounding box center [287, 198] width 431 height 27
click at [247, 162] on link "Materials" at bounding box center [255, 156] width 93 height 34
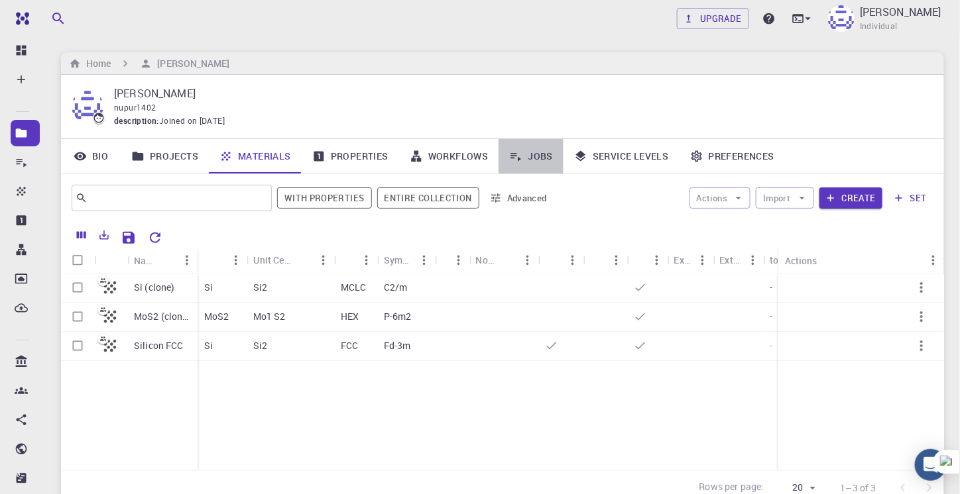
click at [533, 150] on link "Jobs" at bounding box center [530, 156] width 65 height 34
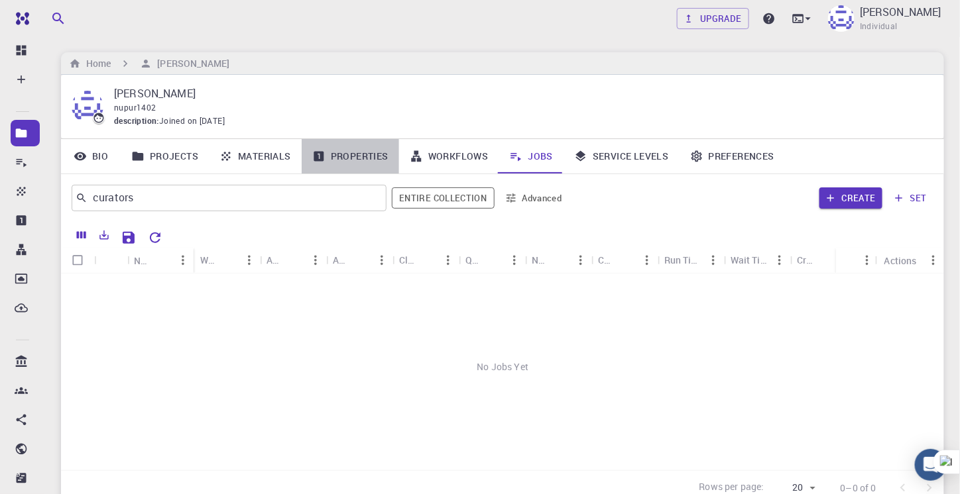
click at [359, 159] on link "Properties" at bounding box center [350, 156] width 97 height 34
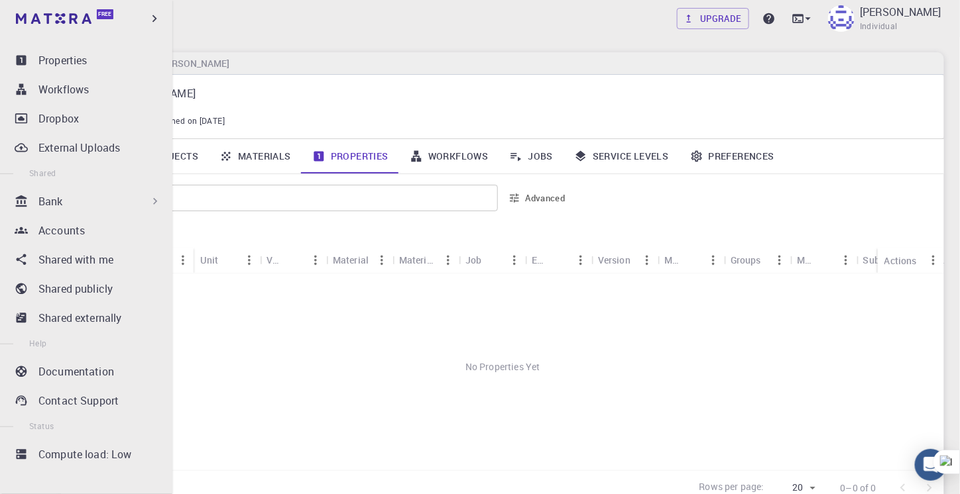
scroll to position [165, 0]
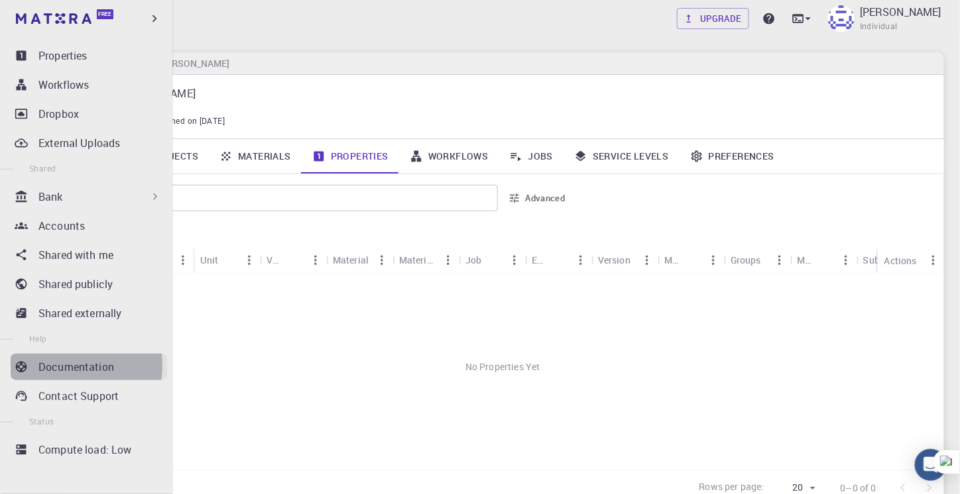
click at [64, 365] on p "Documentation" at bounding box center [76, 367] width 76 height 16
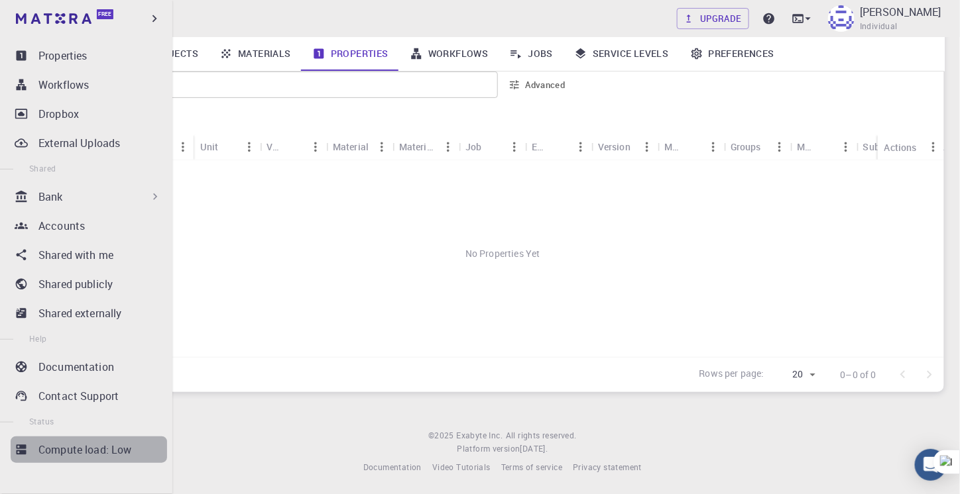
click at [94, 454] on p "Compute load: Low" at bounding box center [84, 450] width 93 height 16
